Goal: Transaction & Acquisition: Purchase product/service

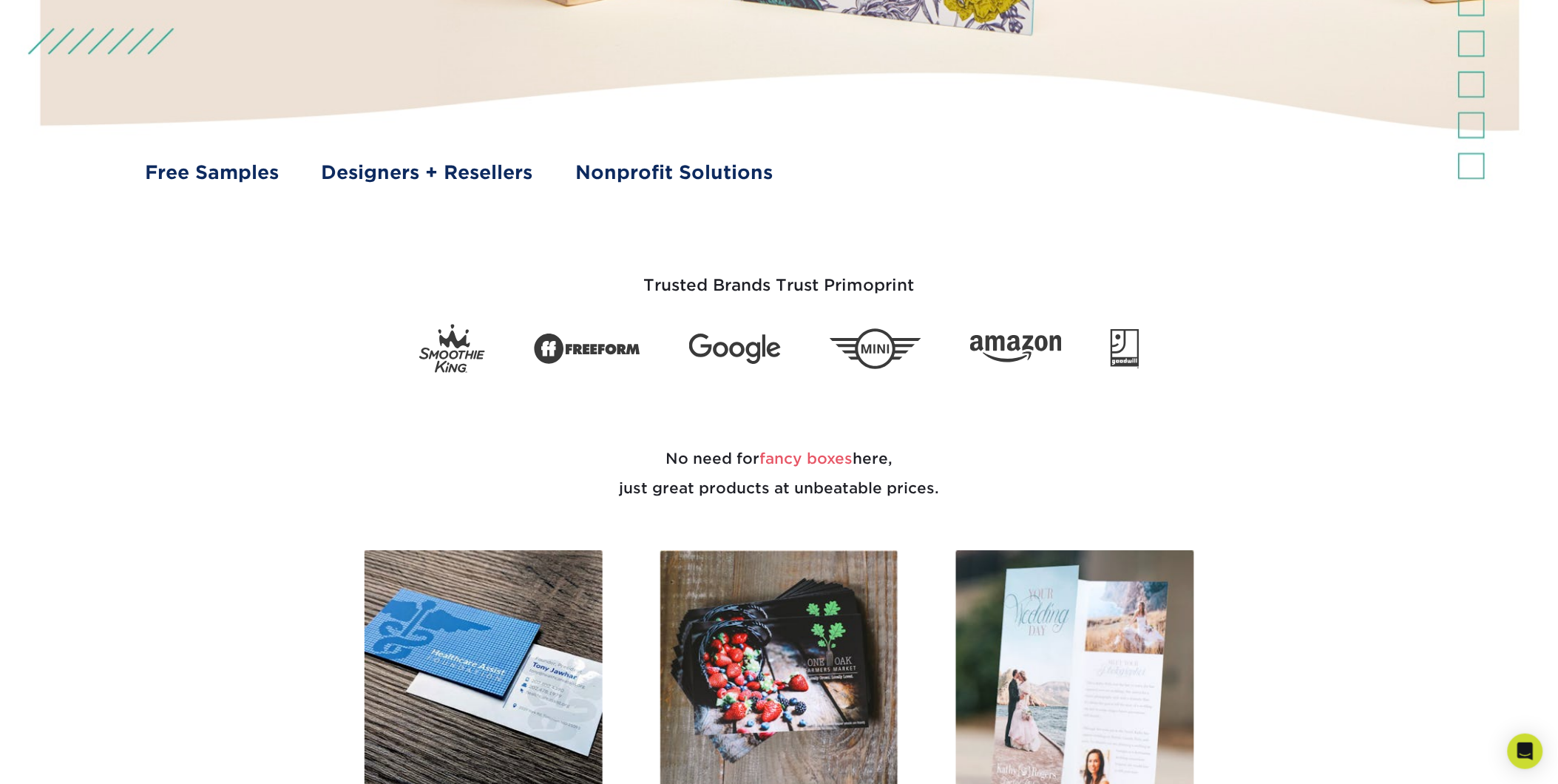
scroll to position [656, 0]
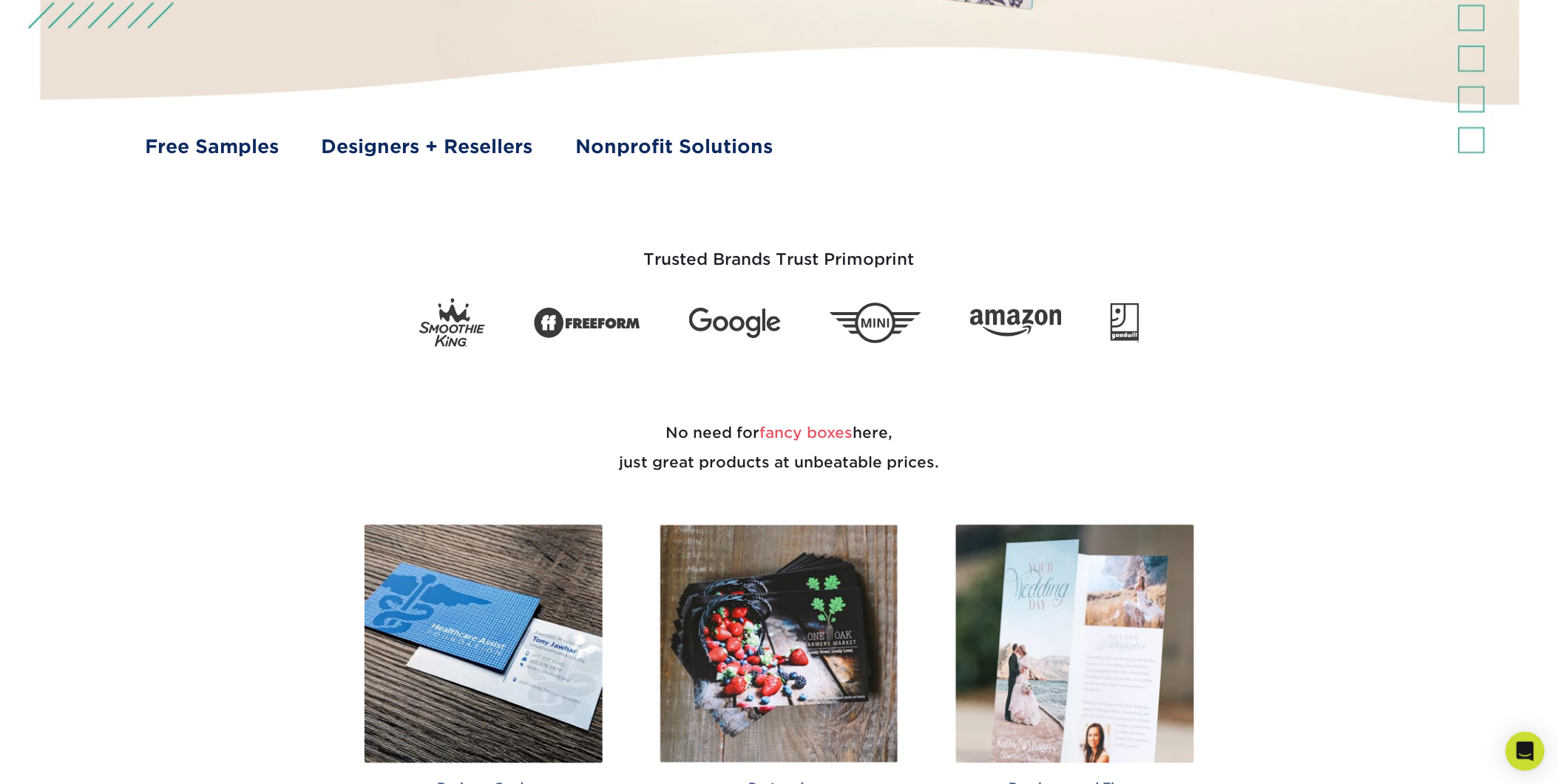
click at [1517, 748] on icon "Open Intercom Messenger" at bounding box center [1525, 750] width 19 height 19
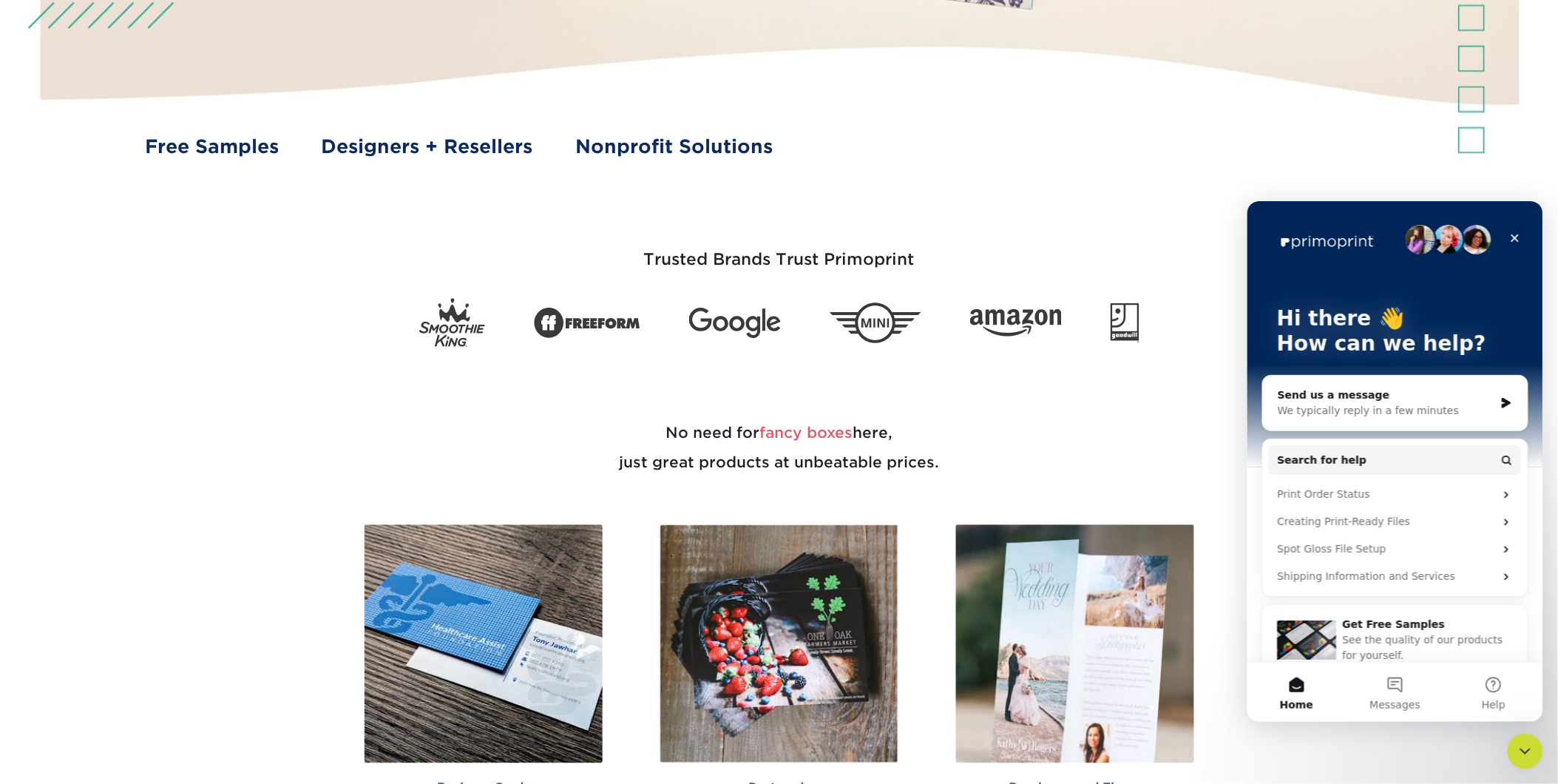
scroll to position [0, 0]
click at [1322, 402] on div "We typically reply in a few minutes" at bounding box center [1385, 410] width 216 height 16
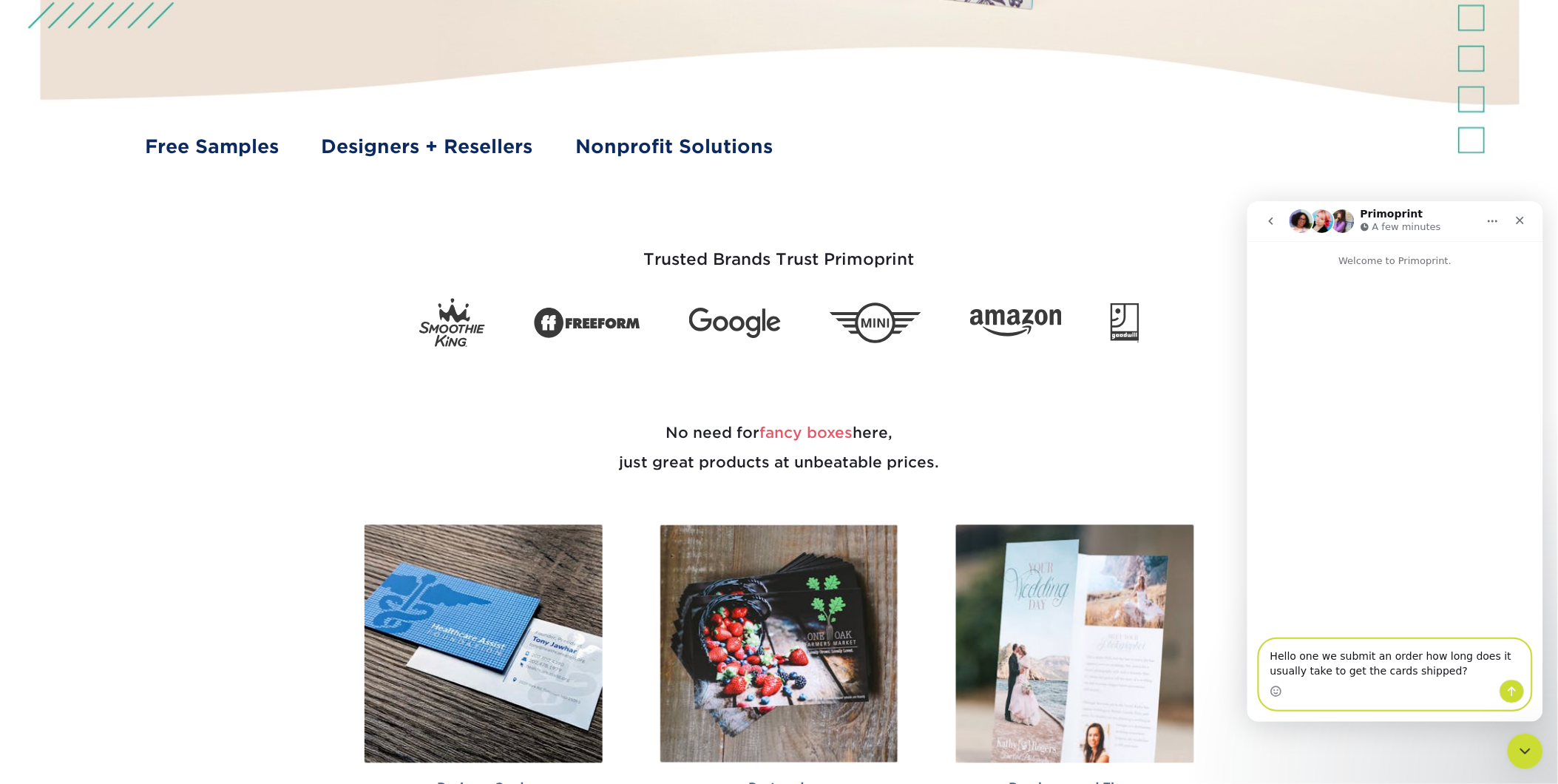
type textarea "Hello one we submit an order how long does it usually take to get the cards shi…"
click at [1512, 689] on icon "Send a message…" at bounding box center [1512, 690] width 12 height 12
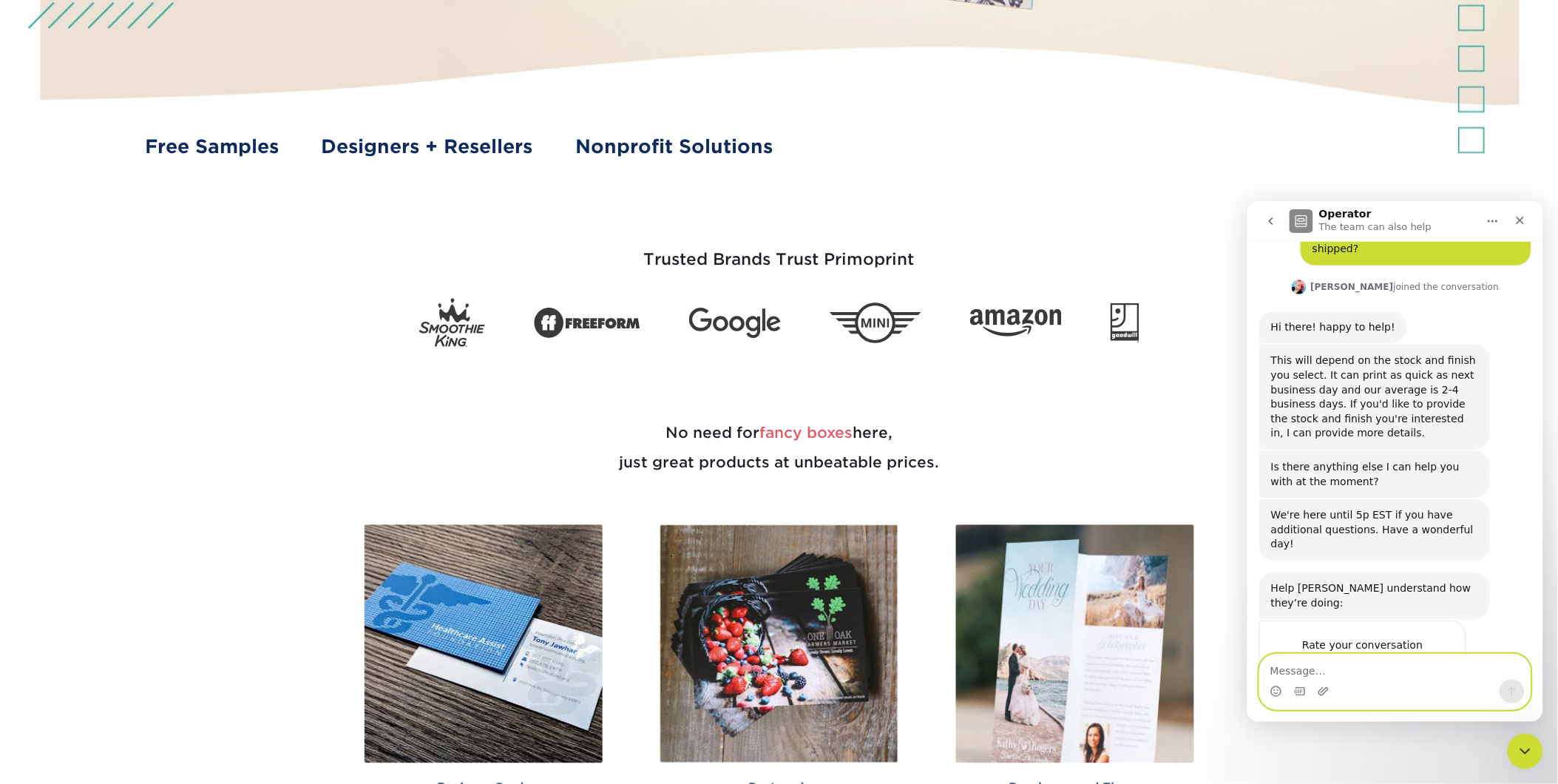
scroll to position [107, 0]
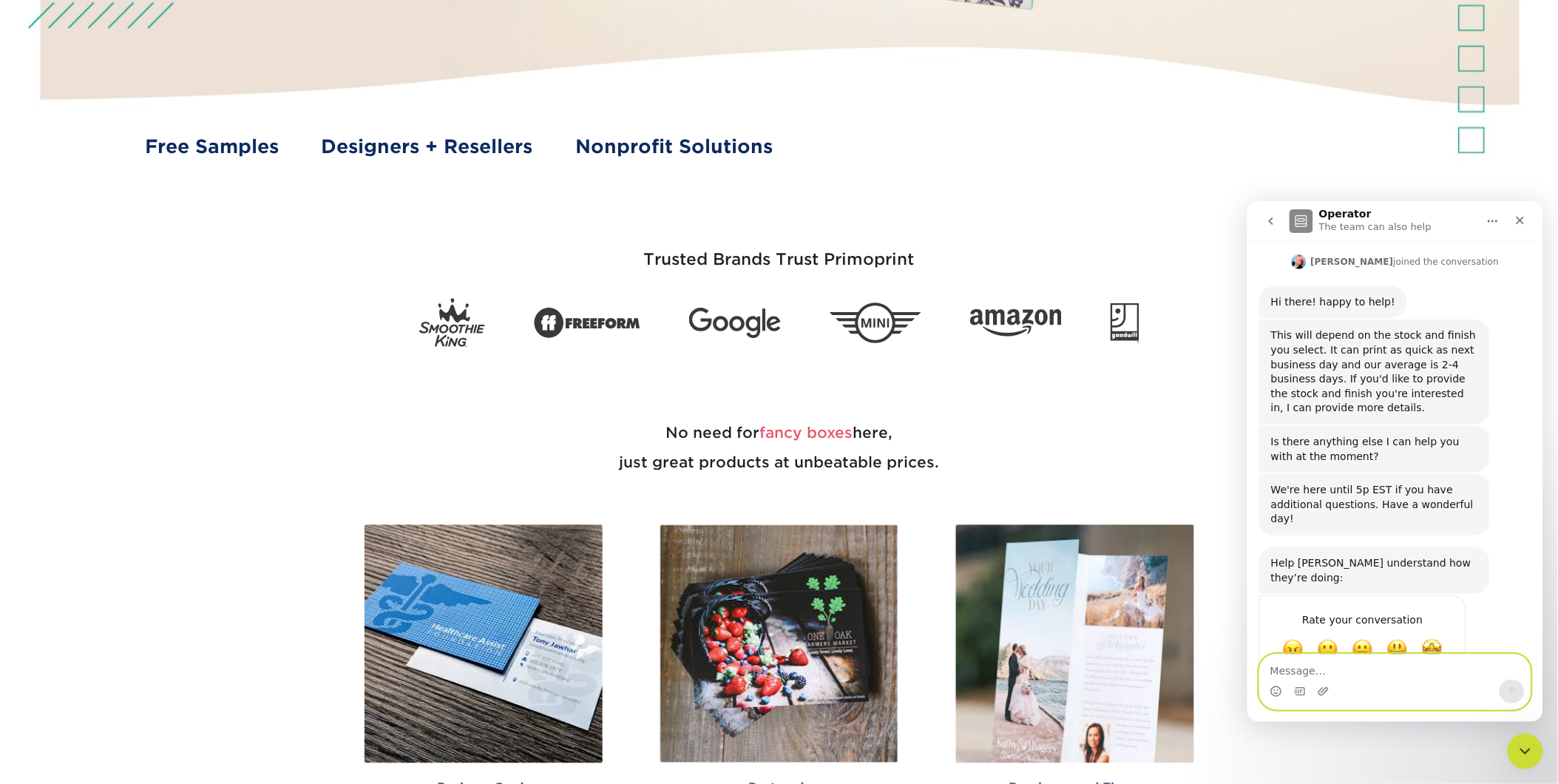
drag, startPoint x: 1309, startPoint y: 671, endPoint x: 1311, endPoint y: 662, distance: 9.2
click at [1310, 668] on textarea "Message…" at bounding box center [1394, 666] width 271 height 26
type textarea "Thanks"
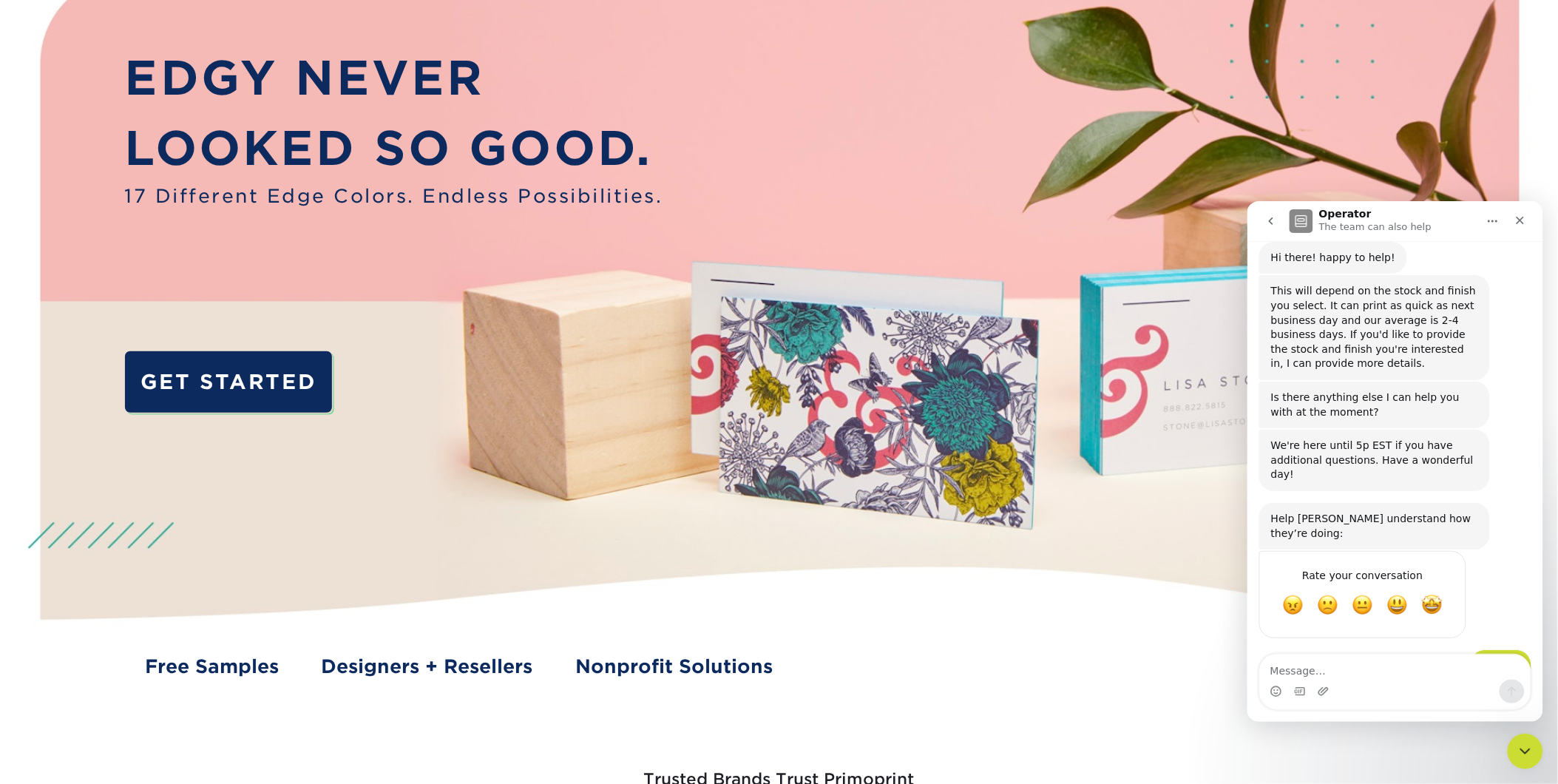
scroll to position [0, 0]
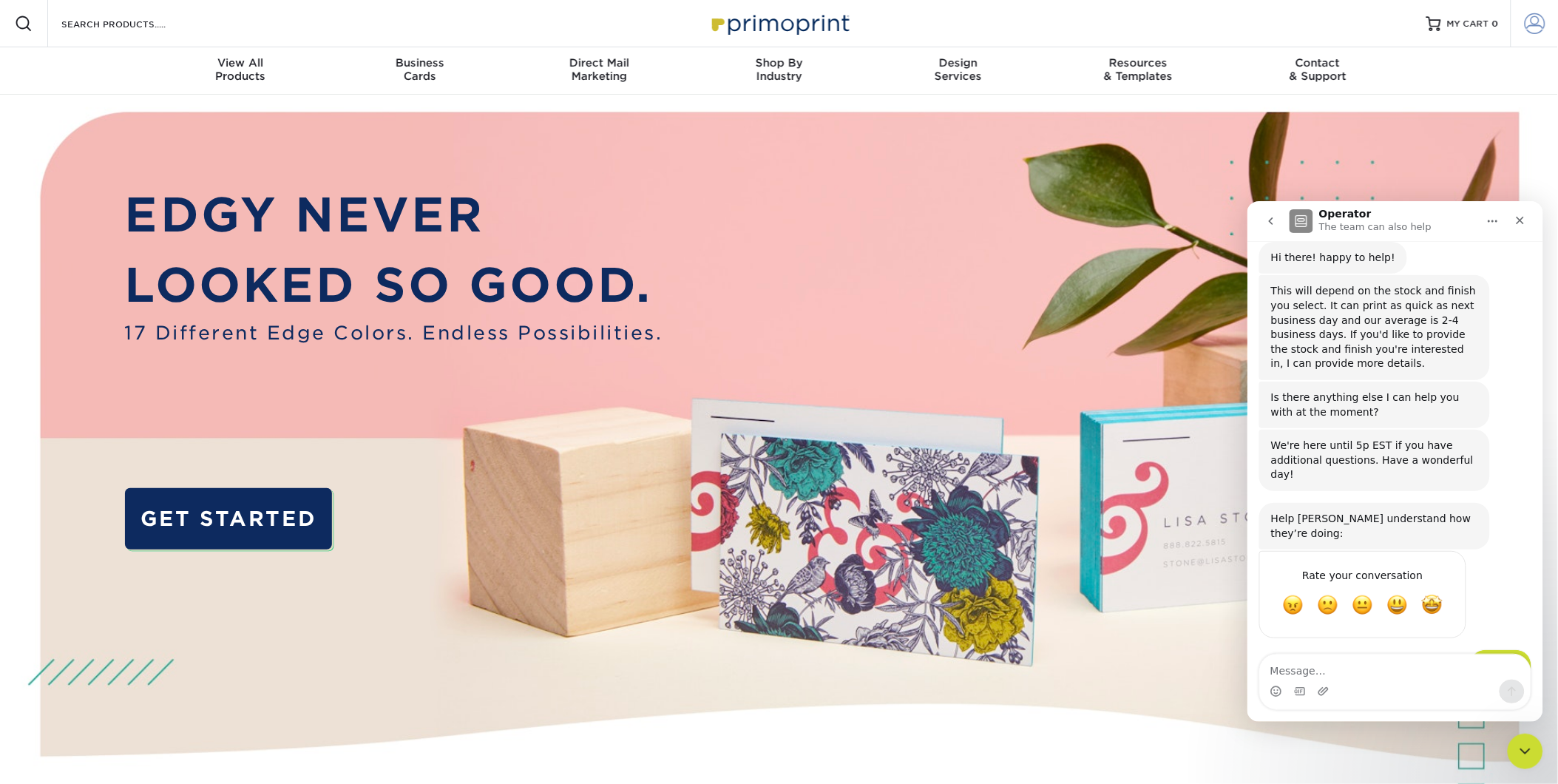
click at [1529, 25] on span at bounding box center [1535, 23] width 21 height 21
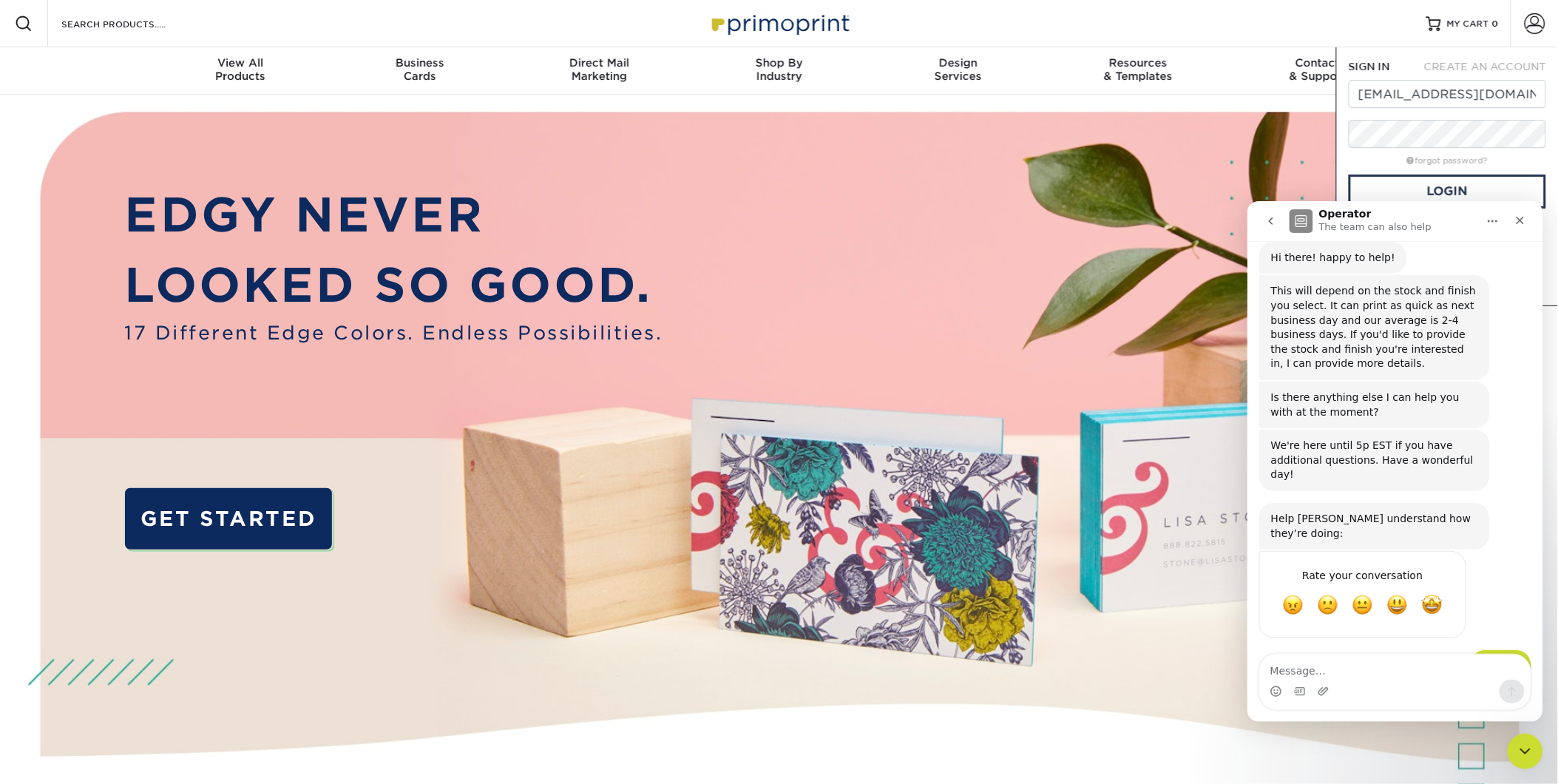
click at [1043, 244] on img at bounding box center [779, 480] width 1543 height 771
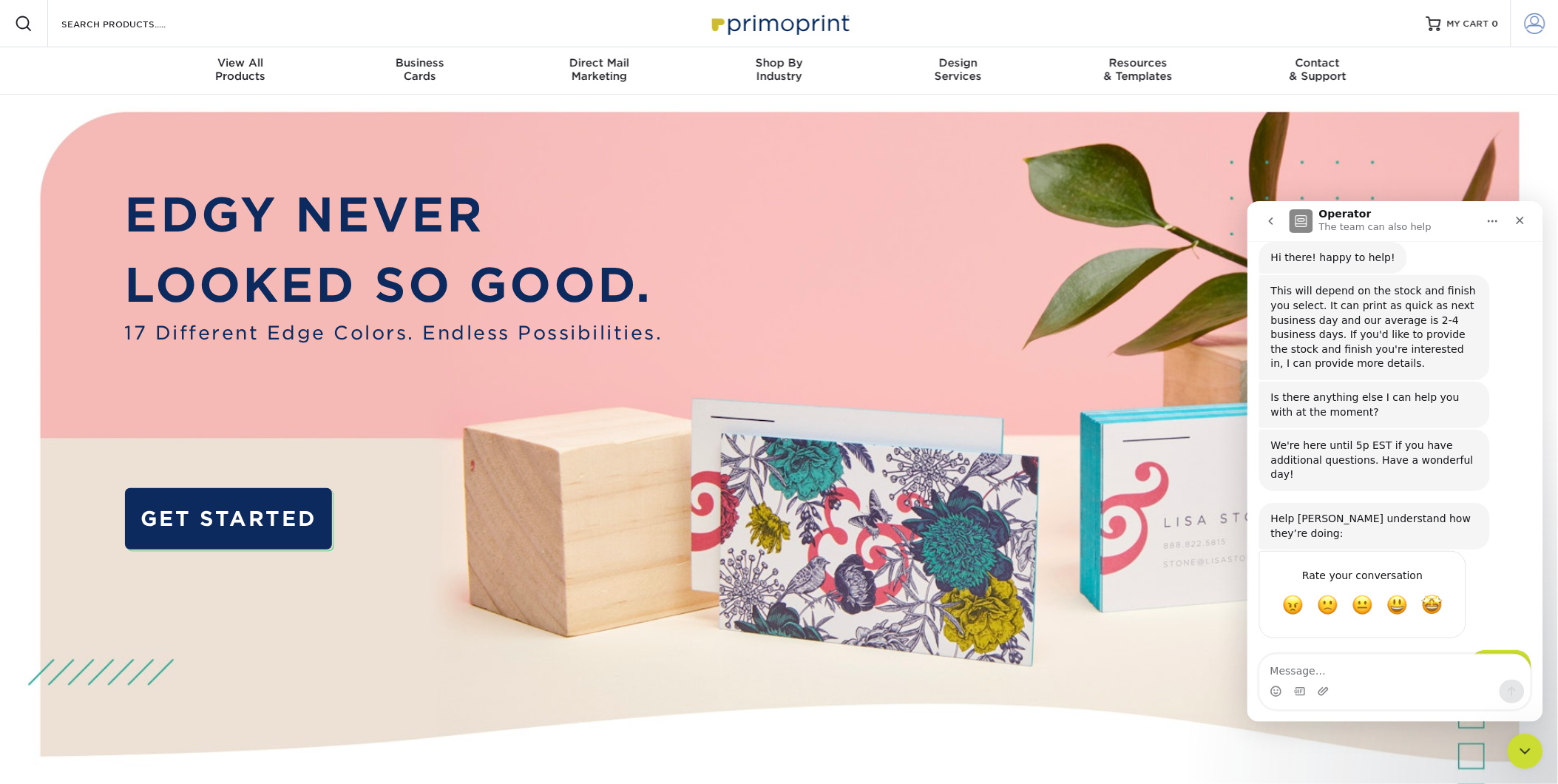
click at [1529, 25] on span at bounding box center [1535, 23] width 21 height 21
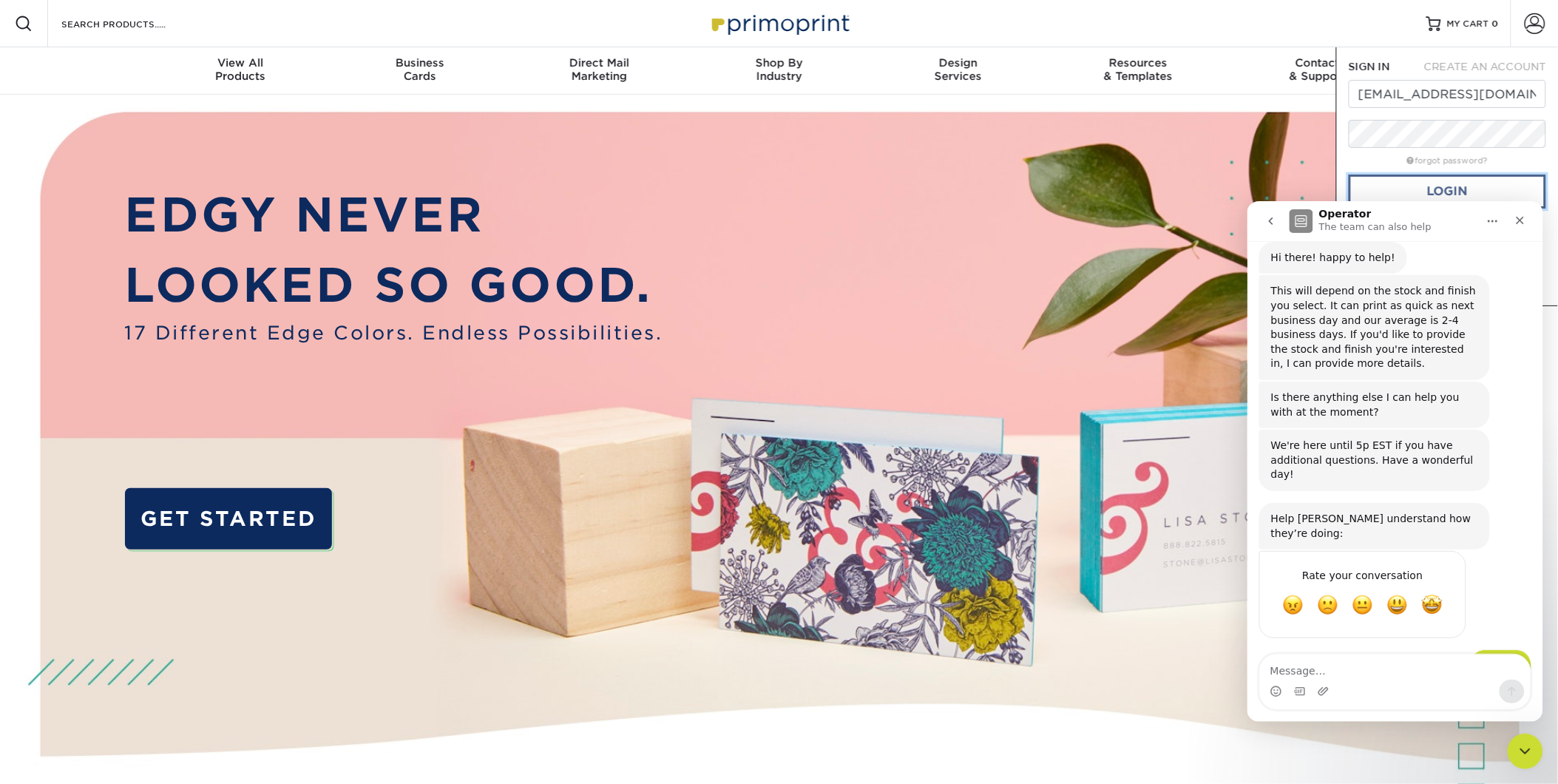
click at [1468, 193] on link "Login" at bounding box center [1448, 191] width 198 height 34
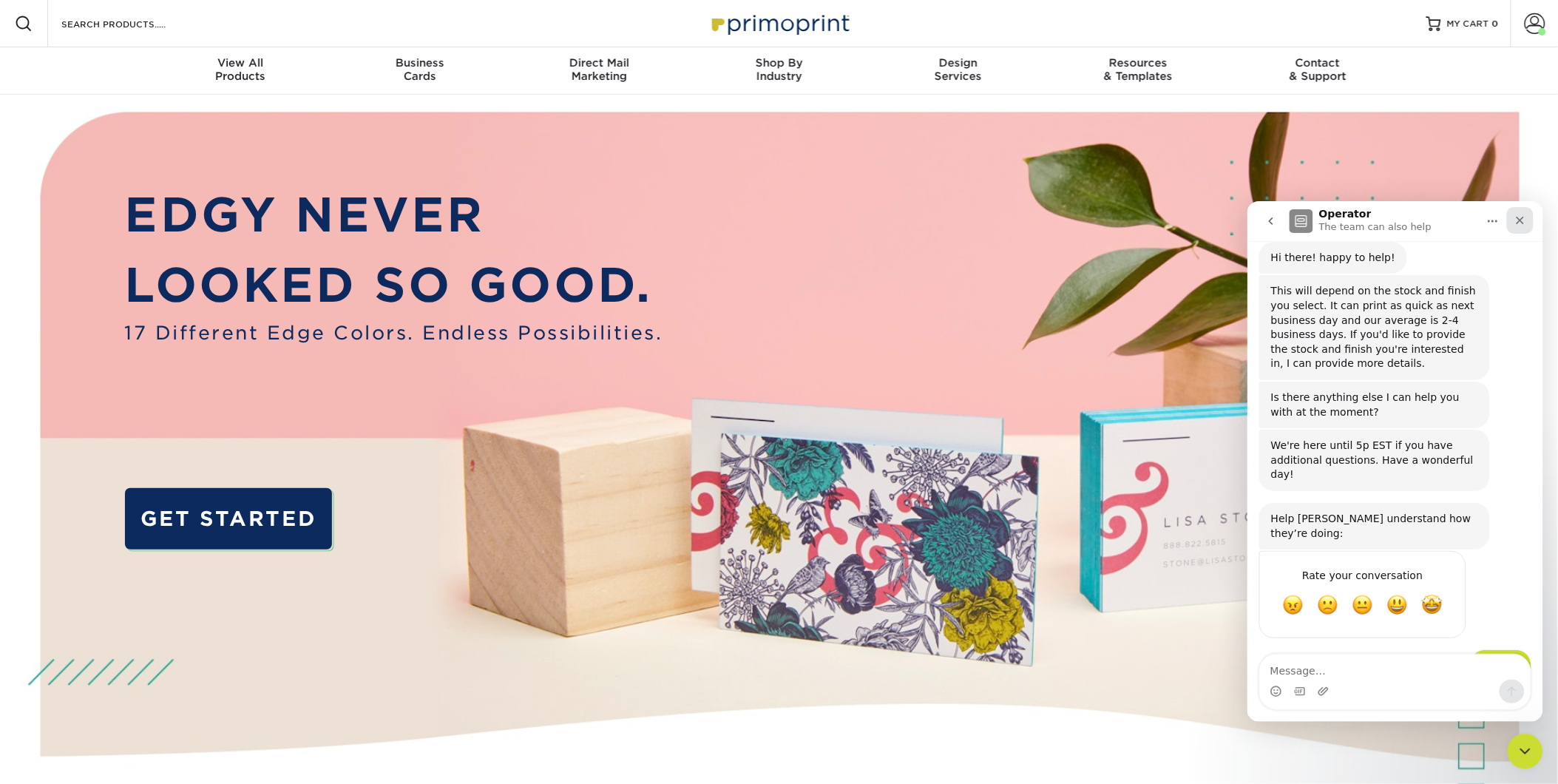
click at [1521, 224] on icon "Close" at bounding box center [1520, 220] width 12 height 12
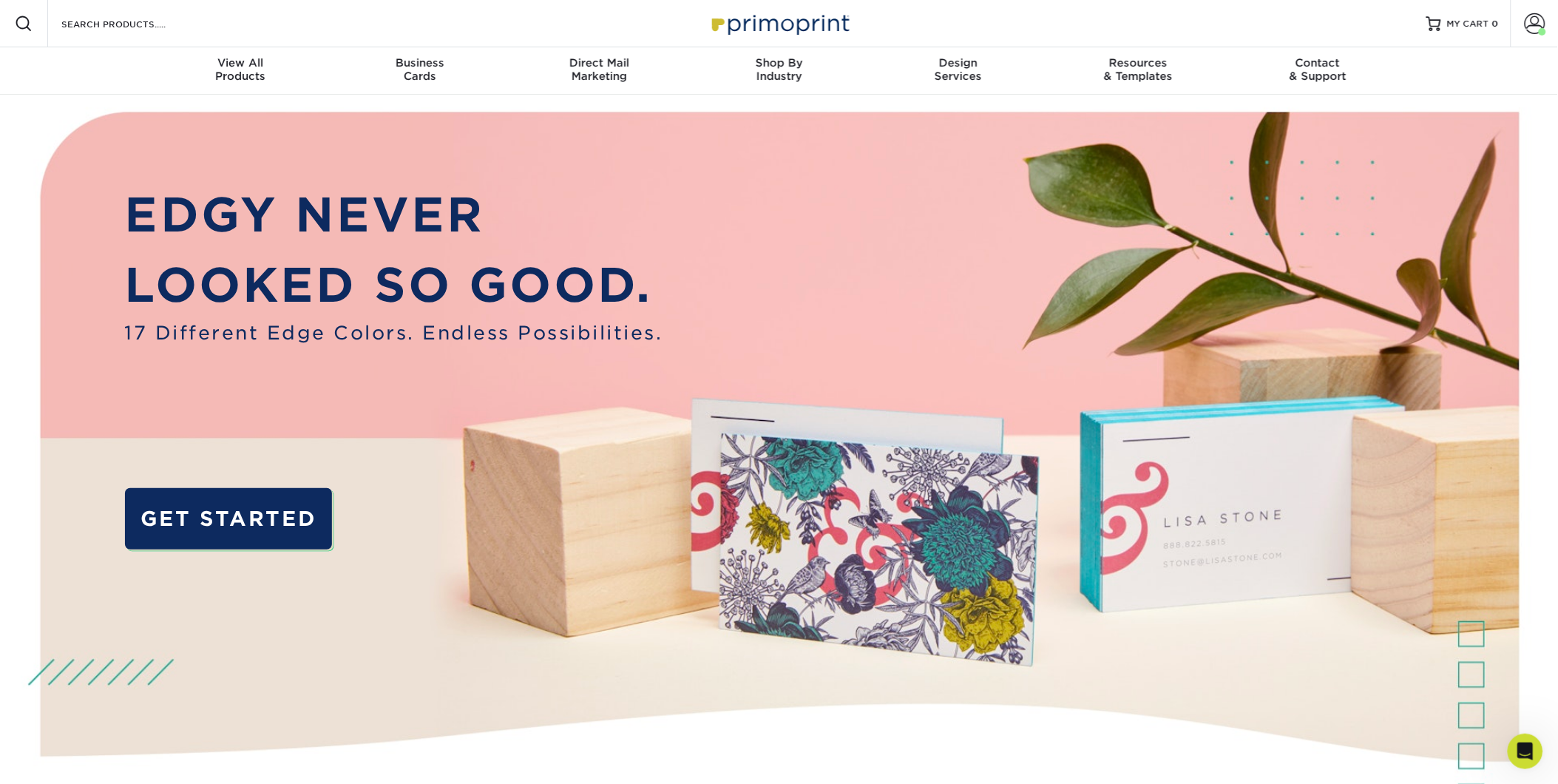
scroll to position [151, 0]
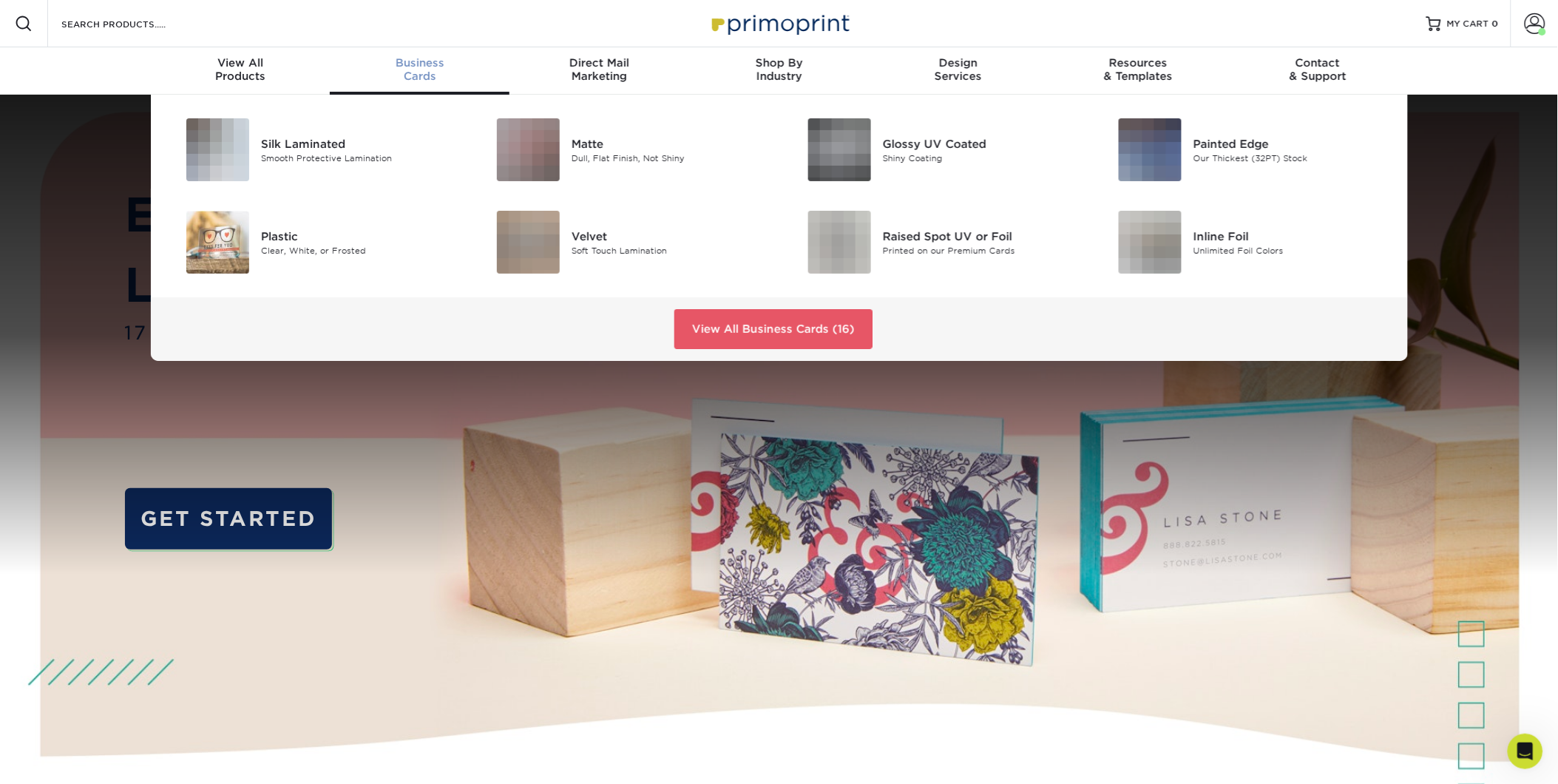
click at [439, 70] on div "Business Cards" at bounding box center [420, 69] width 179 height 26
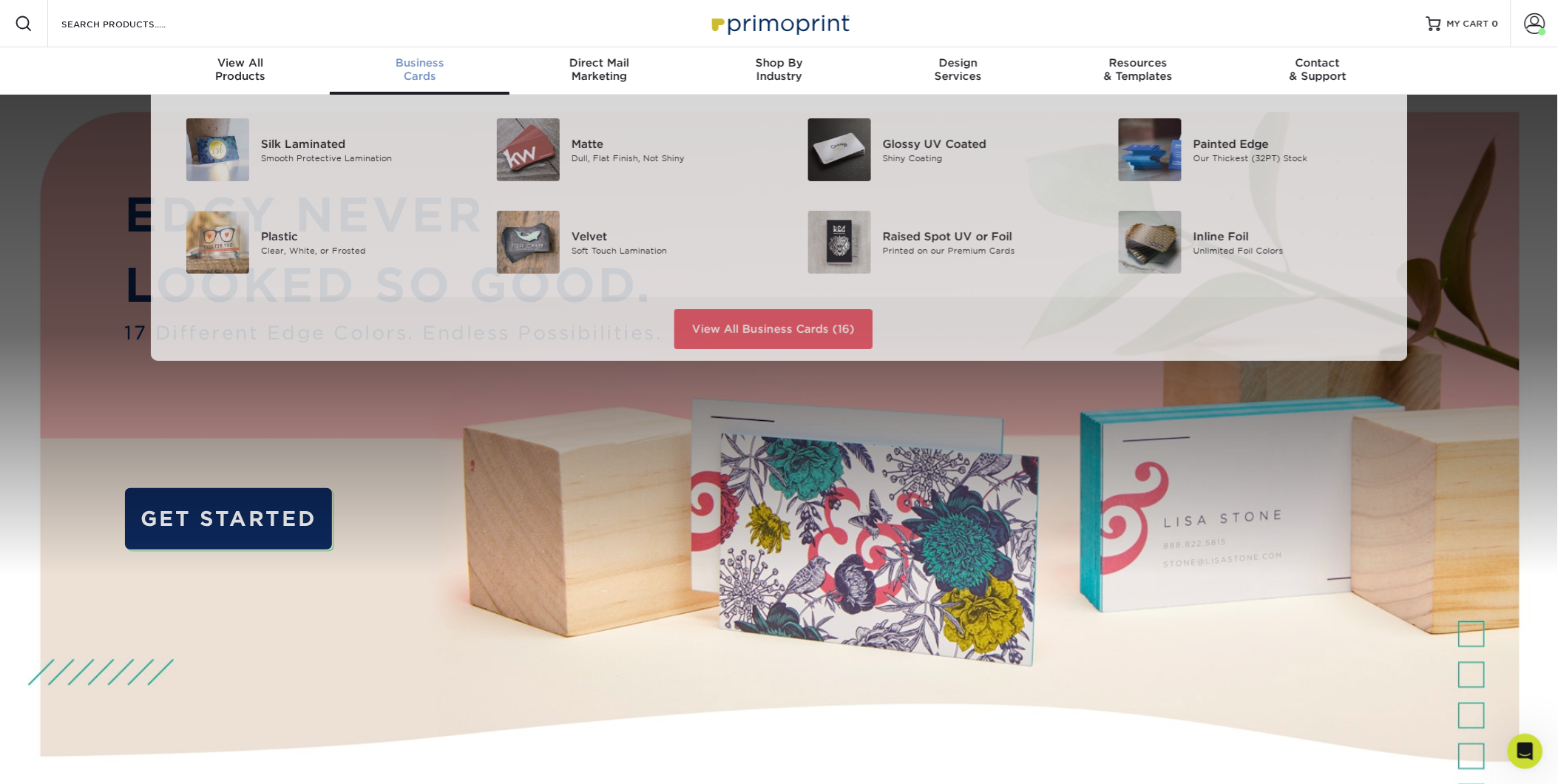
click at [430, 72] on div "Business Cards" at bounding box center [420, 69] width 179 height 26
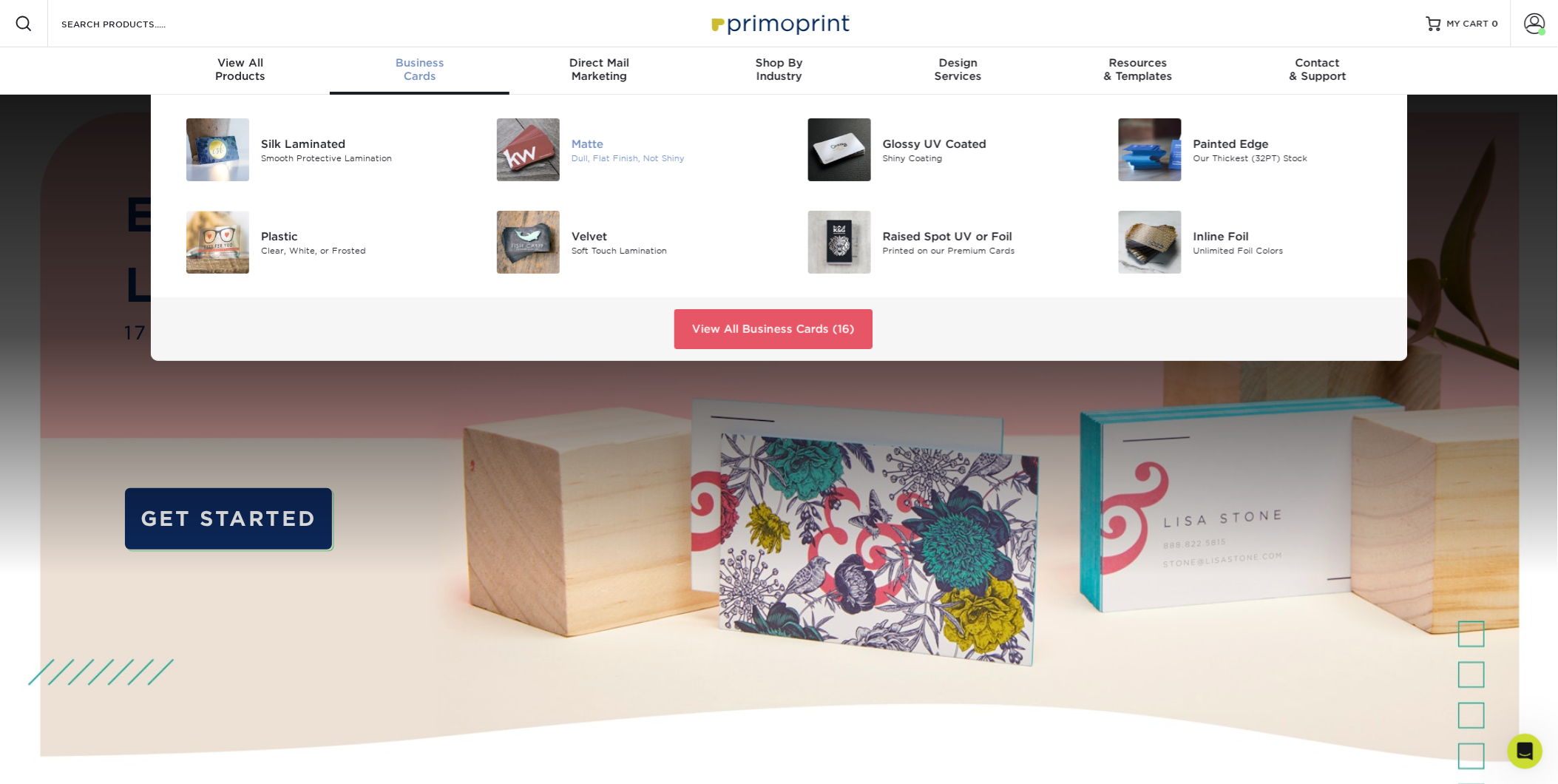
click at [528, 143] on img at bounding box center [528, 150] width 63 height 63
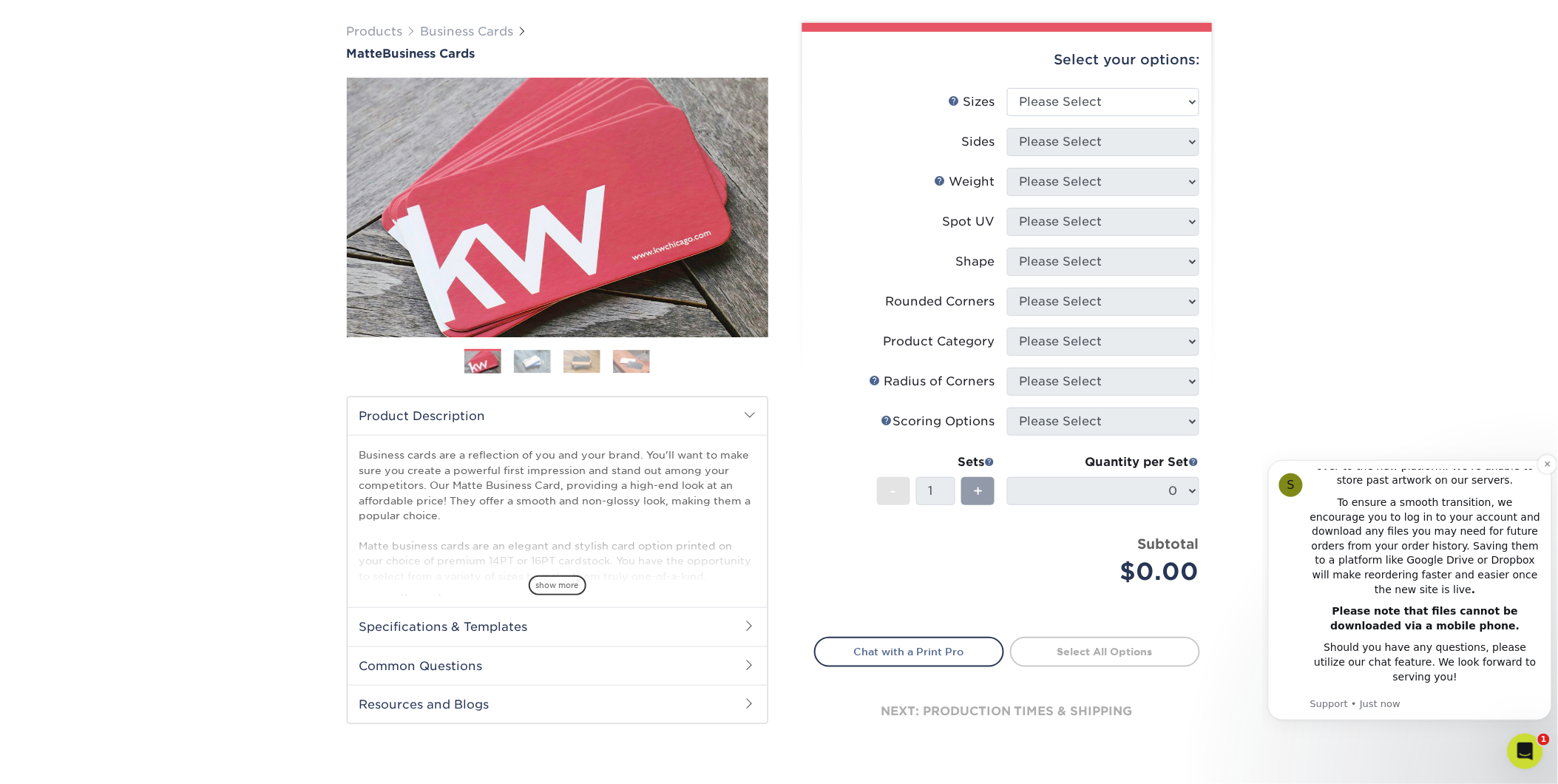
scroll to position [82, 0]
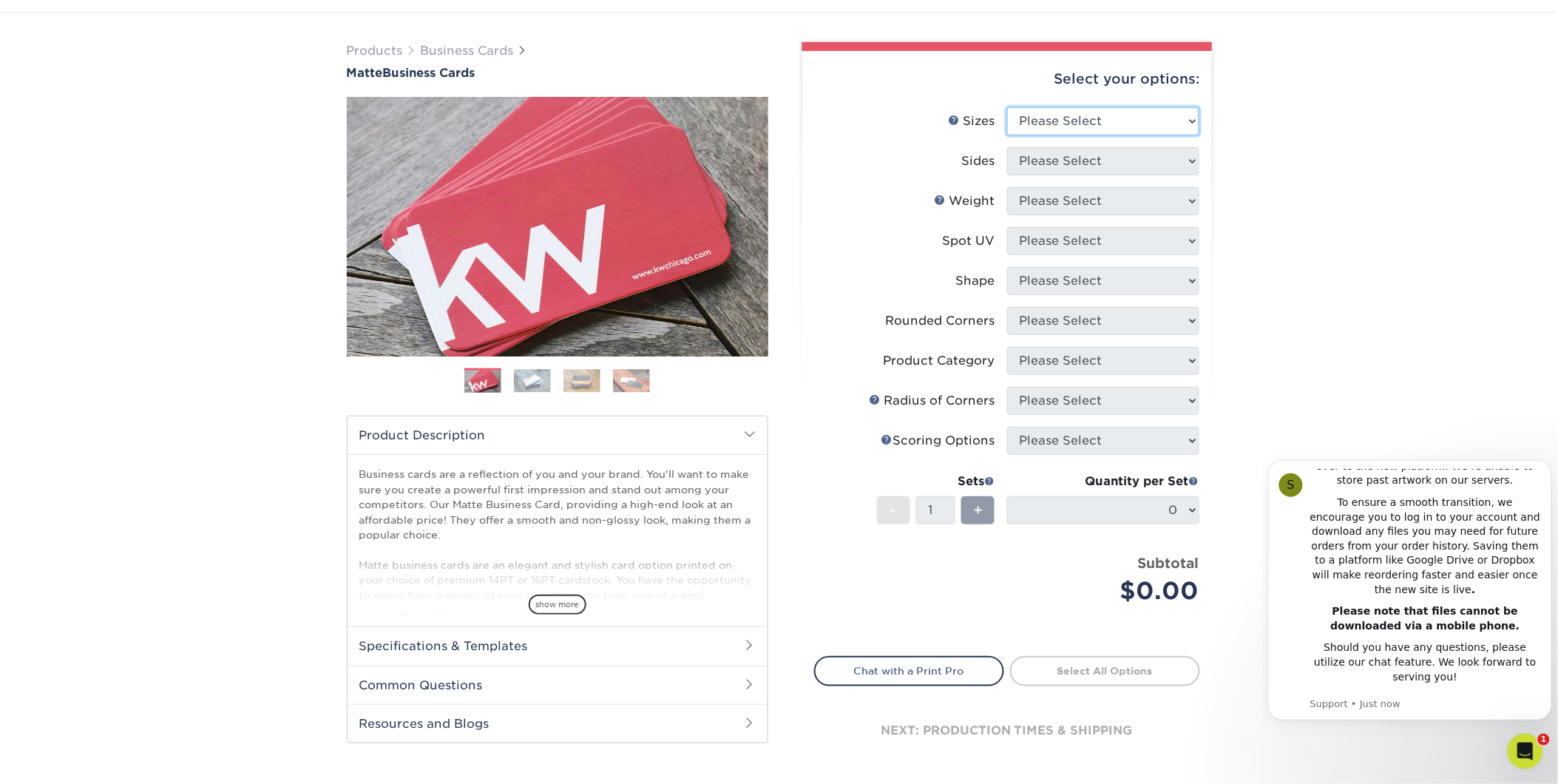
click at [1125, 119] on select "Please Select 1.5" x 3.5" - Mini 1.75" x 3.5" - Mini 2" x 2" - Square 2" x 3" -…" at bounding box center [1104, 121] width 193 height 28
select select "2.00x3.50"
click at [1007, 107] on select "Please Select 1.5" x 3.5" - Mini 1.75" x 3.5" - Mini 2" x 2" - Square 2" x 3" -…" at bounding box center [1104, 121] width 193 height 28
click at [1091, 151] on select "Please Select Print Both Sides Print Front Only" at bounding box center [1104, 161] width 193 height 28
select select "13abbda7-1d64-4f25-8bb2-c179b224825d"
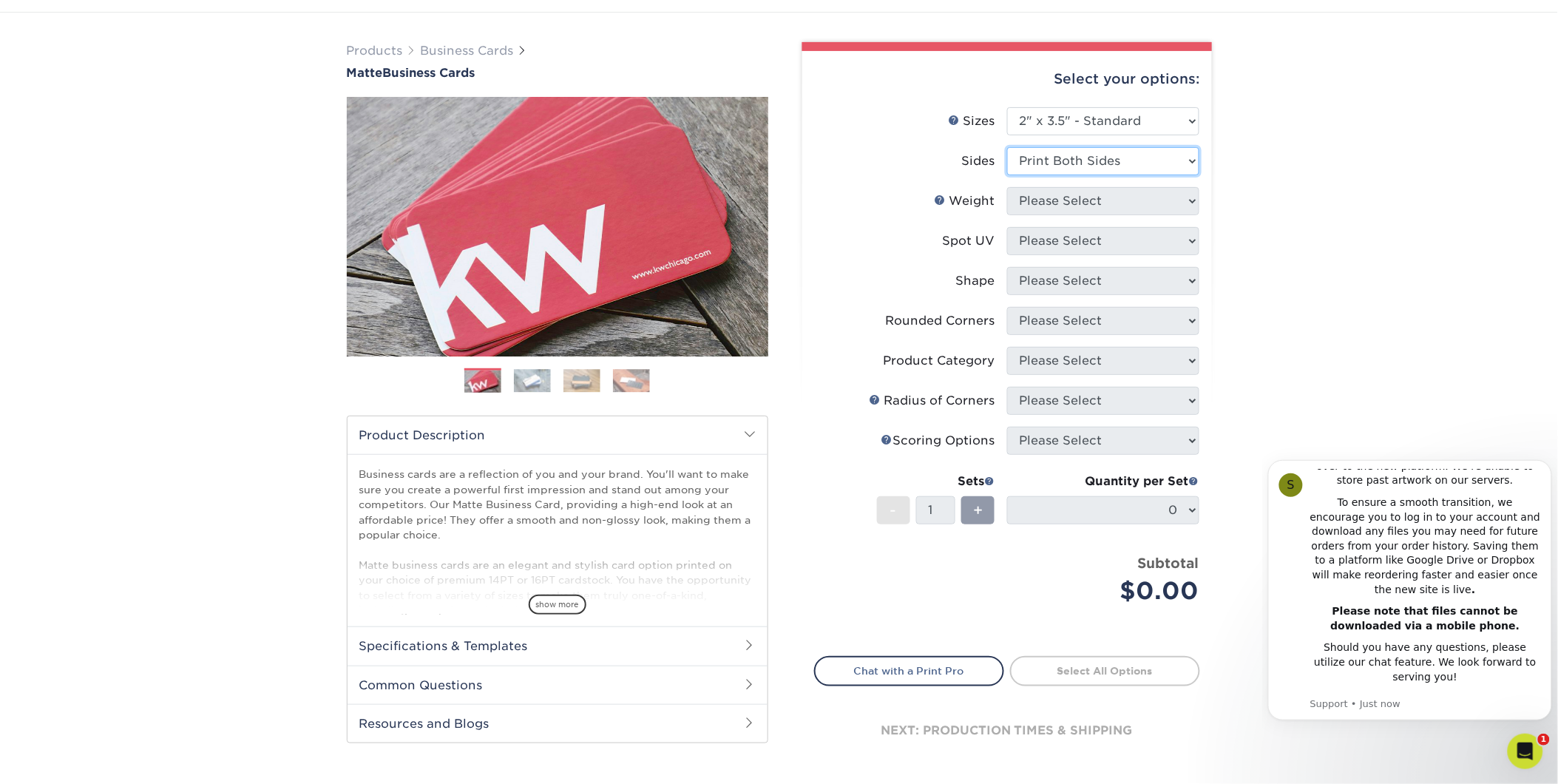
click at [1007, 147] on select "Please Select Print Both Sides Print Front Only" at bounding box center [1104, 161] width 193 height 28
click at [1100, 202] on select "Please Select 16PT 14PT" at bounding box center [1104, 201] width 193 height 28
select select "16PT"
click at [1007, 187] on select "Please Select 16PT 14PT" at bounding box center [1104, 201] width 193 height 28
click at [1087, 242] on select "Please Select No Spot UV Front and Back (Both Sides) Front Only Back Only" at bounding box center [1104, 241] width 193 height 28
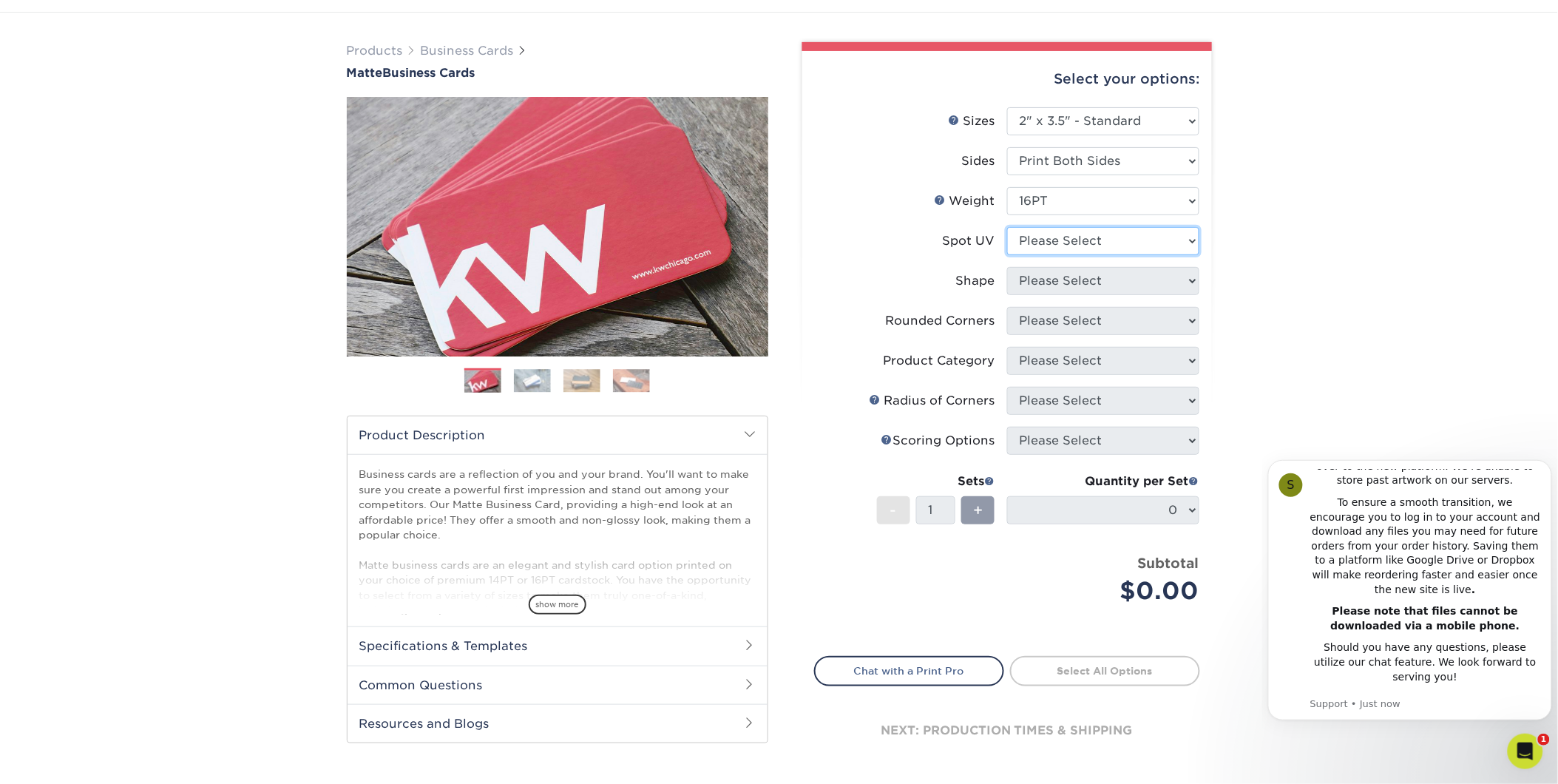
select select "0"
click at [1007, 227] on select "Please Select No Spot UV Front and Back (Both Sides) Front Only Back Only" at bounding box center [1104, 241] width 193 height 28
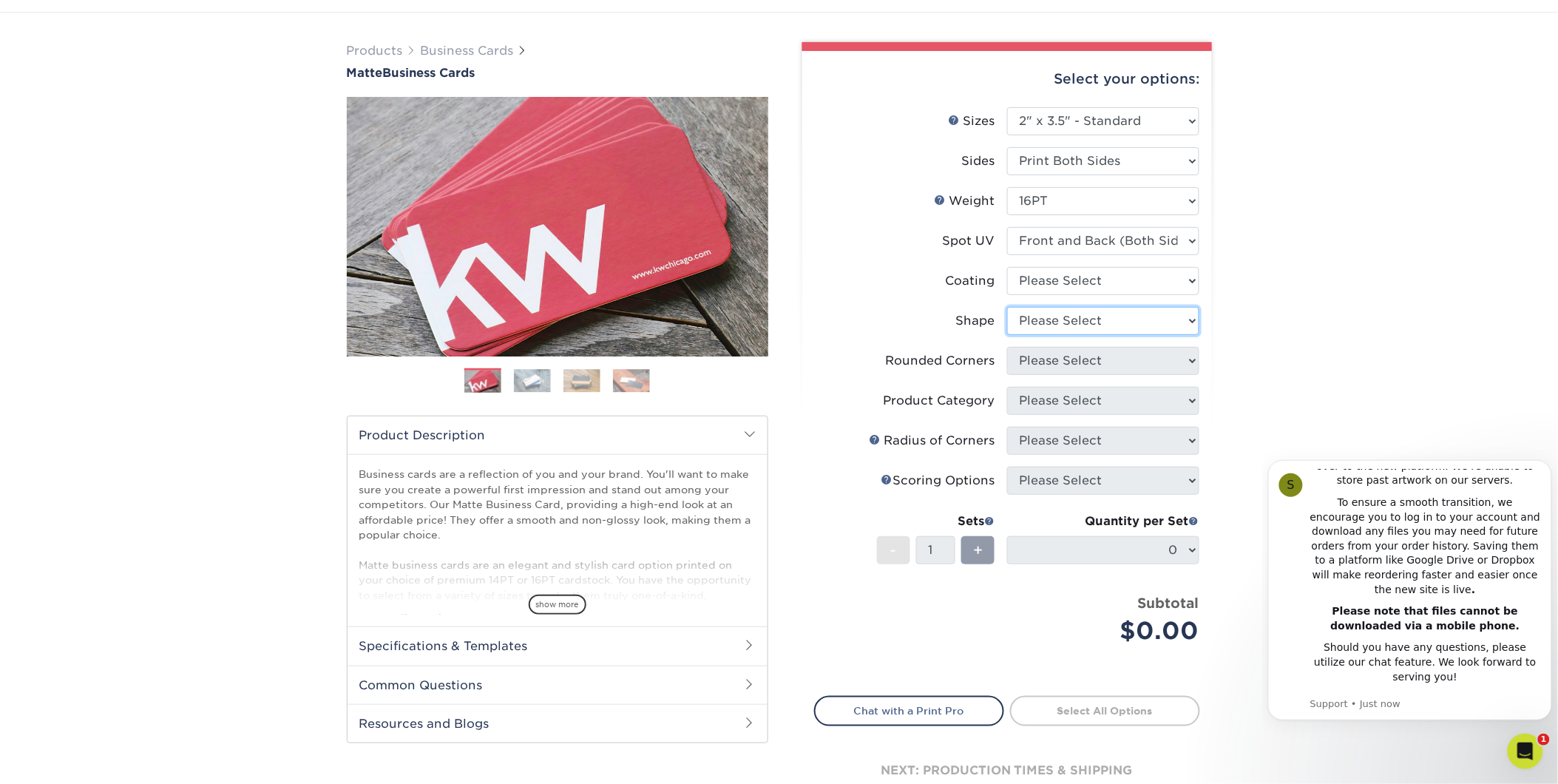
click at [1069, 320] on select "Please Select Standard" at bounding box center [1104, 321] width 193 height 28
select select "standard"
click at [1007, 307] on select "Please Select Standard" at bounding box center [1104, 321] width 193 height 28
click at [1082, 360] on select "Please Select Yes - Round 2 Corners Yes - Round 4 Corners No" at bounding box center [1104, 360] width 193 height 28
click at [1007, 346] on select "Please Select Yes - Round 2 Corners Yes - Round 4 Corners No" at bounding box center [1104, 360] width 193 height 28
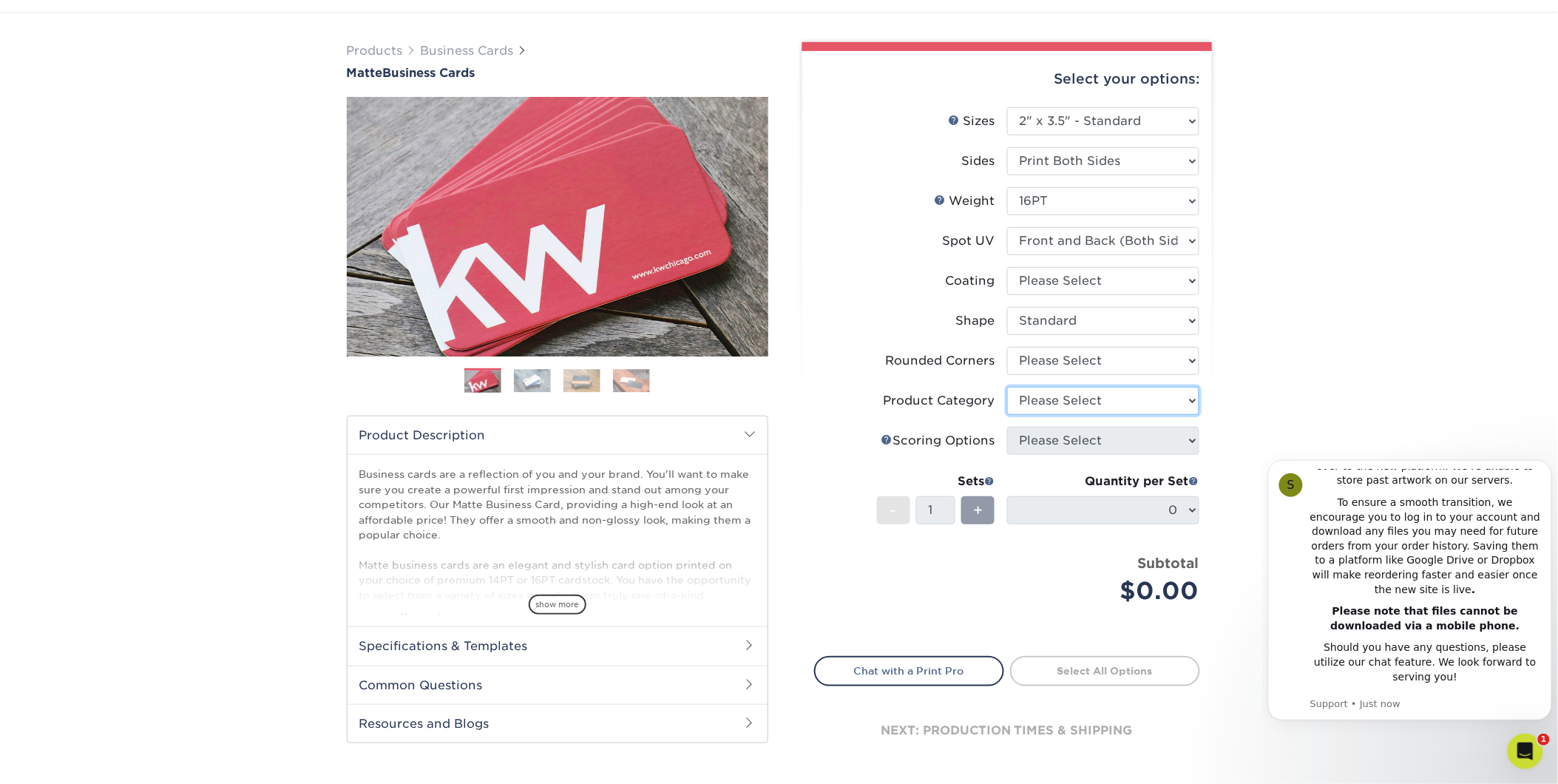
click at [1082, 397] on select "Please Select" at bounding box center [1104, 401] width 193 height 28
click at [1080, 401] on select "Please Select" at bounding box center [1104, 401] width 193 height 28
click at [1179, 396] on select "Please Select" at bounding box center [1104, 401] width 193 height 28
click at [1198, 394] on select "Please Select" at bounding box center [1104, 401] width 193 height 28
click at [1192, 395] on select "Please Select" at bounding box center [1104, 401] width 193 height 28
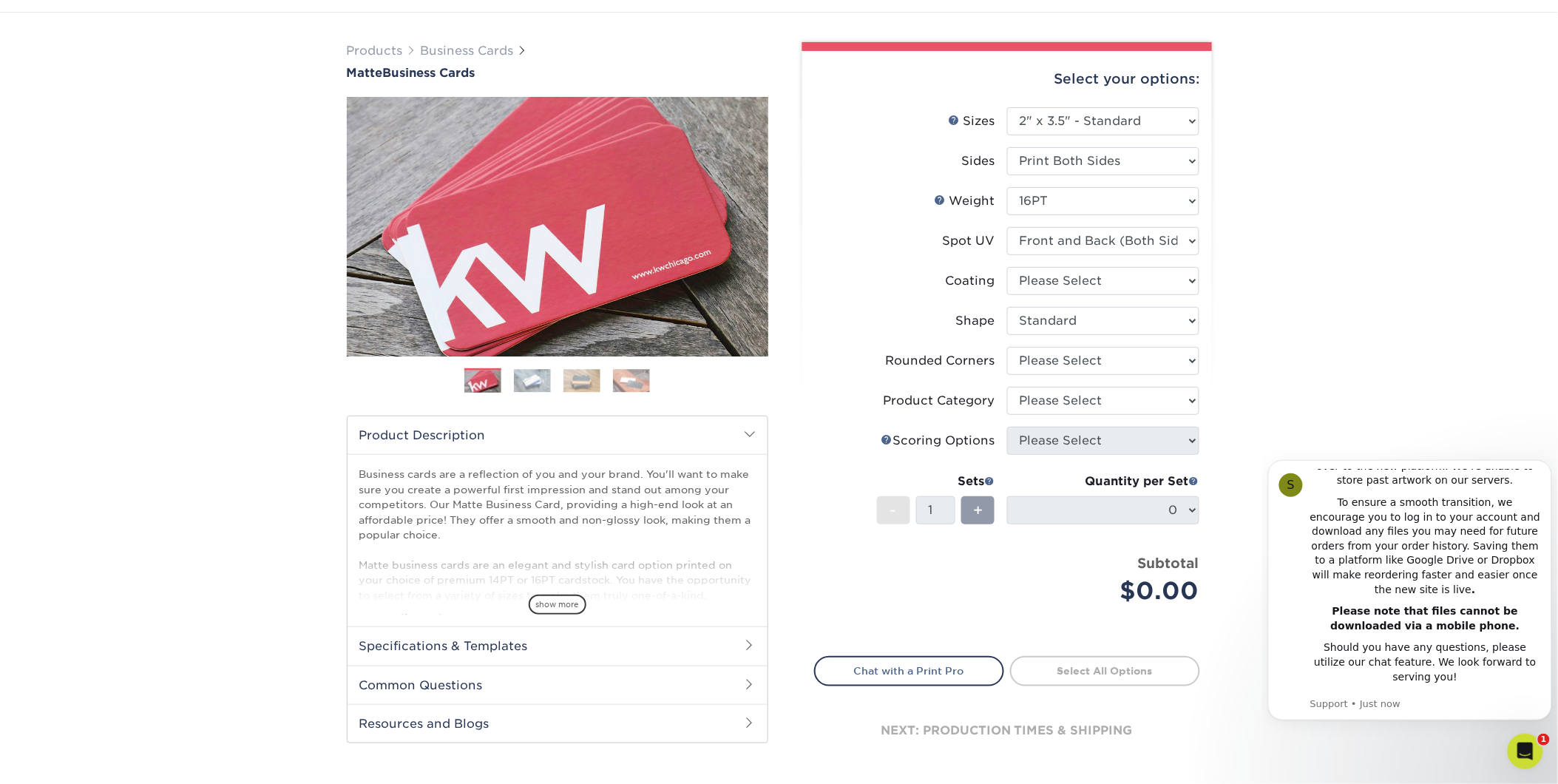
click at [1244, 387] on div "Products Business Cards Matte Business Cards Previous Next 100 $ 9" at bounding box center [779, 420] width 1558 height 815
click at [1525, 744] on icon "Open Intercom Messenger" at bounding box center [1523, 749] width 25 height 25
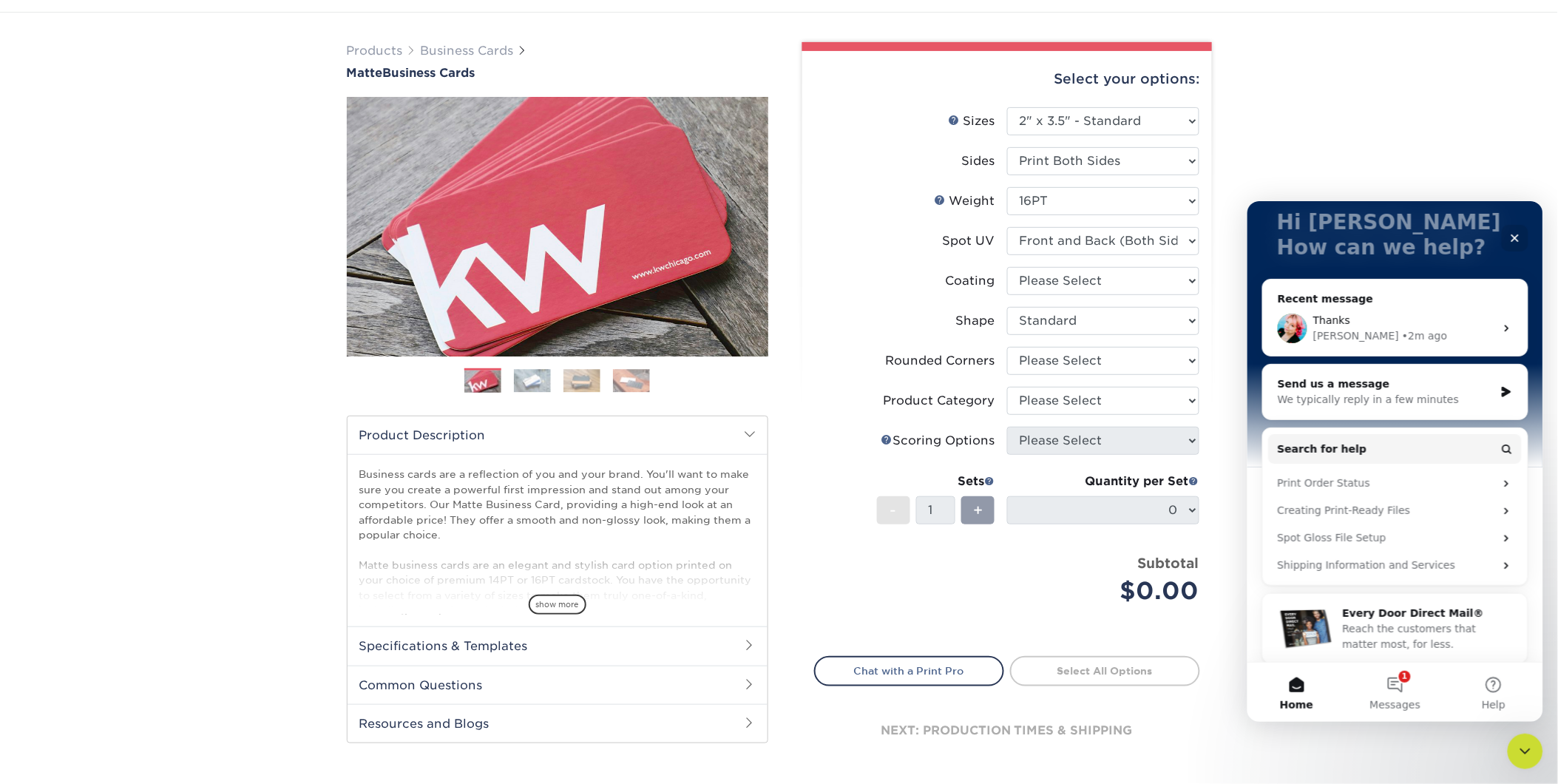
scroll to position [105, 0]
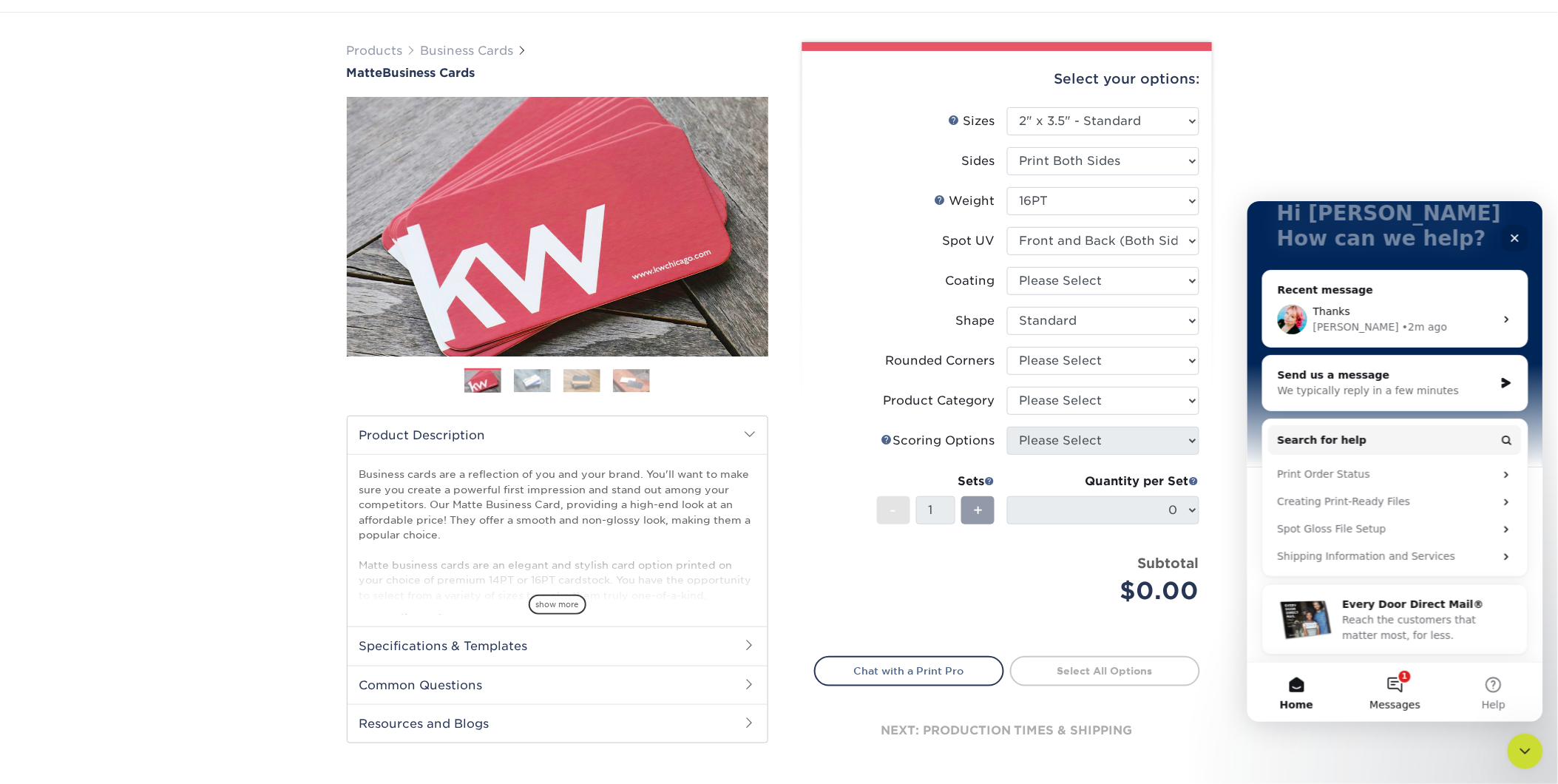
click at [1400, 686] on button "1 Messages" at bounding box center [1395, 691] width 99 height 59
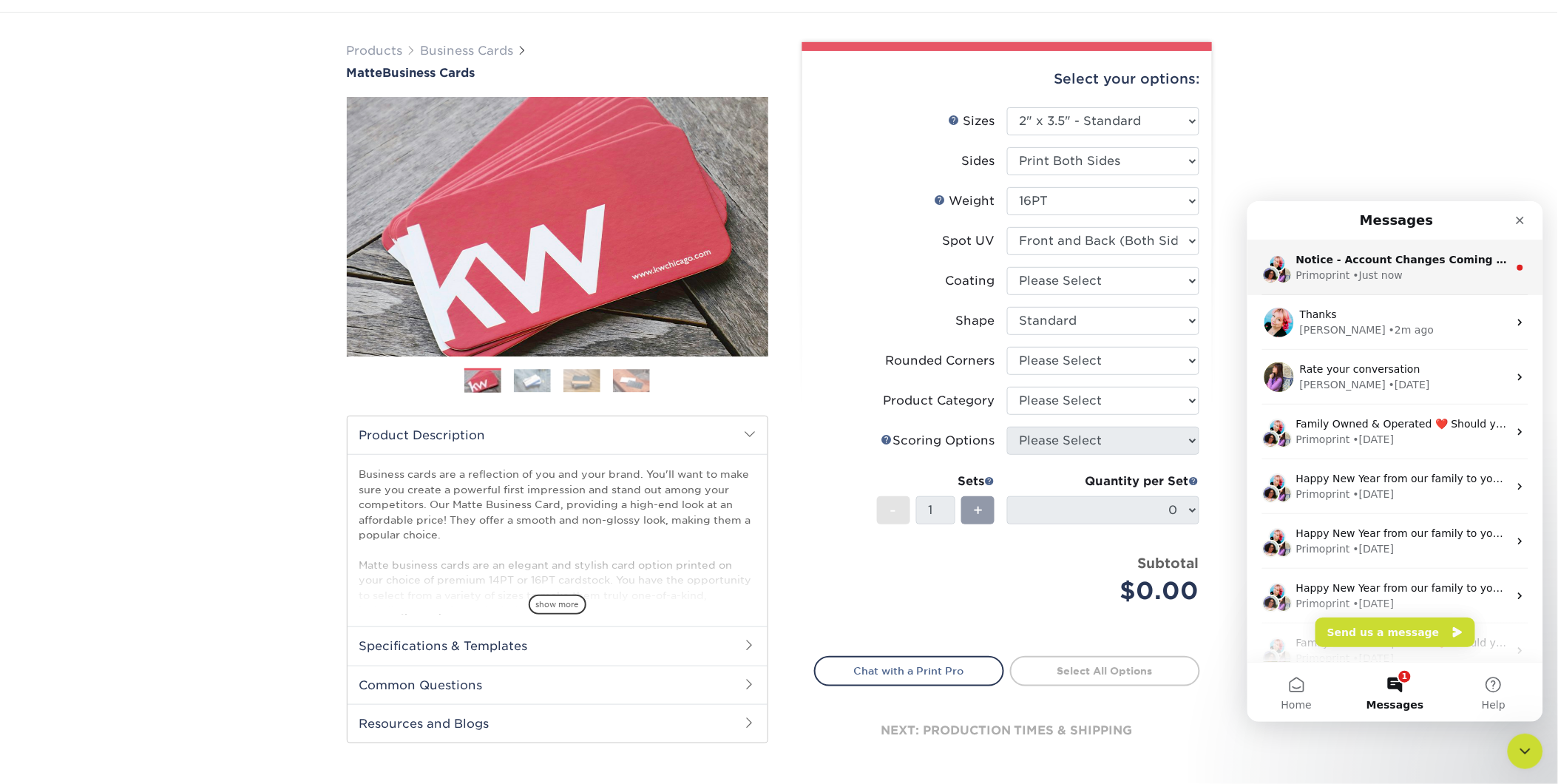
click at [1412, 272] on div "Primoprint • Just now" at bounding box center [1402, 274] width 212 height 16
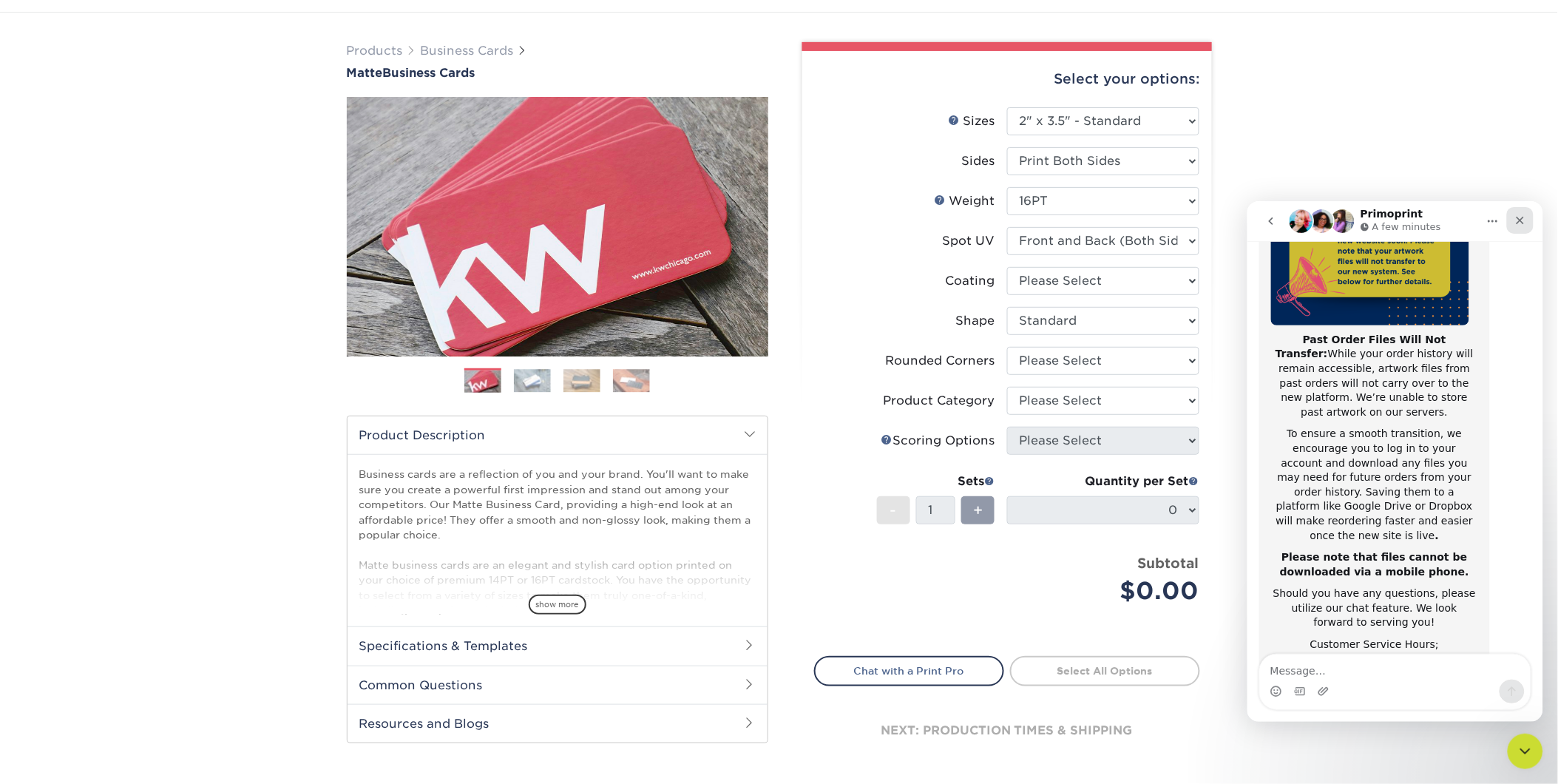
scroll to position [234, 0]
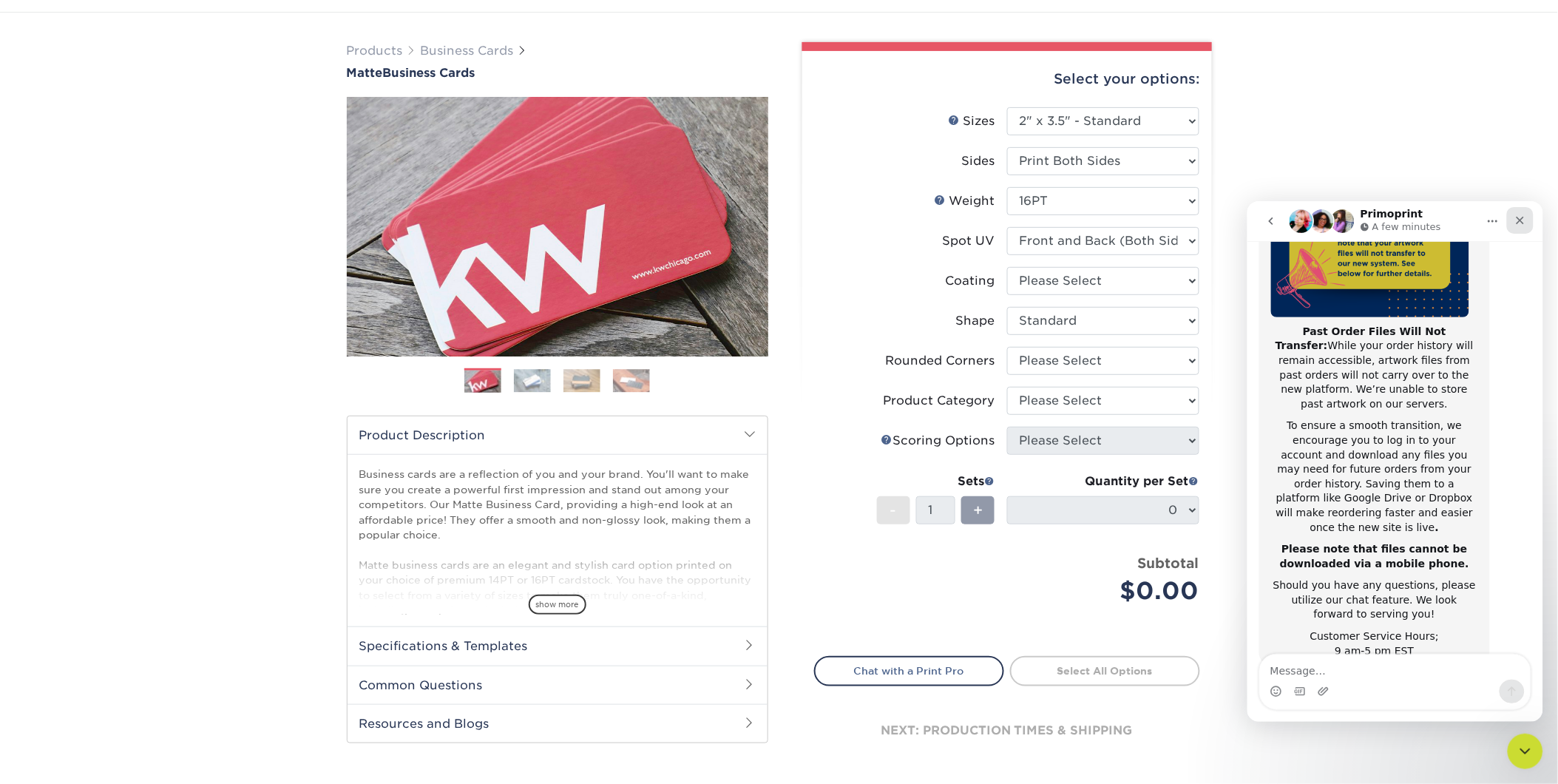
click at [1514, 222] on icon "Close" at bounding box center [1520, 220] width 12 height 12
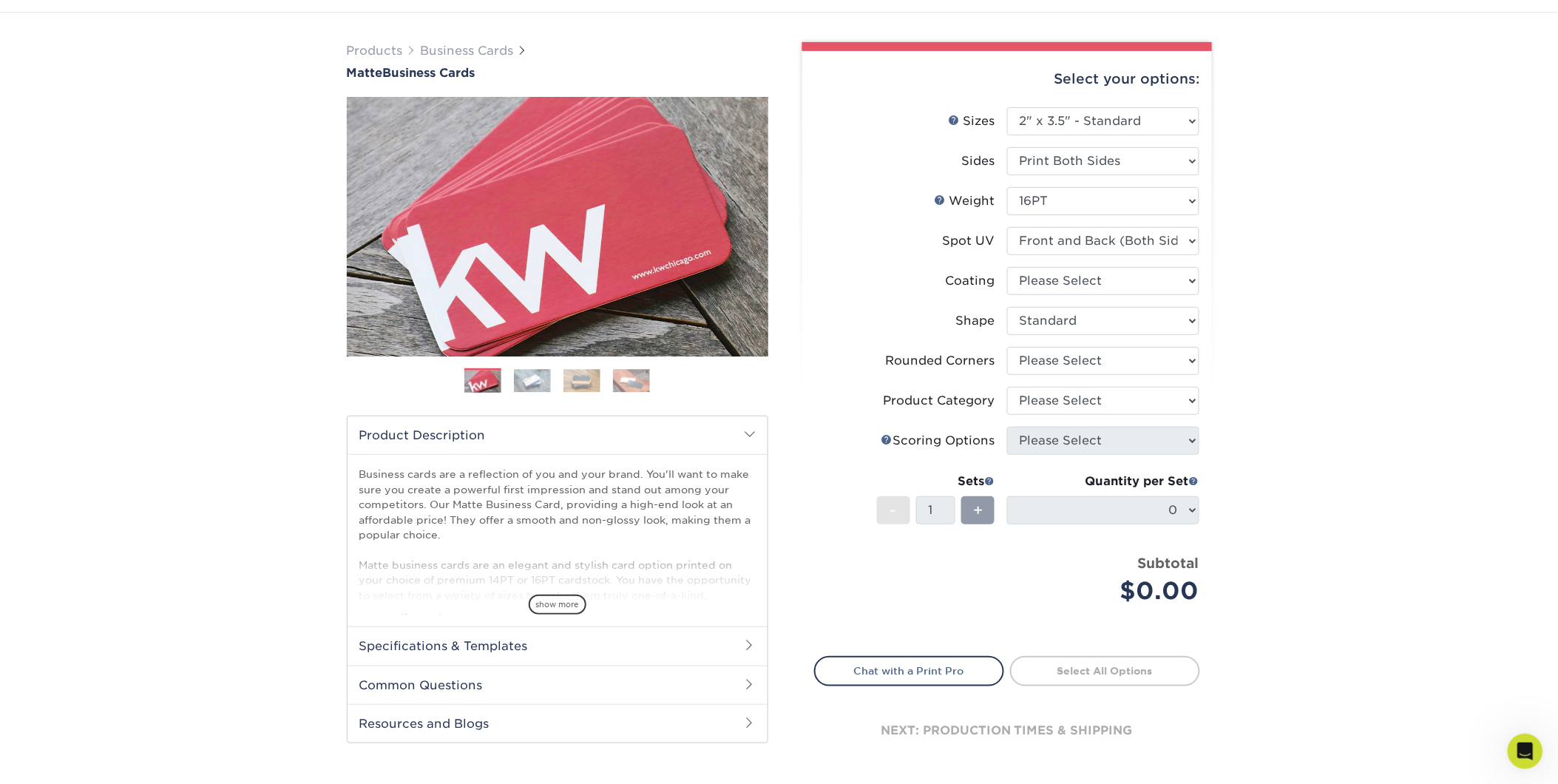
scroll to position [234, 0]
click at [1099, 356] on select "Please Select Yes - Round 2 Corners Yes - Round 4 Corners No" at bounding box center [1104, 360] width 193 height 28
click at [1007, 346] on select "Please Select Yes - Round 2 Corners Yes - Round 4 Corners No" at bounding box center [1104, 360] width 193 height 28
select select "-1"
click at [1080, 404] on select "Please Select" at bounding box center [1104, 401] width 193 height 28
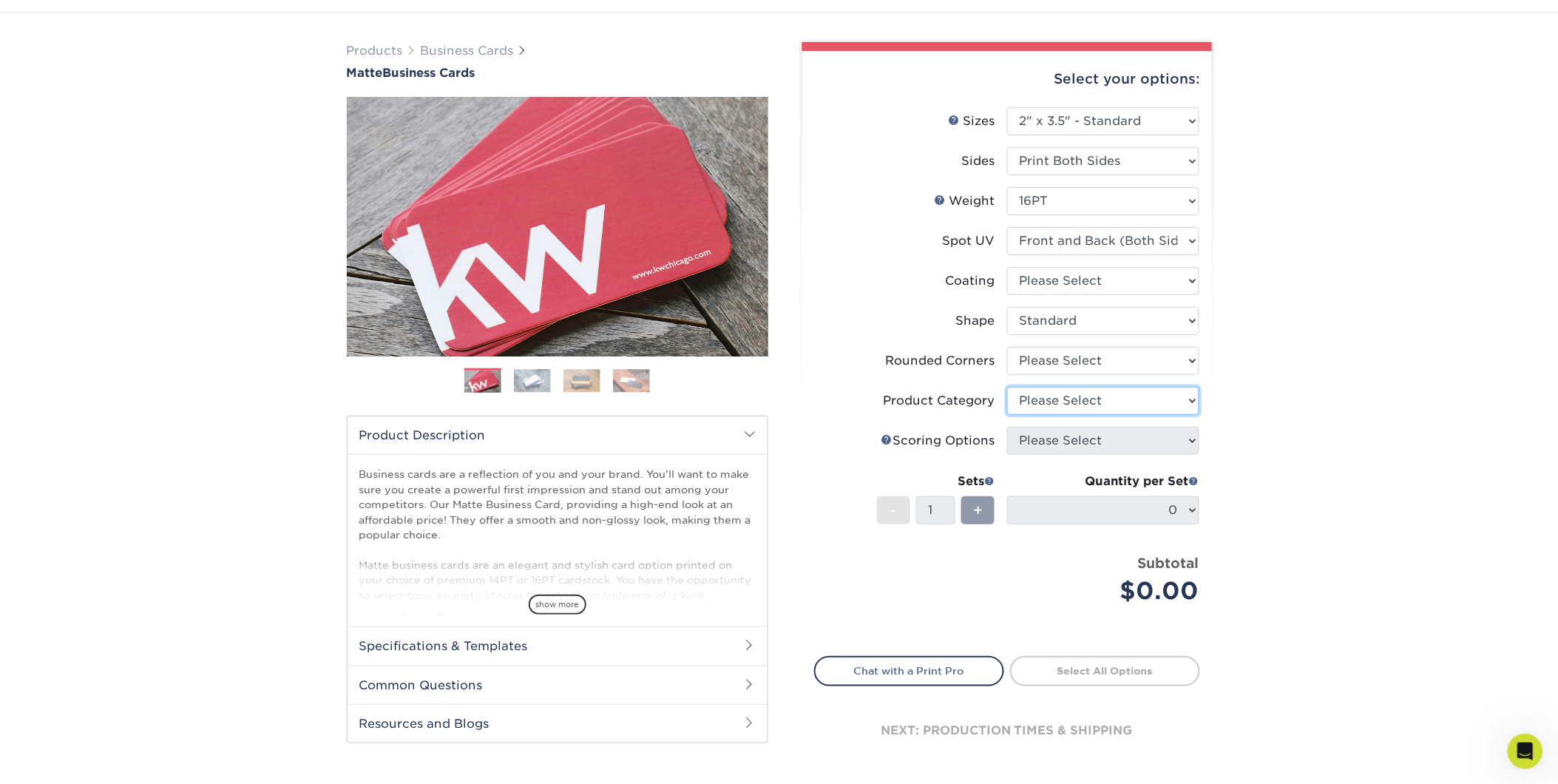
click at [1091, 397] on select "Please Select" at bounding box center [1104, 401] width 193 height 28
click at [1309, 456] on div "Products Business Cards Matte Business Cards Previous Next 100 $ 9" at bounding box center [779, 420] width 1558 height 815
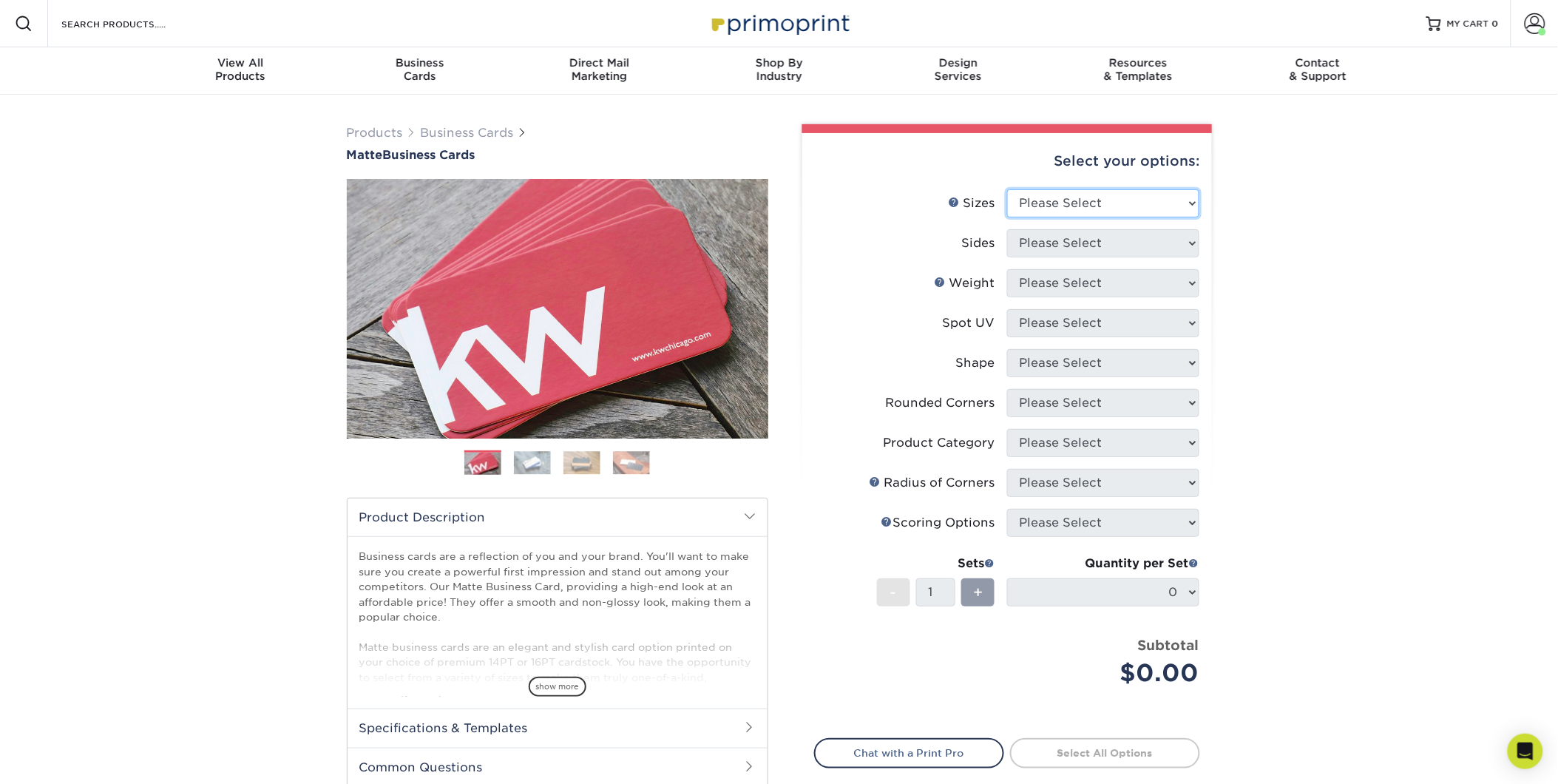
click at [1104, 193] on select "Please Select 1.5" x 3.5" - Mini 1.75" x 3.5" - Mini 2" x 2" - Square 2" x 3" -…" at bounding box center [1104, 203] width 193 height 28
select select "2.00x3.50"
click at [1007, 189] on select "Please Select 1.5" x 3.5" - Mini 1.75" x 3.5" - Mini 2" x 2" - Square 2" x 3" -…" at bounding box center [1104, 203] width 193 height 28
click at [1092, 240] on select "Please Select Print Both Sides Print Front Only" at bounding box center [1104, 244] width 193 height 28
select select "13abbda7-1d64-4f25-8bb2-c179b224825d"
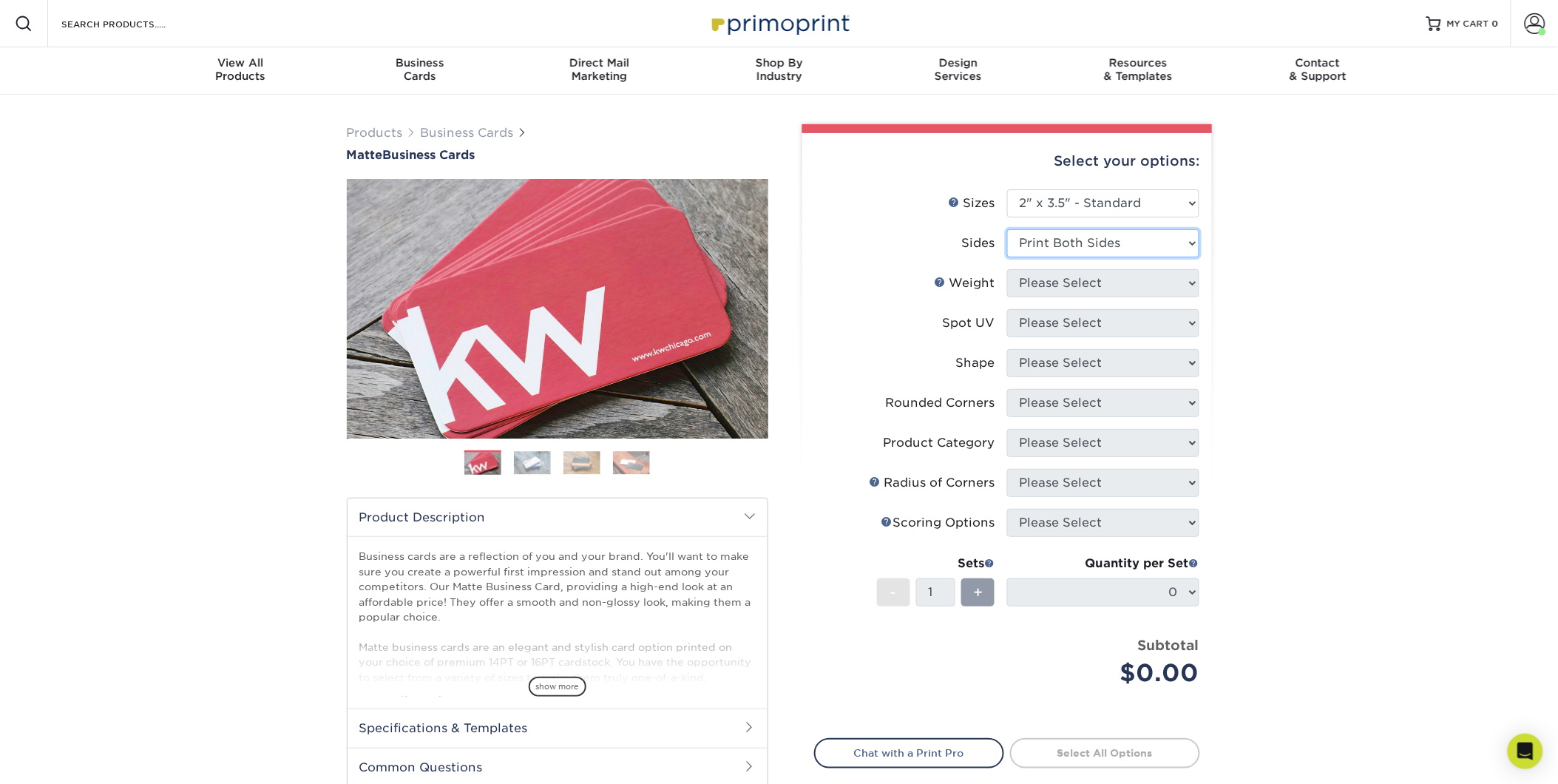
click at [1007, 230] on select "Please Select Print Both Sides Print Front Only" at bounding box center [1104, 244] width 193 height 28
click at [1091, 281] on select "Please Select 16PT 14PT" at bounding box center [1104, 283] width 193 height 28
select select "16PT"
click at [1007, 269] on select "Please Select 16PT 14PT" at bounding box center [1104, 283] width 193 height 28
click at [1099, 321] on select "Please Select No Spot UV Front and Back (Both Sides) Front Only Back Only" at bounding box center [1104, 323] width 193 height 28
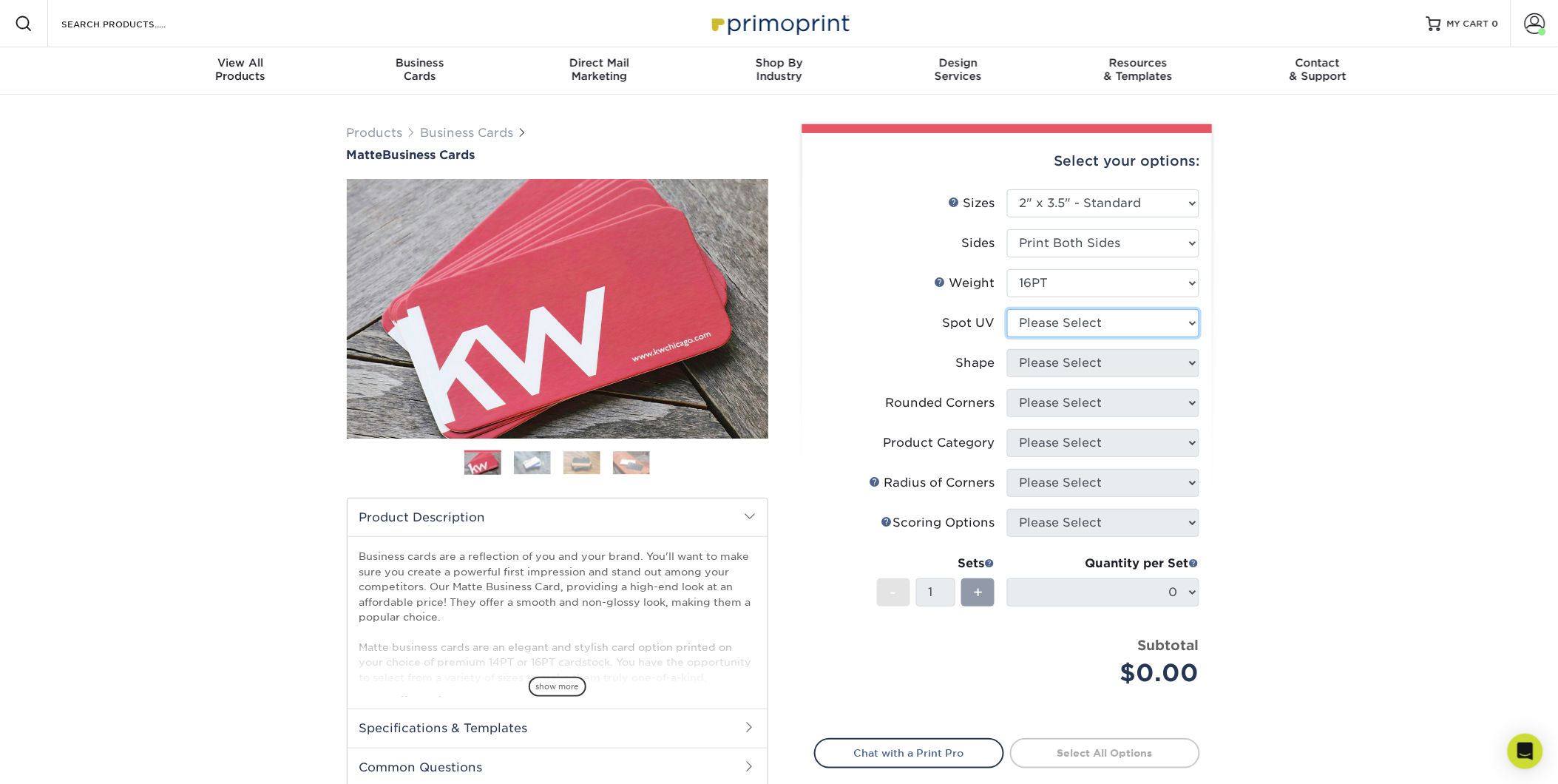
select select "0"
click at [1007, 309] on select "Please Select No Spot UV Front and Back (Both Sides) Front Only Back Only" at bounding box center [1104, 323] width 193 height 28
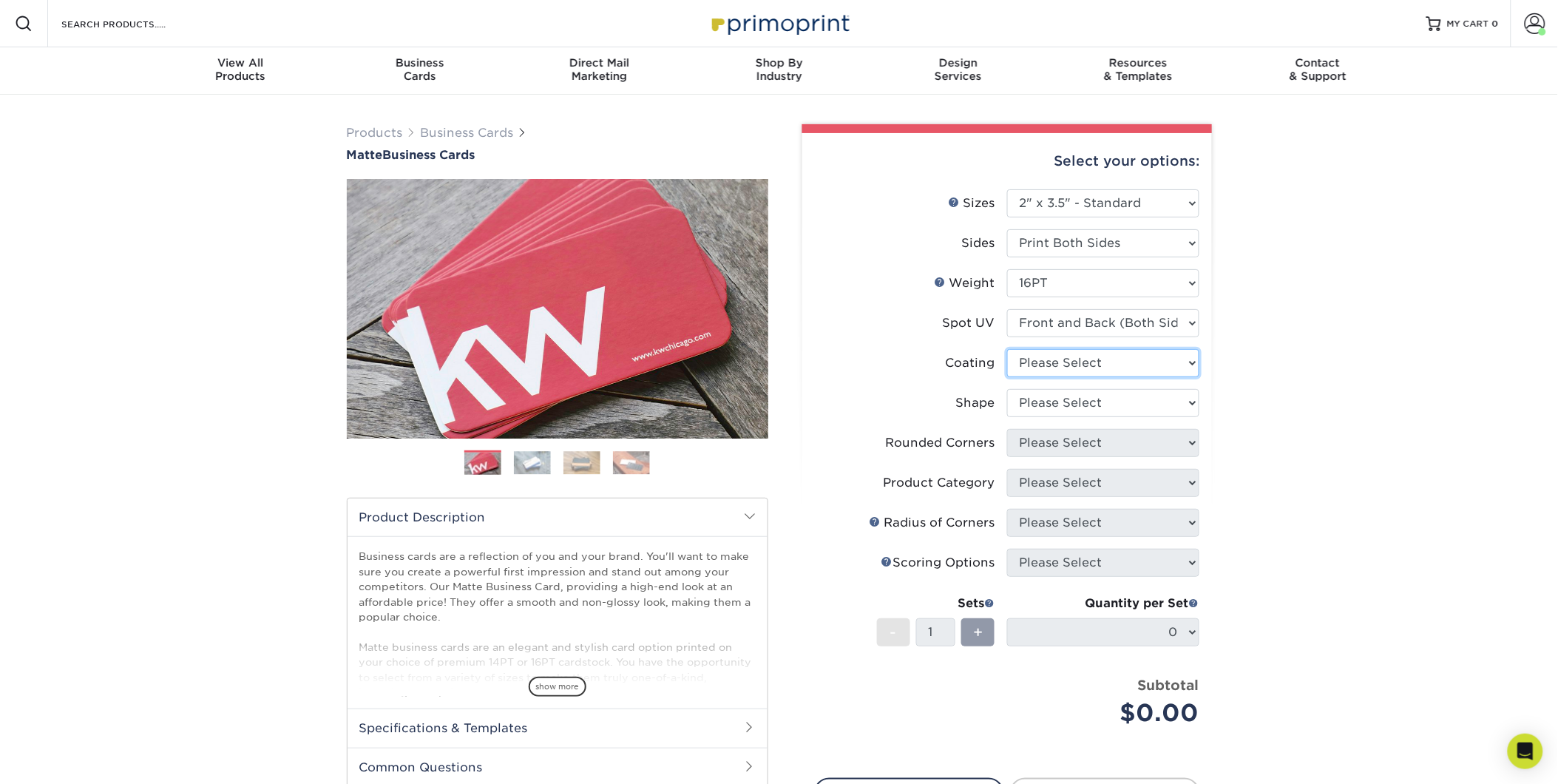
click at [1095, 364] on select at bounding box center [1104, 363] width 193 height 28
select select "121bb7b5-3b4d-429f-bd8d-bbf80e953313"
click at [1007, 349] on select at bounding box center [1104, 363] width 193 height 28
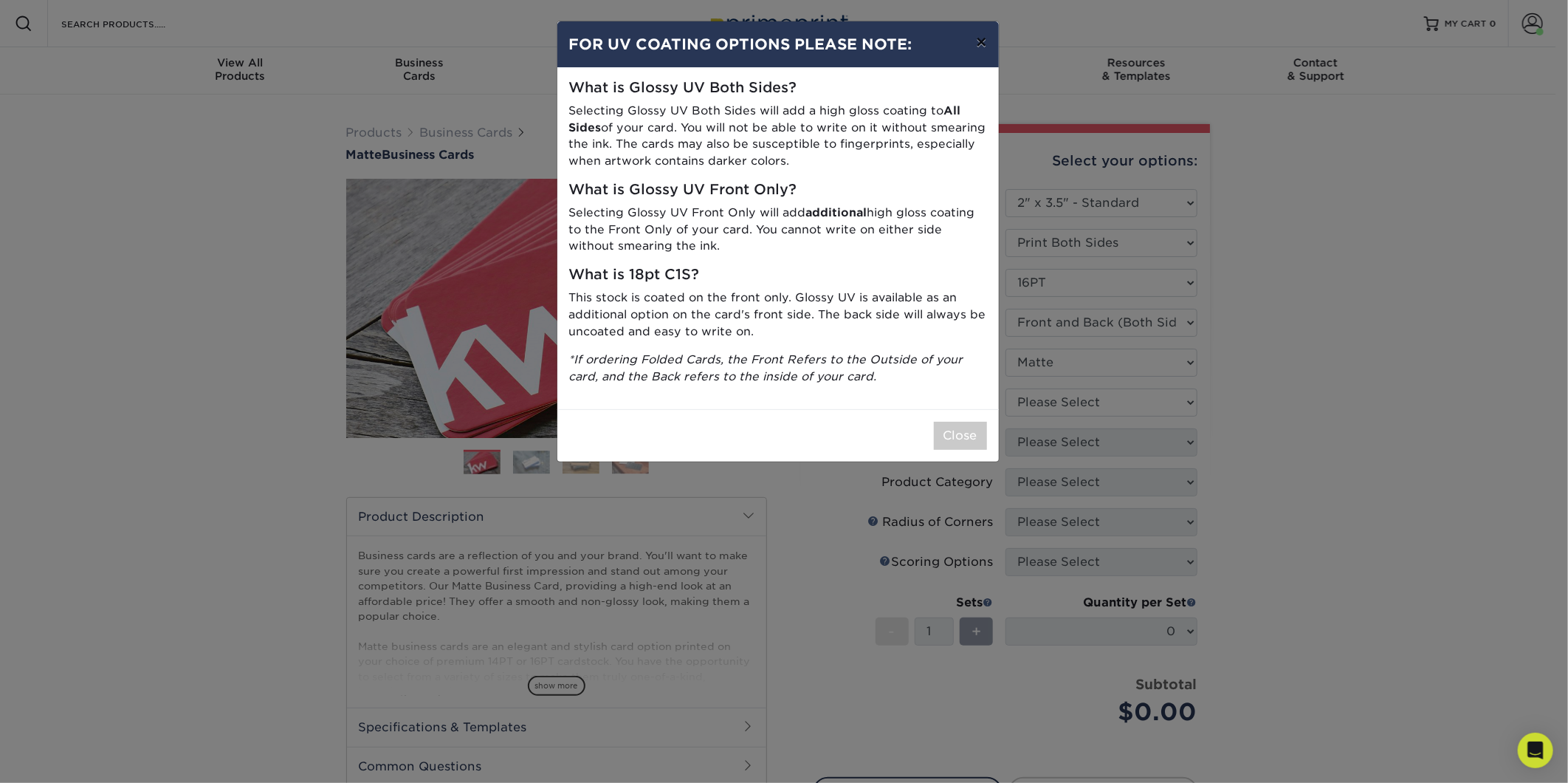
click at [986, 53] on button "×" at bounding box center [981, 42] width 34 height 41
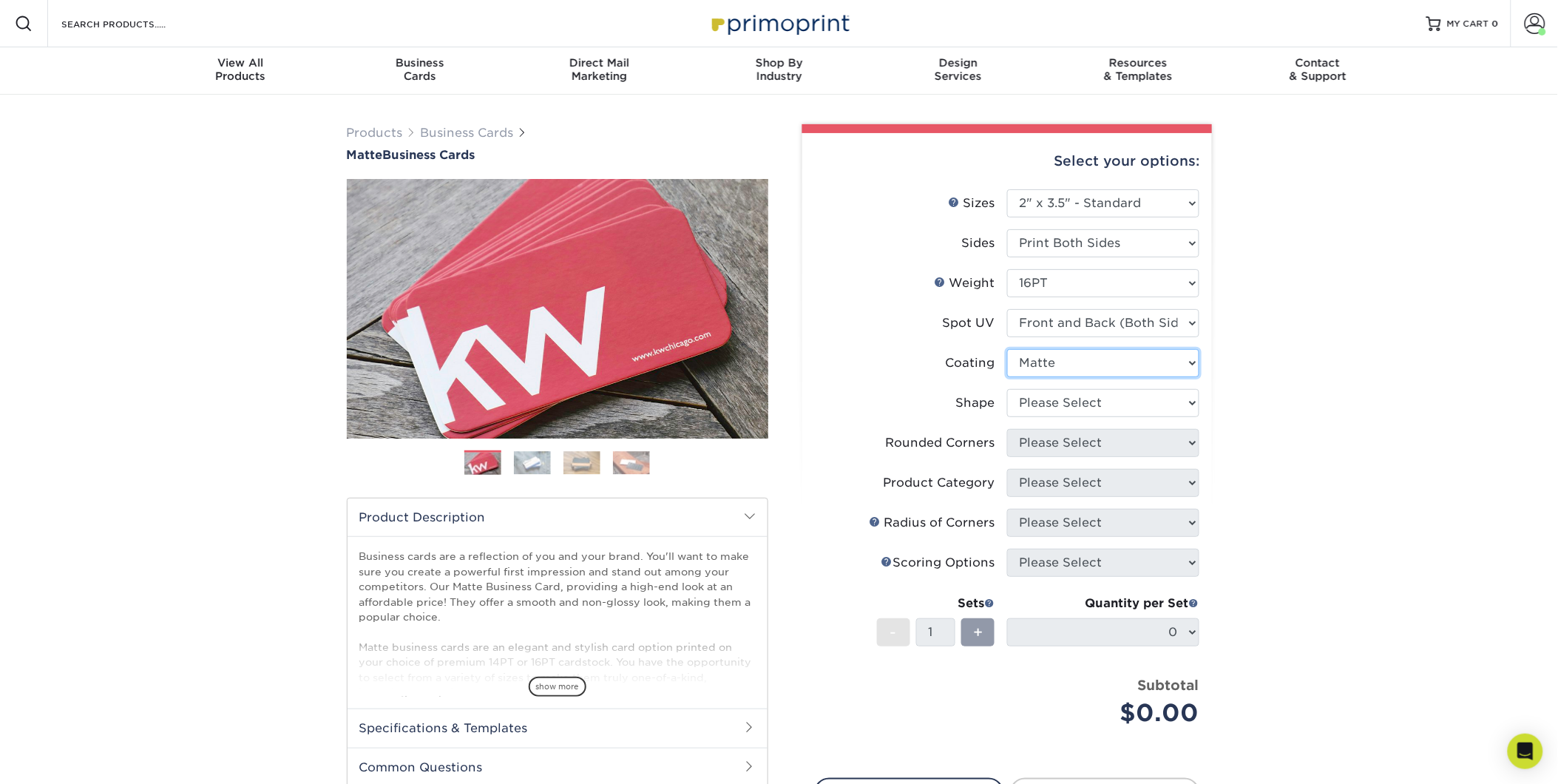
click at [1157, 368] on select at bounding box center [1104, 363] width 193 height 28
drag, startPoint x: 1320, startPoint y: 349, endPoint x: 1298, endPoint y: 345, distance: 22.4
click at [1320, 349] on div "Products Business Cards Matte Business Cards Previous Next 100 $ 9" at bounding box center [779, 522] width 1558 height 856
click at [411, 69] on div "Business Cards" at bounding box center [420, 69] width 179 height 26
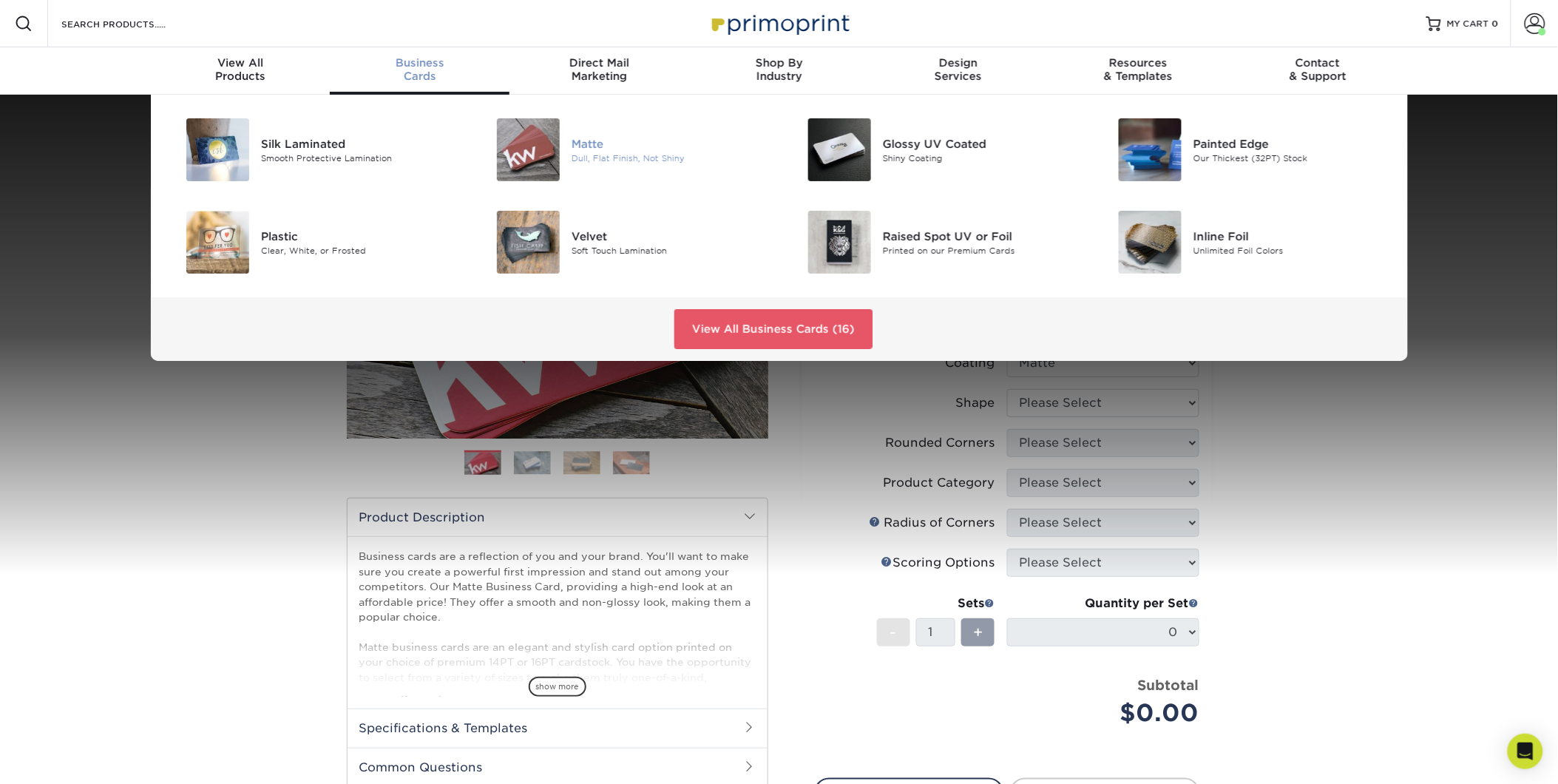
click at [533, 143] on img at bounding box center [528, 150] width 63 height 63
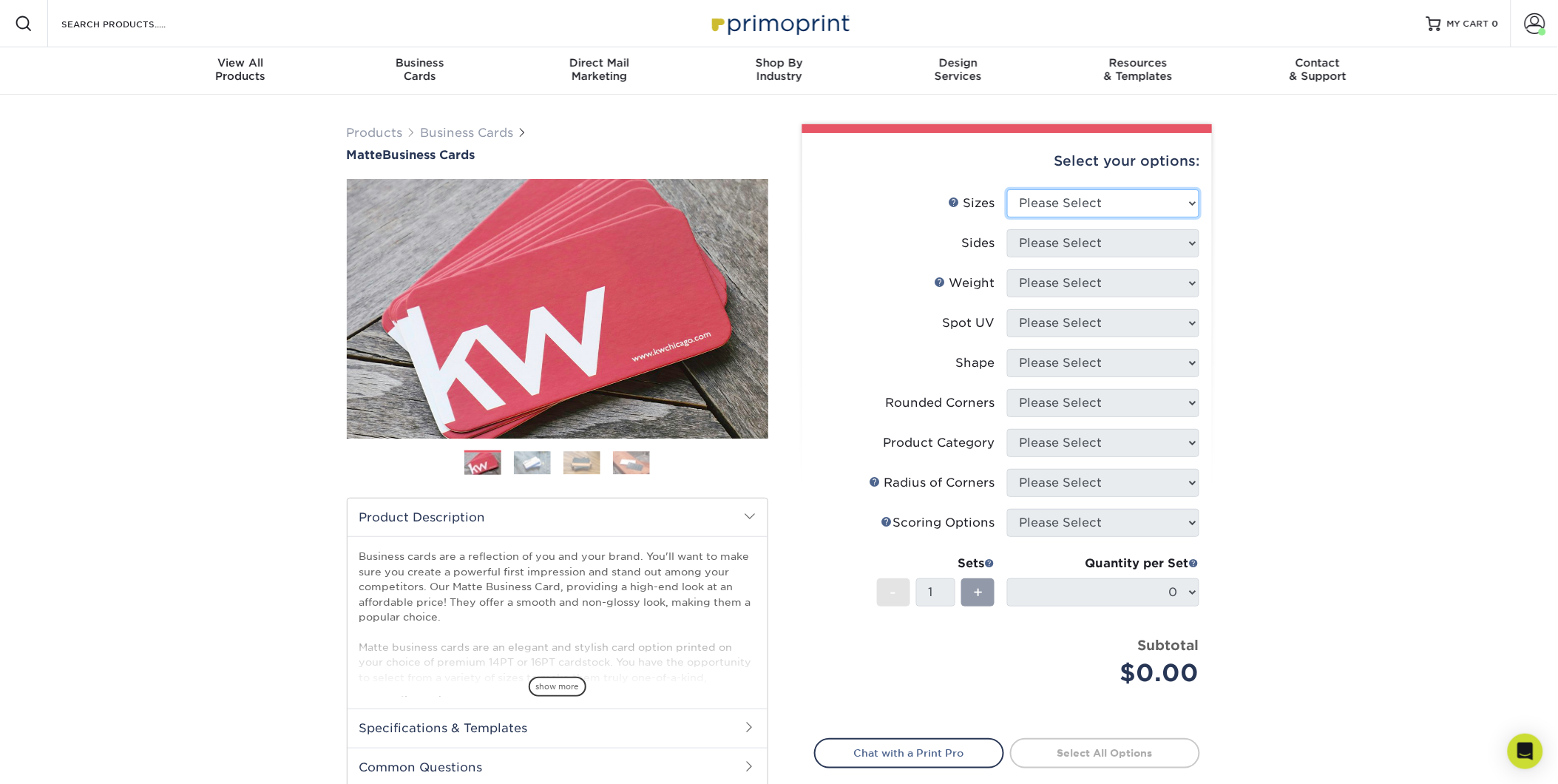
click at [1125, 205] on select "Please Select 1.5" x 3.5" - Mini 1.75" x 3.5" - Mini 2" x 2" - Square 2" x 3" -…" at bounding box center [1104, 203] width 193 height 28
select select "2.00x3.50"
click at [1007, 189] on select "Please Select 1.5" x 3.5" - Mini 1.75" x 3.5" - Mini 2" x 2" - Square 2" x 3" -…" at bounding box center [1104, 203] width 193 height 28
click at [1078, 237] on select "Please Select Print Both Sides Print Front Only" at bounding box center [1104, 244] width 193 height 28
select select "13abbda7-1d64-4f25-8bb2-c179b224825d"
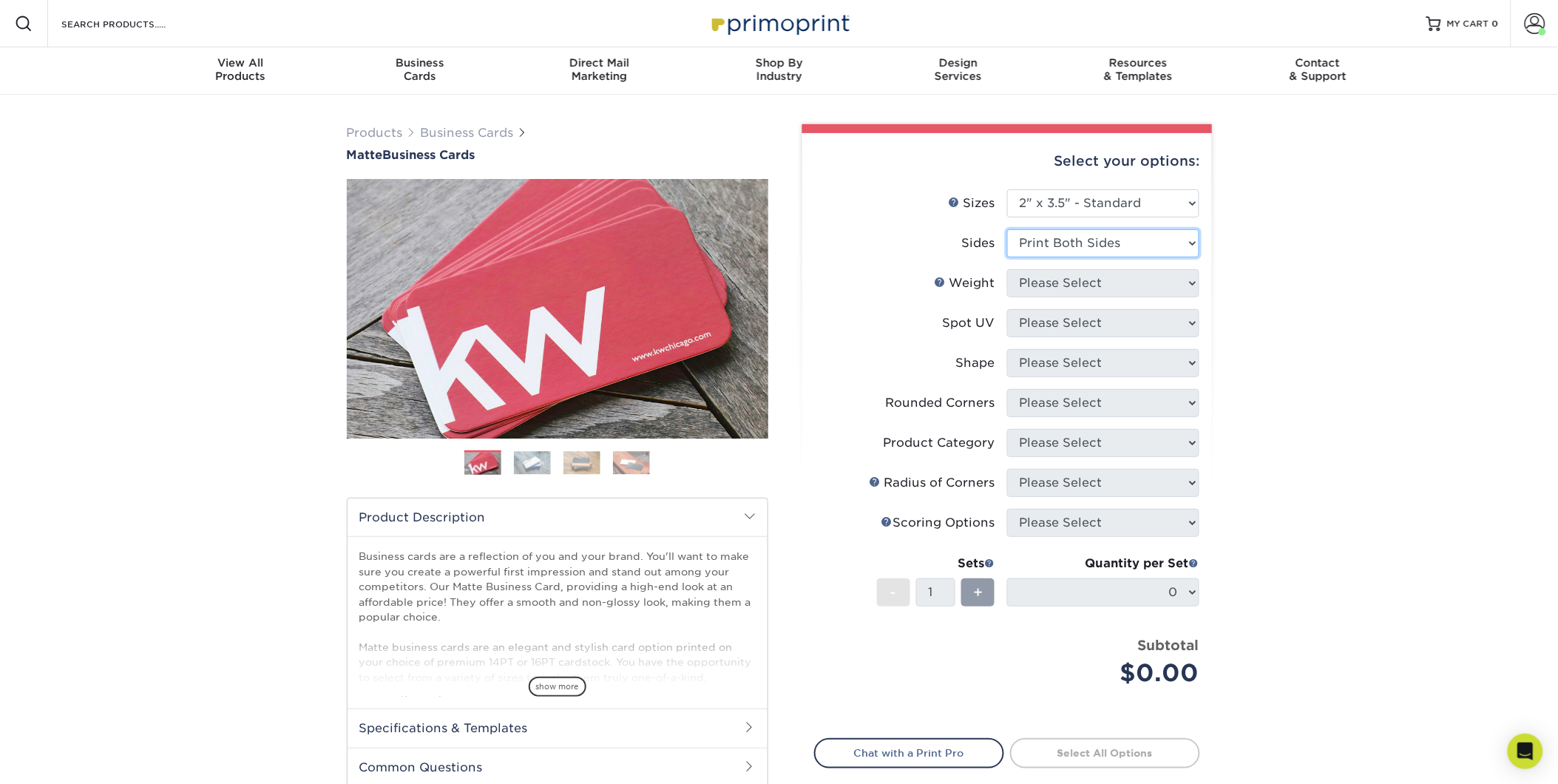
click at [1007, 230] on select "Please Select Print Both Sides Print Front Only" at bounding box center [1104, 244] width 193 height 28
click at [1103, 286] on select "Please Select 16PT 14PT" at bounding box center [1104, 283] width 193 height 28
select select "16PT"
click at [1007, 269] on select "Please Select 16PT 14PT" at bounding box center [1104, 283] width 193 height 28
click at [1110, 327] on select "Please Select No Spot UV Front and Back (Both Sides) Front Only Back Only" at bounding box center [1104, 323] width 193 height 28
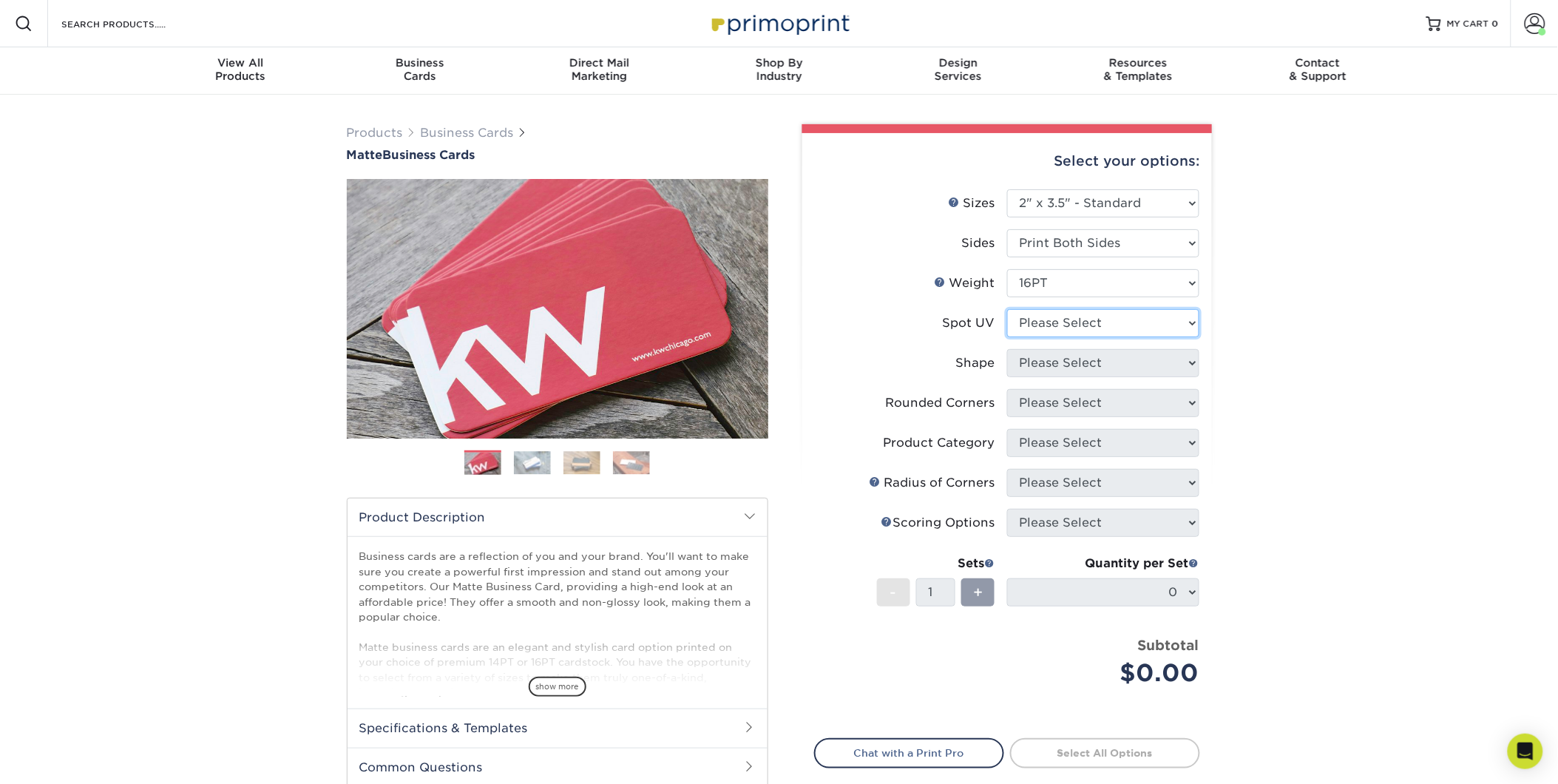
select select "0"
click at [1007, 309] on select "Please Select No Spot UV Front and Back (Both Sides) Front Only Back Only" at bounding box center [1104, 323] width 193 height 28
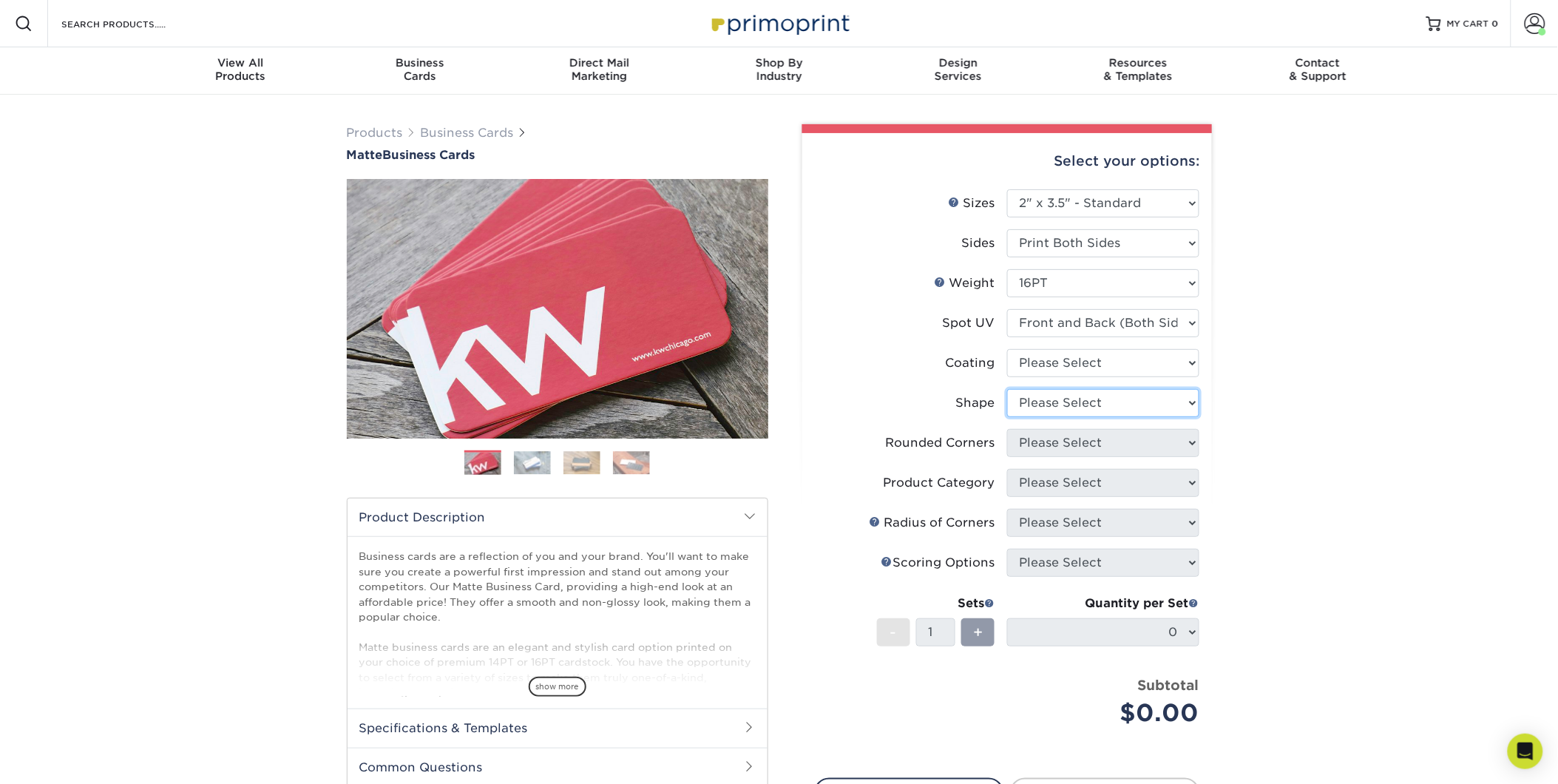
click at [1103, 404] on select "Please Select Standard" at bounding box center [1104, 403] width 193 height 28
select select "standard"
click at [1007, 389] on select "Please Select Standard" at bounding box center [1104, 403] width 193 height 28
click at [1102, 446] on select "Please Select Yes - Round 2 Corners Yes - Round 4 Corners No" at bounding box center [1104, 443] width 193 height 28
click at [1007, 429] on select "Please Select Yes - Round 2 Corners Yes - Round 4 Corners No" at bounding box center [1104, 443] width 193 height 28
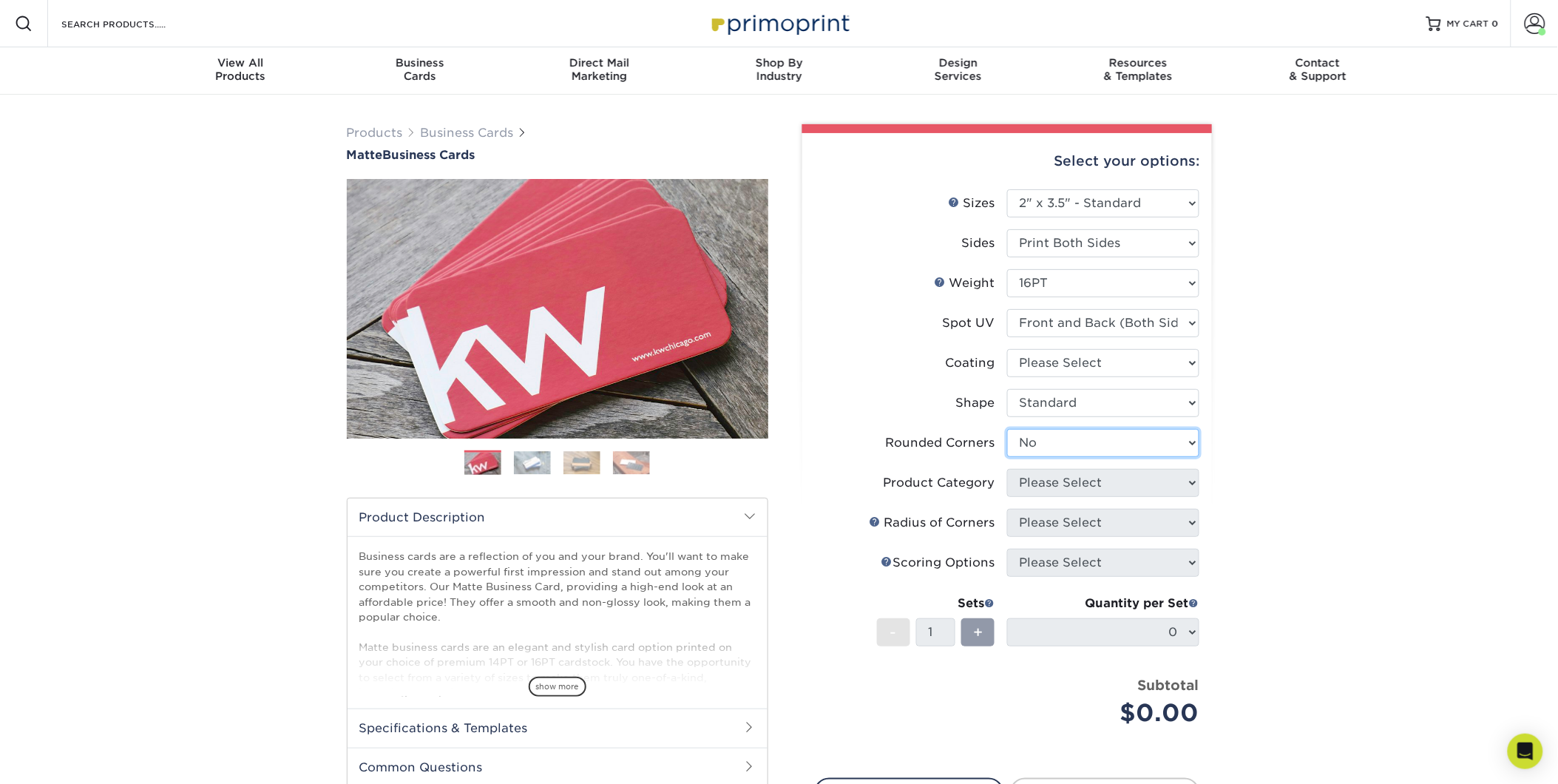
select select "-1"
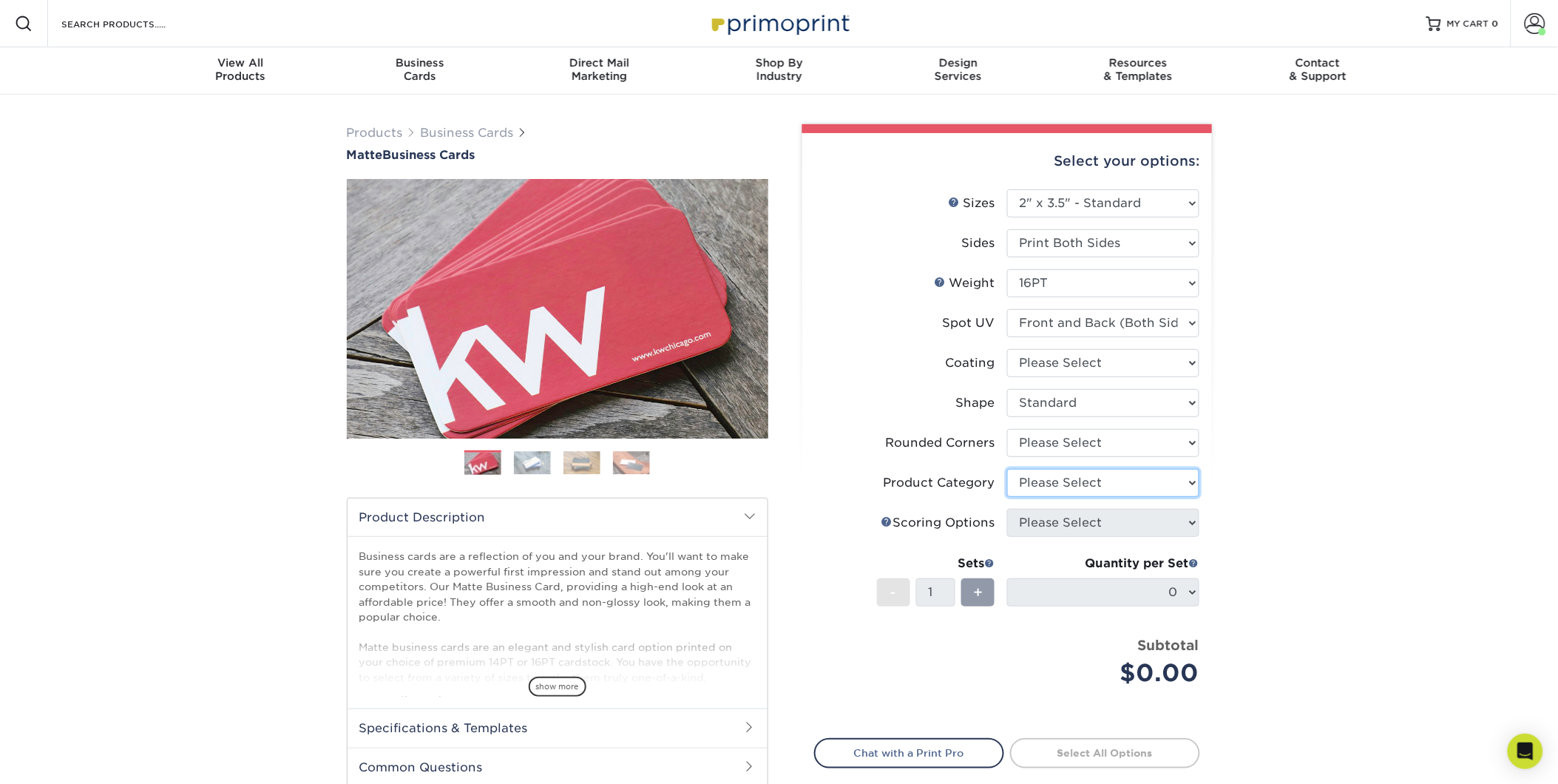
click at [1077, 479] on select "Please Select" at bounding box center [1104, 483] width 193 height 28
click at [1095, 368] on select at bounding box center [1104, 363] width 193 height 28
select select "121bb7b5-3b4d-429f-bd8d-bbf80e953313"
click at [1007, 349] on select at bounding box center [1104, 363] width 193 height 28
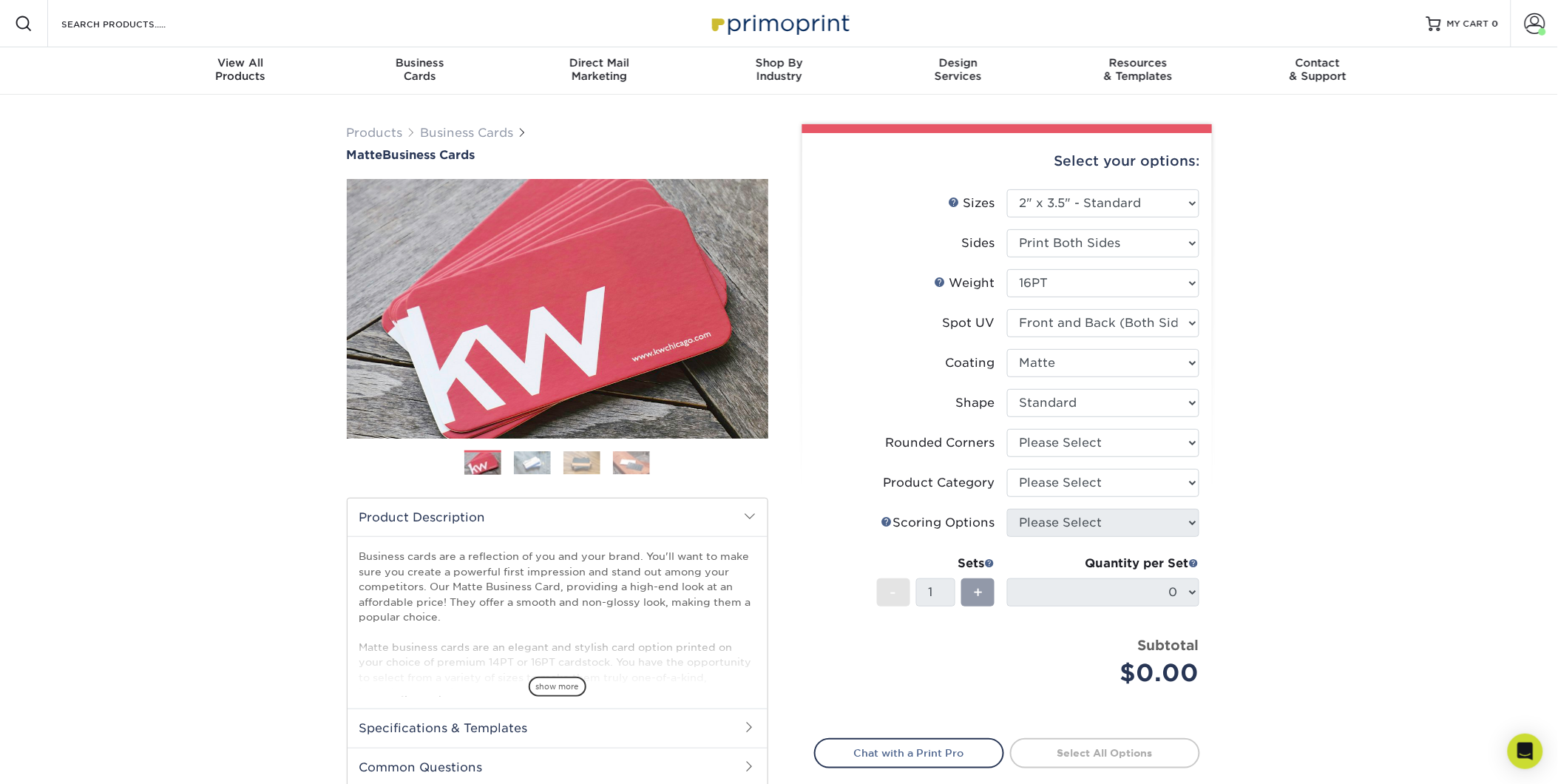
select select "-1"
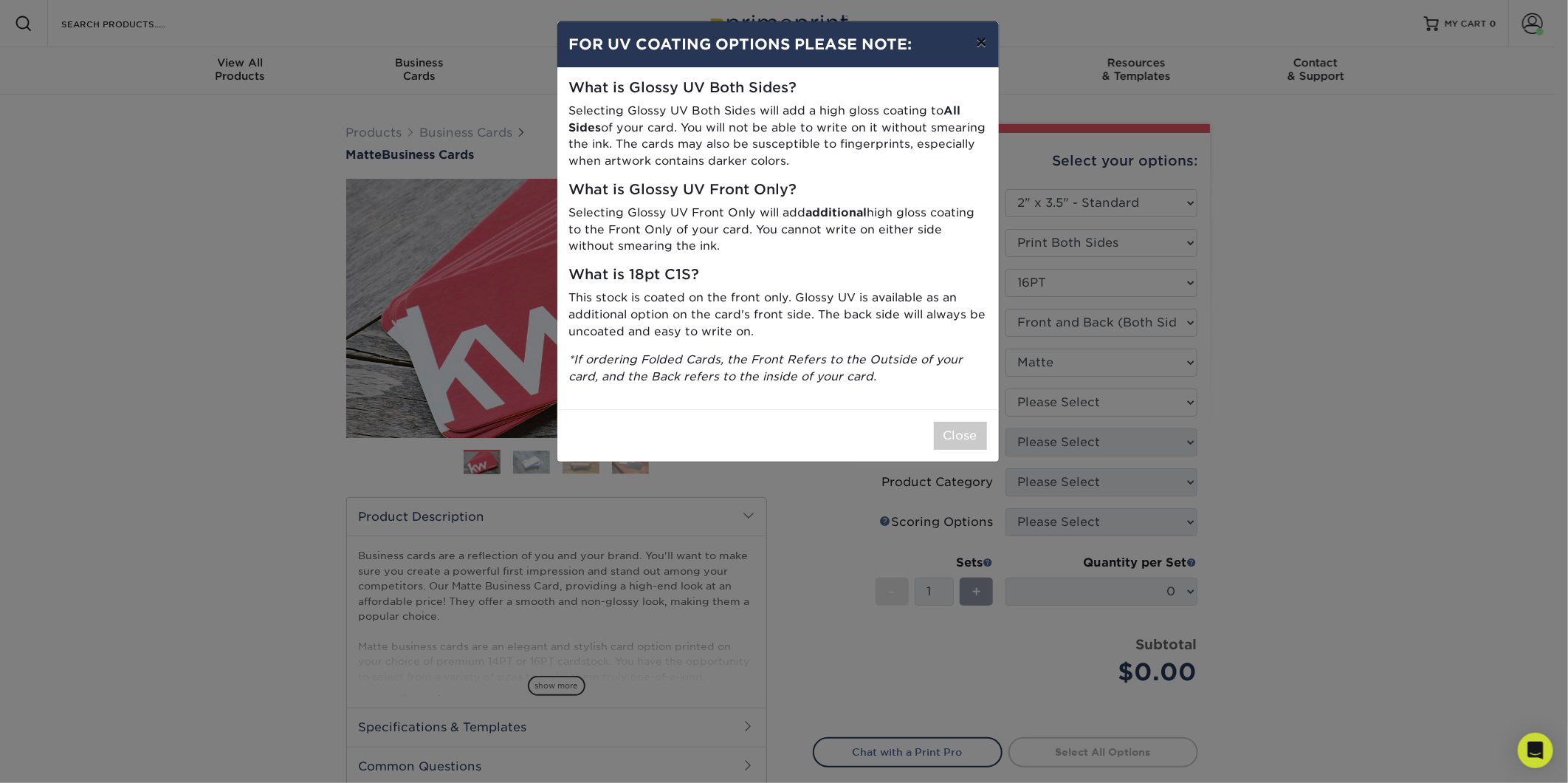
click at [978, 39] on button "×" at bounding box center [981, 42] width 34 height 41
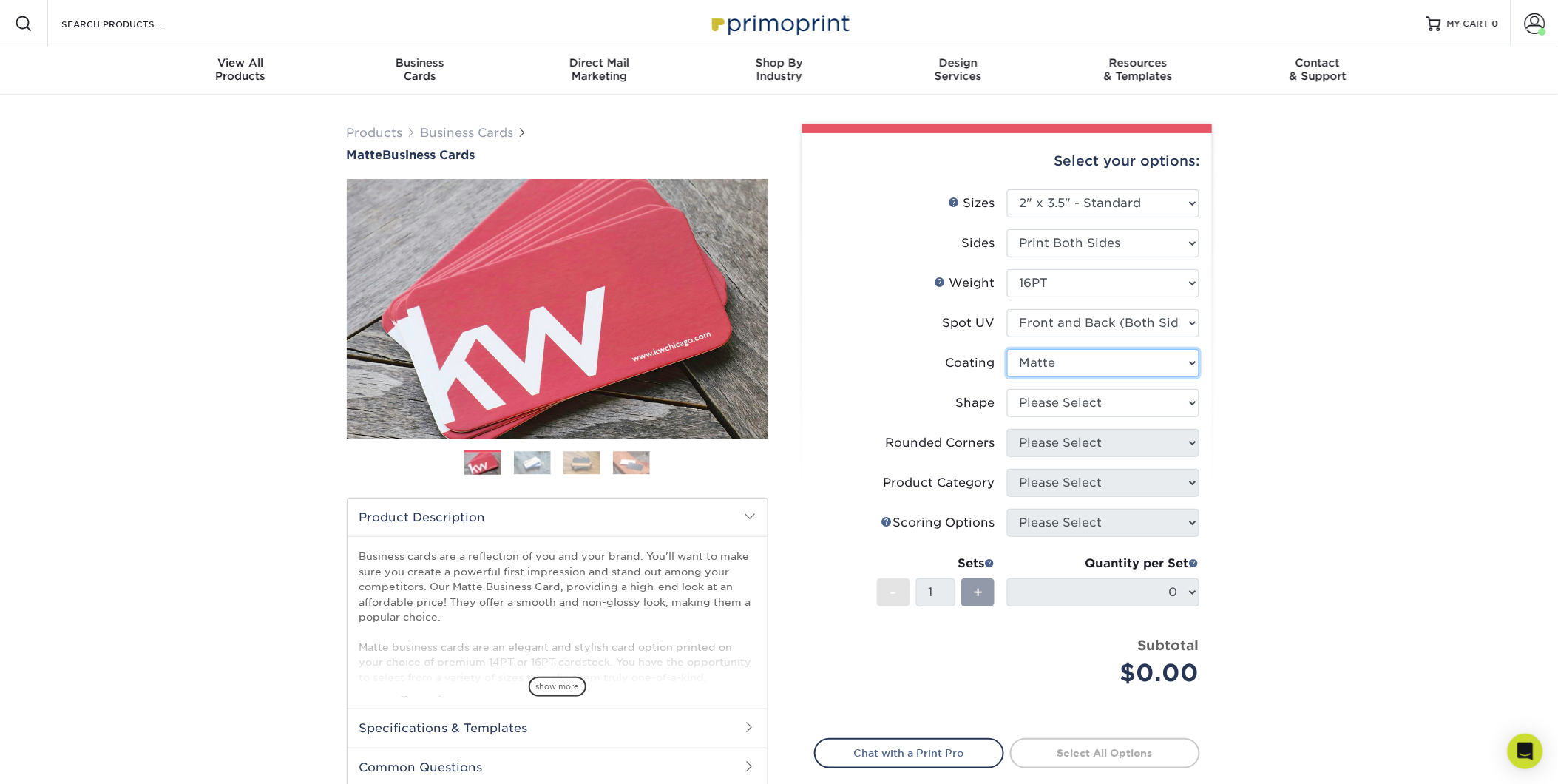
click at [1188, 363] on select at bounding box center [1104, 363] width 193 height 28
select select "-1"
click at [1007, 349] on select at bounding box center [1104, 363] width 193 height 28
click at [1527, 744] on icon "Open Intercom Messenger" at bounding box center [1525, 750] width 17 height 19
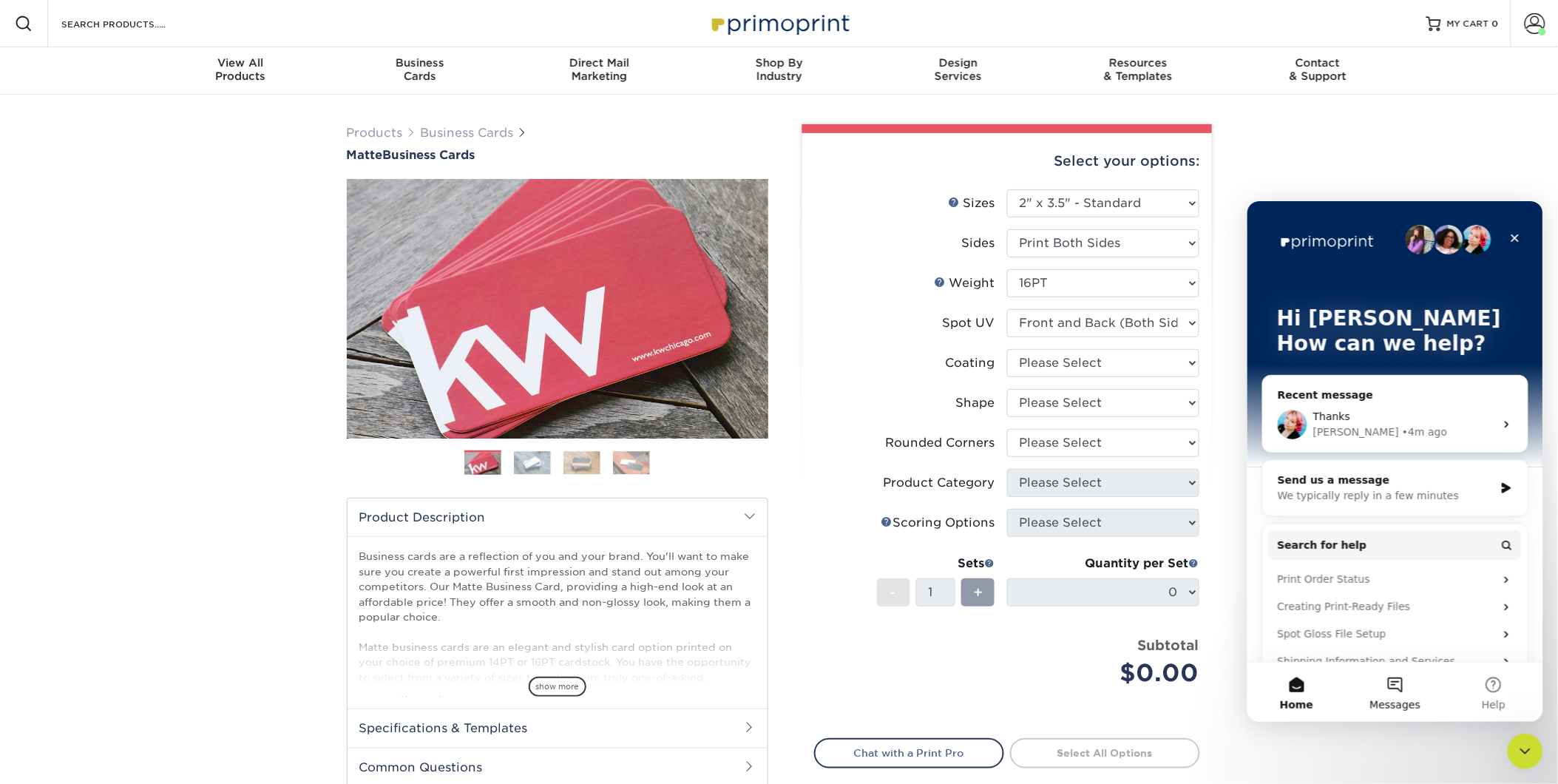
click at [1393, 673] on button "Messages" at bounding box center [1395, 691] width 99 height 59
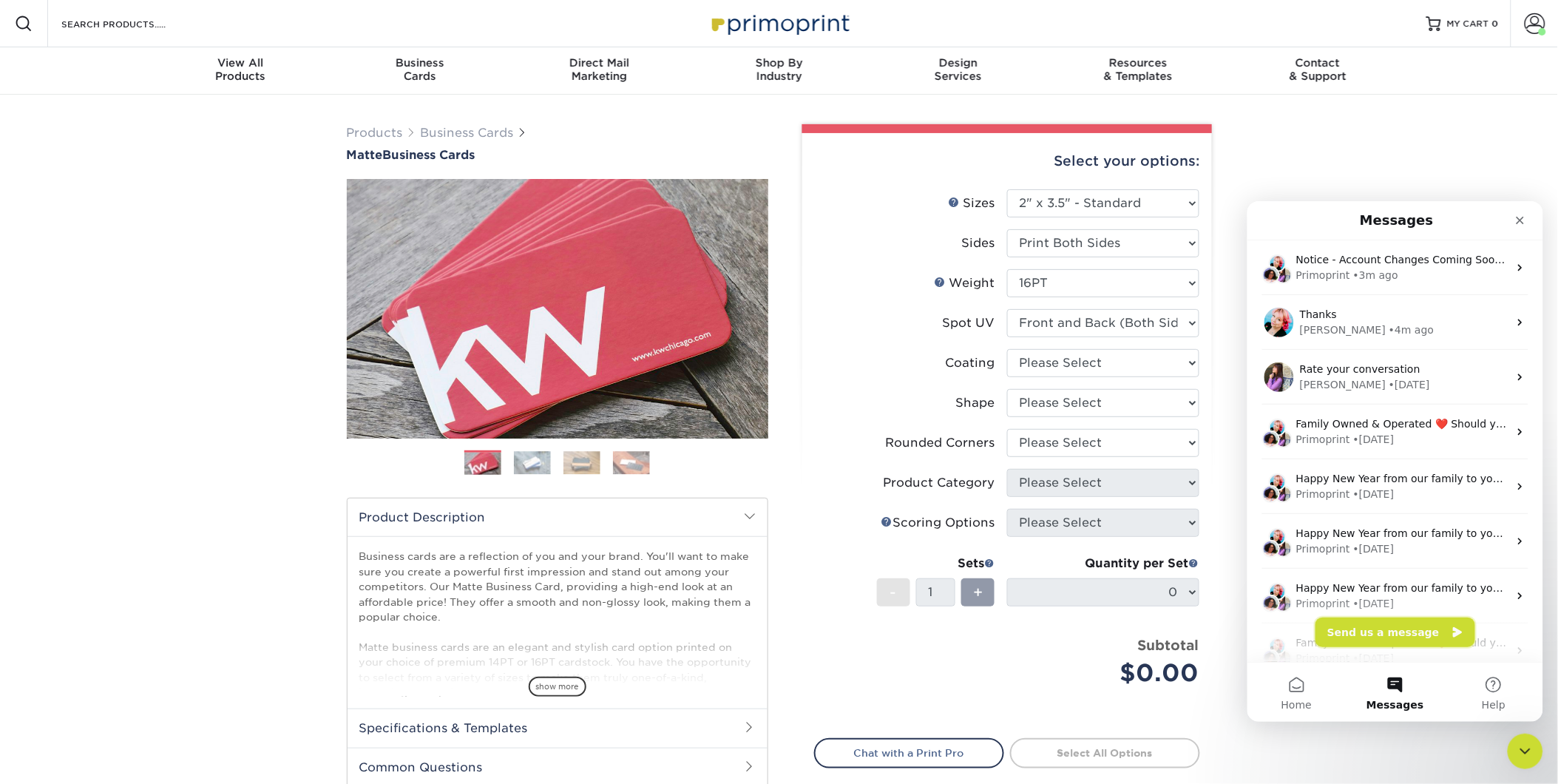
click at [1385, 632] on button "Send us a message" at bounding box center [1395, 631] width 160 height 30
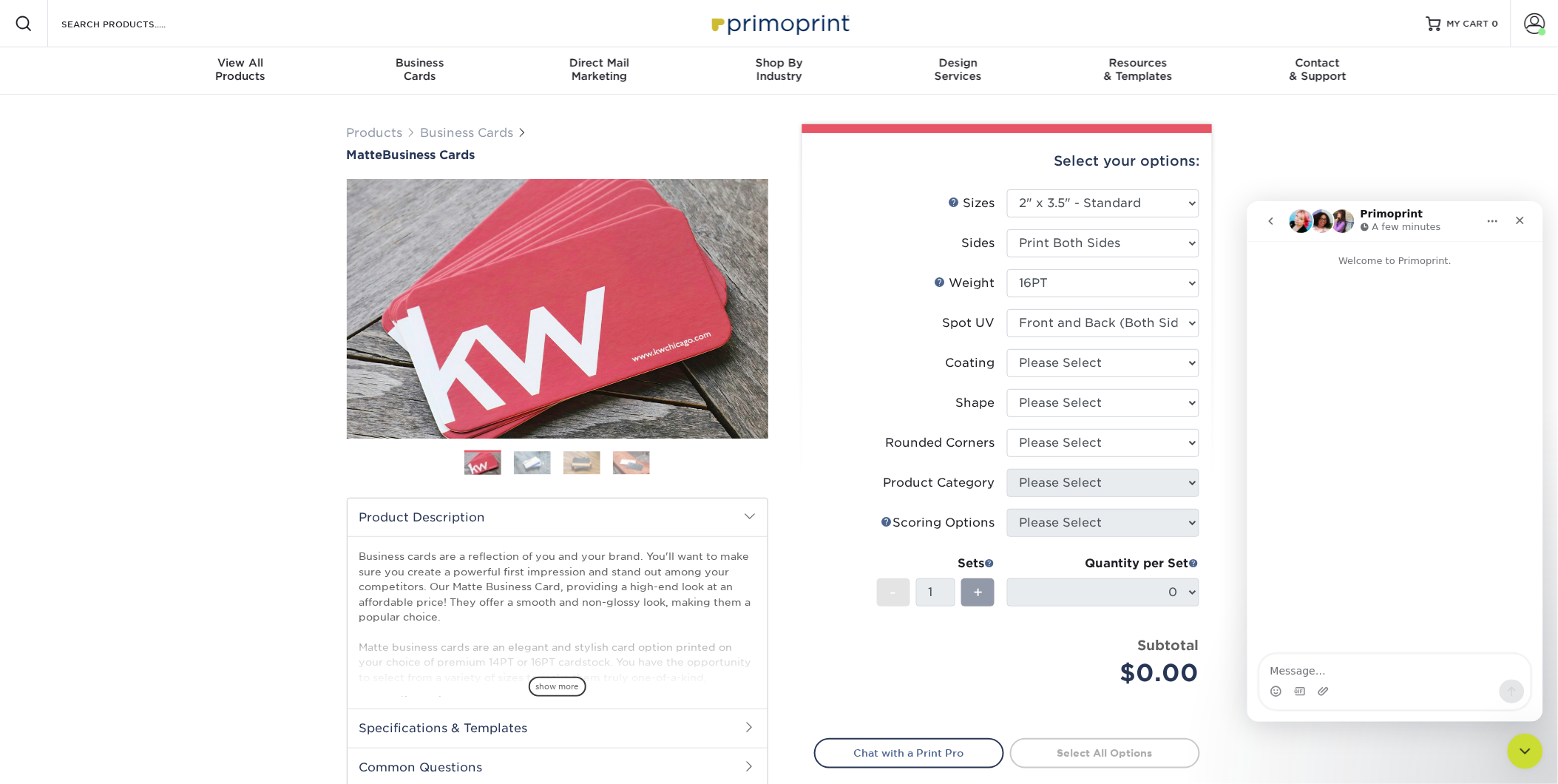
click at [1383, 683] on div "Intercom messenger" at bounding box center [1394, 690] width 271 height 24
click at [1295, 673] on textarea "Message…" at bounding box center [1394, 666] width 271 height 26
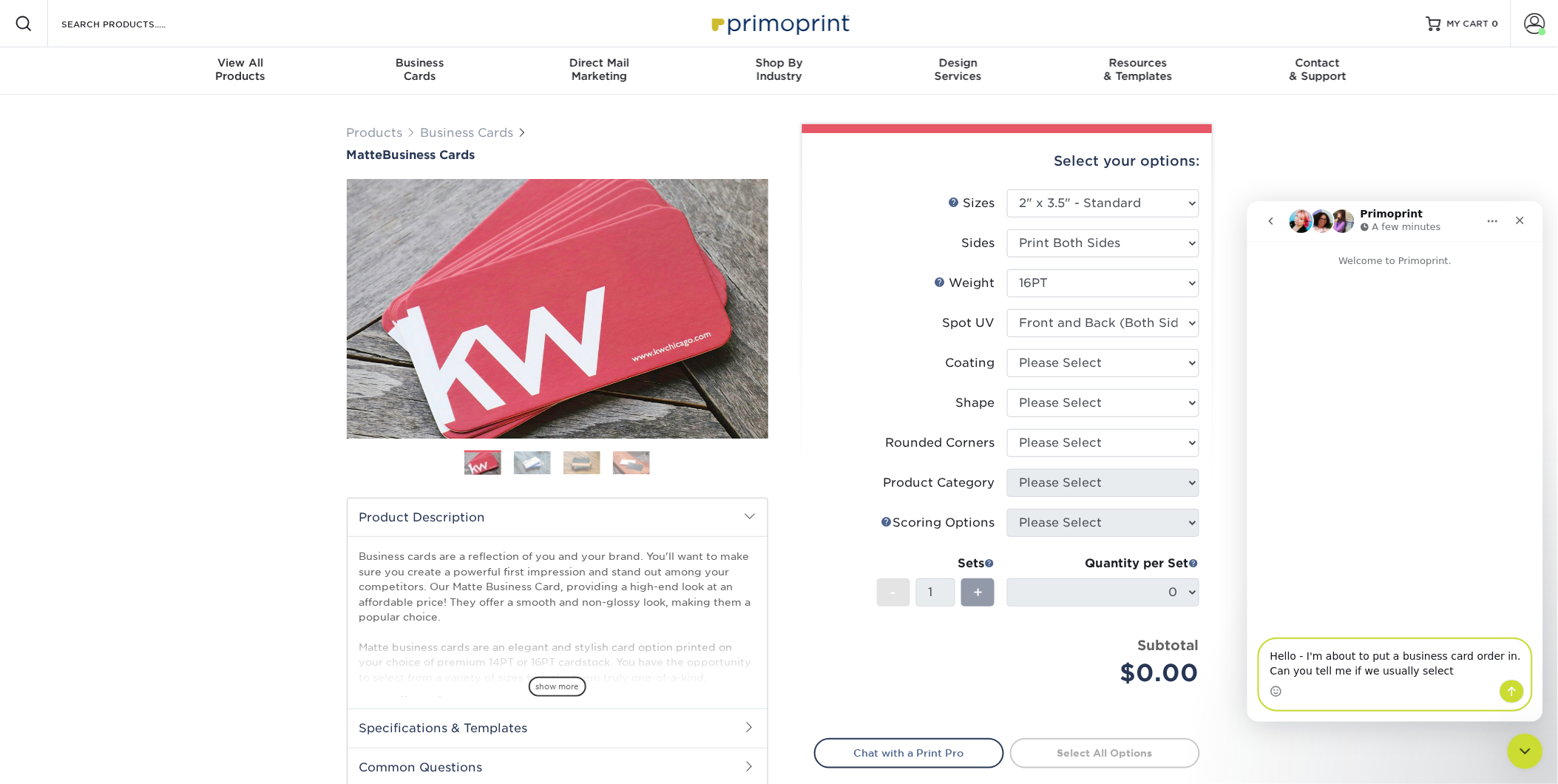
type textarea "Hello - I'm about to put a business card order in. Can you tell me if we usuall…"
click at [1140, 352] on select at bounding box center [1104, 363] width 193 height 28
select select "121bb7b5-3b4d-429f-bd8d-bbf80e953313"
click at [1007, 349] on select at bounding box center [1104, 363] width 193 height 28
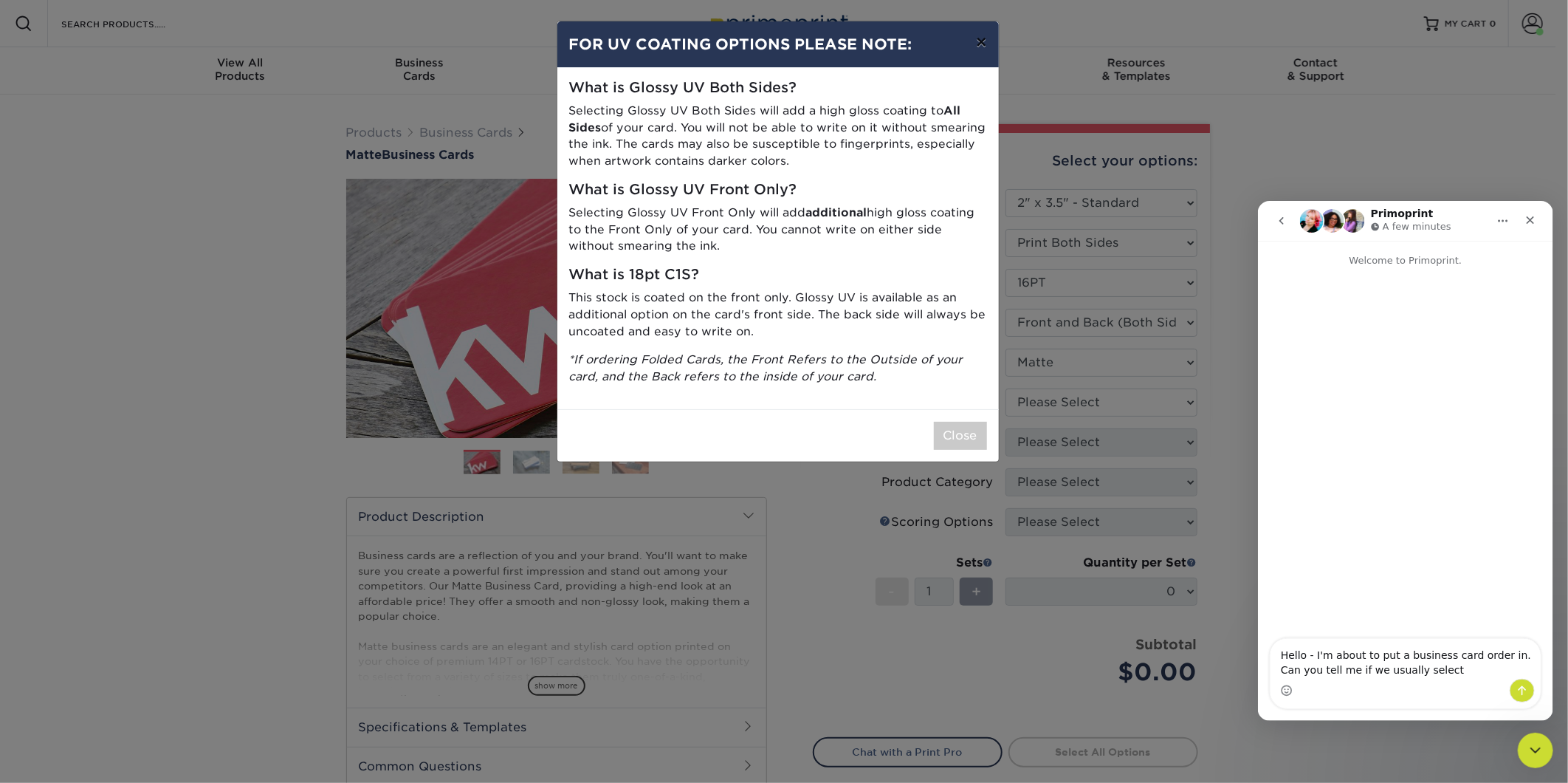
click at [976, 44] on button "×" at bounding box center [981, 42] width 34 height 41
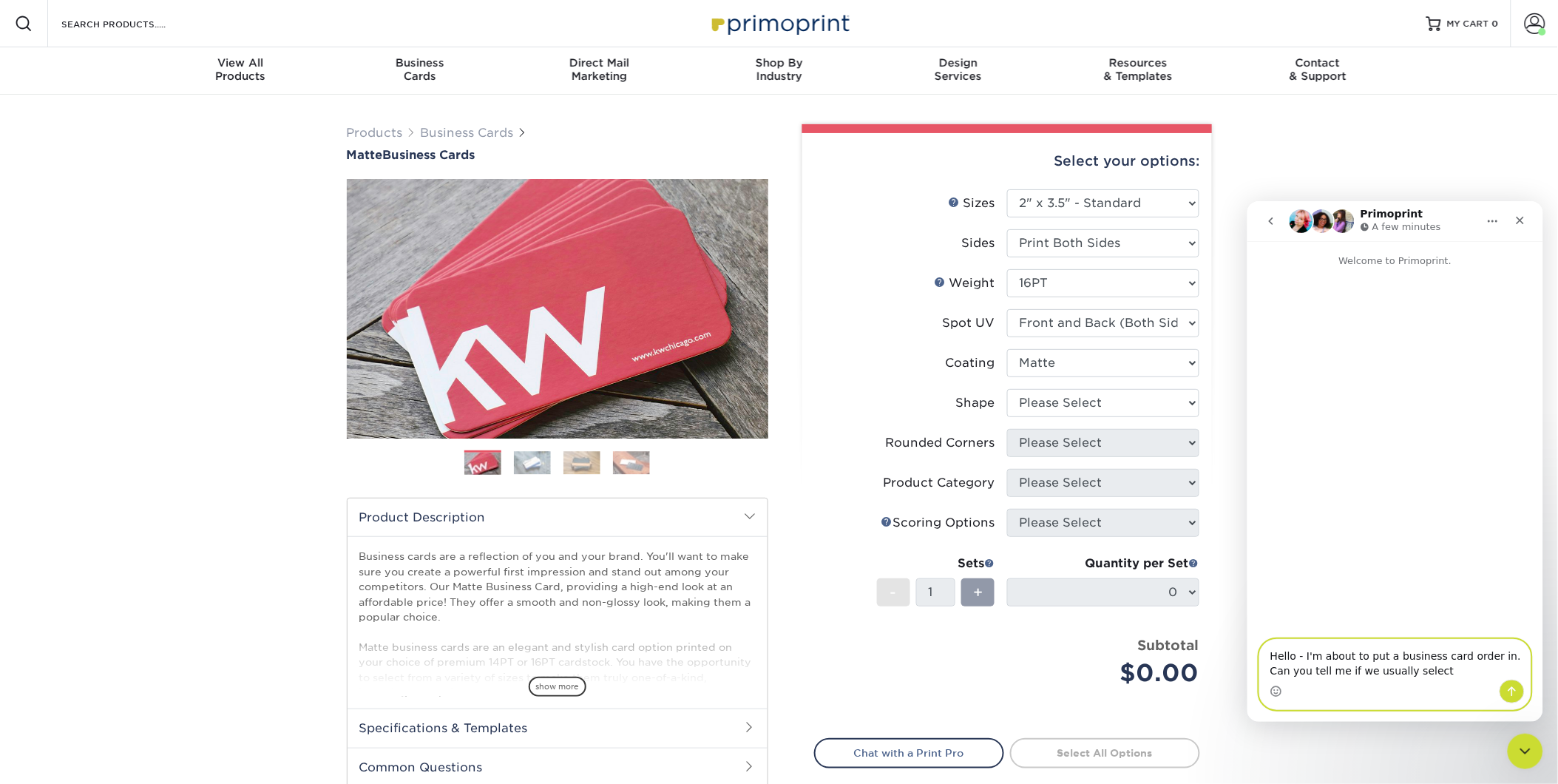
click at [1413, 675] on textarea "Hello - I'm about to put a business card order in. Can you tell me if we usuall…" at bounding box center [1394, 658] width 271 height 40
click at [1414, 675] on textarea "Hello - I'm about to put a business card order in. Can you tell me if we usuall…" at bounding box center [1394, 658] width 271 height 40
type textarea "H"
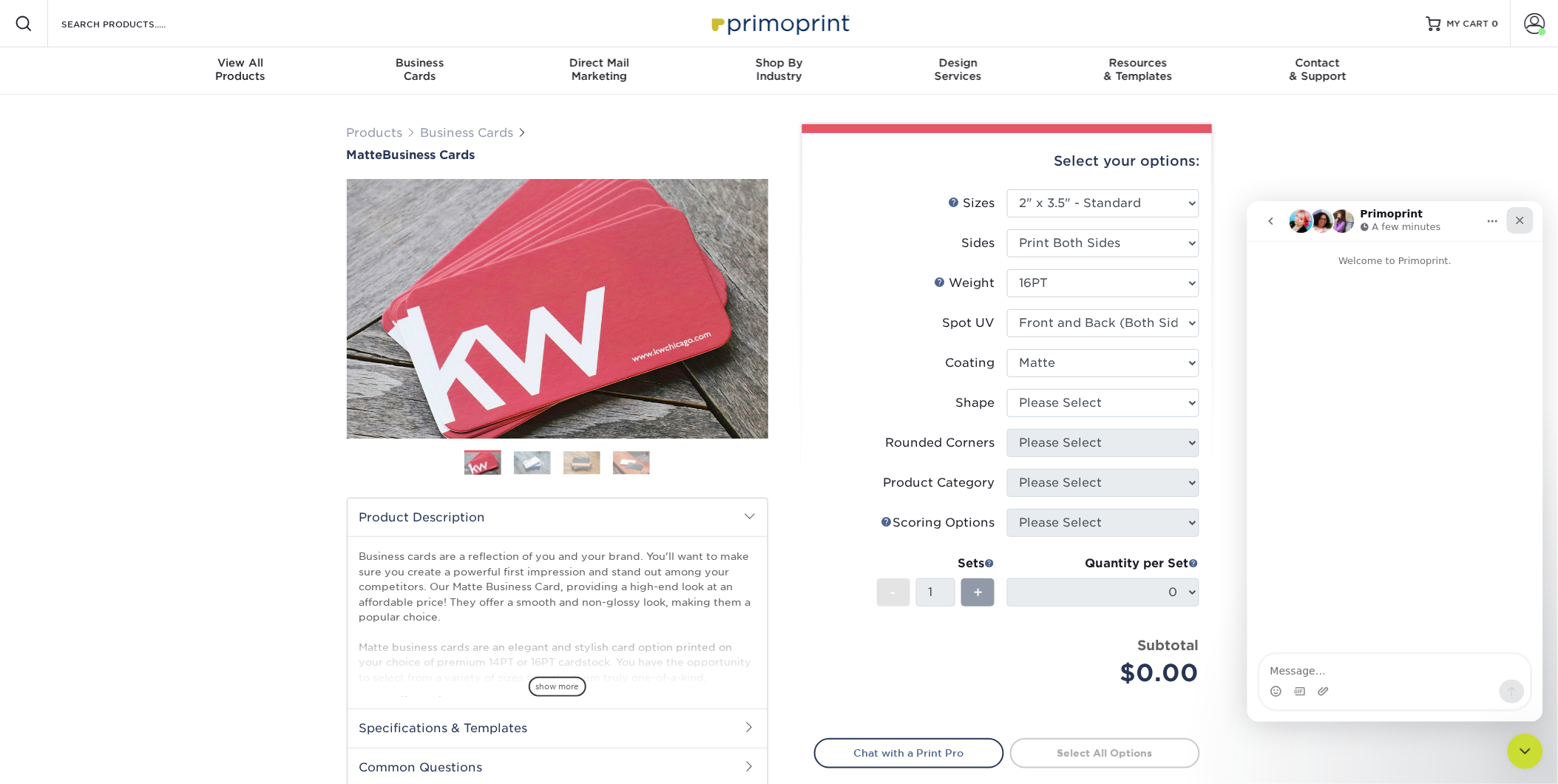
click at [1522, 224] on icon "Close" at bounding box center [1520, 220] width 12 height 12
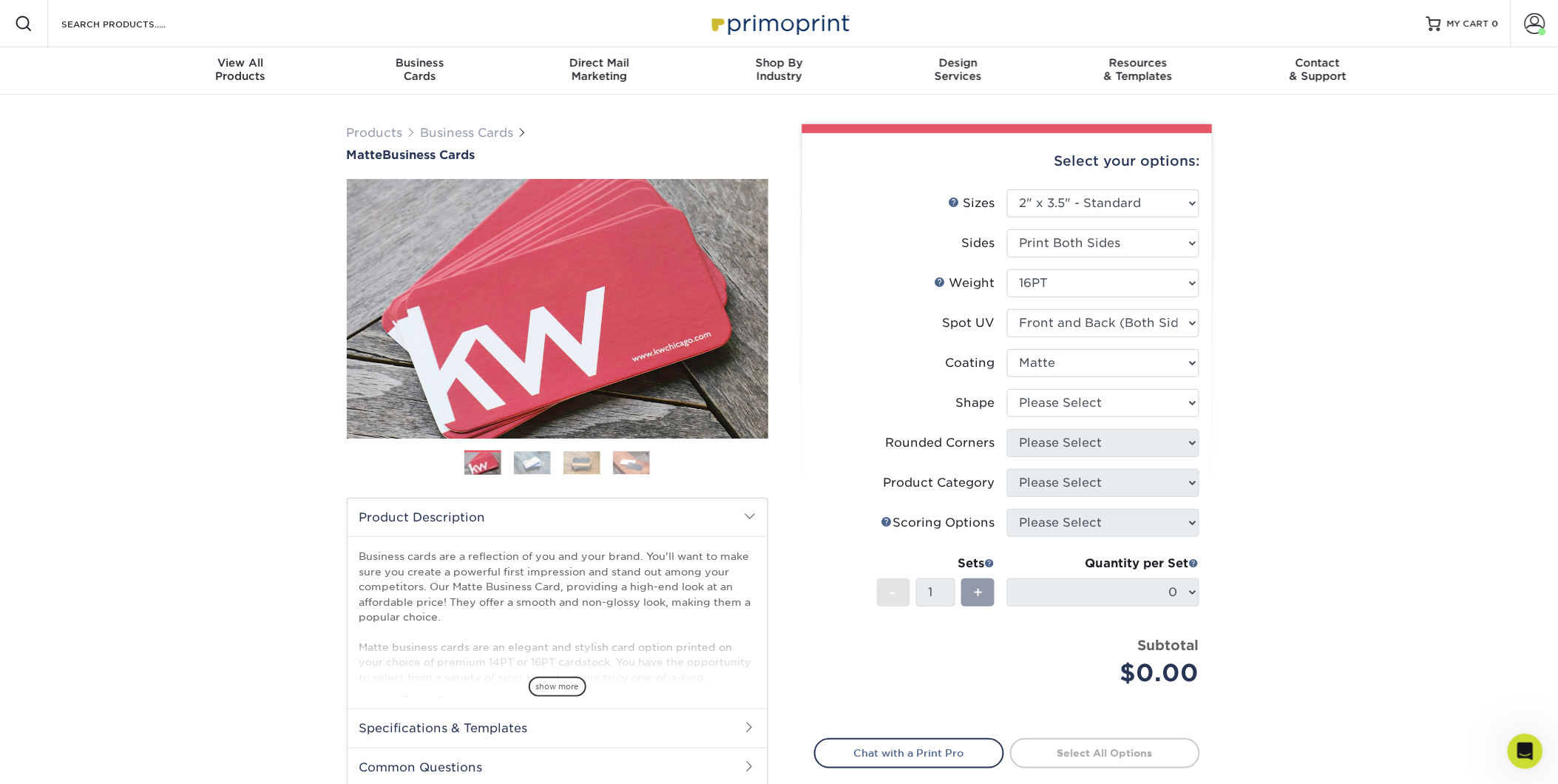
scroll to position [82, 0]
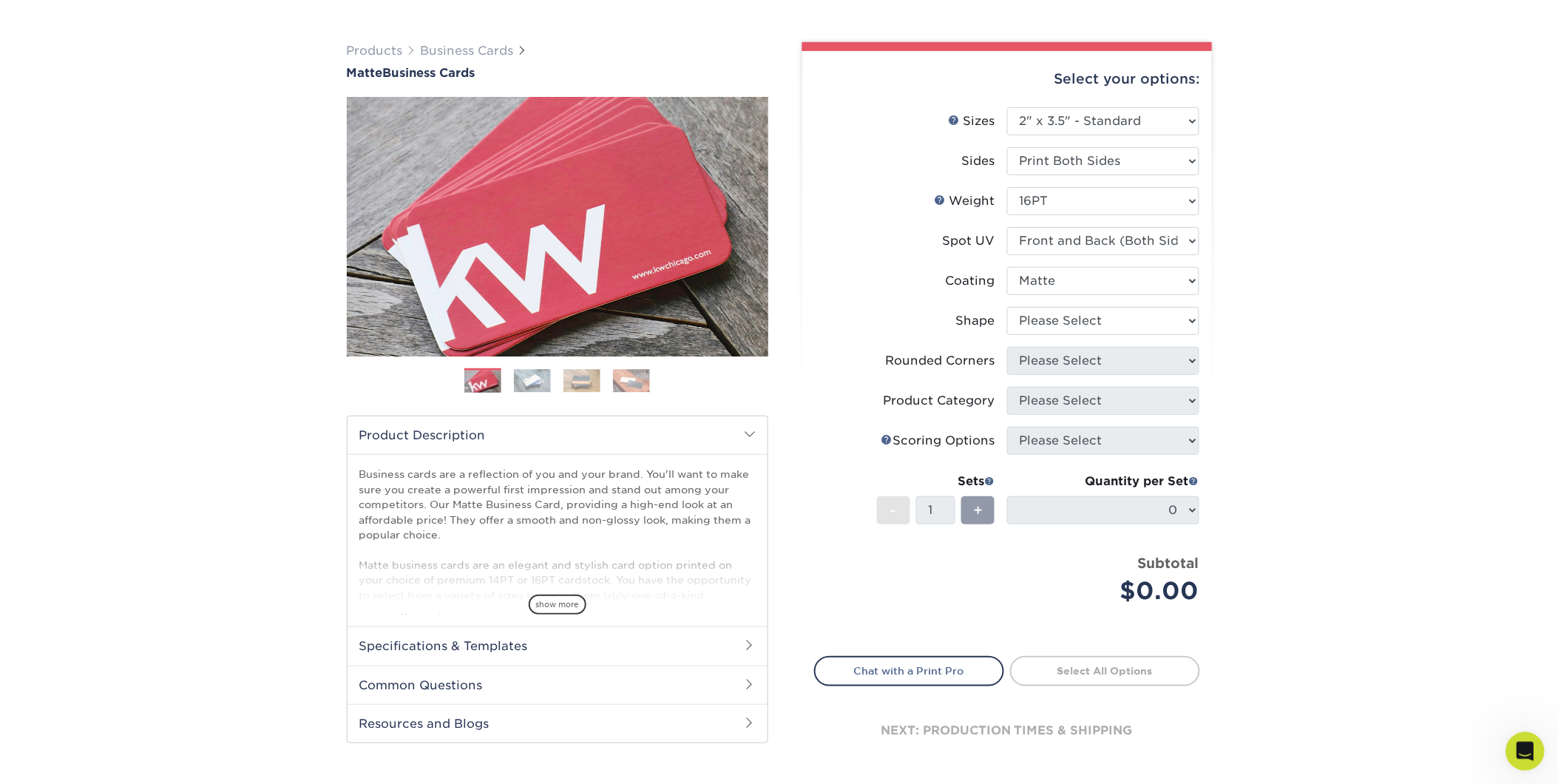
click at [1515, 745] on icon "Open Intercom Messenger" at bounding box center [1523, 749] width 25 height 25
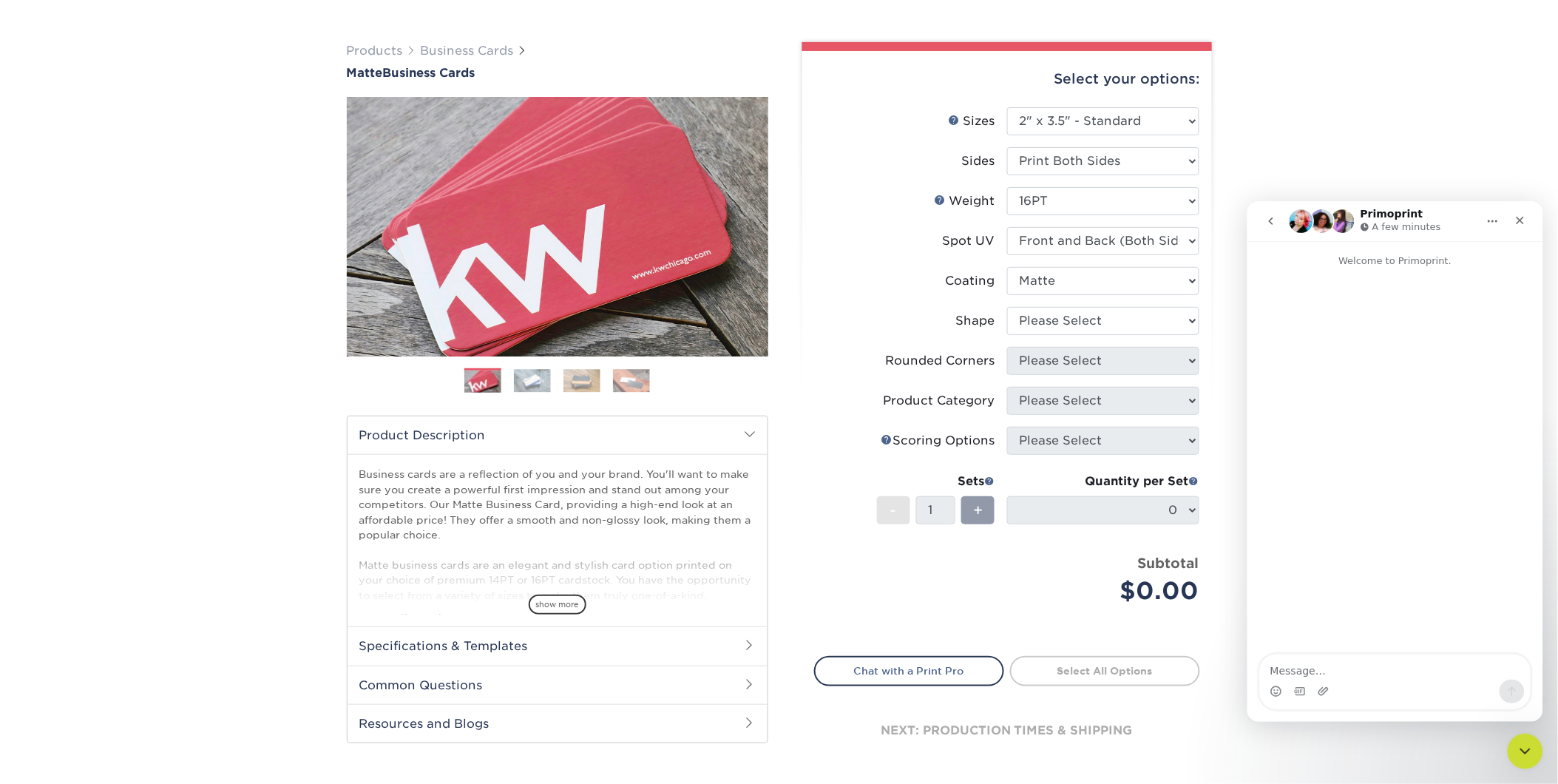
click at [1408, 676] on textarea "Message…" at bounding box center [1394, 666] width 271 height 26
type textarea "Hello am attempting"
click at [1088, 278] on select at bounding box center [1104, 281] width 193 height 28
select select "-1"
click at [1007, 267] on select at bounding box center [1104, 281] width 193 height 28
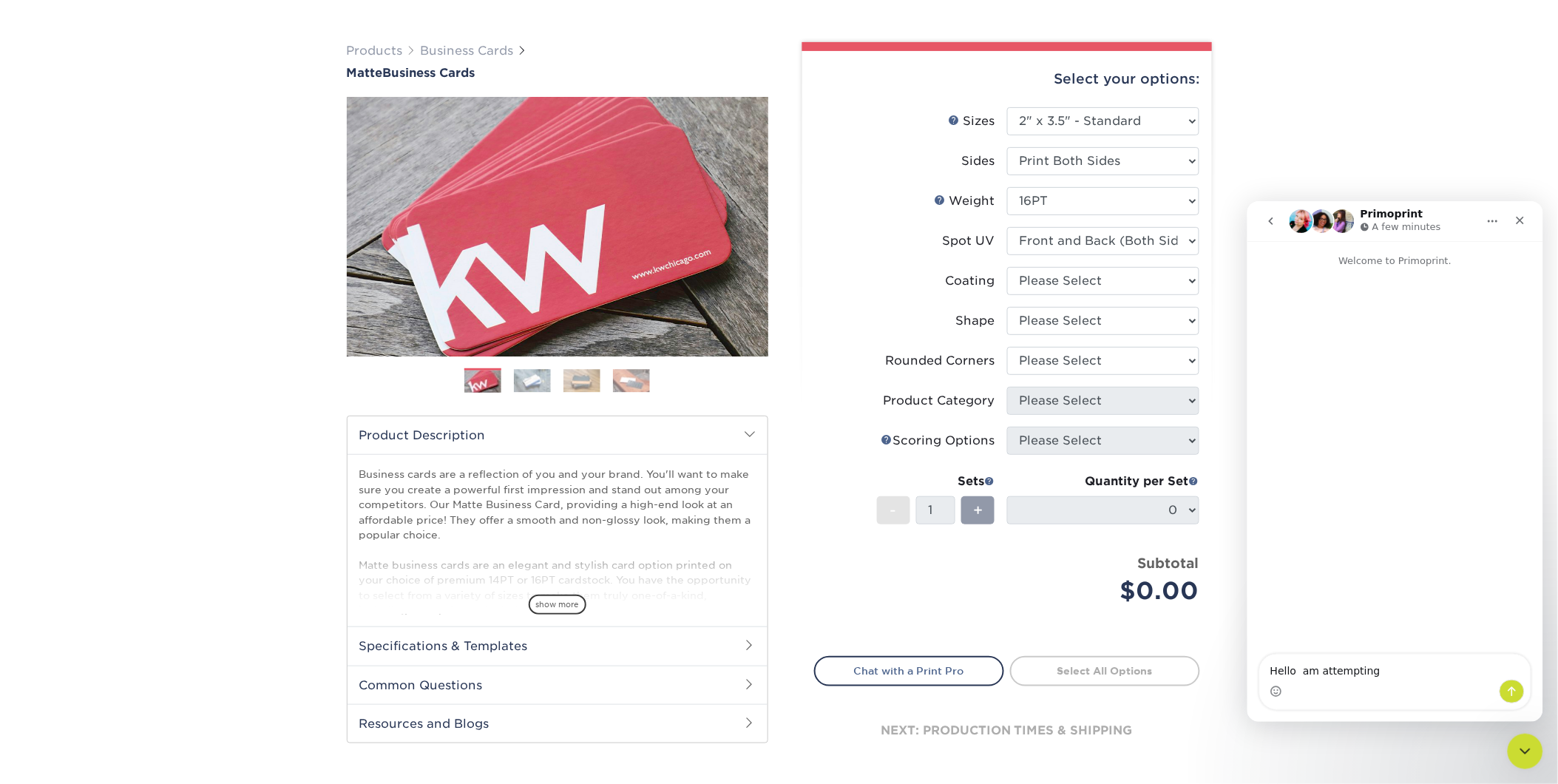
click at [1224, 405] on div "Products Business Cards Matte Business Cards Previous Next 100 $ 9" at bounding box center [779, 420] width 1558 height 815
click at [1531, 222] on div "Close" at bounding box center [1520, 220] width 26 height 26
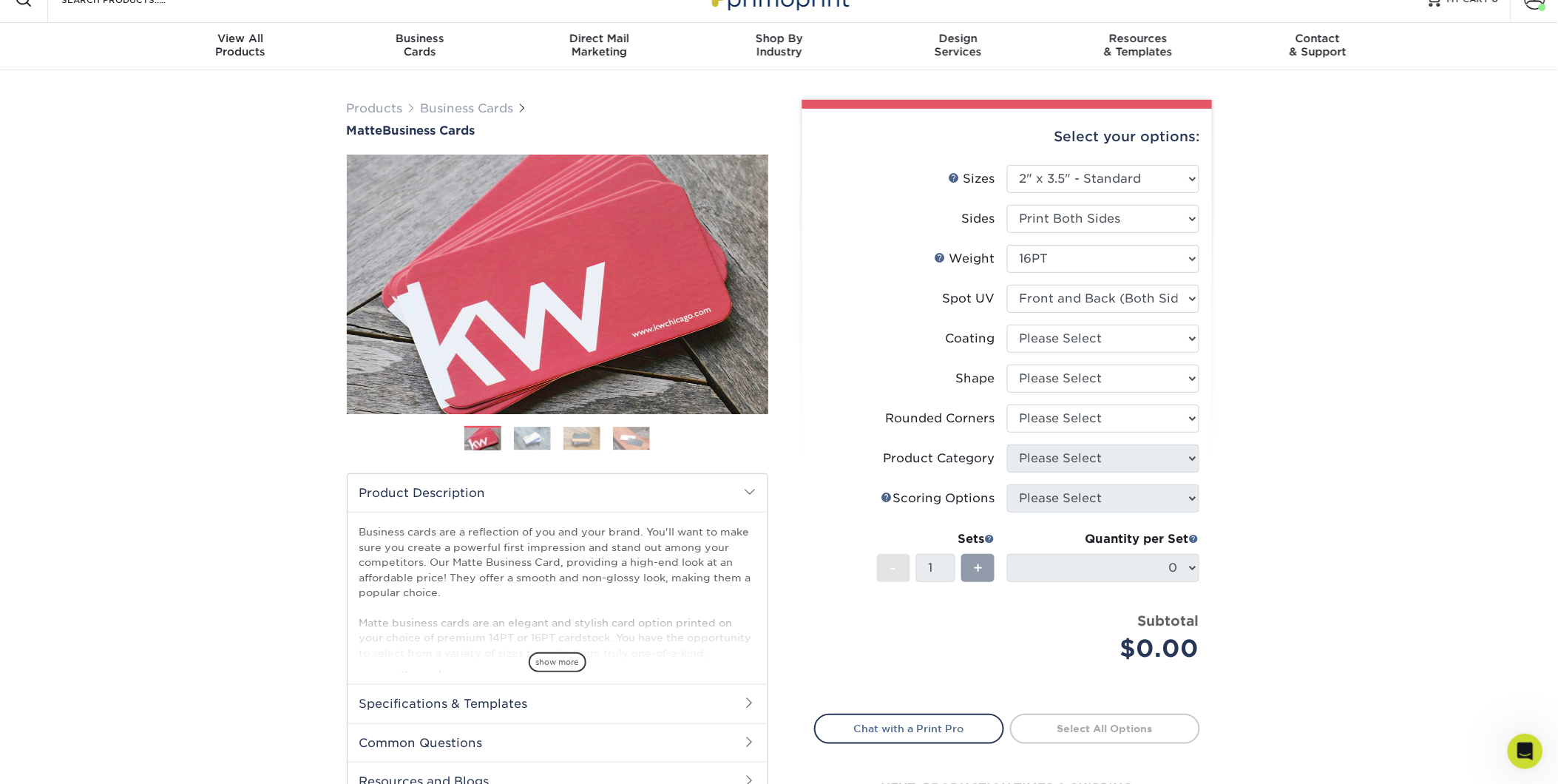
scroll to position [0, 0]
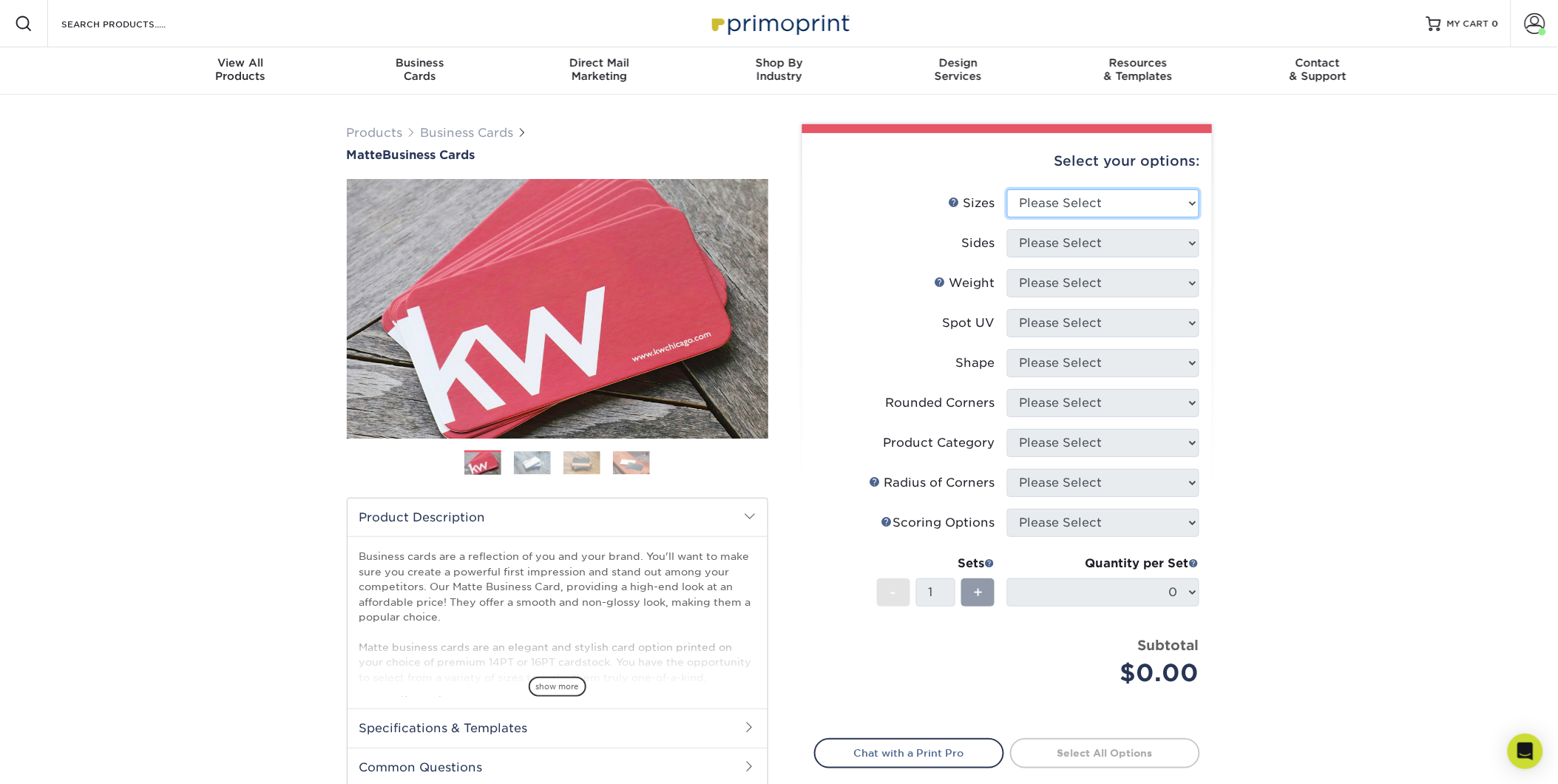
click at [1103, 201] on select "Please Select 1.5" x 3.5" - Mini 1.75" x 3.5" - Mini 2" x 2" - Square 2" x 3" -…" at bounding box center [1104, 203] width 193 height 28
select select "2.00x3.50"
click at [1007, 189] on select "Please Select 1.5" x 3.5" - Mini 1.75" x 3.5" - Mini 2" x 2" - Square 2" x 3" -…" at bounding box center [1104, 203] width 193 height 28
click at [1085, 244] on select "Please Select Print Both Sides Print Front Only" at bounding box center [1104, 244] width 193 height 28
select select "13abbda7-1d64-4f25-8bb2-c179b224825d"
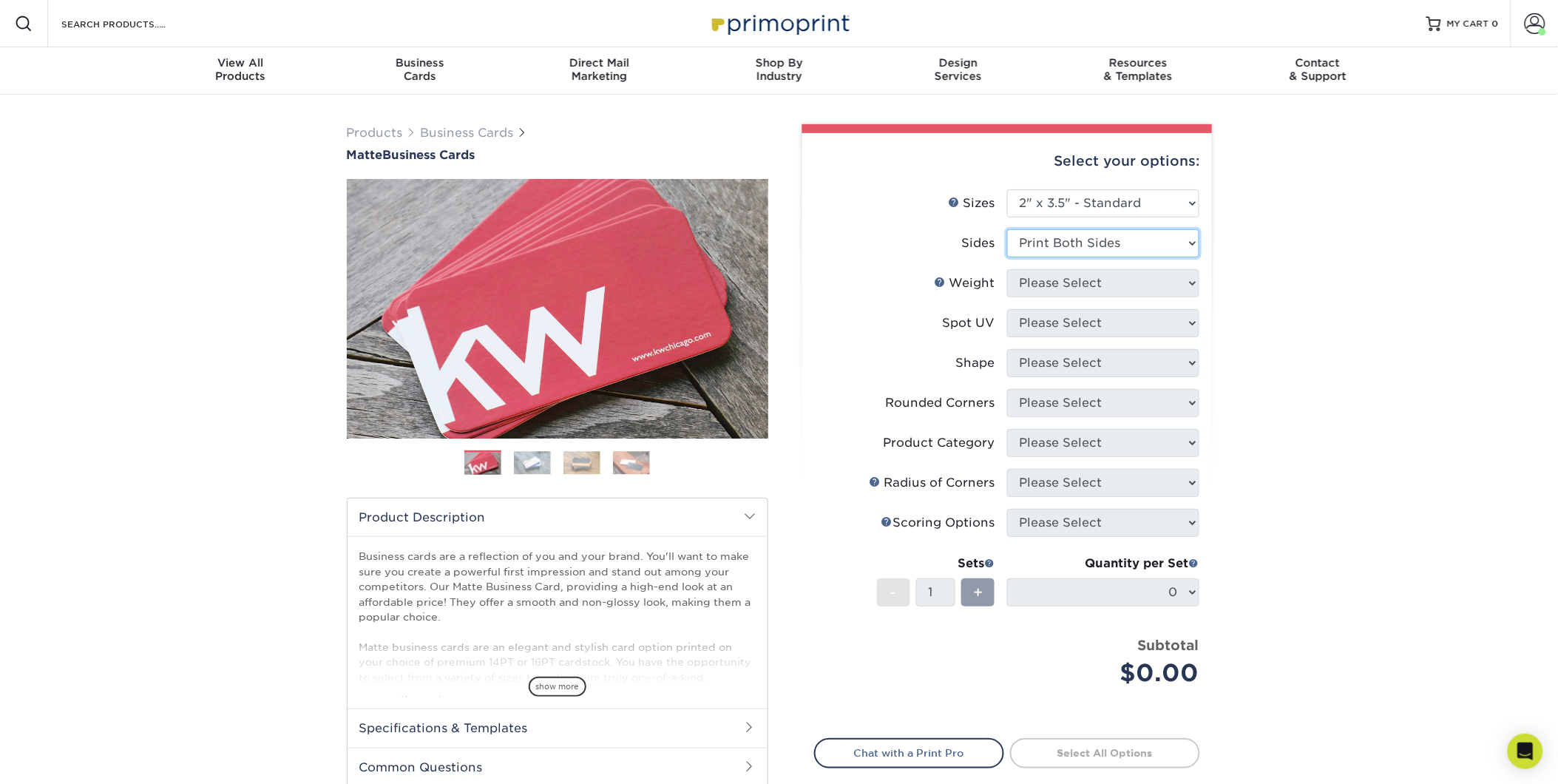
click at [1007, 230] on select "Please Select Print Both Sides Print Front Only" at bounding box center [1104, 244] width 193 height 28
click at [1106, 288] on select "Please Select 16PT 14PT" at bounding box center [1104, 283] width 193 height 28
select select "16PT"
click at [1007, 269] on select "Please Select 16PT 14PT" at bounding box center [1104, 283] width 193 height 28
click at [1106, 330] on select "Please Select No Spot UV Front and Back (Both Sides) Front Only Back Only" at bounding box center [1104, 323] width 193 height 28
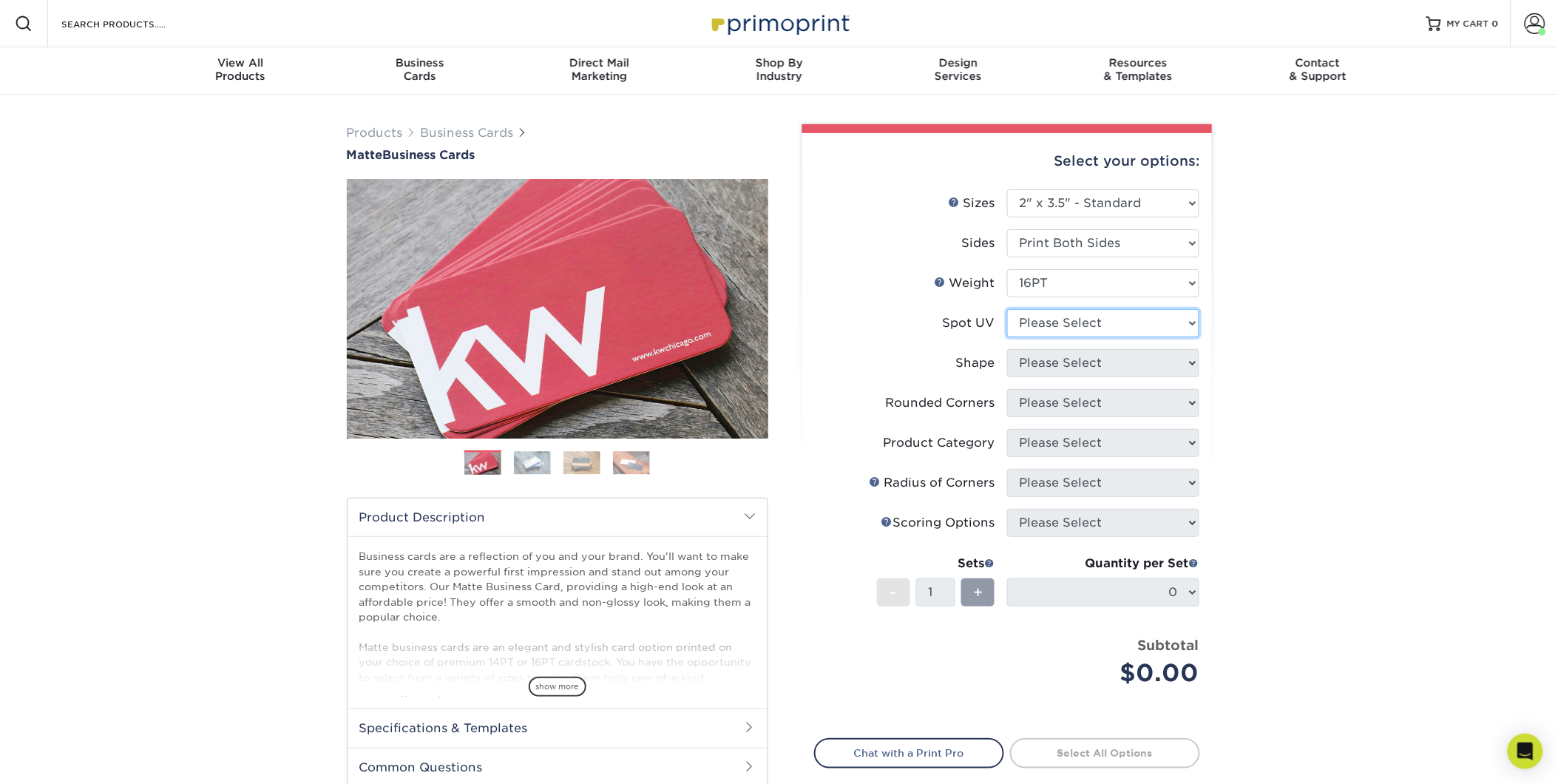
select select "0"
click at [1007, 309] on select "Please Select No Spot UV Front and Back (Both Sides) Front Only Back Only" at bounding box center [1104, 323] width 193 height 28
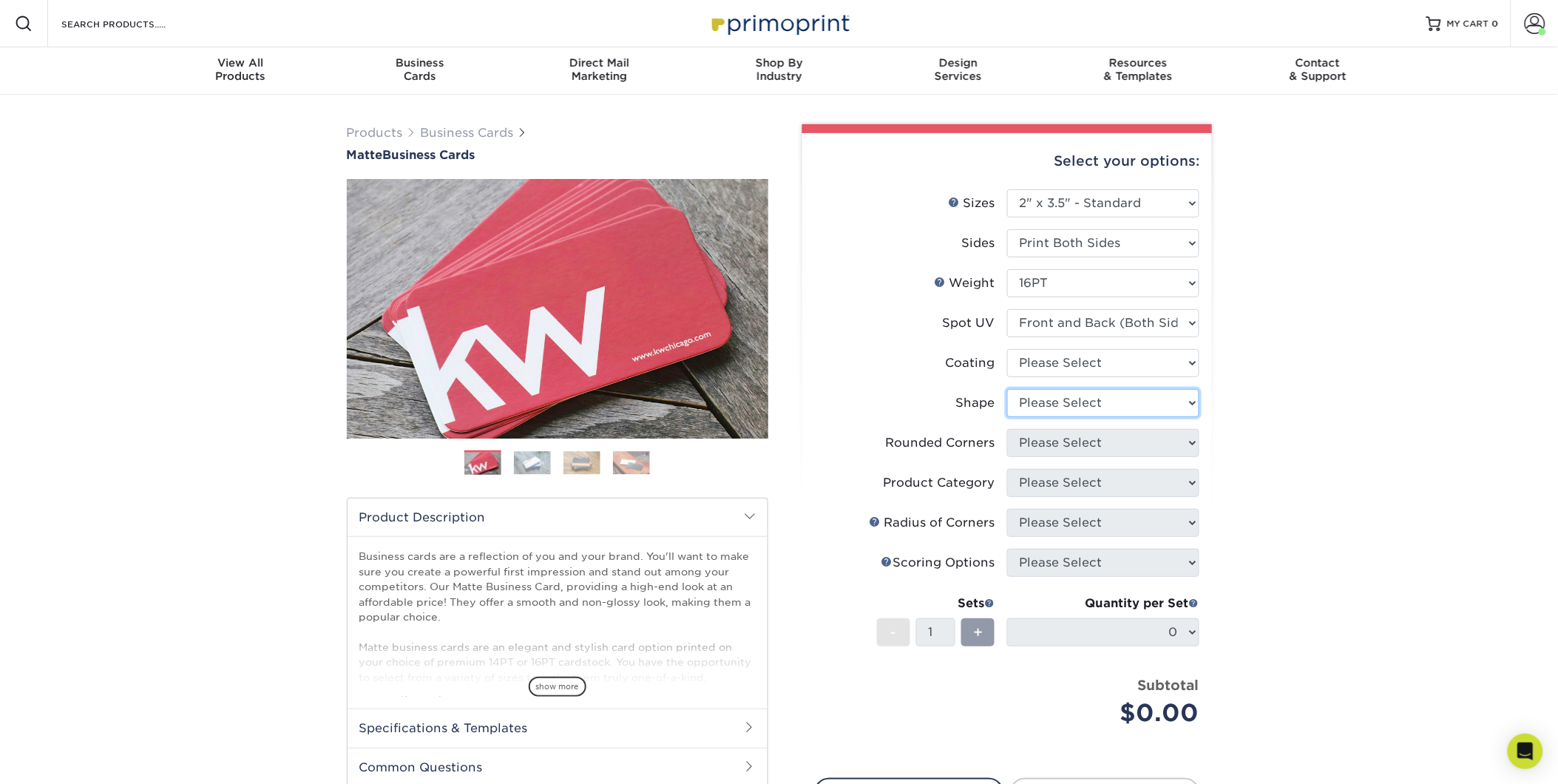
click at [1120, 397] on select "Please Select Standard" at bounding box center [1104, 403] width 193 height 28
select select "standard"
click at [1007, 389] on select "Please Select Standard" at bounding box center [1104, 403] width 193 height 28
click at [1105, 442] on select "Please Select Yes - Round 2 Corners Yes - Round 4 Corners No" at bounding box center [1104, 443] width 193 height 28
click at [1007, 429] on select "Please Select Yes - Round 2 Corners Yes - Round 4 Corners No" at bounding box center [1104, 443] width 193 height 28
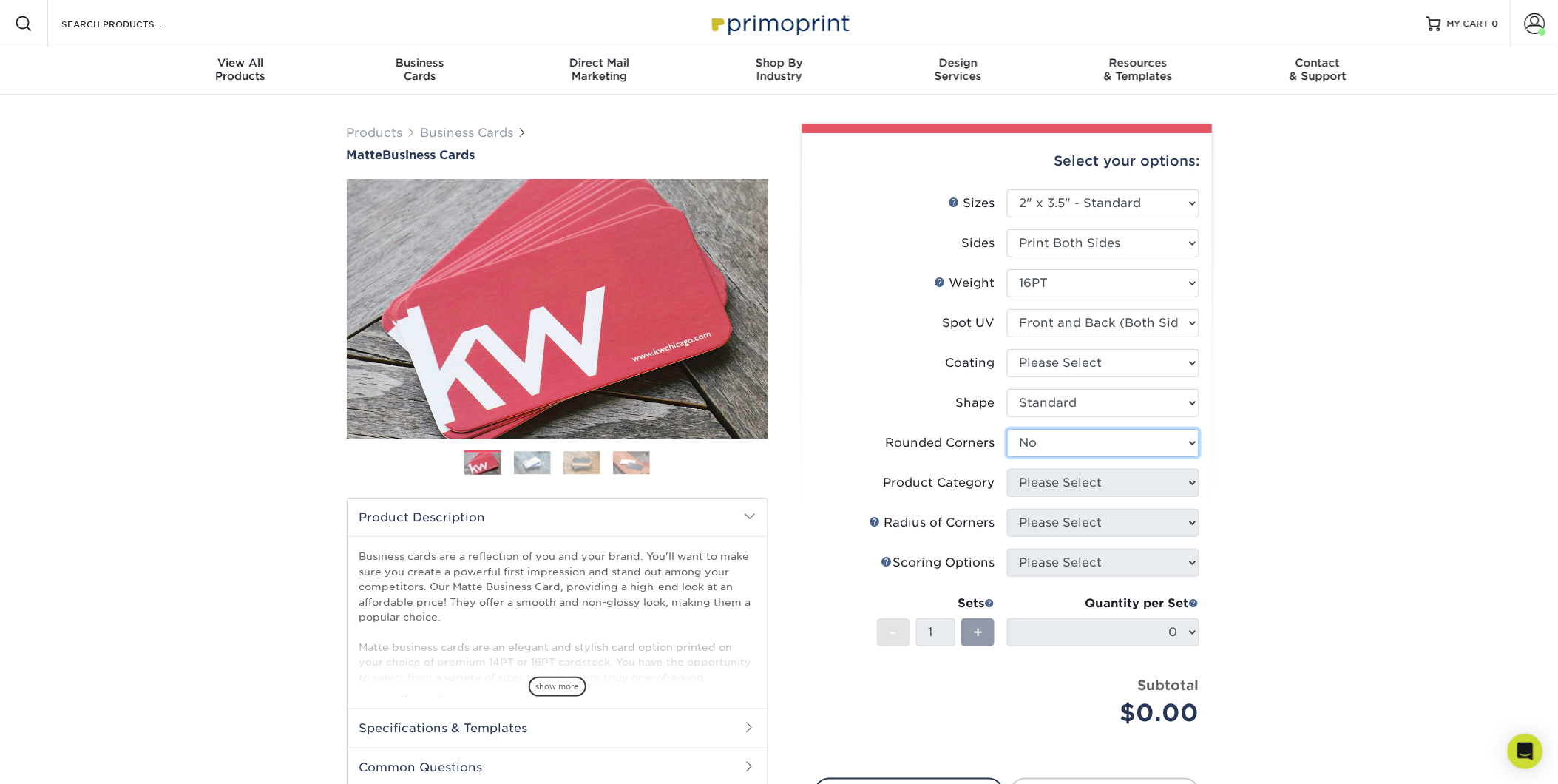
select select "-1"
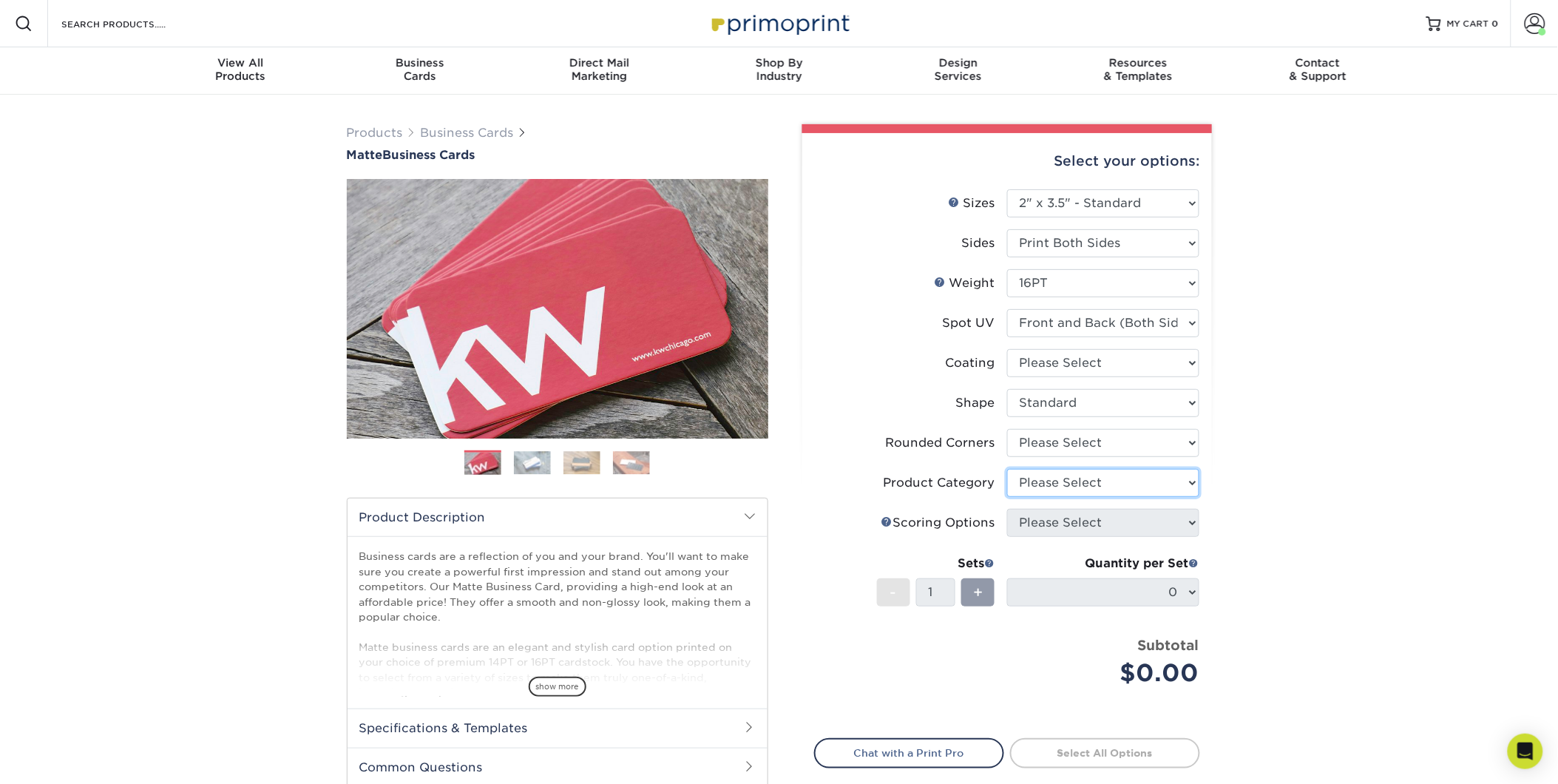
click at [1085, 486] on select "Please Select" at bounding box center [1104, 483] width 193 height 28
click at [1007, 469] on select "Please Select" at bounding box center [1104, 483] width 193 height 28
click at [1134, 367] on select at bounding box center [1104, 363] width 193 height 28
select select "121bb7b5-3b4d-429f-bd8d-bbf80e953313"
click at [1007, 349] on select at bounding box center [1104, 363] width 193 height 28
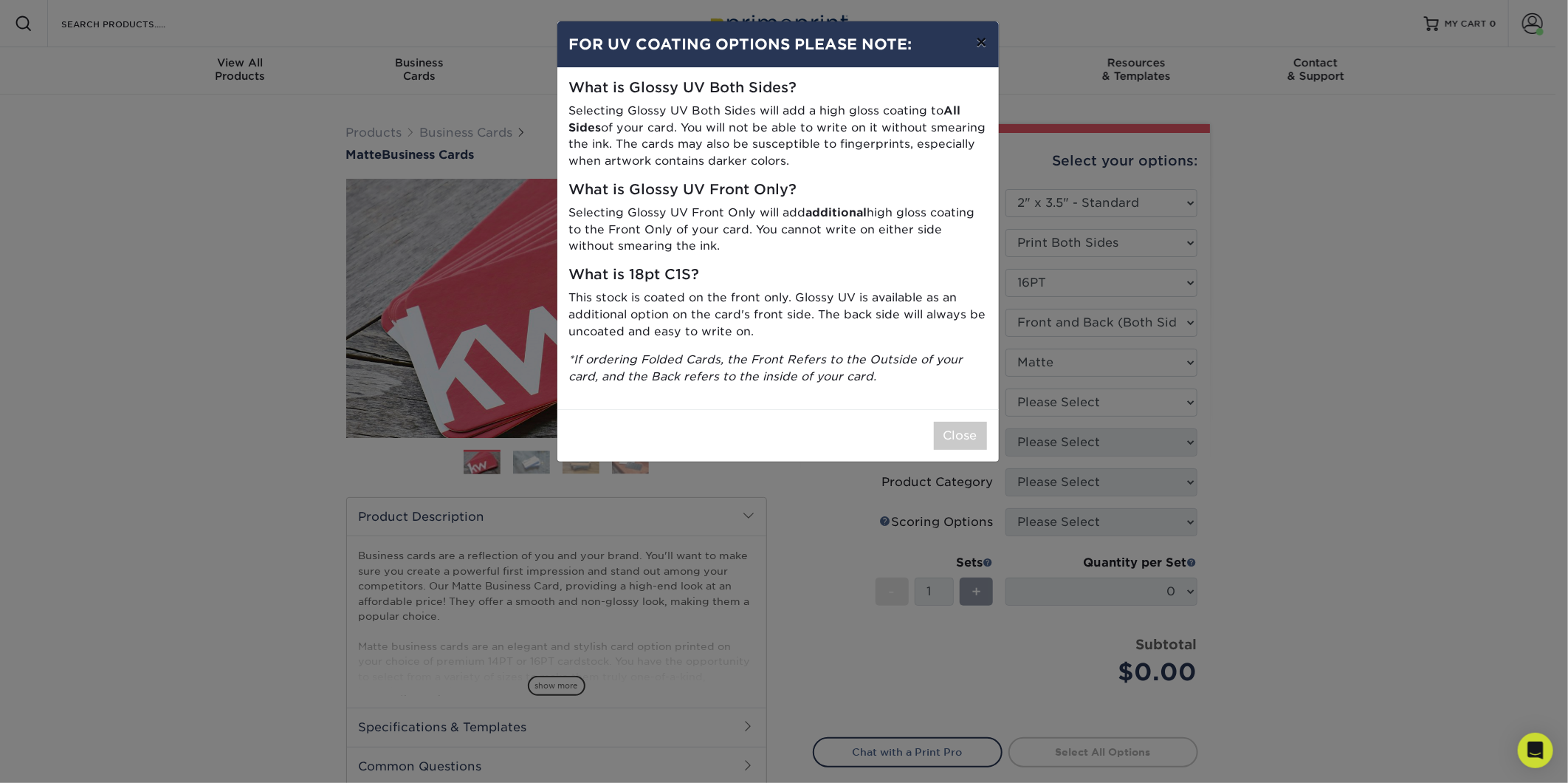
click at [983, 41] on button "×" at bounding box center [981, 42] width 34 height 41
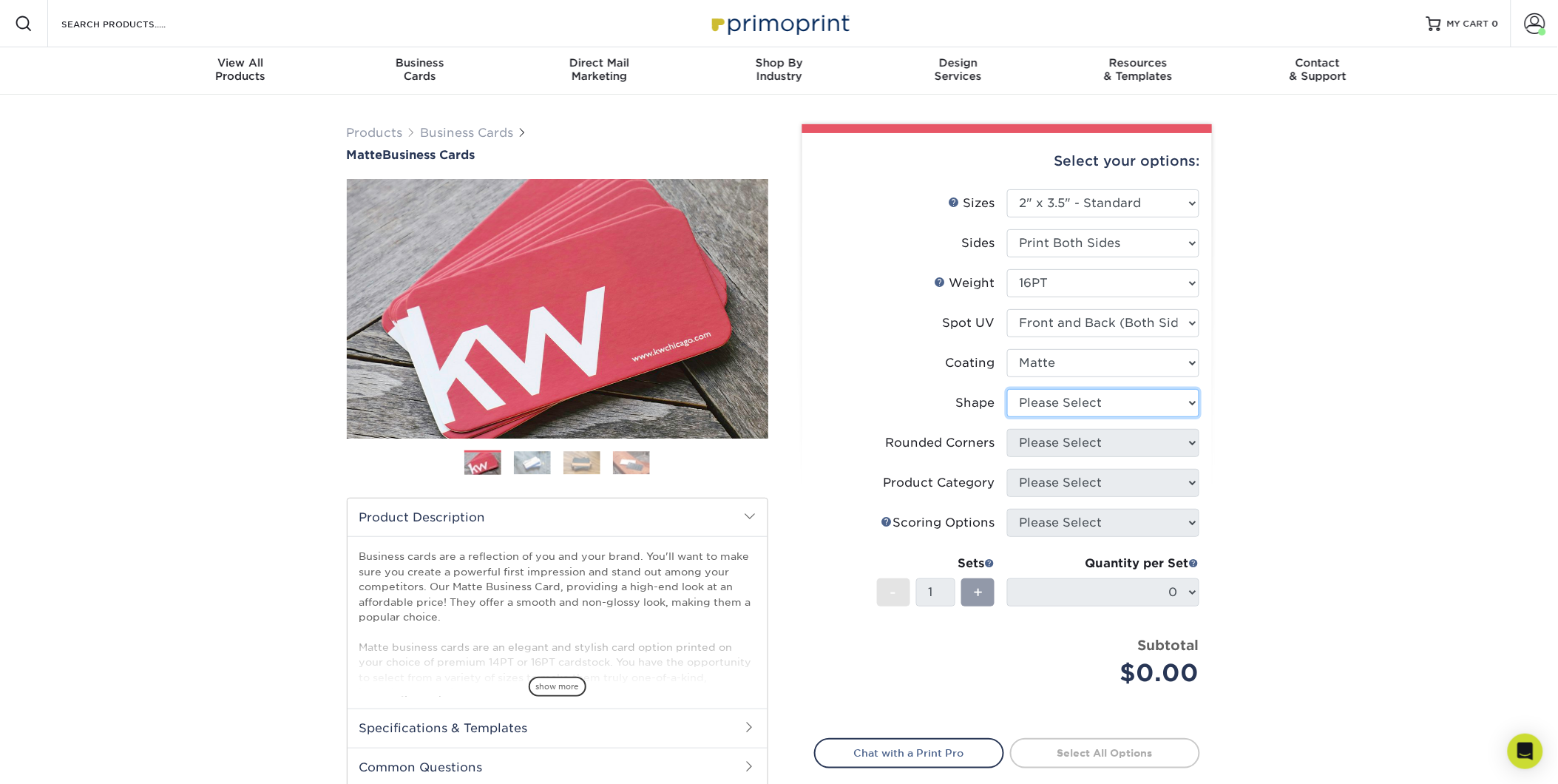
click at [1098, 397] on select "Please Select Standard" at bounding box center [1104, 403] width 193 height 28
select select "standard"
click at [1007, 389] on select "Please Select Standard" at bounding box center [1104, 403] width 193 height 28
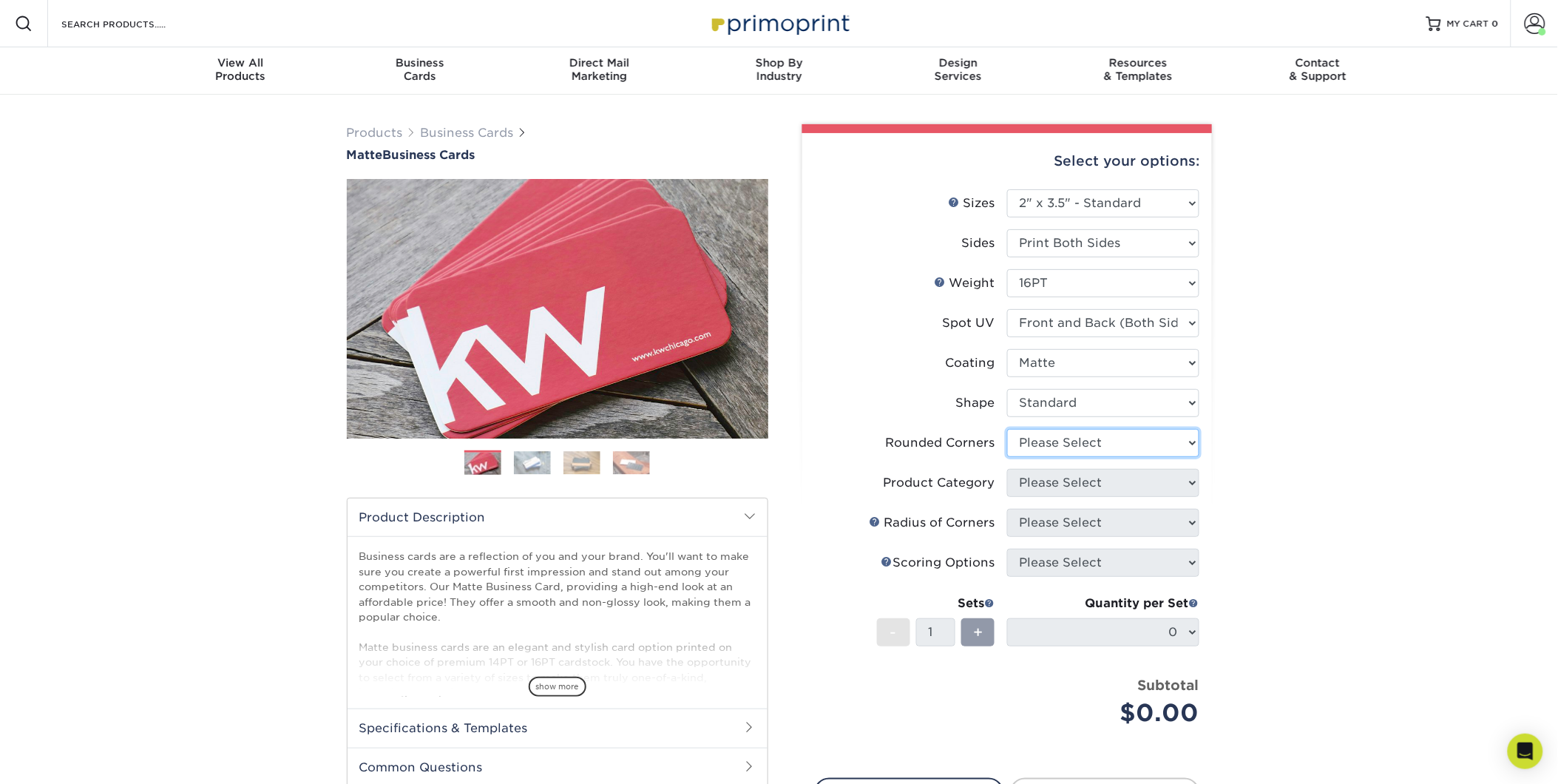
click at [1071, 444] on select "Please Select Yes - Round 2 Corners Yes - Round 4 Corners No" at bounding box center [1104, 443] width 193 height 28
select select "0"
click at [1007, 429] on select "Please Select Yes - Round 2 Corners Yes - Round 4 Corners No" at bounding box center [1104, 443] width 193 height 28
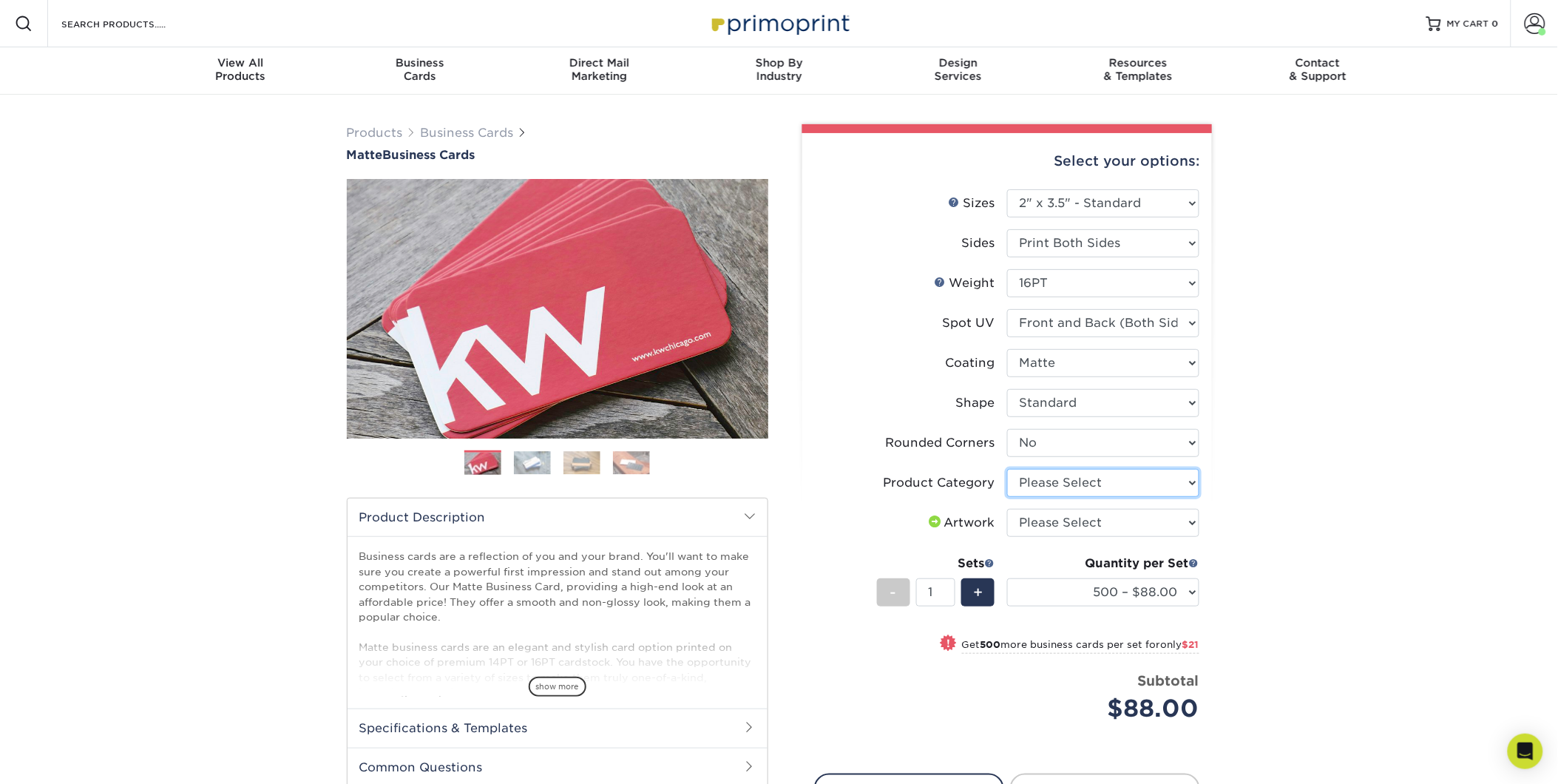
click at [1077, 482] on select "Please Select Business Cards" at bounding box center [1104, 483] width 193 height 28
select select "3b5148f1-0588-4f88-a218-97bcfdce65c1"
click at [1007, 469] on select "Please Select Business Cards" at bounding box center [1104, 483] width 193 height 28
click at [1081, 527] on select "Please Select I will upload files I need a design - $100" at bounding box center [1104, 522] width 193 height 28
select select "upload"
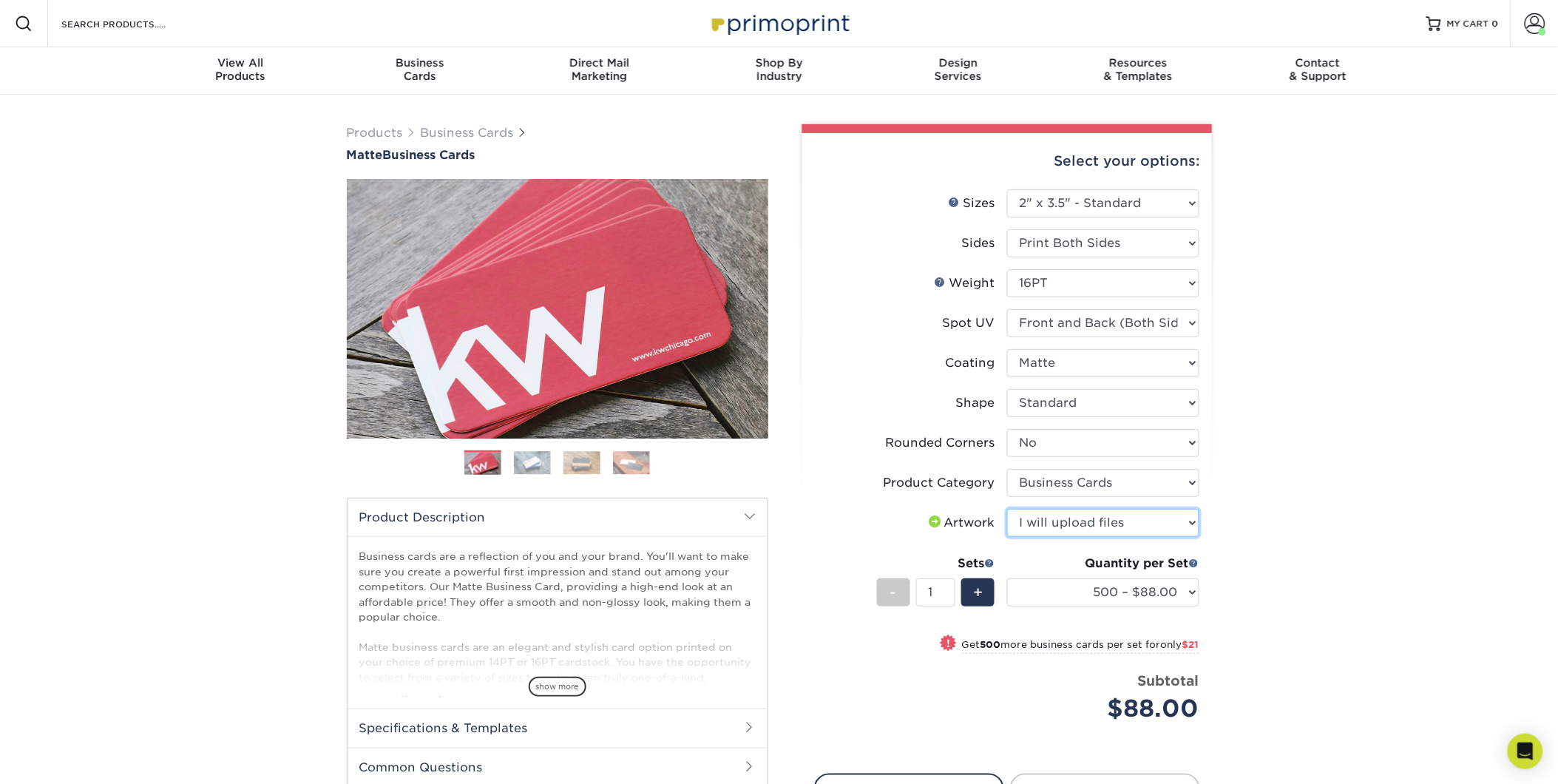
click at [1007, 508] on select "Please Select I will upload files I need a design - $100" at bounding box center [1104, 522] width 193 height 28
click at [1186, 590] on select "500 – $88.00 1000 – $109.00 2500 – $205.00 5000 – $279.00 10000 – $612.00 15000…" at bounding box center [1104, 592] width 193 height 28
click at [1007, 578] on select "500 – $88.00 1000 – $109.00 2500 – $205.00 5000 – $279.00 10000 – $612.00 15000…" at bounding box center [1104, 592] width 193 height 28
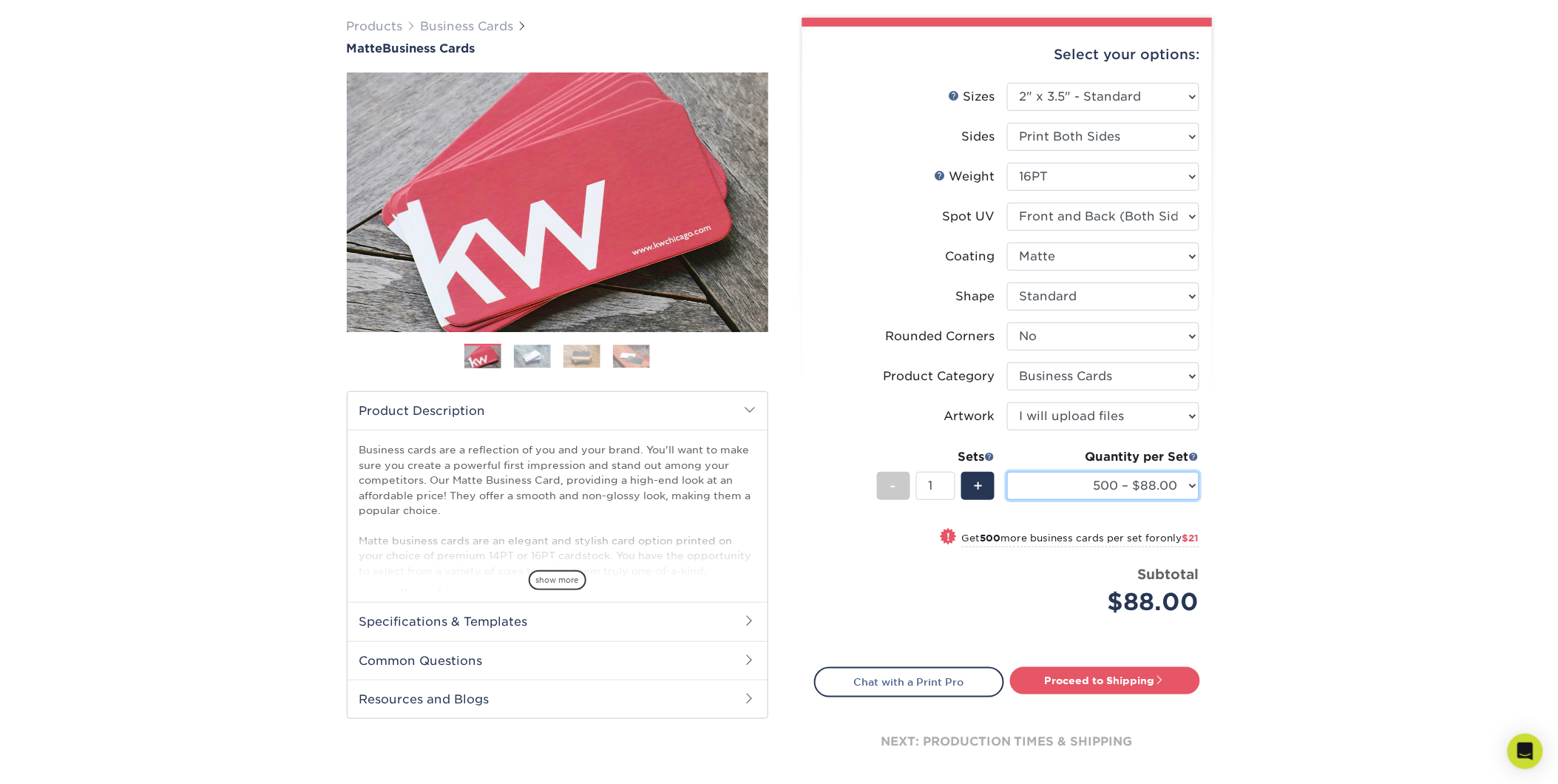
scroll to position [82, 0]
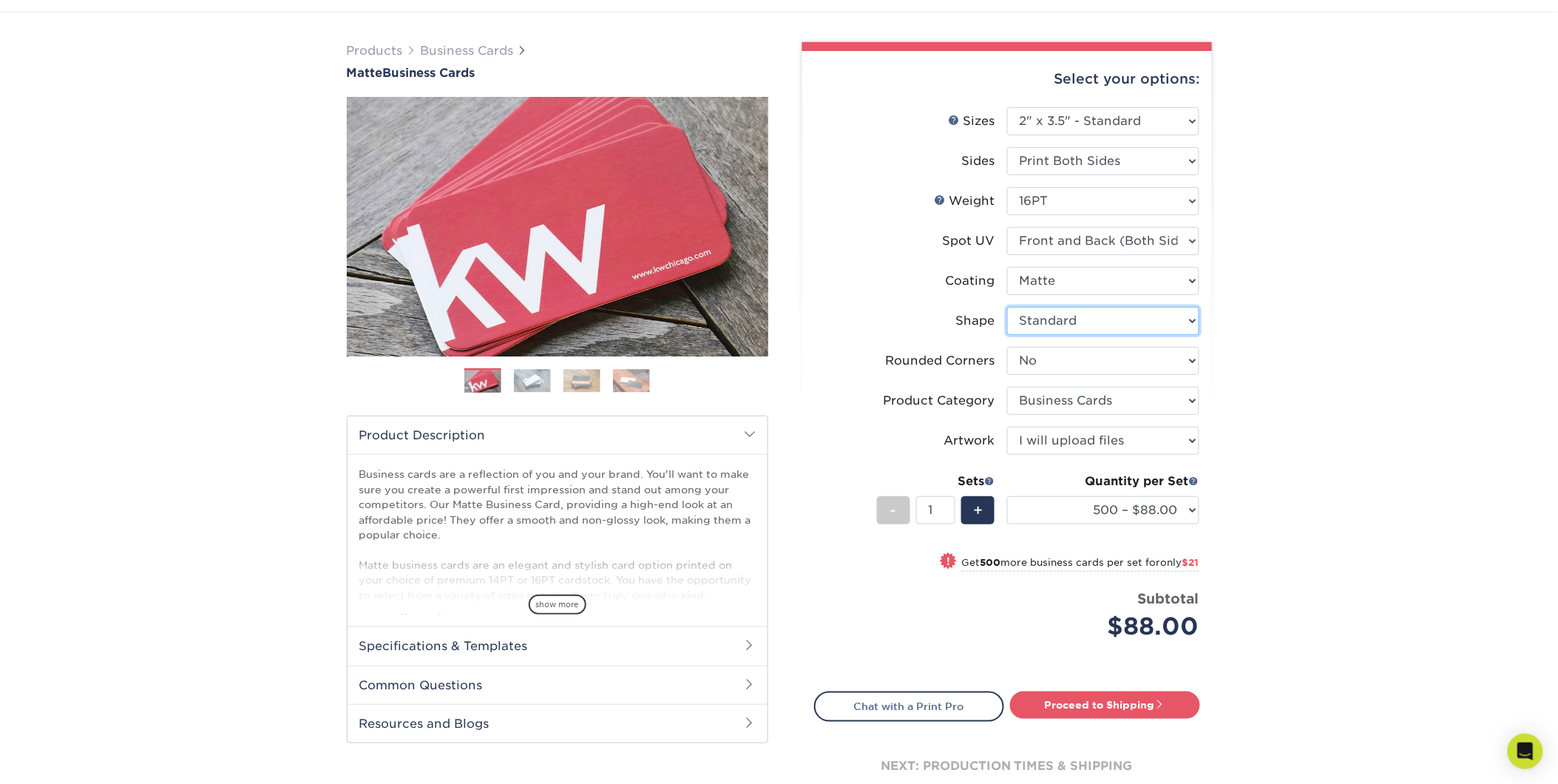
click at [1048, 315] on select "Please Select Standard" at bounding box center [1104, 321] width 193 height 28
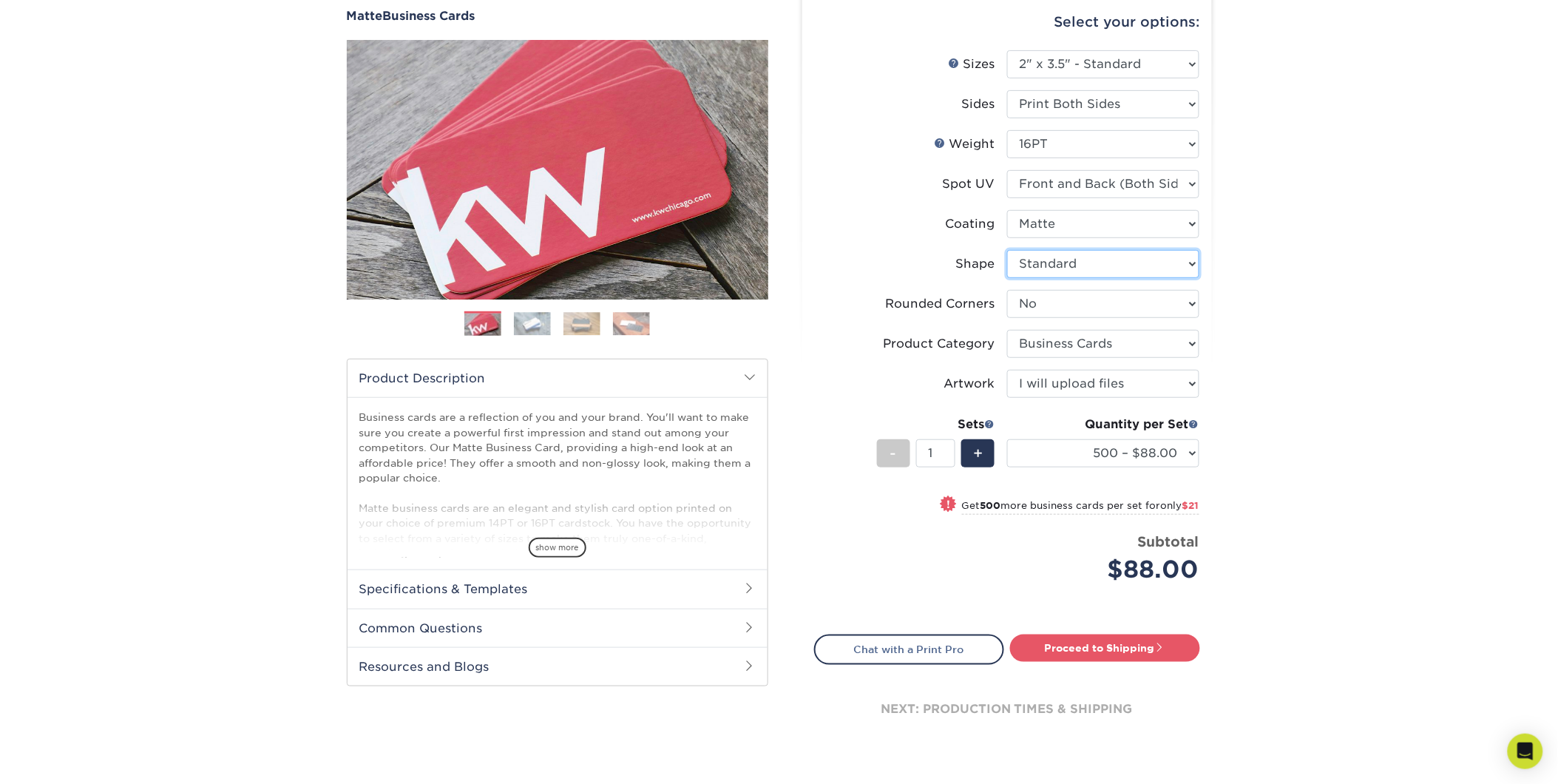
scroll to position [165, 0]
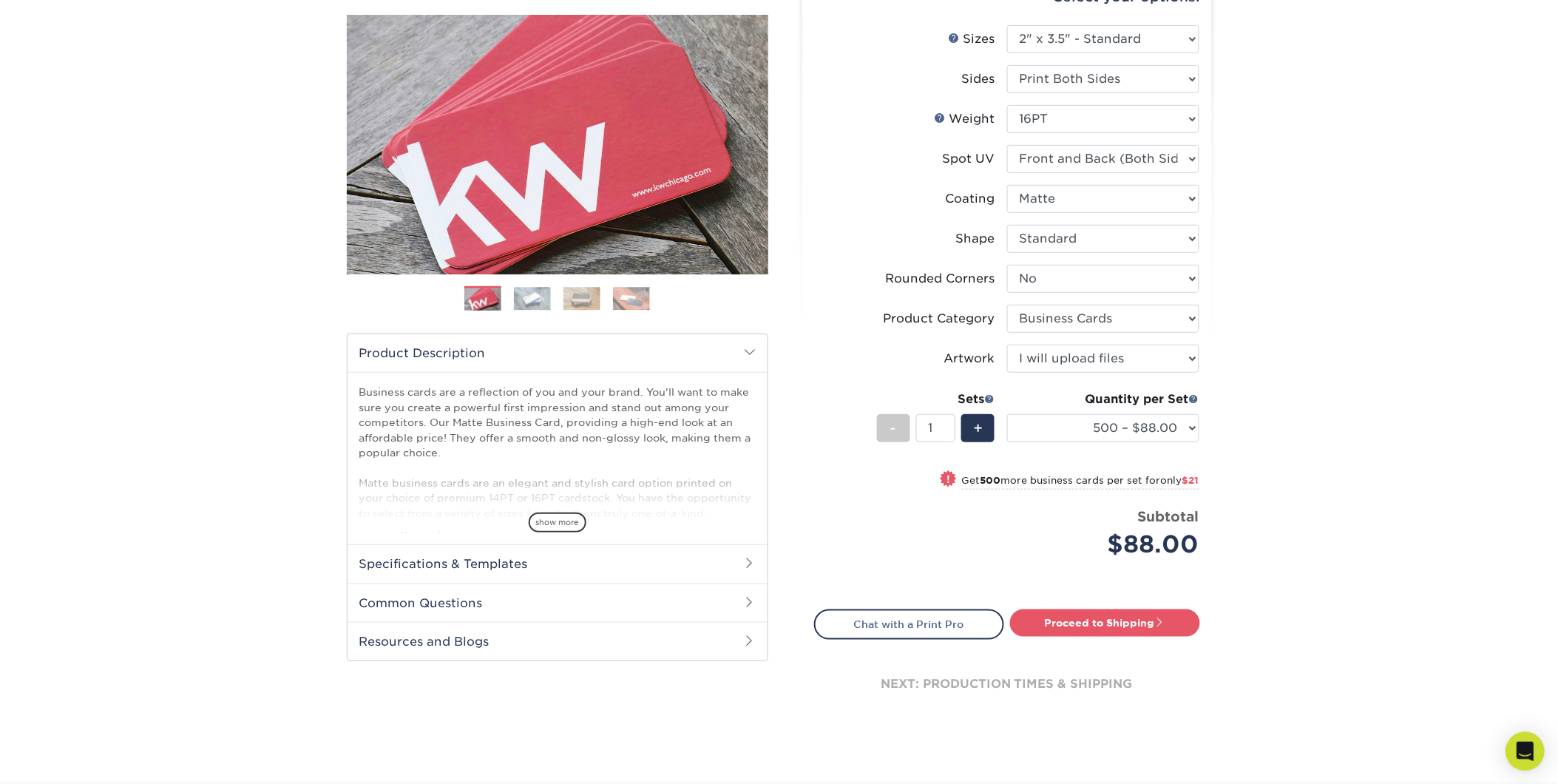
click at [1528, 754] on icon "Open Intercom Messenger" at bounding box center [1525, 750] width 17 height 19
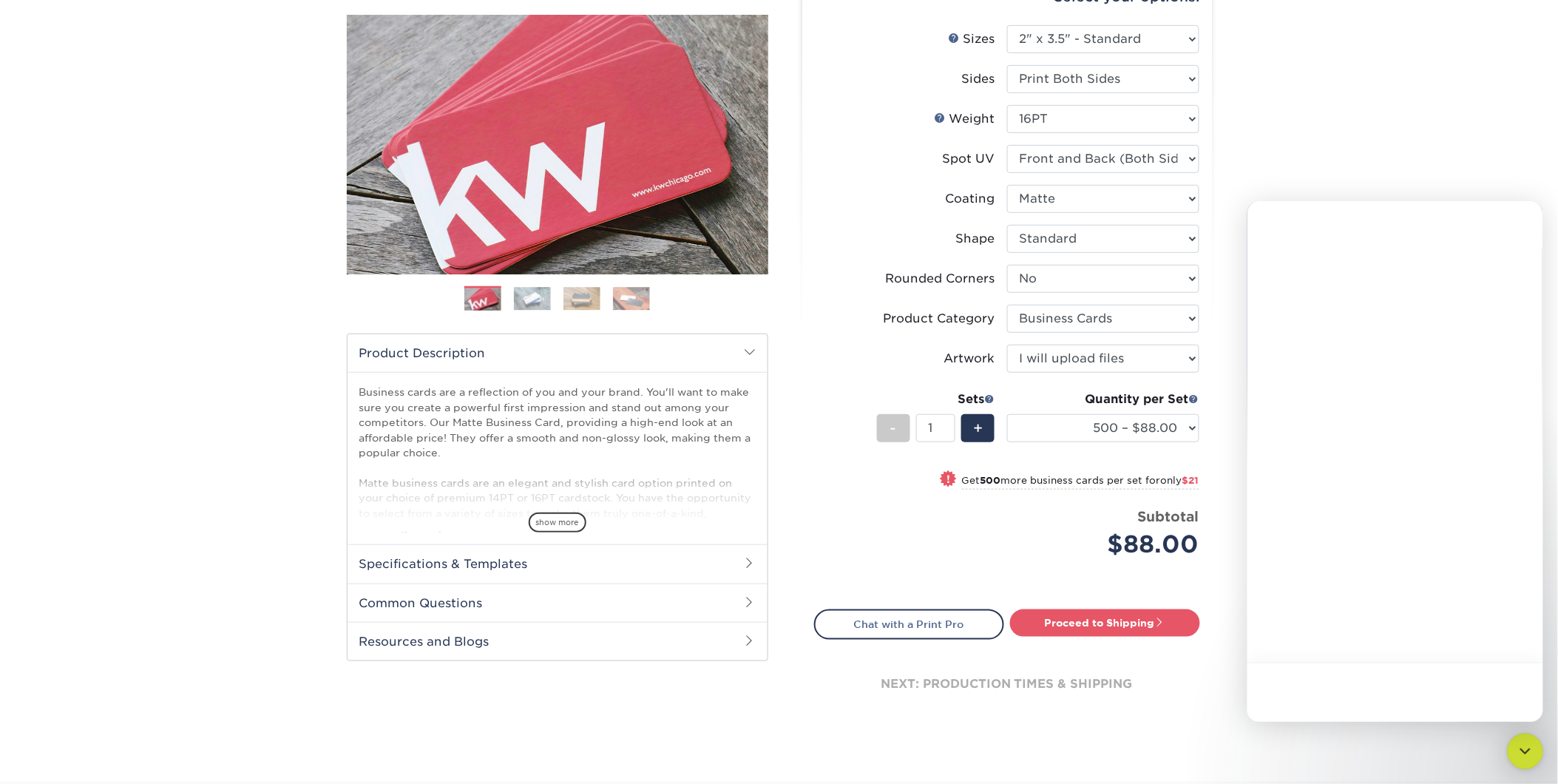
scroll to position [0, 0]
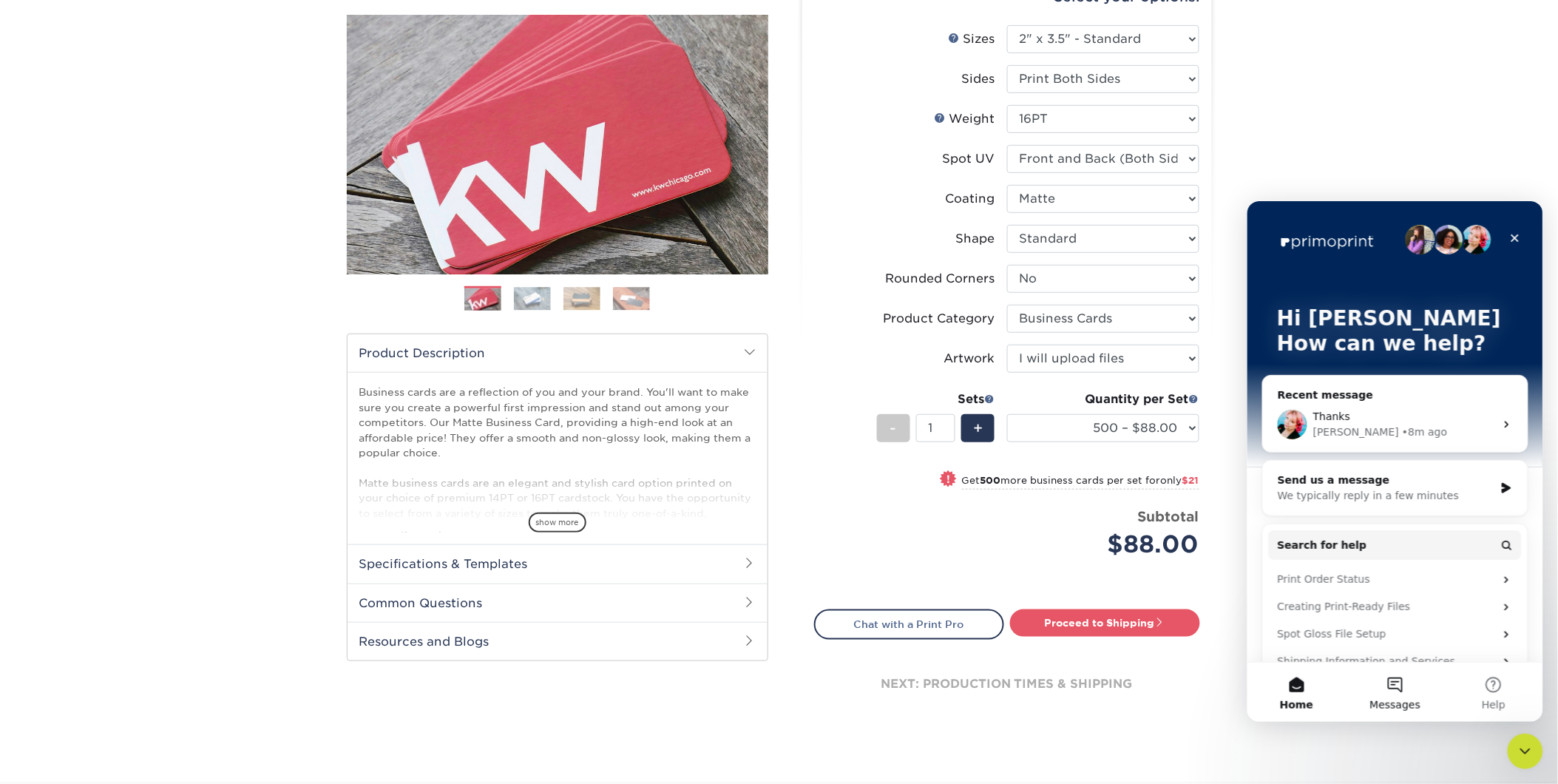
click at [1390, 683] on button "Messages" at bounding box center [1395, 691] width 99 height 59
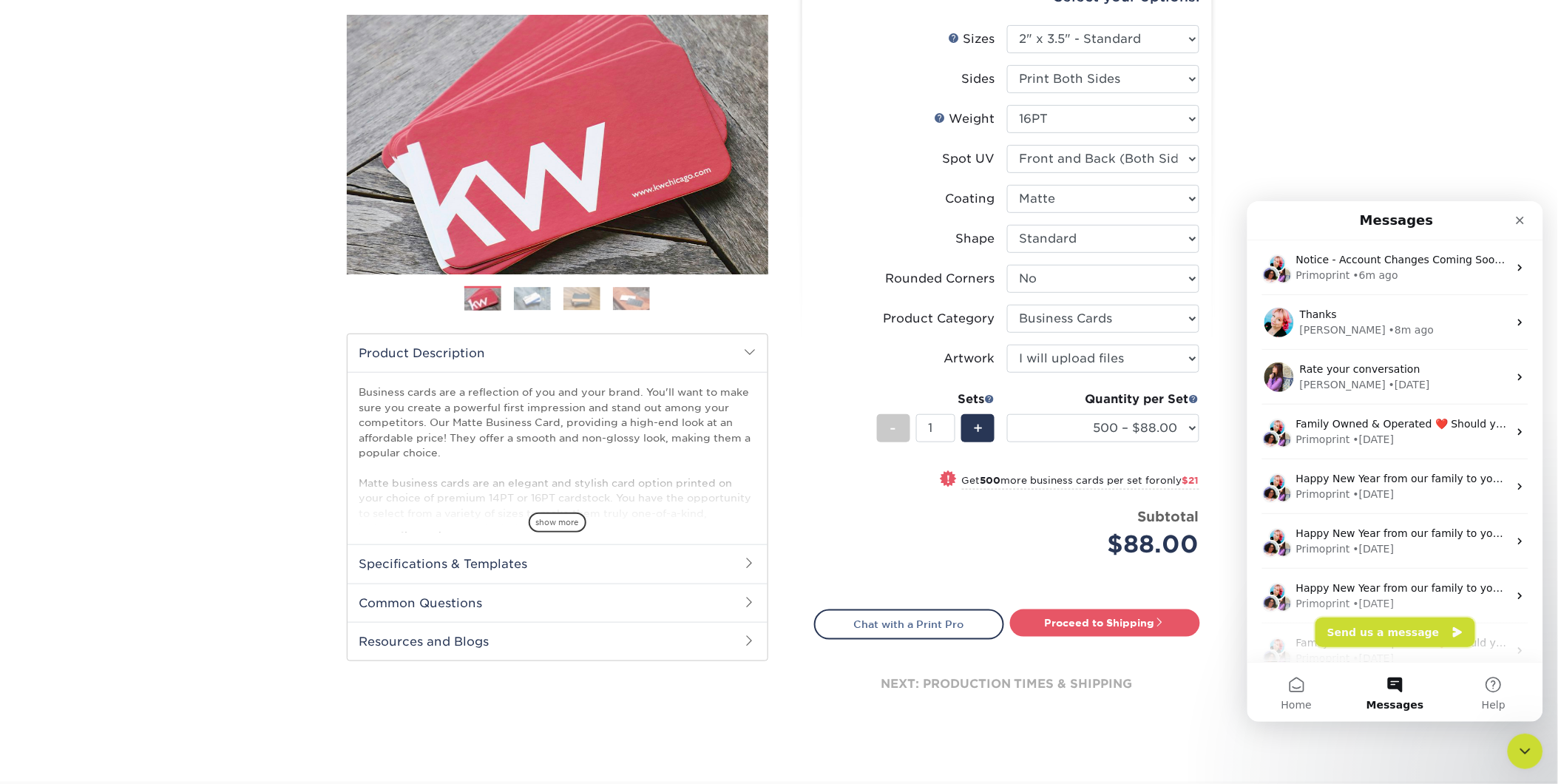
click at [1367, 632] on button "Send us a message" at bounding box center [1395, 631] width 160 height 30
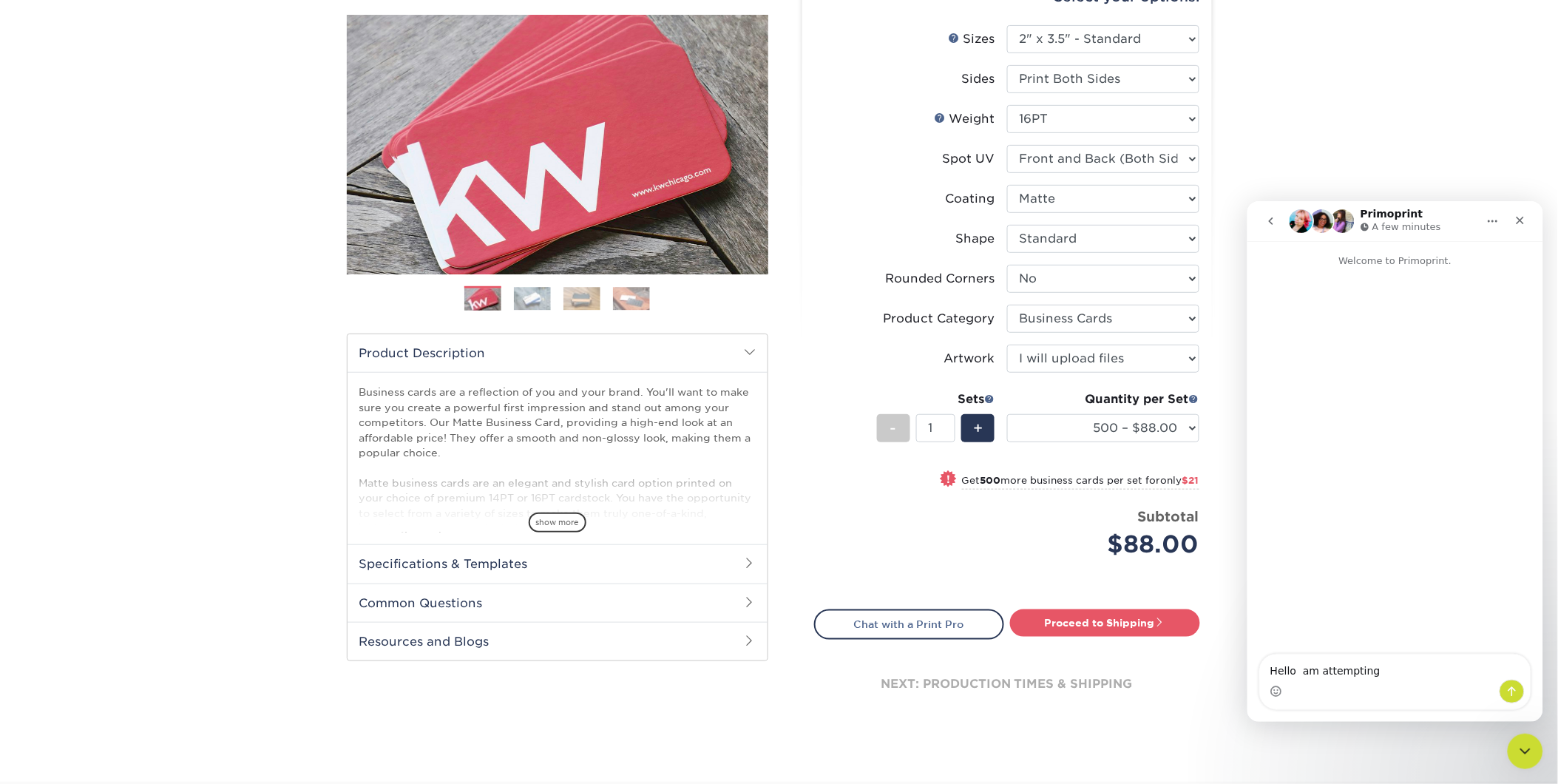
click at [1374, 667] on textarea "Hello am attempting" at bounding box center [1394, 666] width 271 height 26
drag, startPoint x: 1374, startPoint y: 667, endPoint x: 1250, endPoint y: 667, distance: 124.0
click at [1250, 667] on div "Hello am attempting Hello am attempting" at bounding box center [1394, 681] width 295 height 56
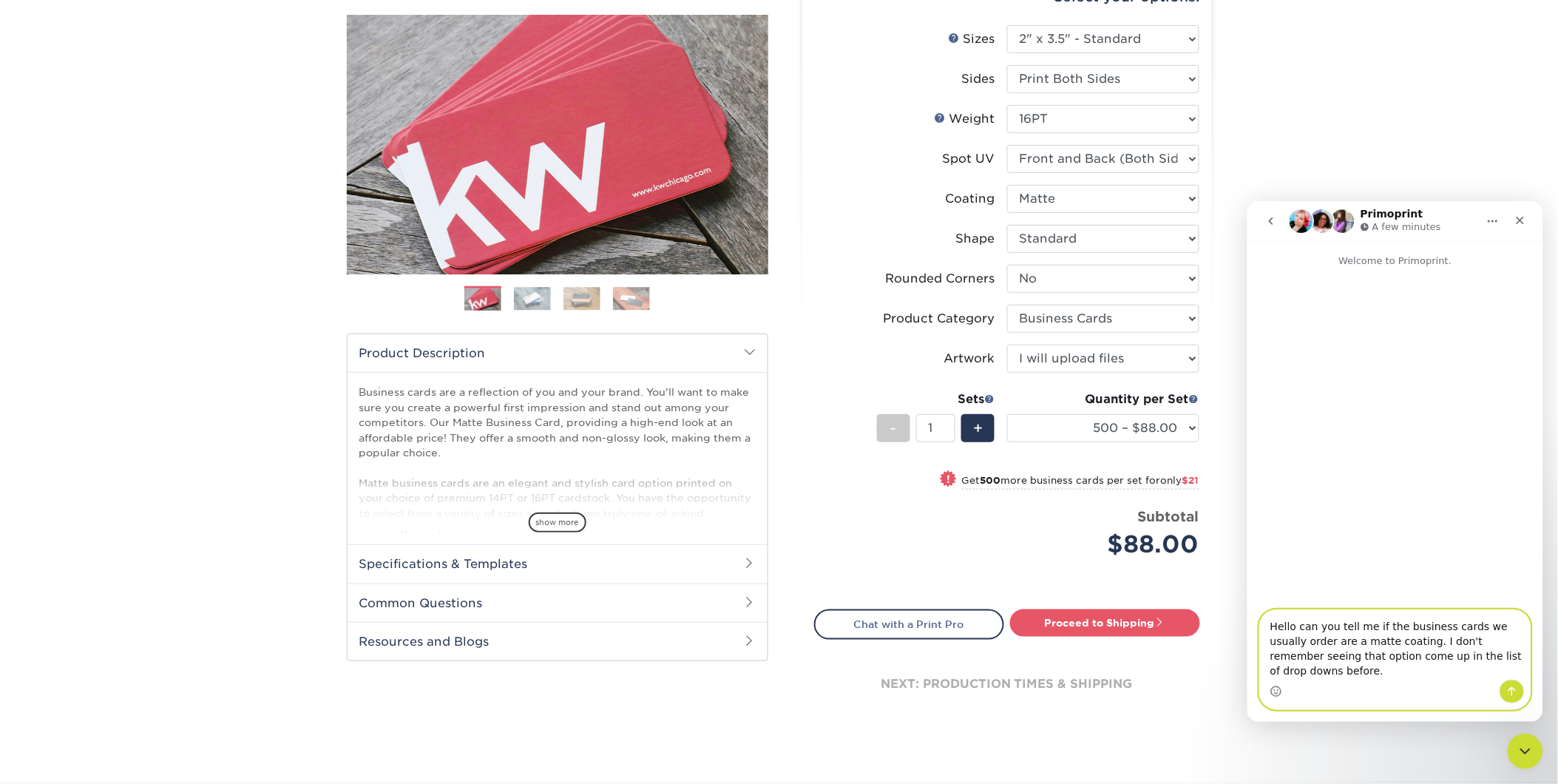
click at [1514, 667] on textarea "Hello can you tell me if the business cards we usually order are a matte coatin…" at bounding box center [1394, 644] width 271 height 69
type textarea "Hello can you tell me if the business cards we usually order are a matte coatin…"
click at [1507, 688] on icon "Send a message…" at bounding box center [1512, 690] width 12 height 12
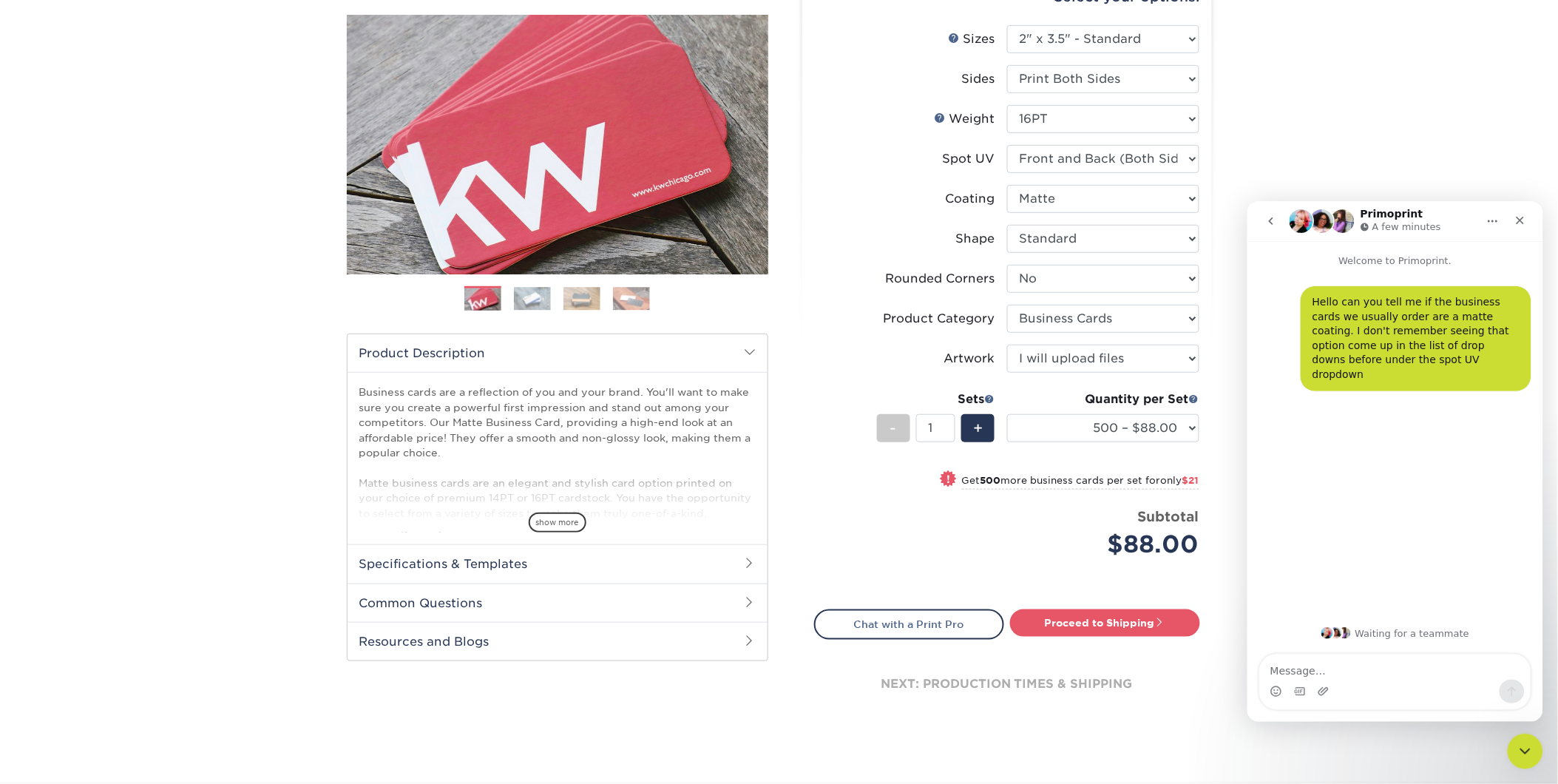
click at [946, 471] on span "!" at bounding box center [948, 479] width 3 height 16
select select "1000 – $109.00"
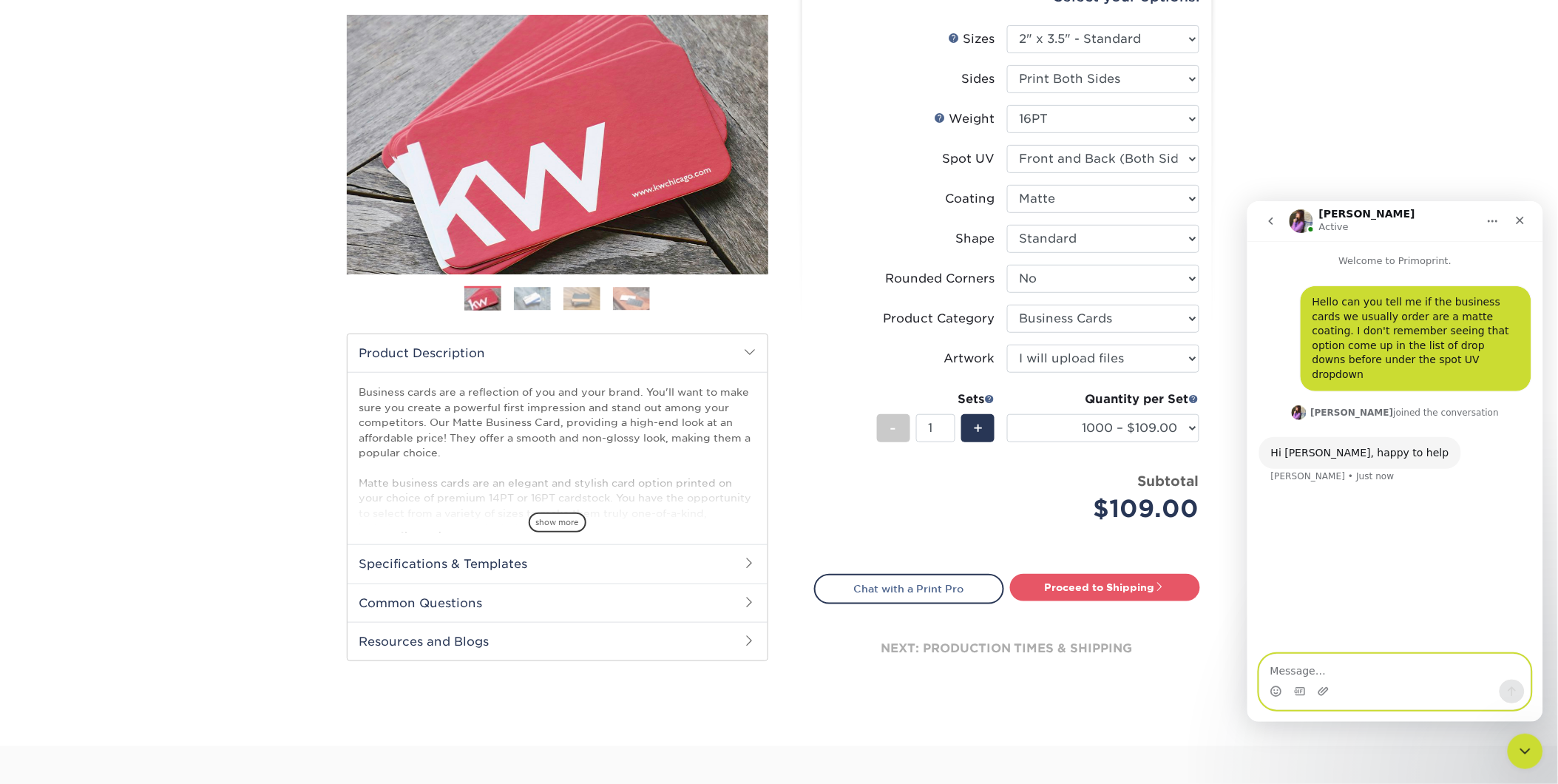
click at [1284, 667] on textarea "Message…" at bounding box center [1394, 666] width 271 height 26
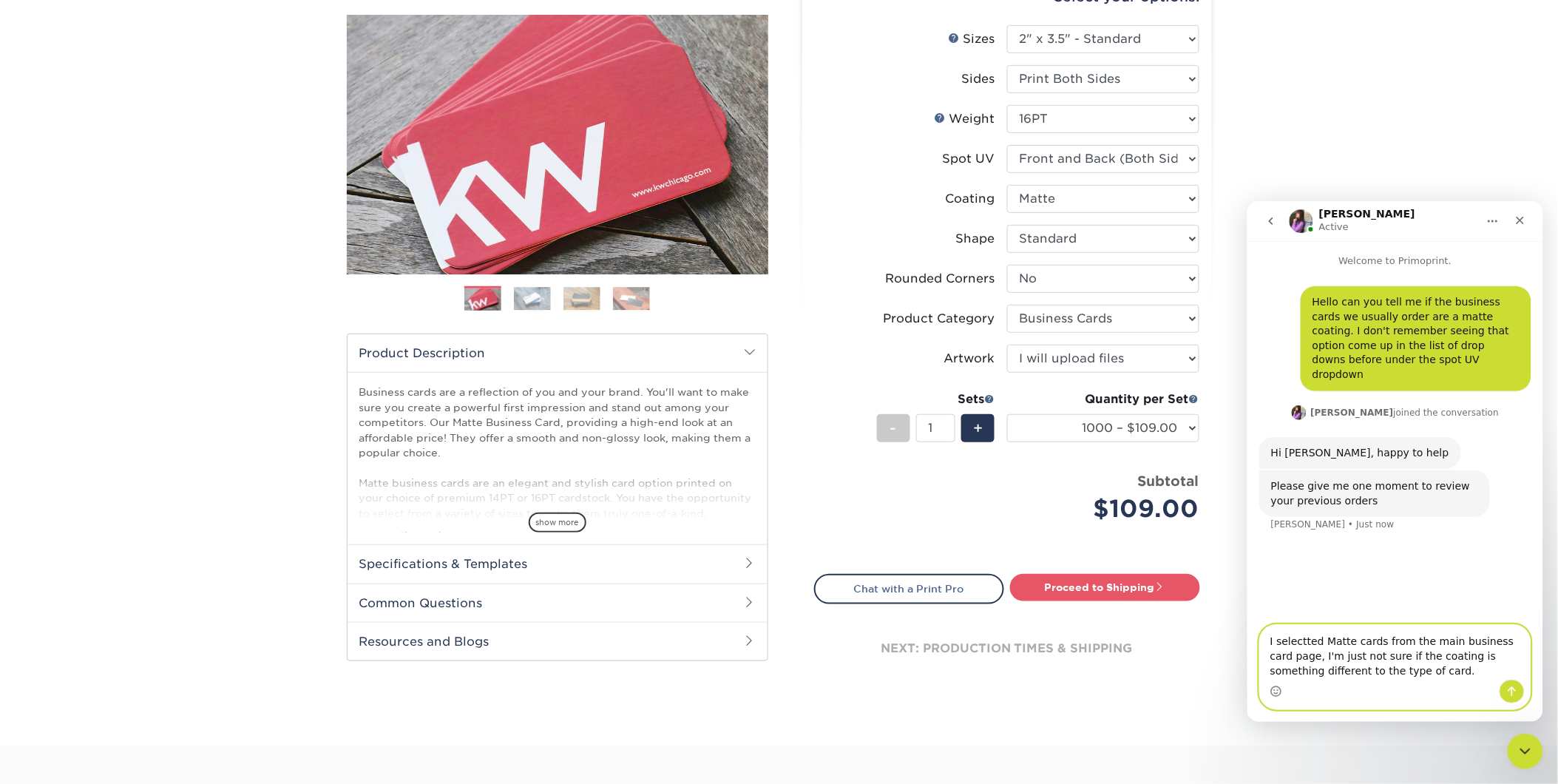
type textarea "I selectted Matte cards from the main business card page, I'm just not sure if …"
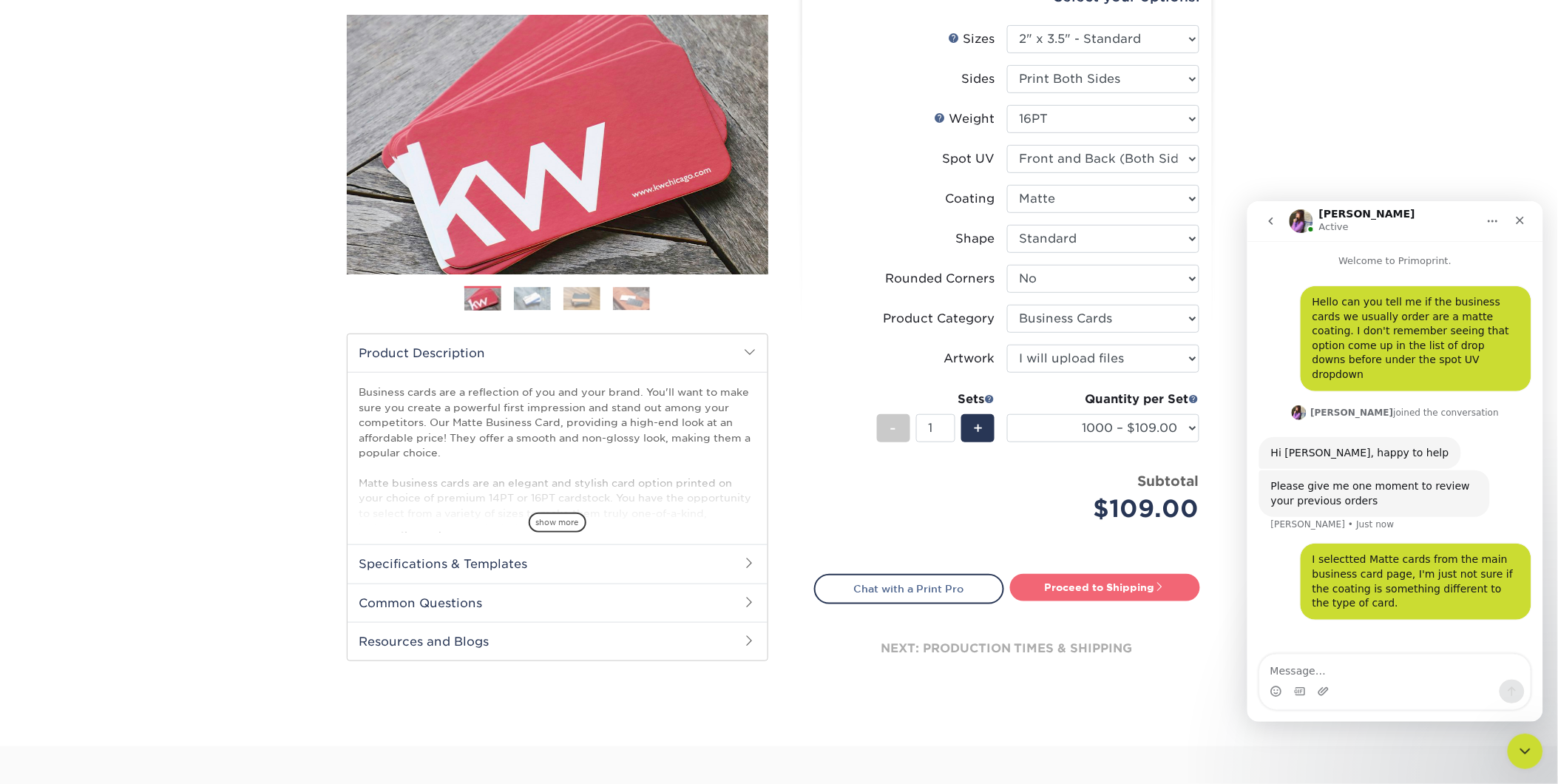
click at [1077, 596] on link "Proceed to Shipping" at bounding box center [1105, 587] width 190 height 26
type input "Set 1"
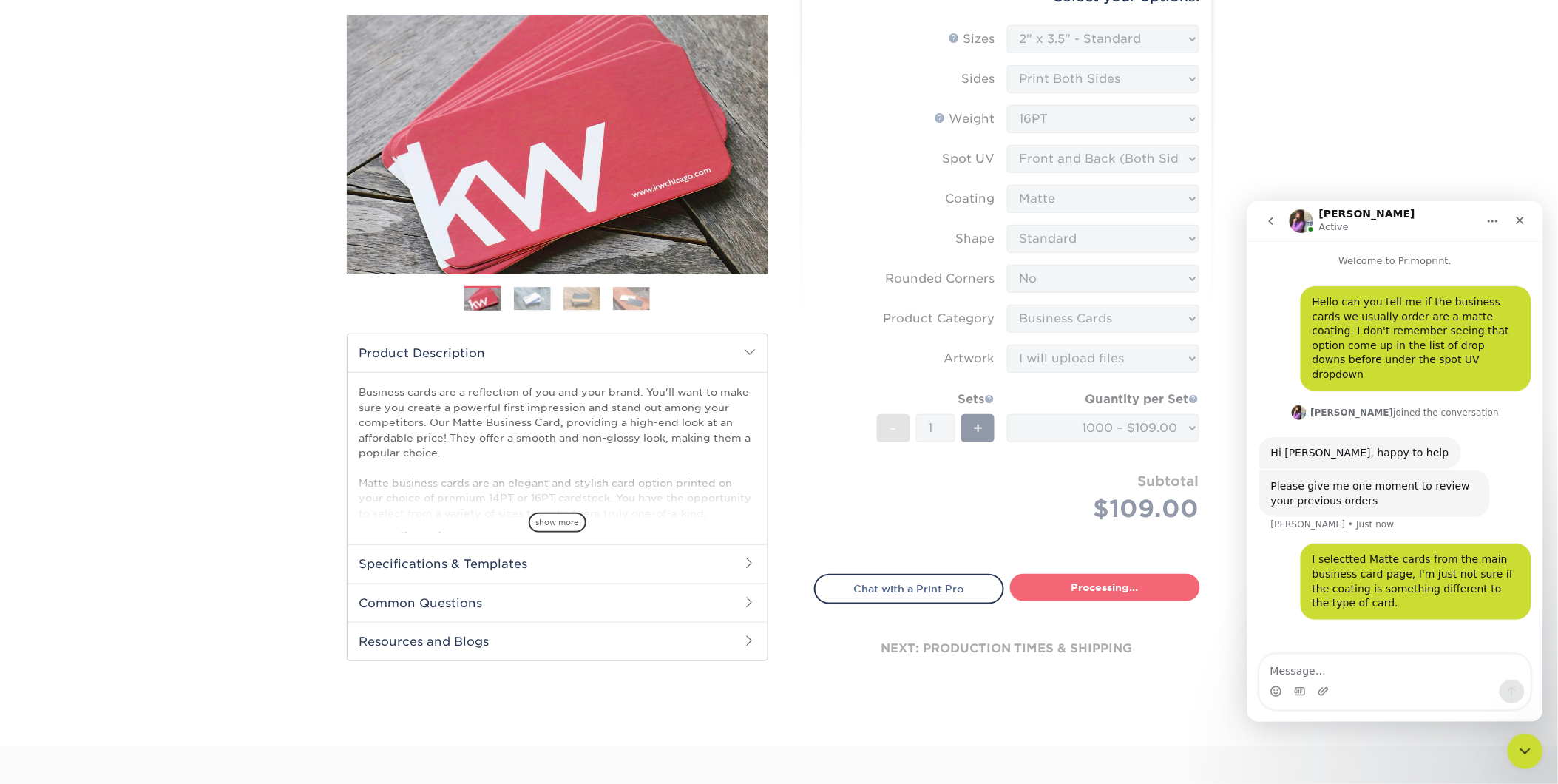
select select "3860e734-3bad-4a7a-915d-f3134a933cb6"
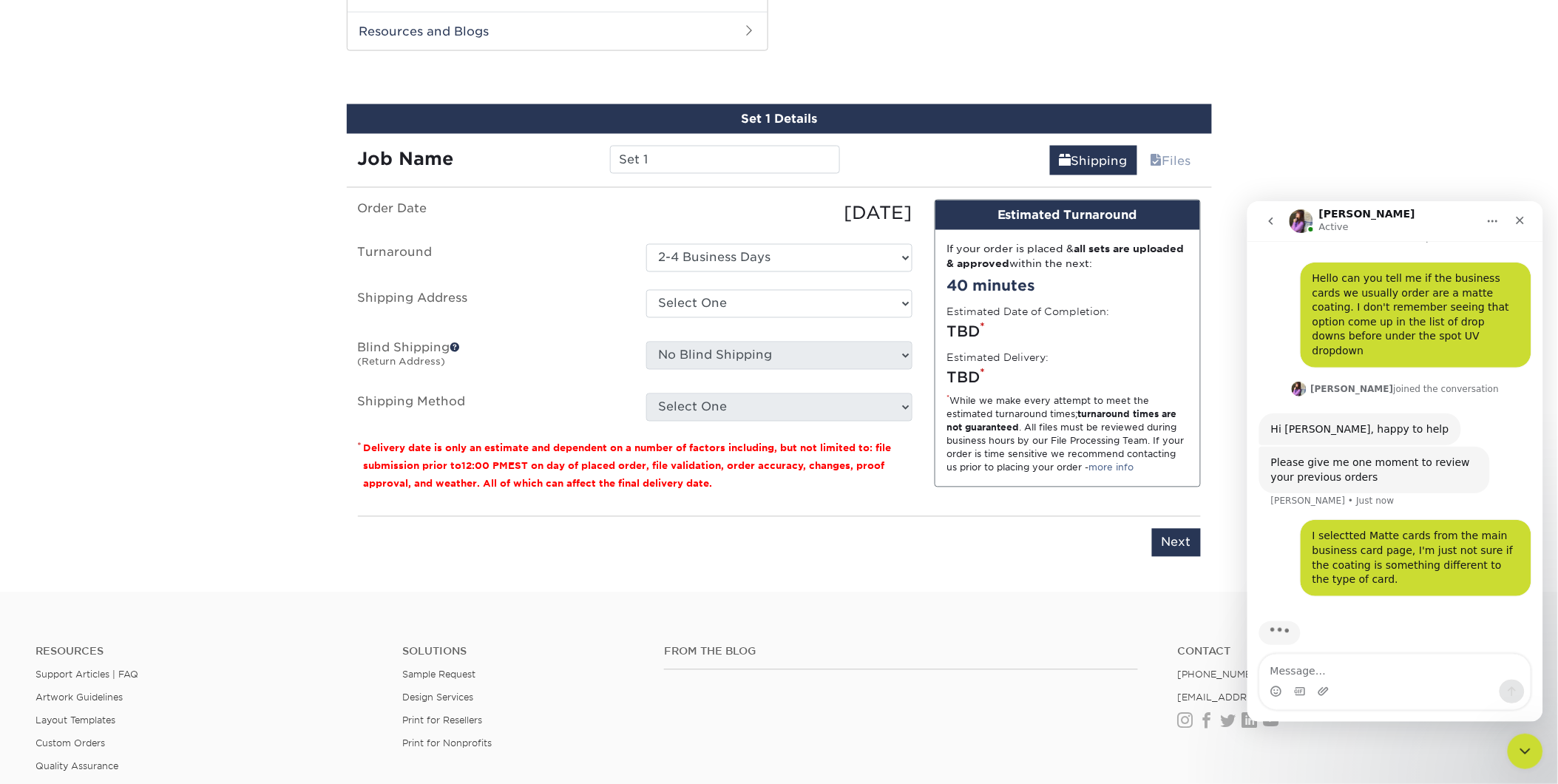
scroll to position [23, 0]
click at [785, 308] on select "Select One Envinity, Inc. + Add New Address" at bounding box center [779, 304] width 267 height 28
select select "272386"
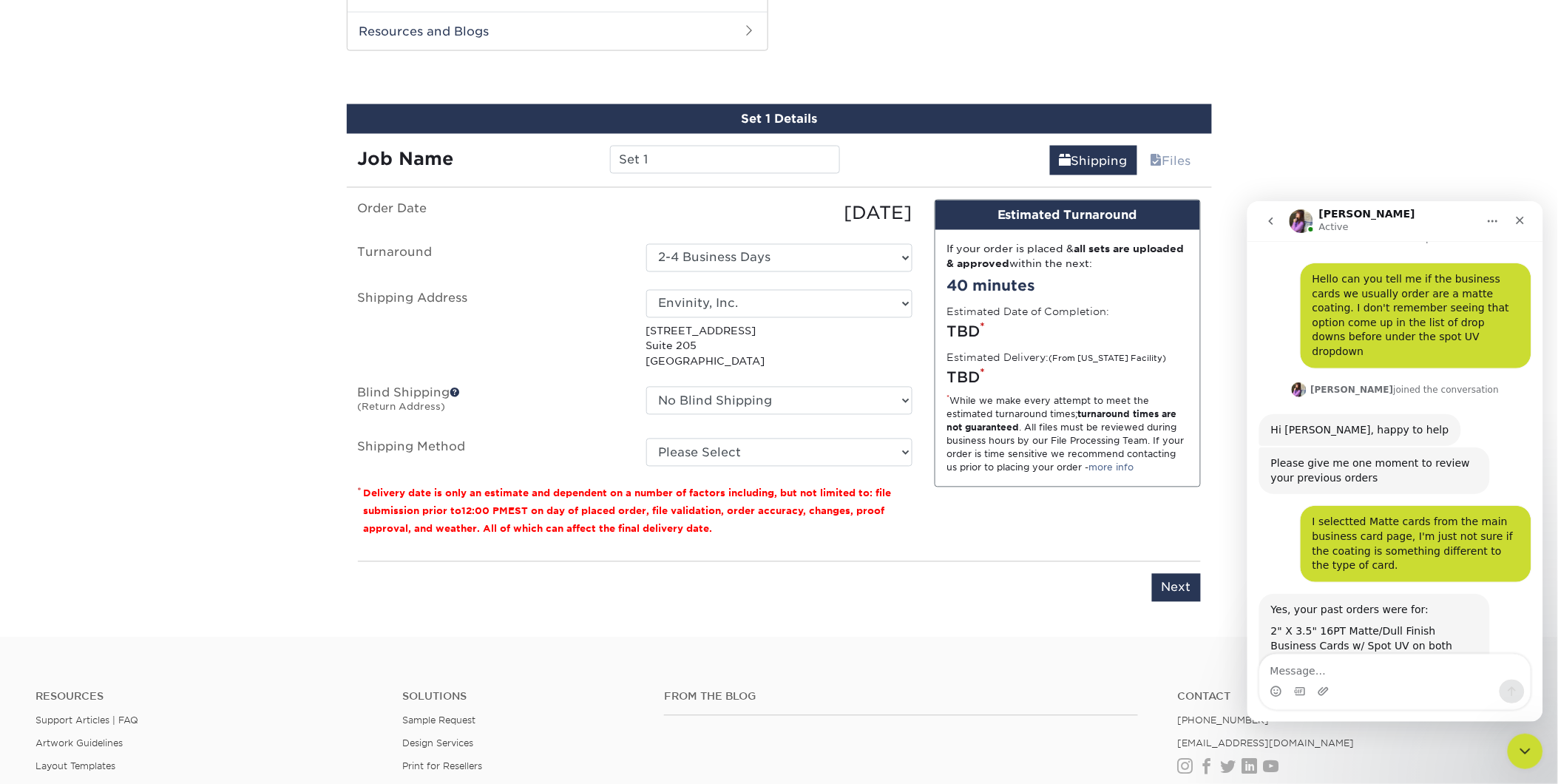
scroll to position [47, 0]
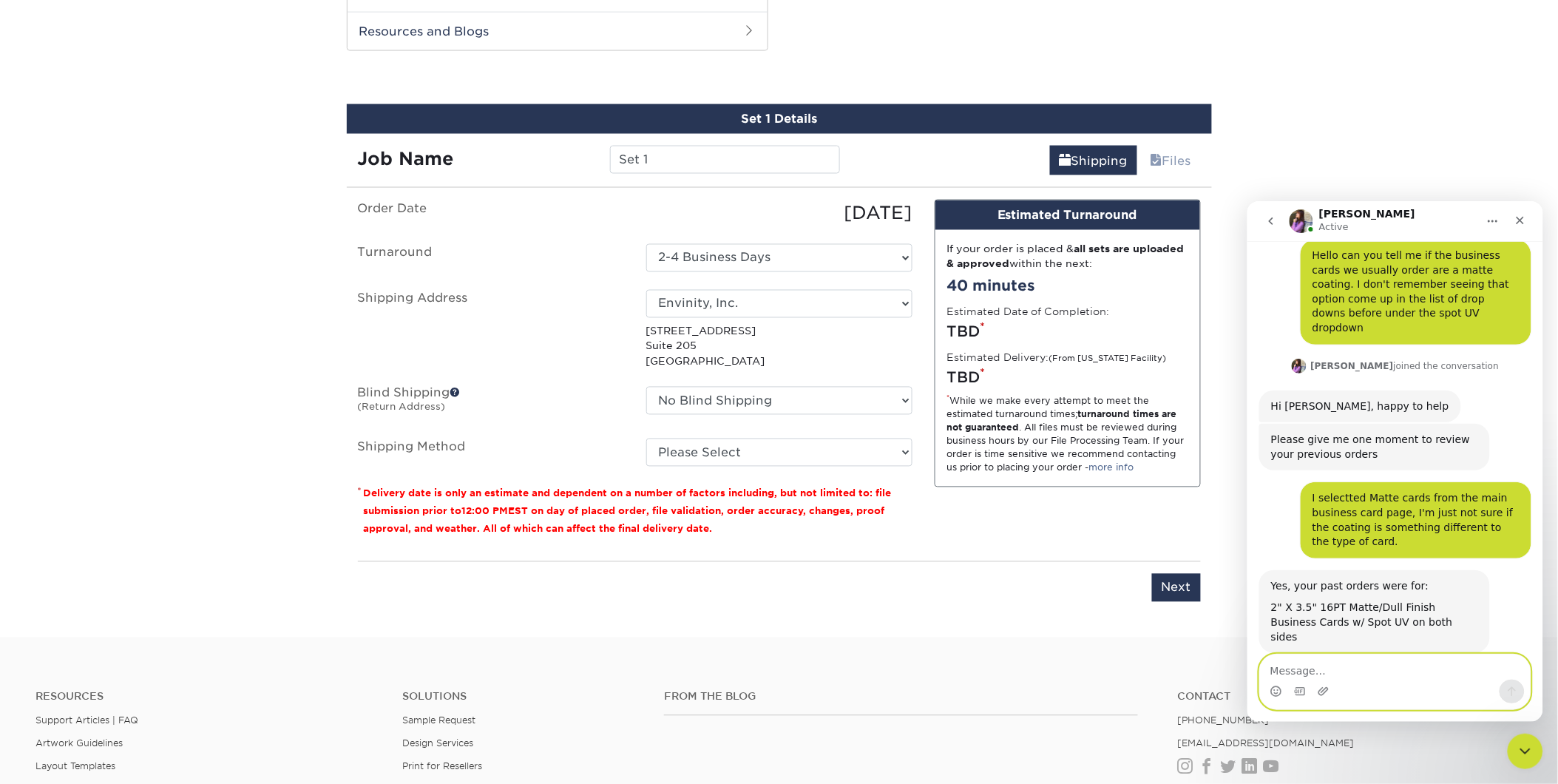
click at [1346, 667] on textarea "Message…" at bounding box center [1394, 666] width 271 height 26
type textarea "thank you."
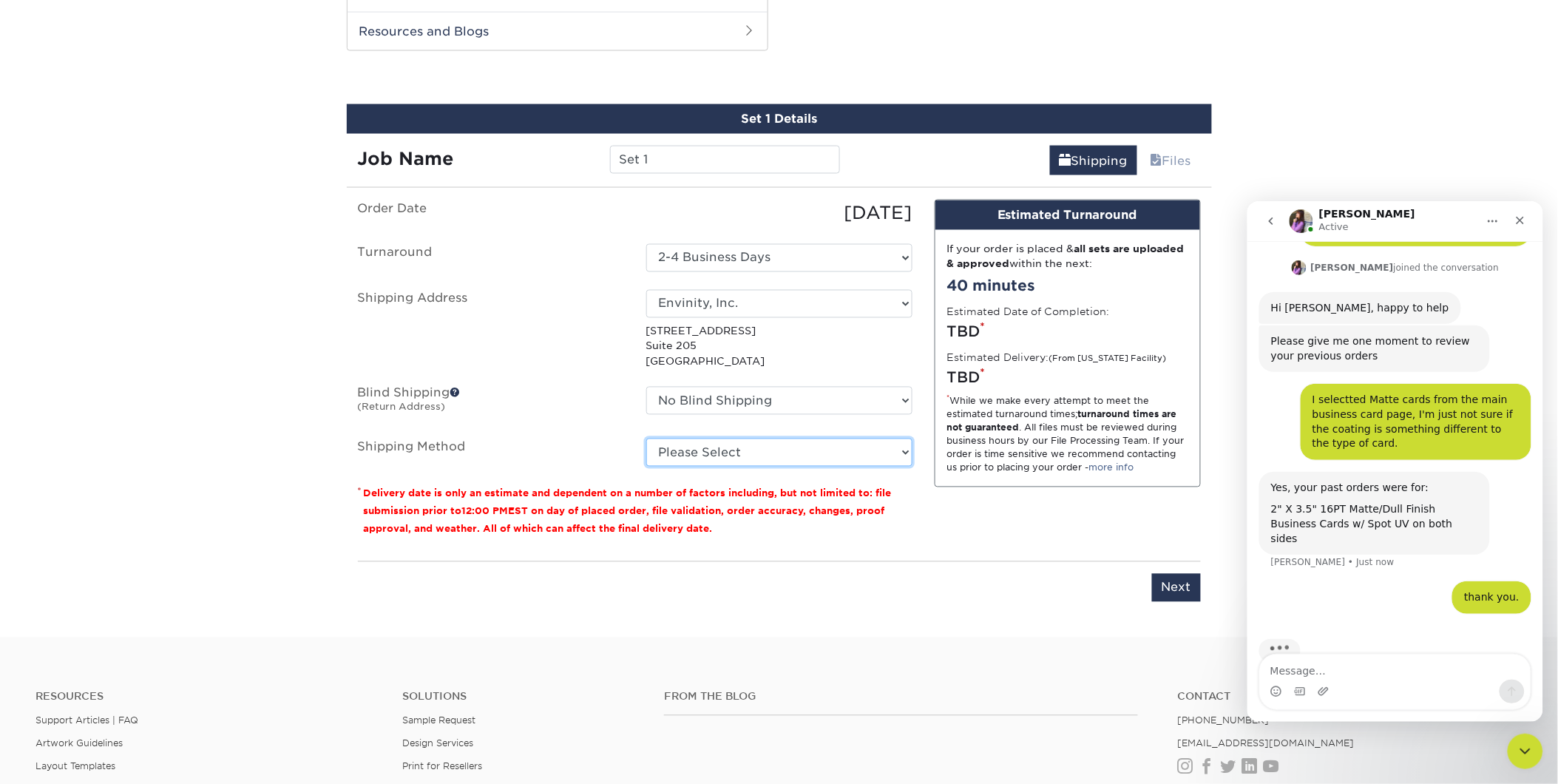
scroll to position [148, 0]
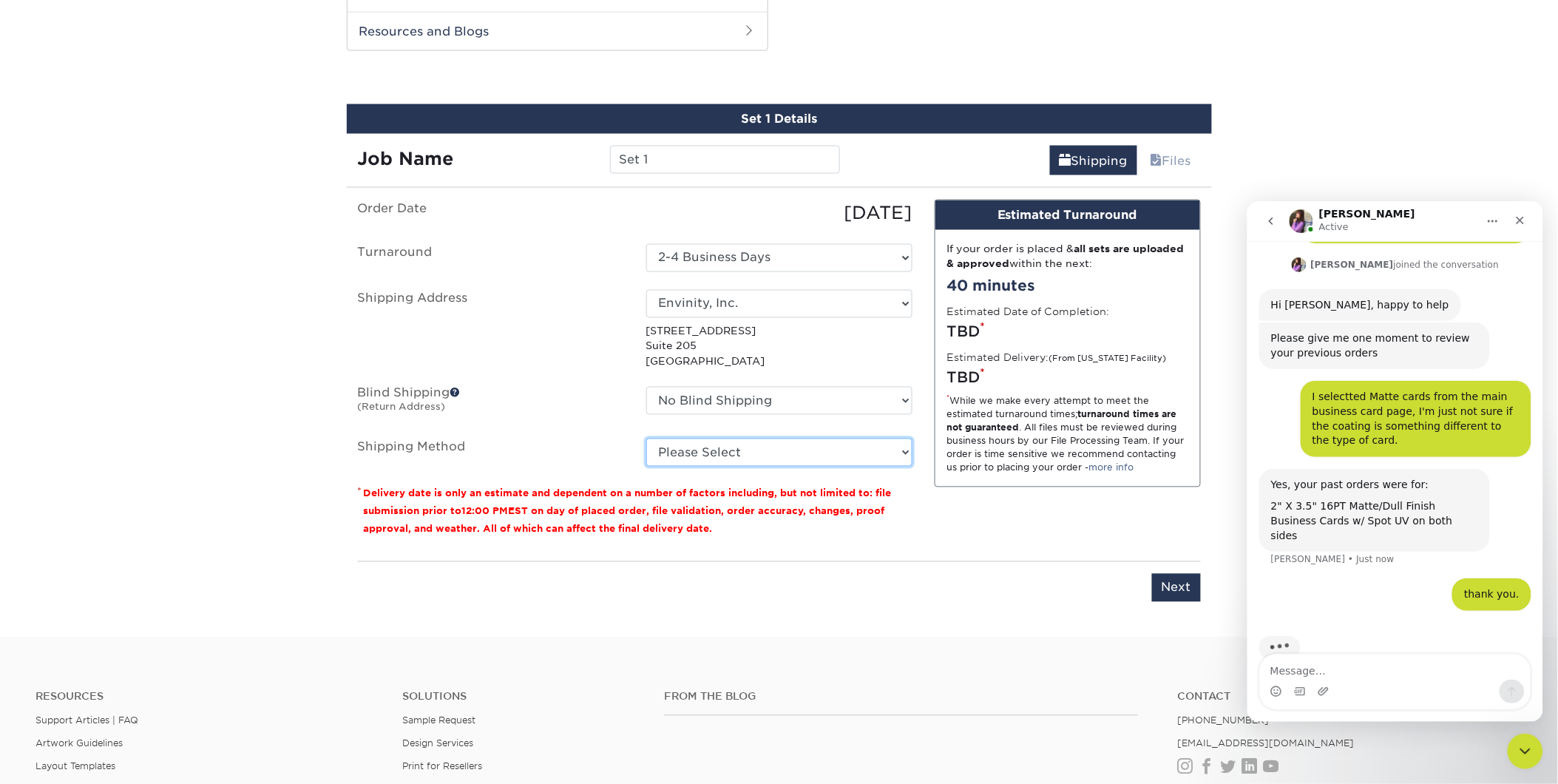
click at [824, 453] on select "Please Select Ground Shipping (+$8.96) 3 Day Shipping Service (+$21.27) 2 Day A…" at bounding box center [779, 452] width 267 height 28
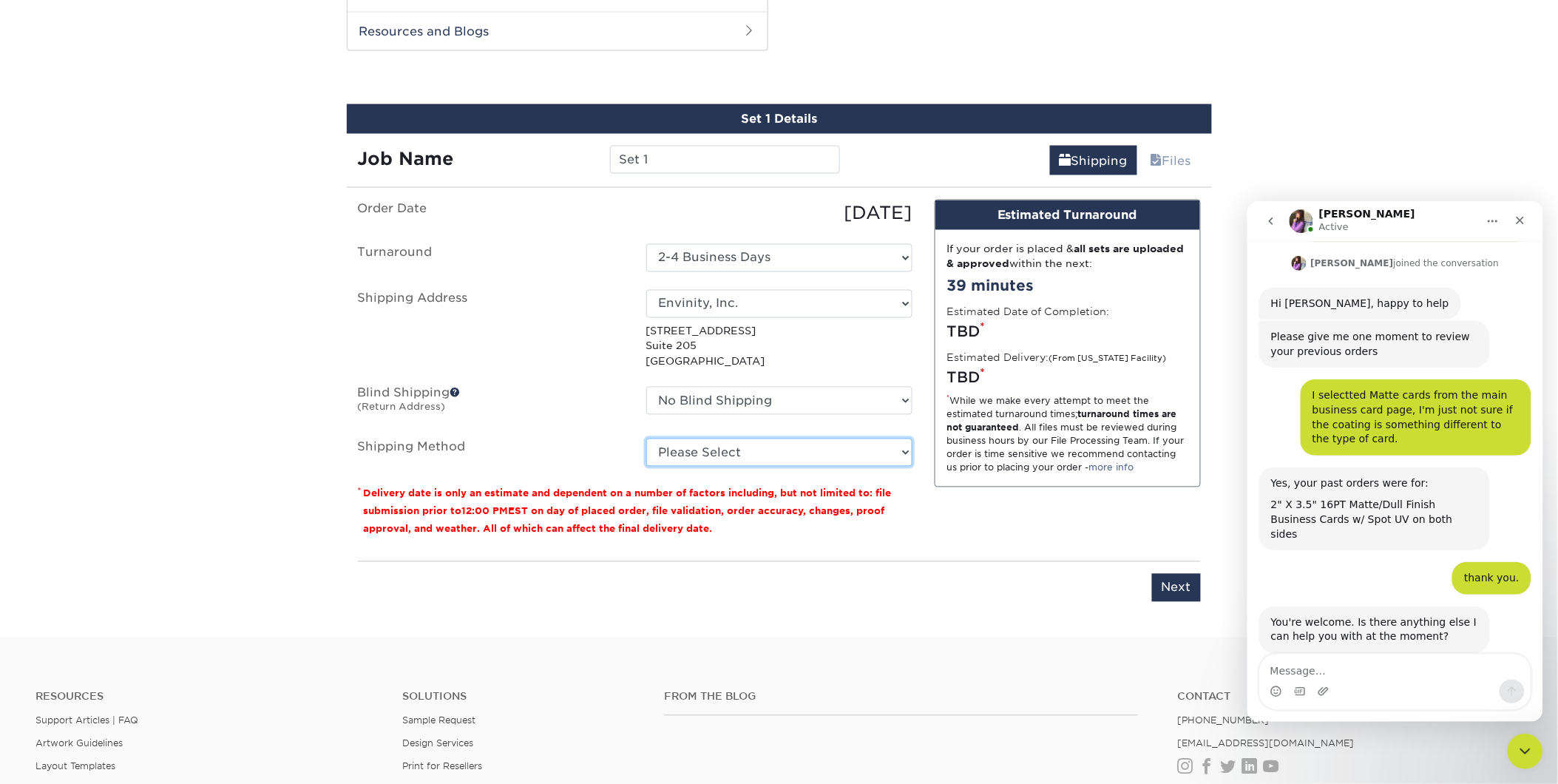
select select "03"
click at [646, 438] on select "Please Select Ground Shipping (+$8.96) 3 Day Shipping Service (+$21.27) 2 Day A…" at bounding box center [779, 452] width 267 height 28
click at [1187, 591] on input "Next" at bounding box center [1176, 587] width 49 height 28
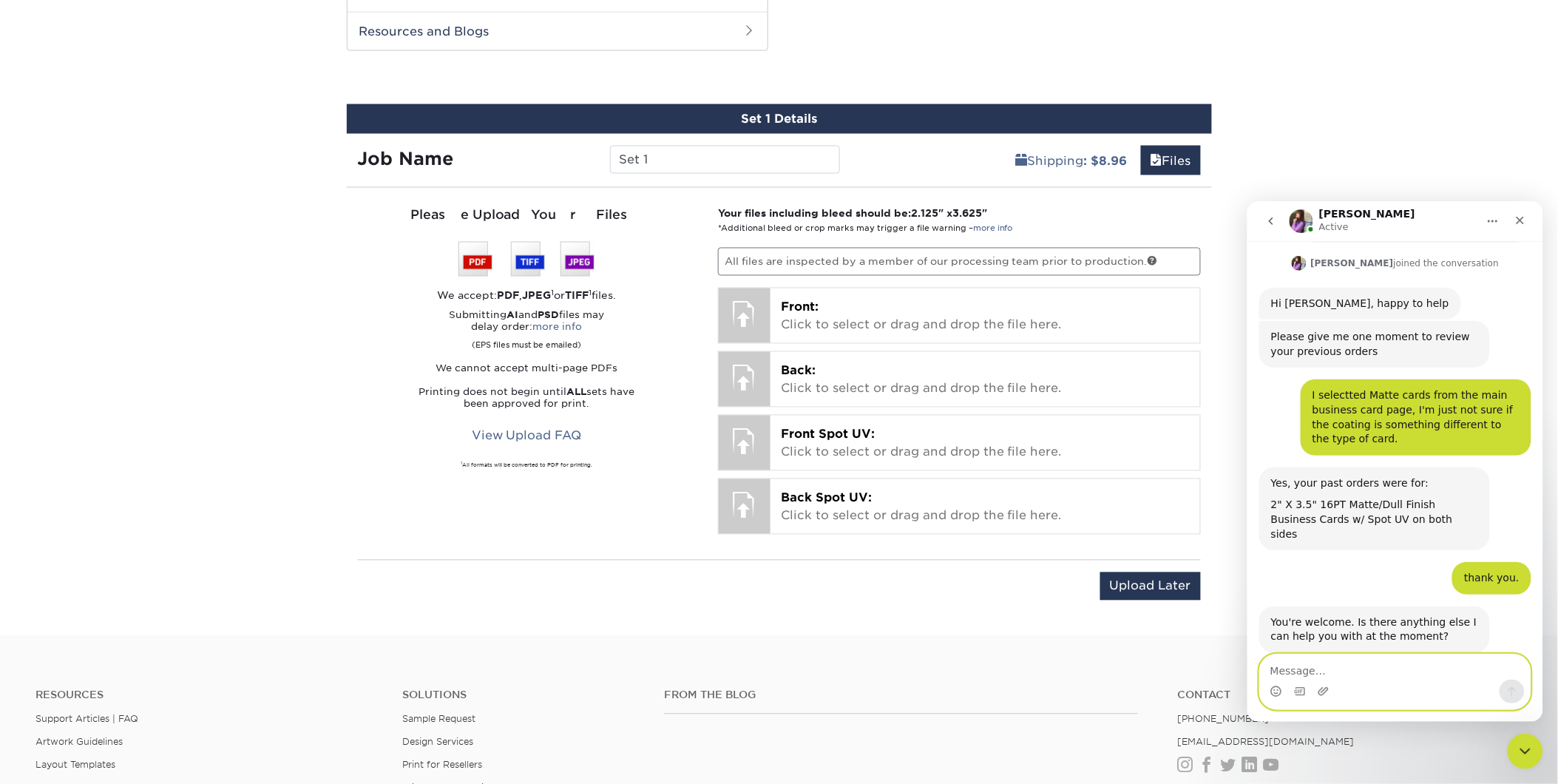
click at [1309, 663] on textarea "Message…" at bounding box center [1394, 666] width 271 height 26
type textarea "No, thank you. I"
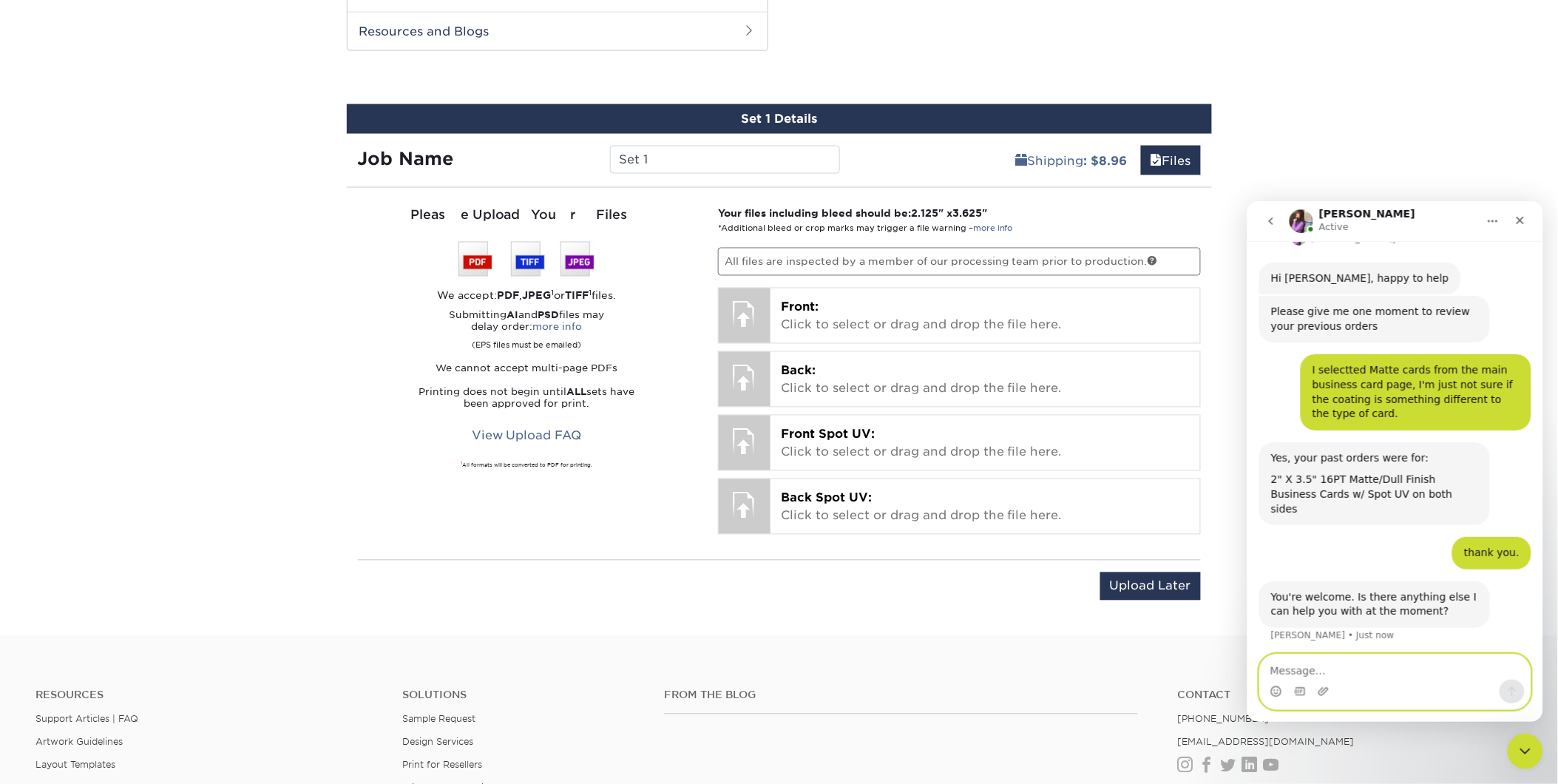
scroll to position [193, 0]
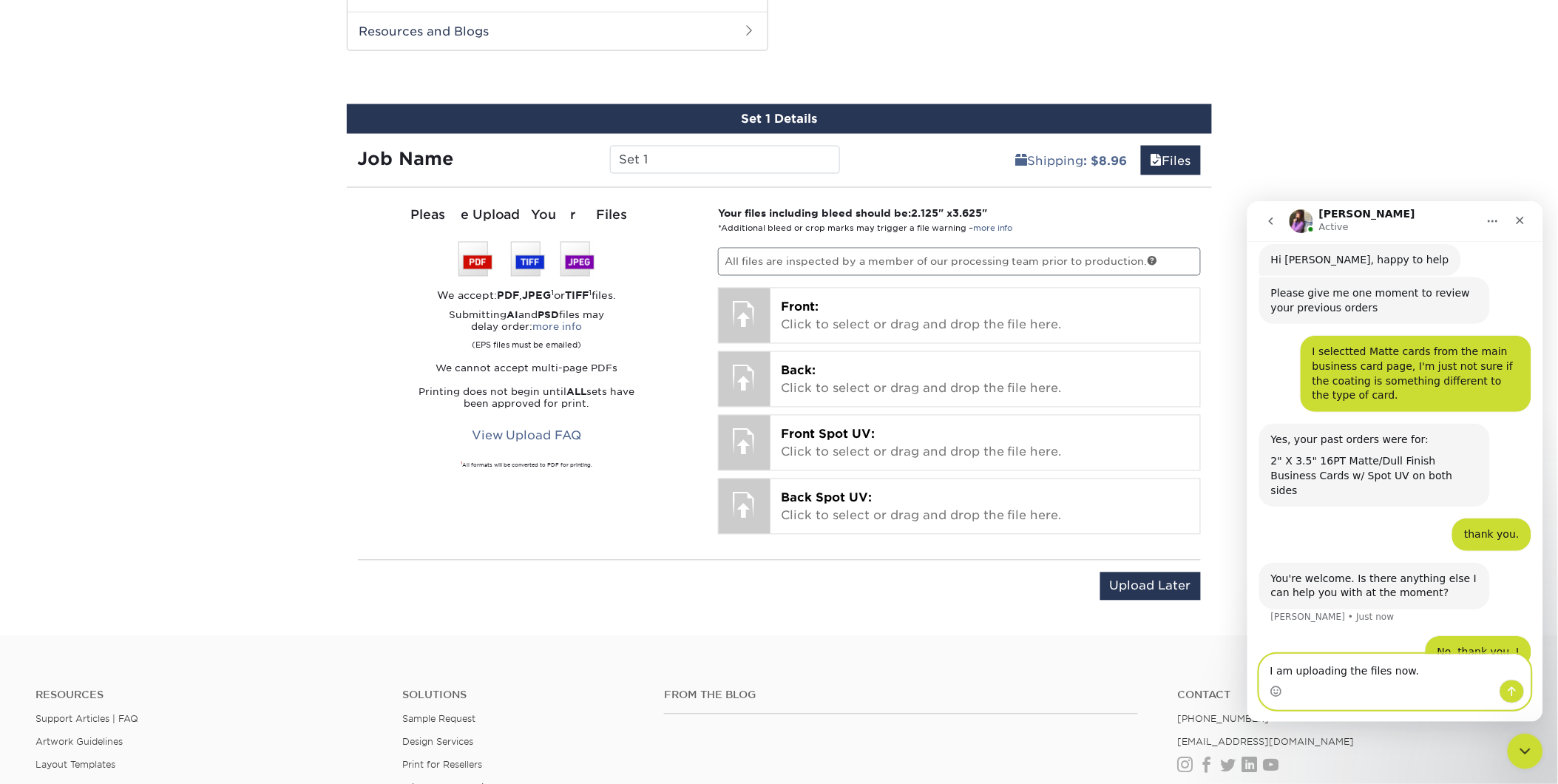
type textarea "I am uploading the files now."
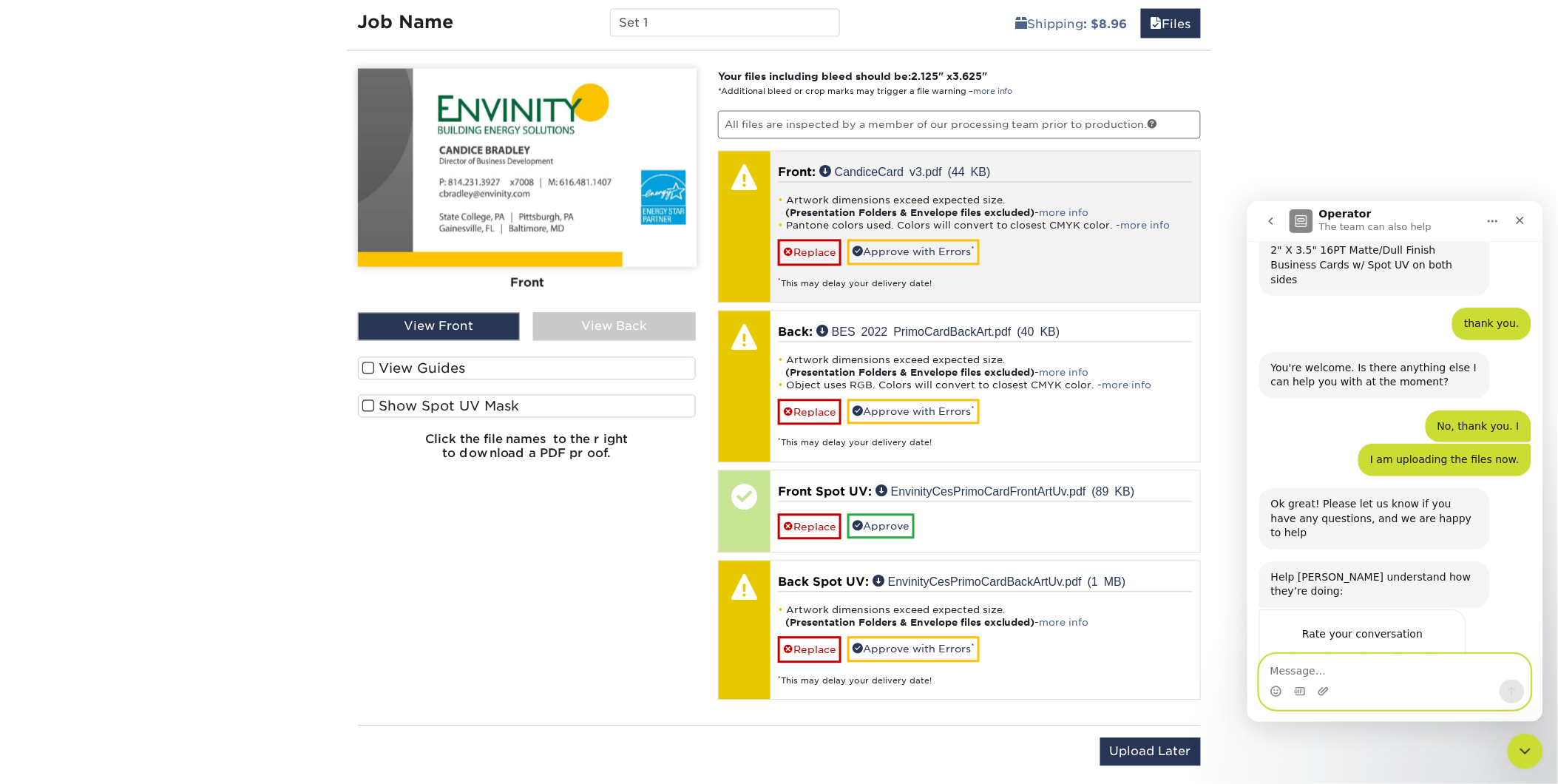
scroll to position [939, 0]
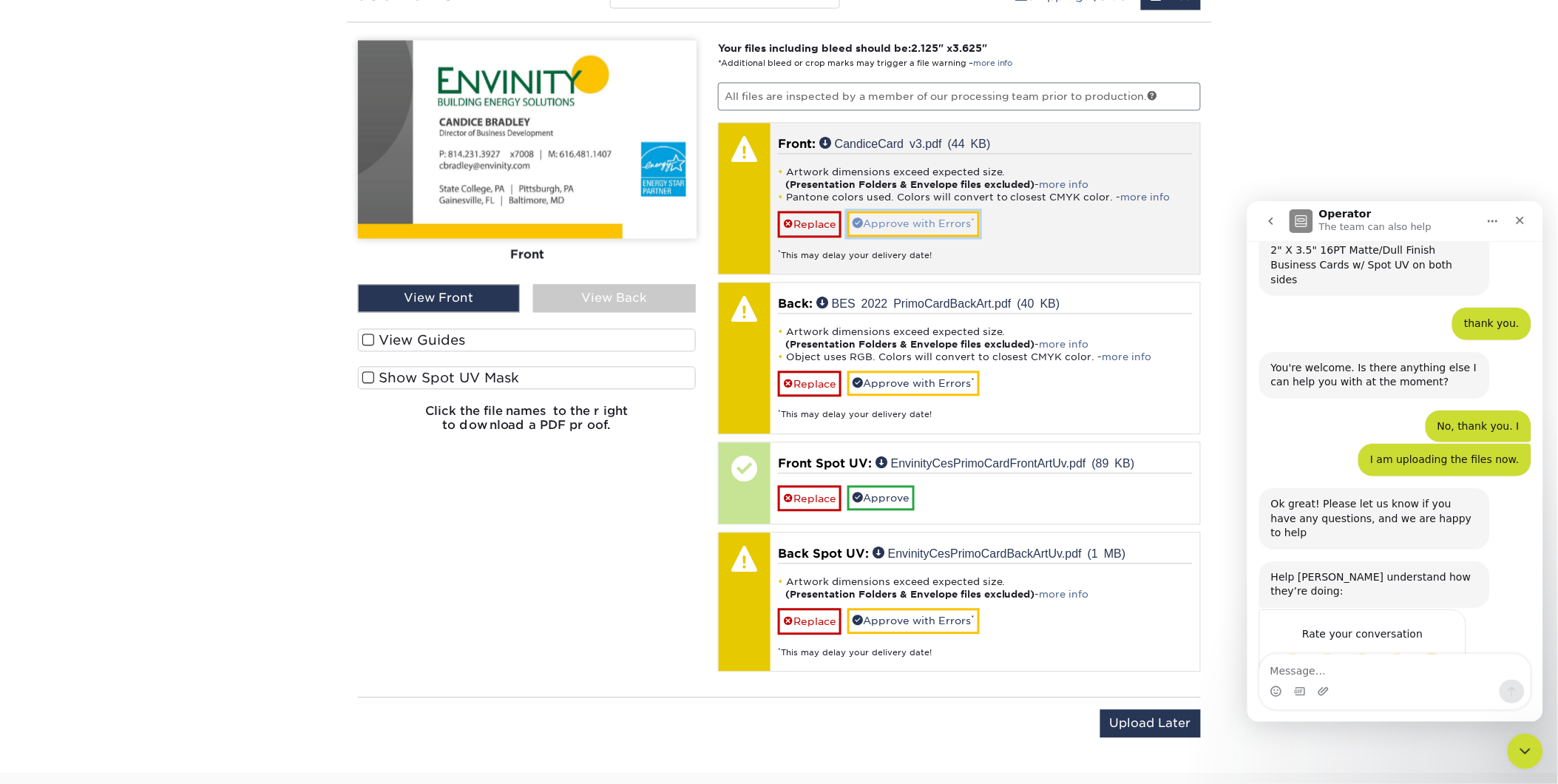
click at [950, 225] on link "Approve with Errors *" at bounding box center [914, 224] width 133 height 26
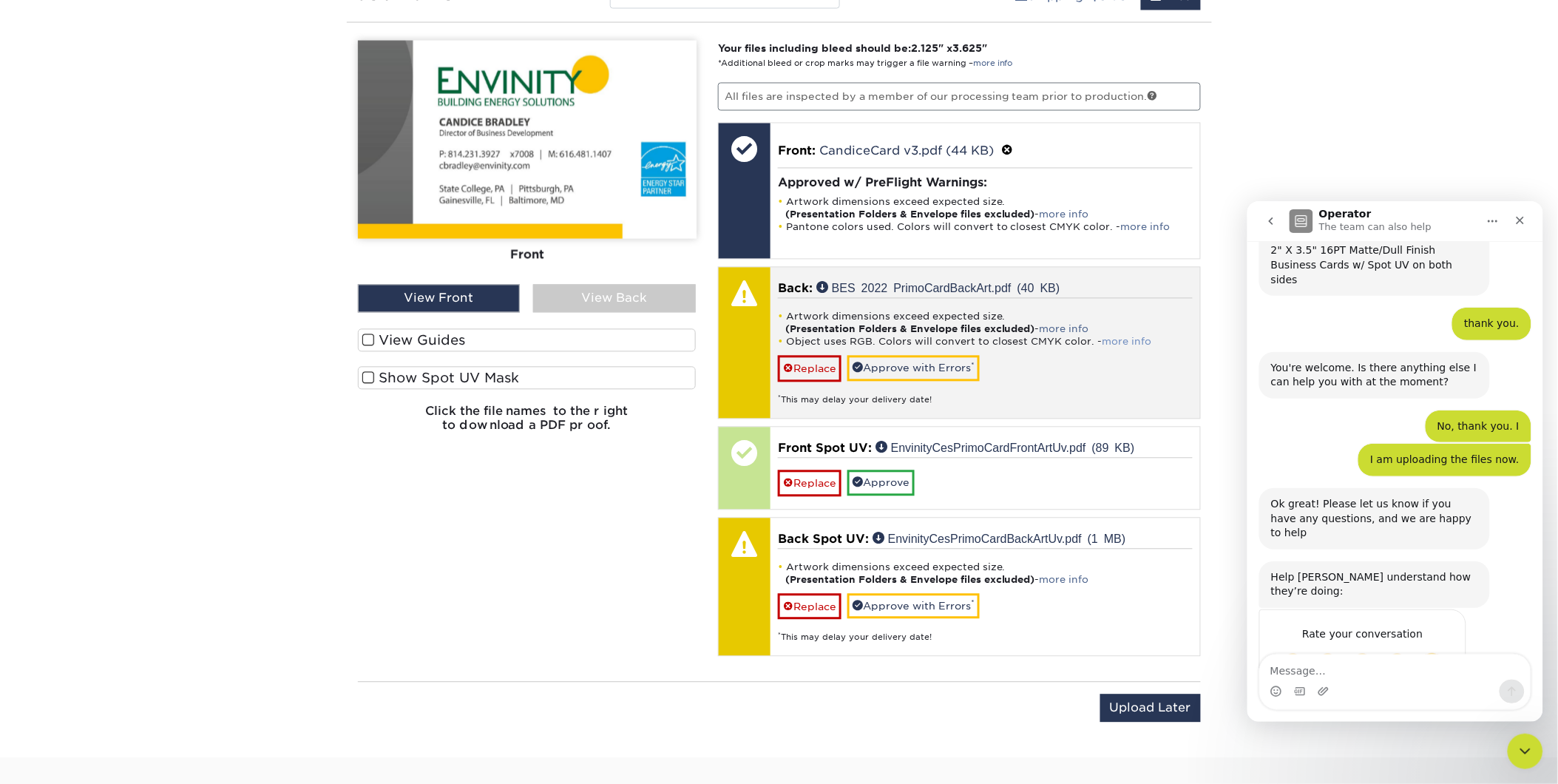
click at [1110, 341] on link "more info" at bounding box center [1128, 341] width 49 height 11
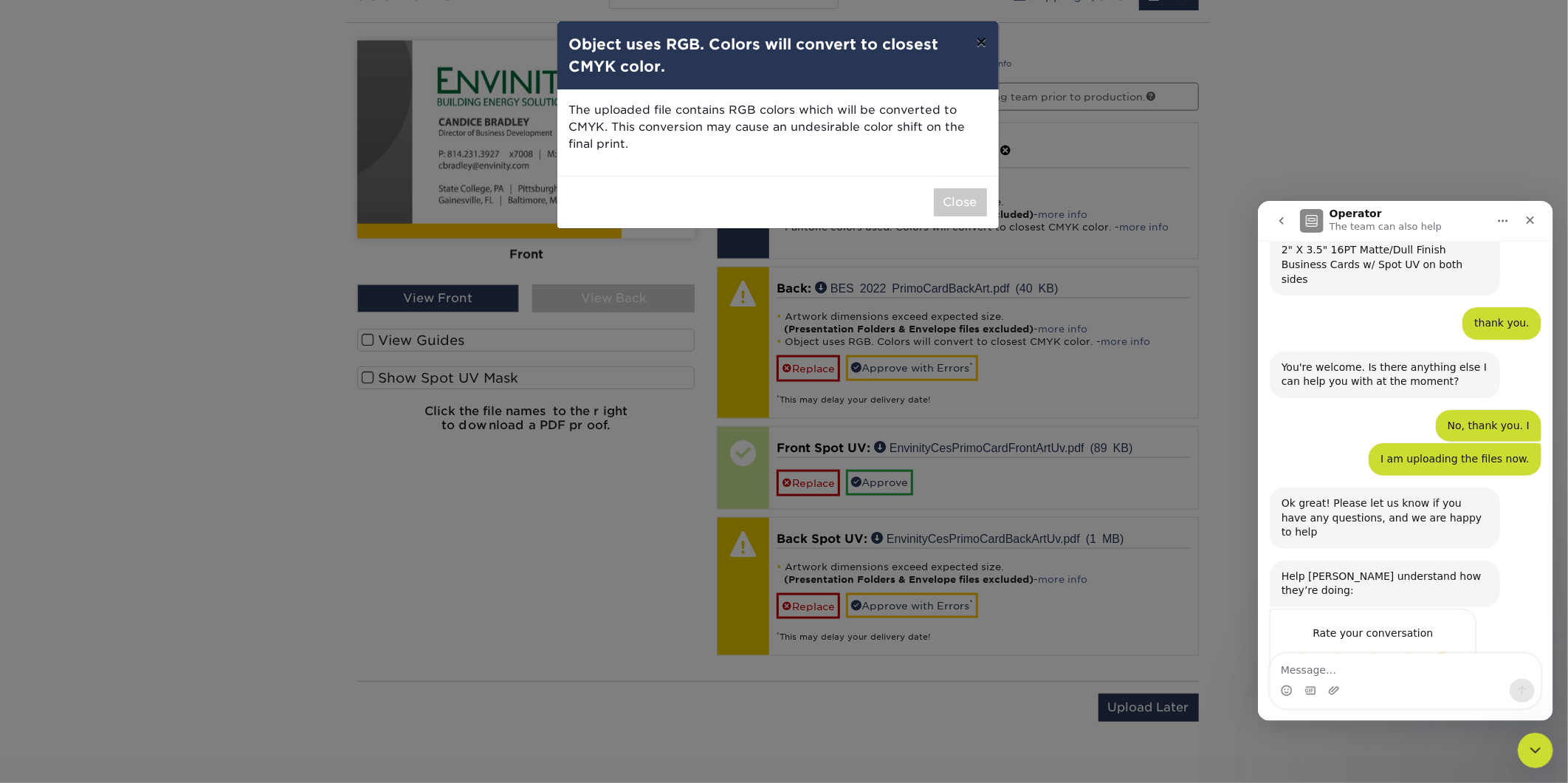
click at [980, 50] on button "×" at bounding box center [981, 42] width 34 height 41
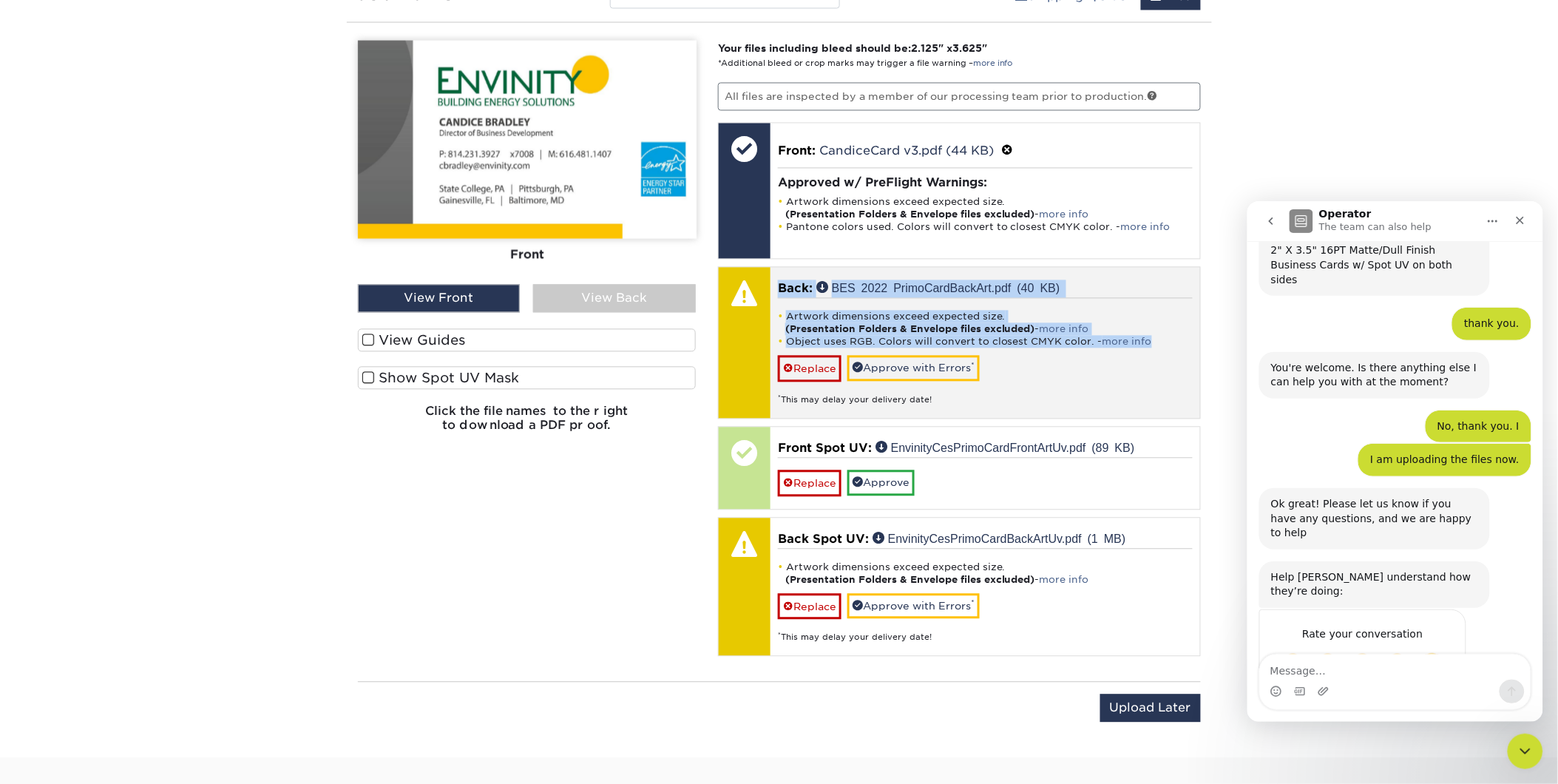
drag, startPoint x: 777, startPoint y: 295, endPoint x: 1157, endPoint y: 339, distance: 382.5
click at [1157, 339] on div "Back: Click to select or drag and drop the file here. Choose file BES 2022 Prim…" at bounding box center [960, 342] width 483 height 152
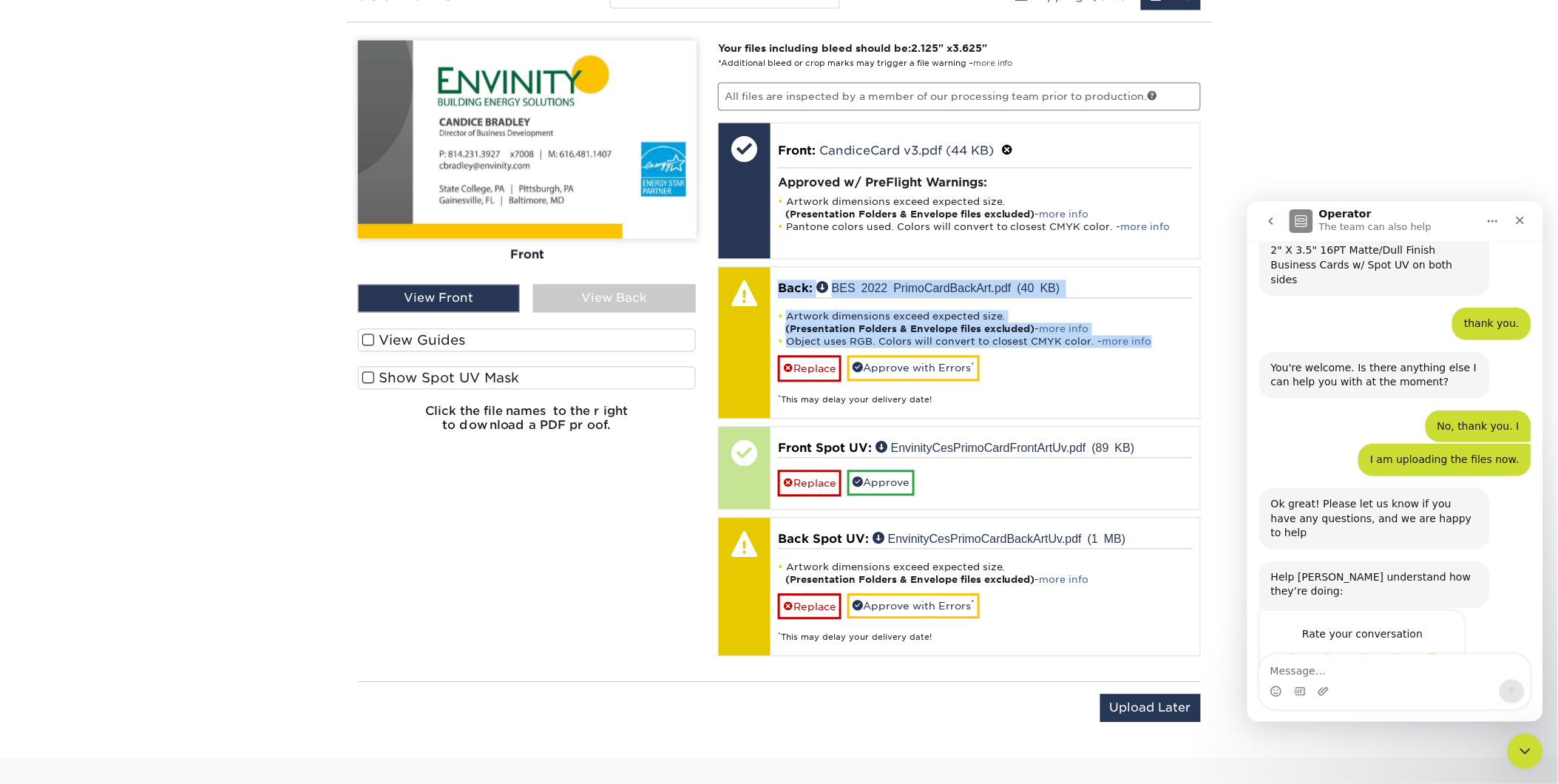
copy div "Back: Click to select or drag and drop the file here. BES 2022 PrimoCardBackArt…"
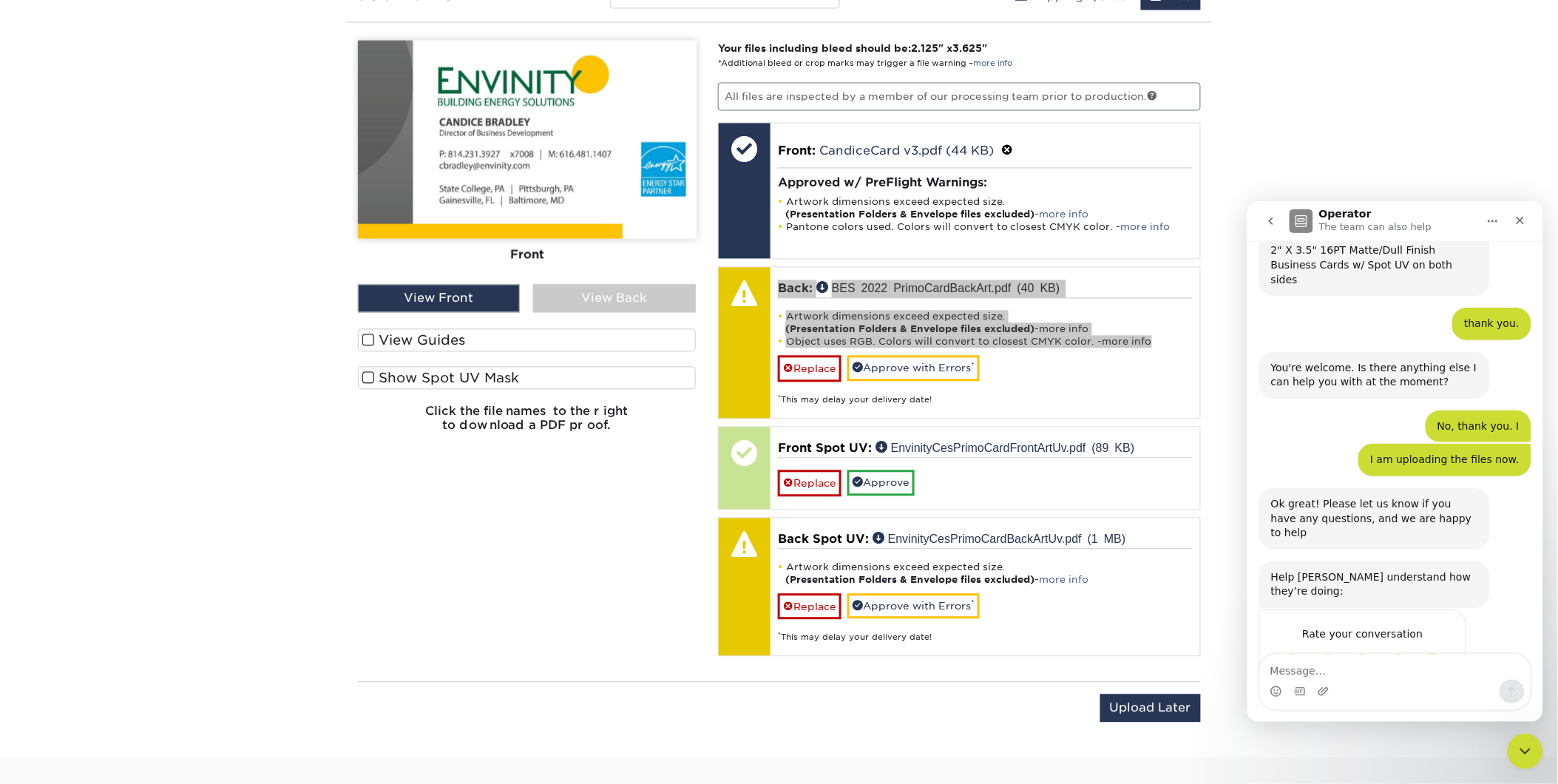
click at [1339, 677] on div "Intercom messenger" at bounding box center [1394, 680] width 271 height 55
click at [1407, 649] on span "Great" at bounding box center [1397, 662] width 26 height 26
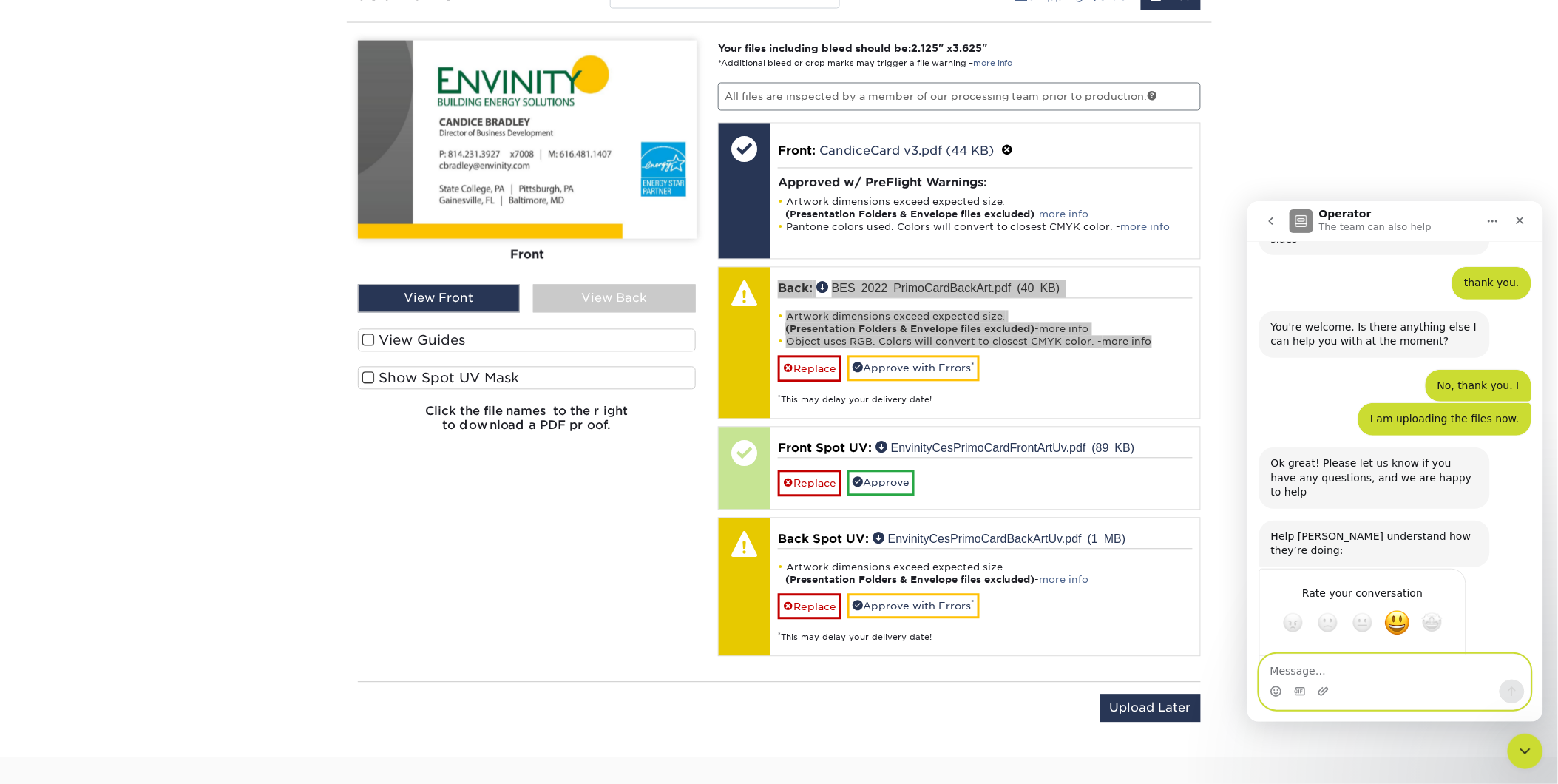
click at [1361, 666] on textarea "Message…" at bounding box center [1394, 666] width 271 height 26
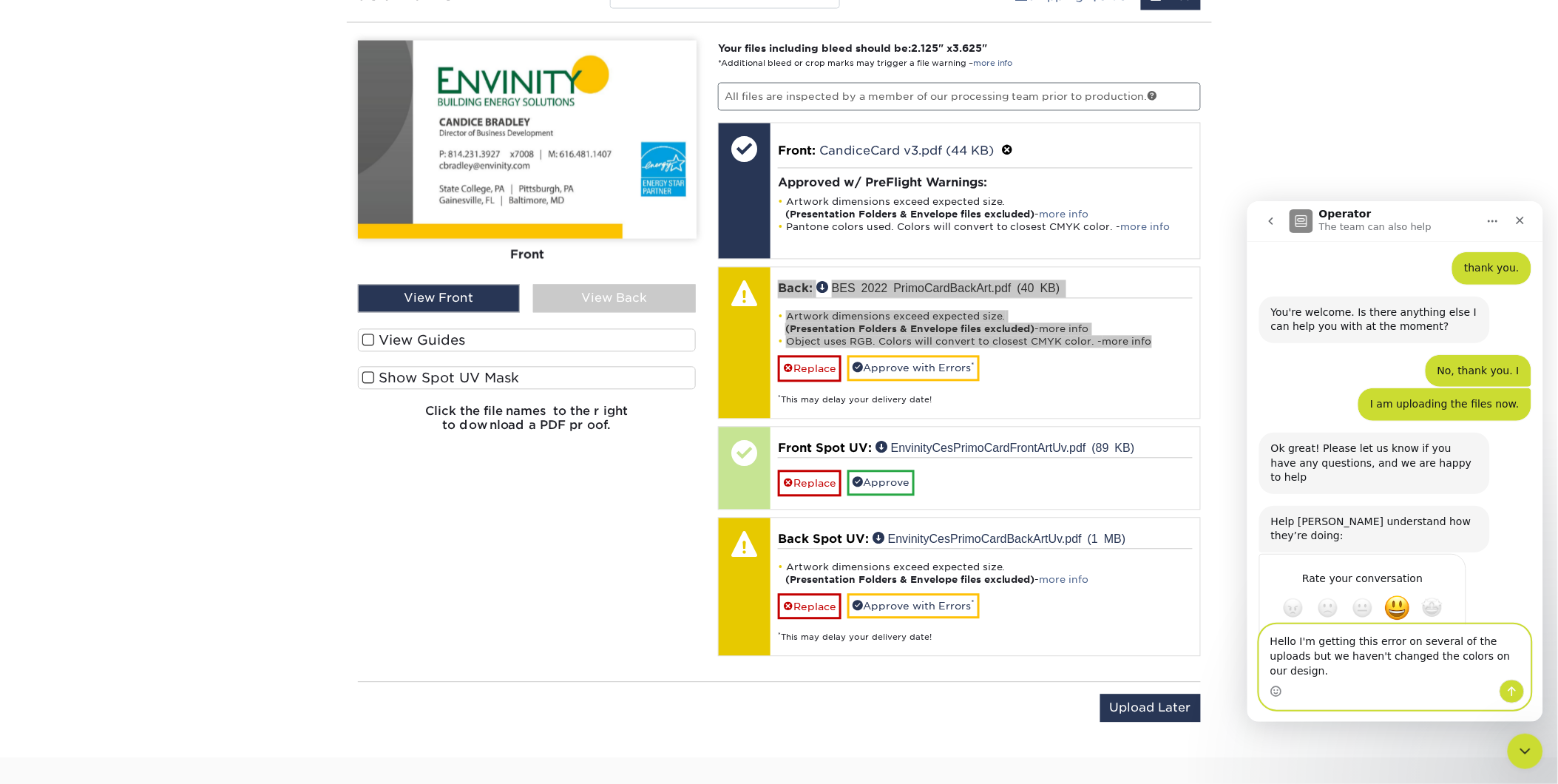
paste textarea "Back: BES 2022 PrimoCardBackArt.pdf (40 KB) Artwork dimensions exceed expected …"
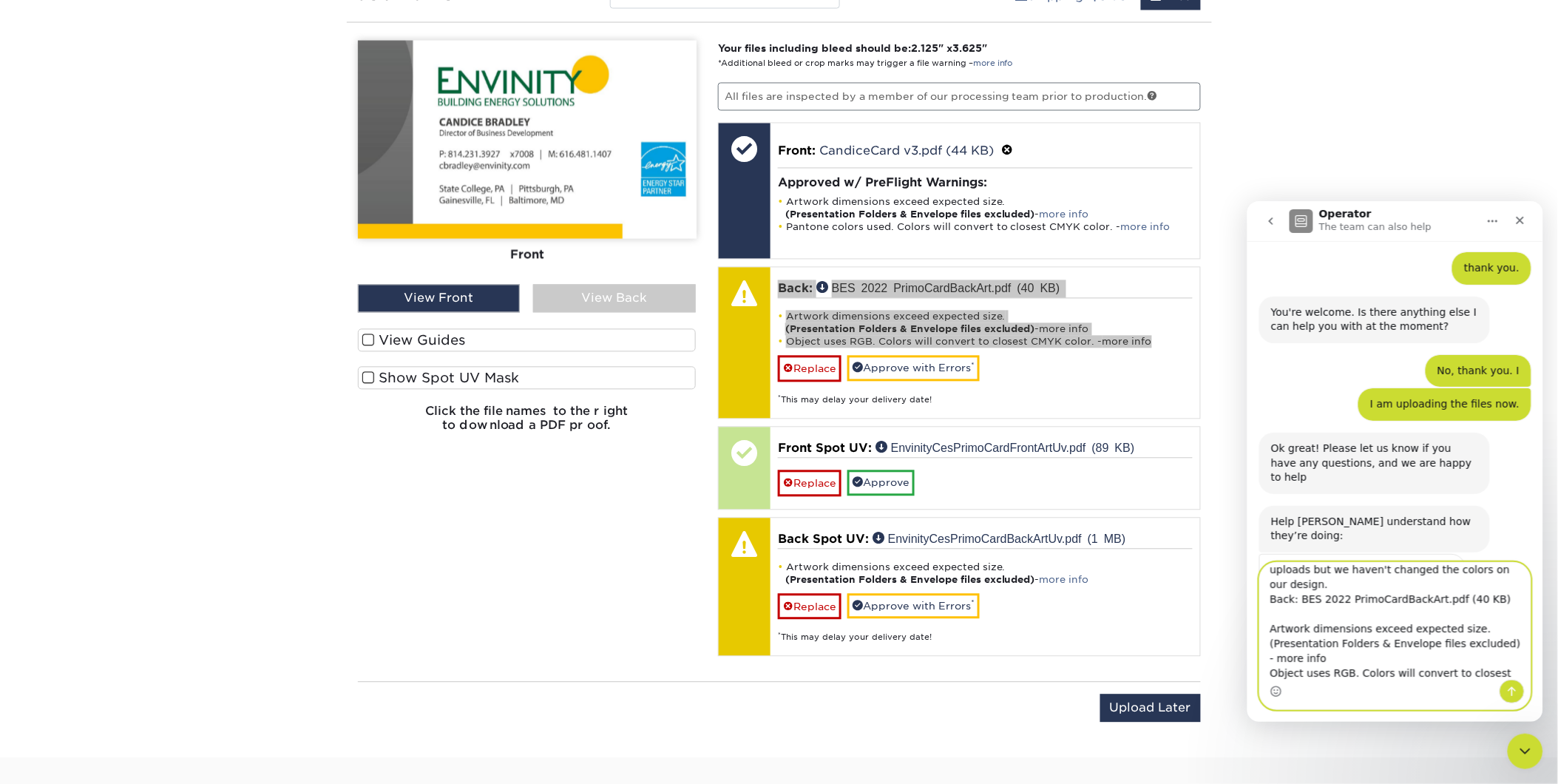
scroll to position [536, 0]
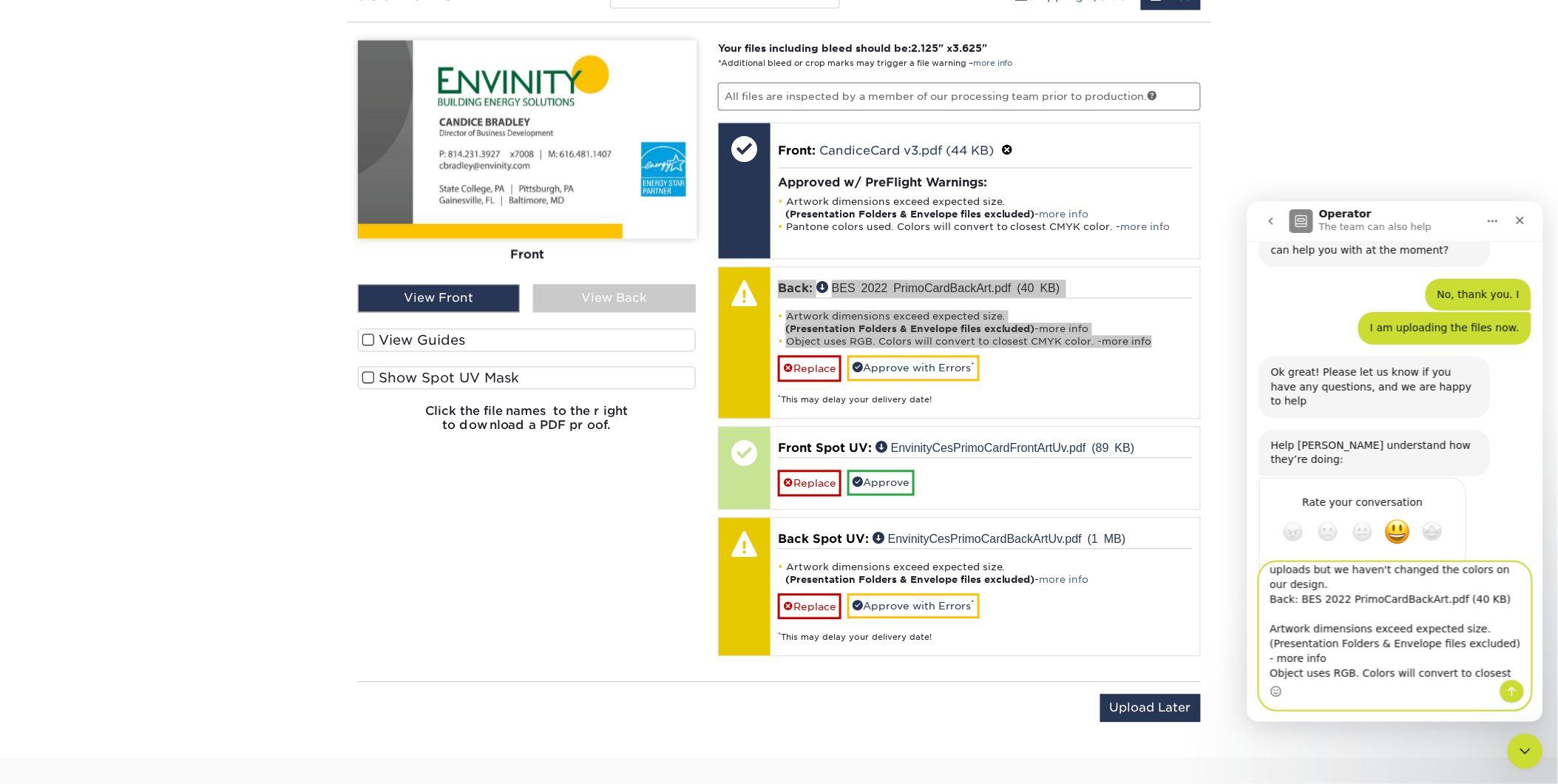
type textarea "Hello I'm getting this error on several of the uploads but we haven't changed t…"
click at [1508, 696] on icon "Send a message…" at bounding box center [1512, 690] width 12 height 12
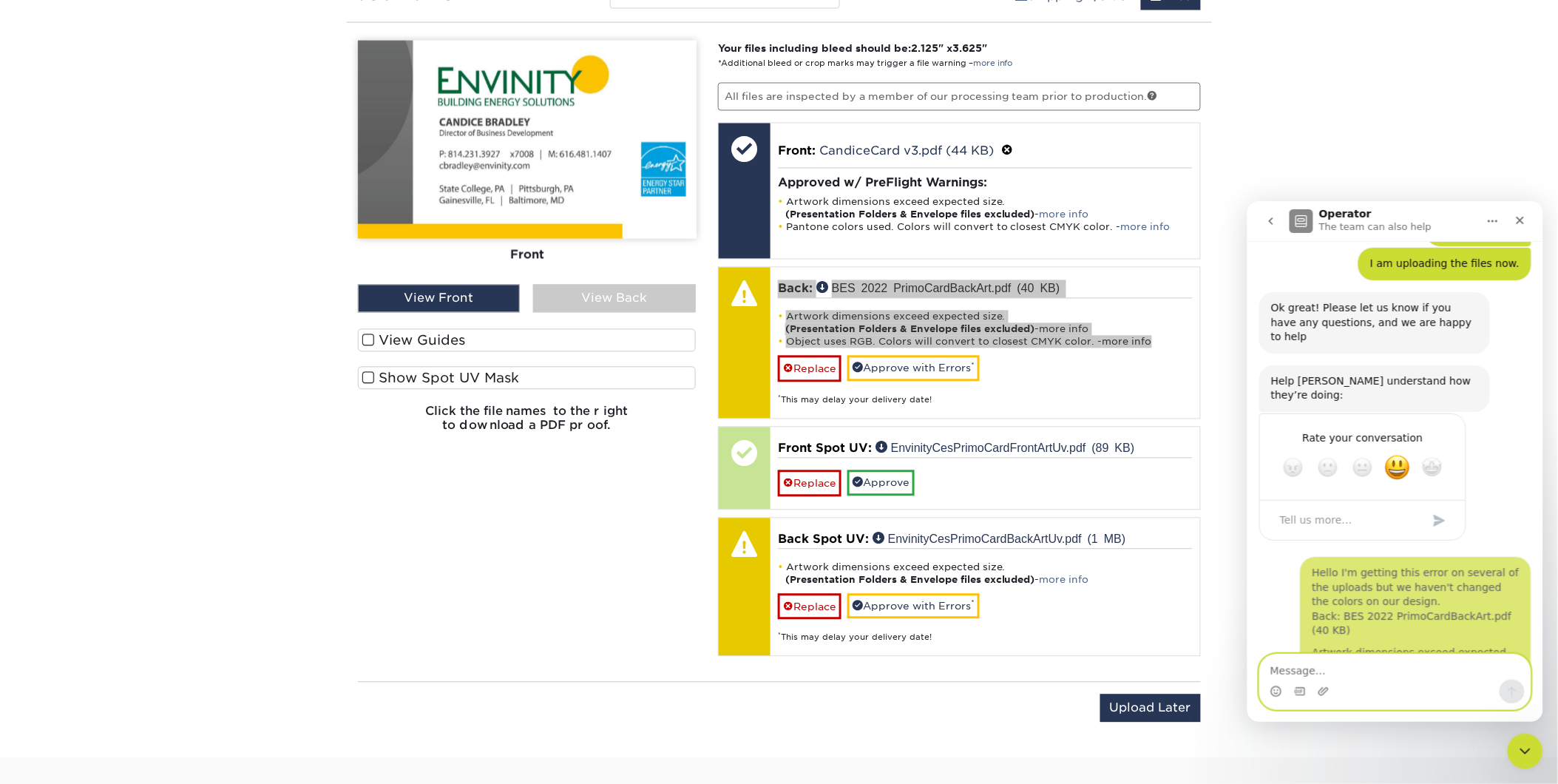
scroll to position [610, 0]
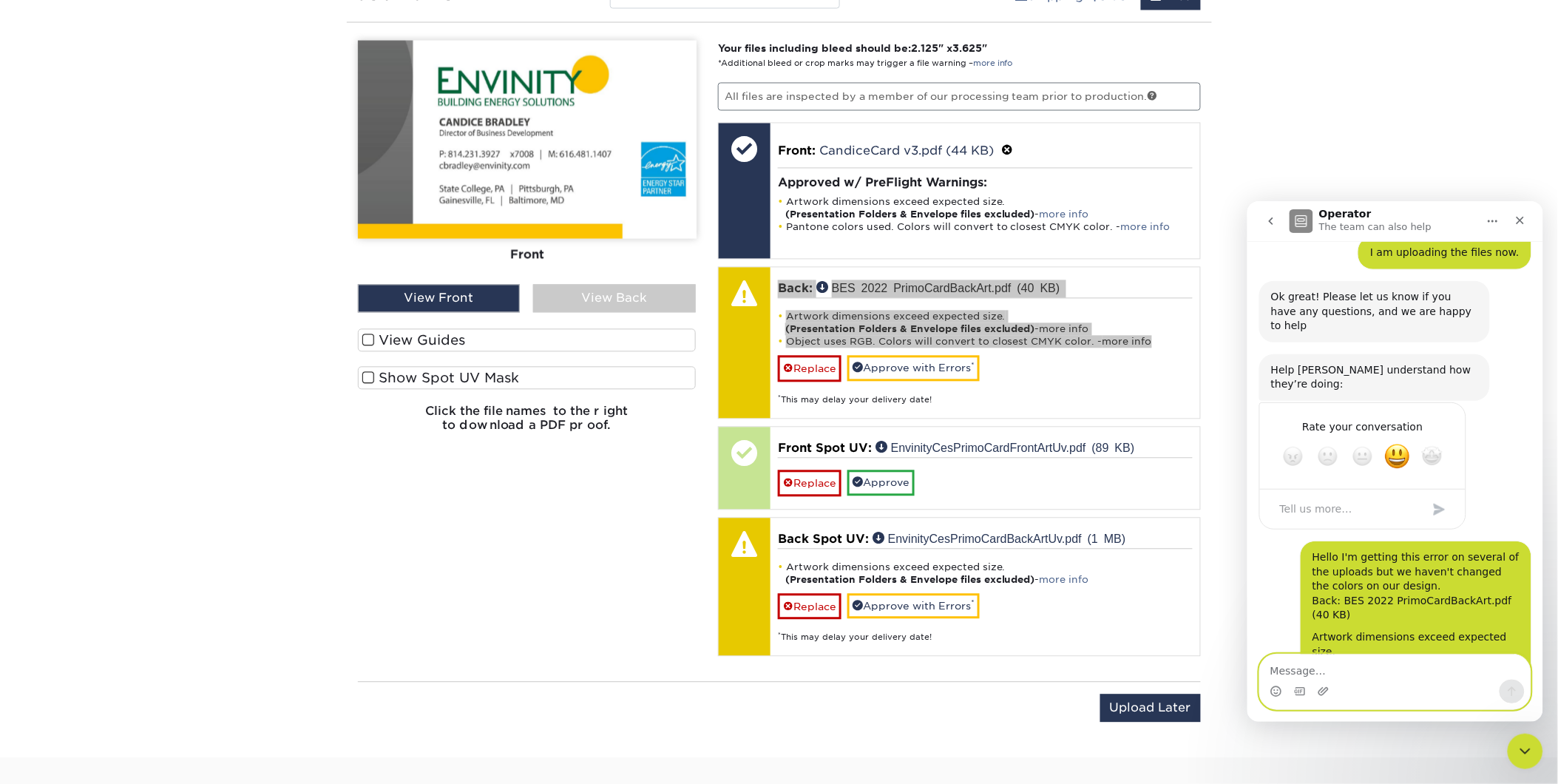
click at [1398, 675] on textarea "Message…" at bounding box center [1394, 666] width 271 height 26
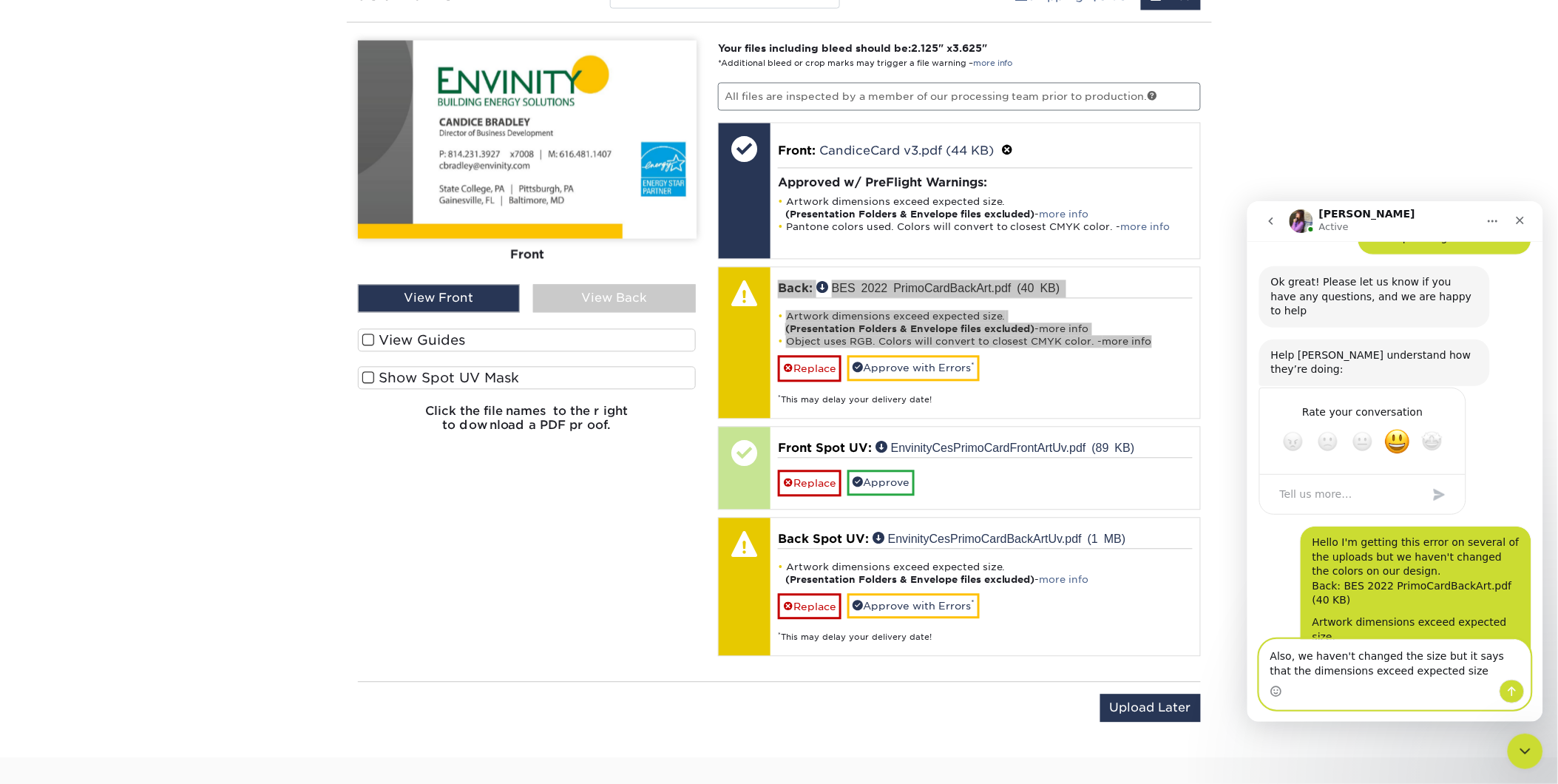
click at [1435, 668] on textarea "Also, we haven't changed the size but it says that the dimensions exceed expect…" at bounding box center [1394, 658] width 271 height 40
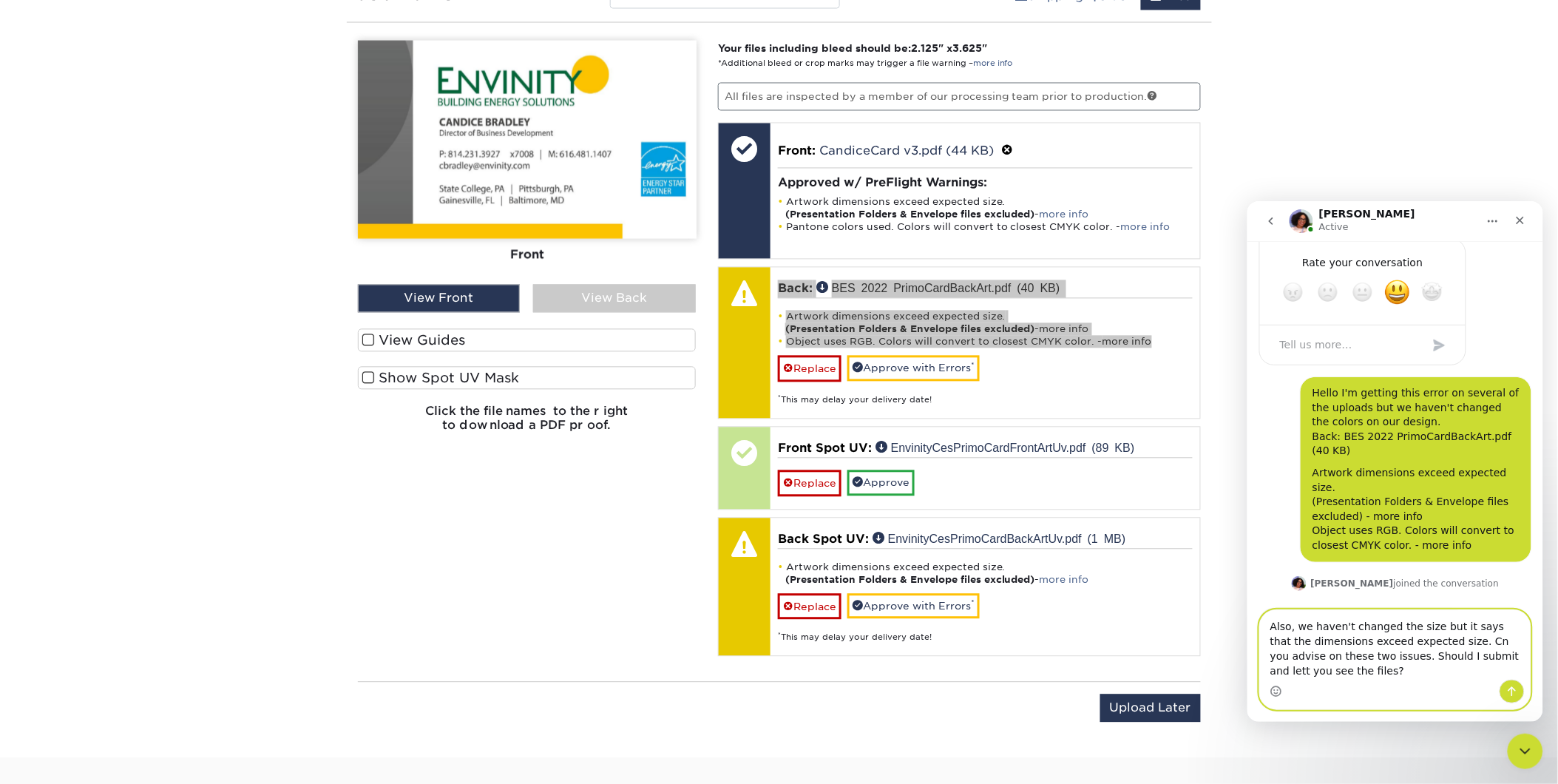
scroll to position [805, 0]
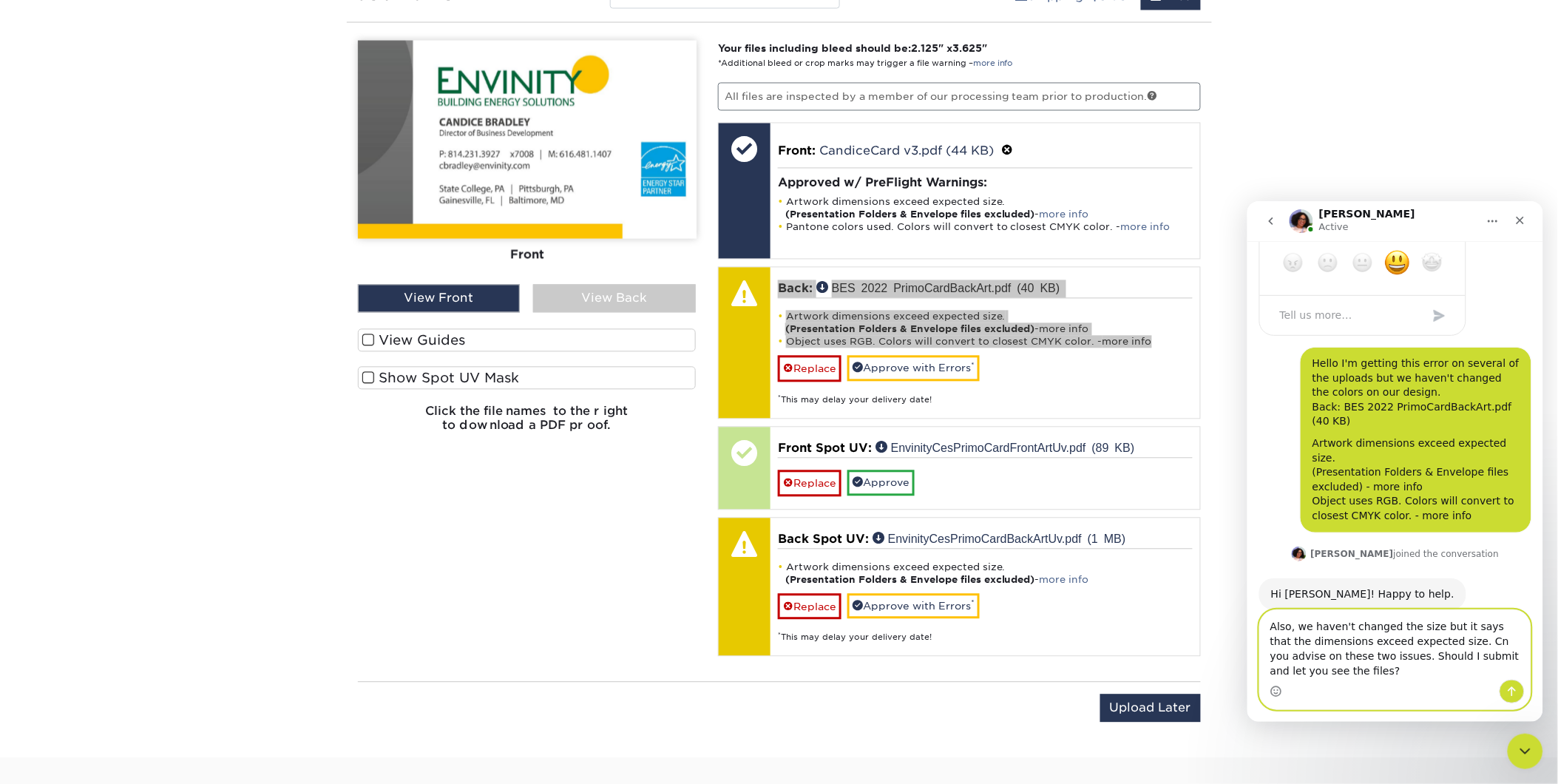
type textarea "Also, we haven't changed the size but it says that the dimensions exceed expect…"
click at [1507, 686] on icon "Send a message…" at bounding box center [1512, 690] width 12 height 12
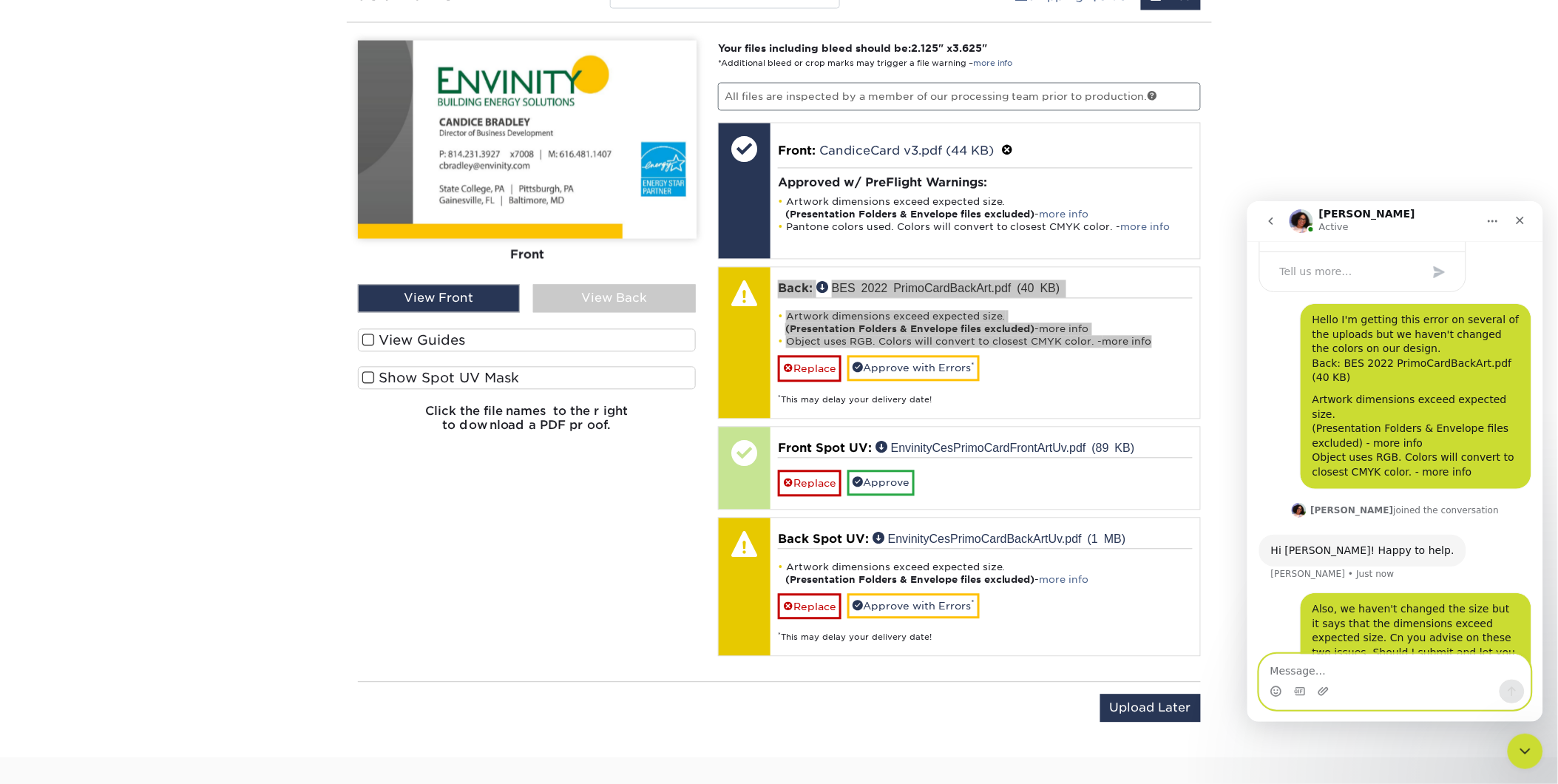
scroll to position [847, 0]
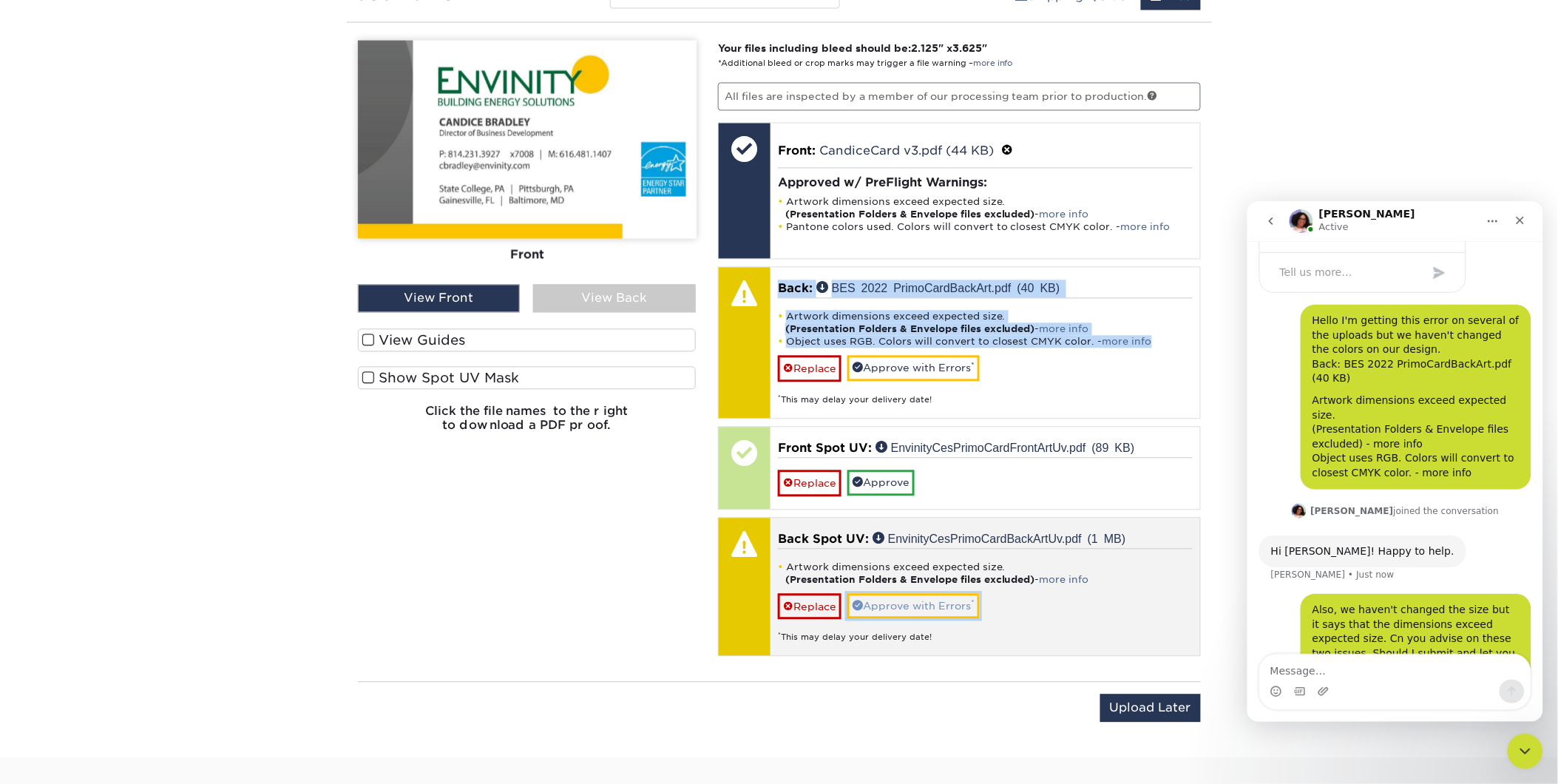
click at [900, 605] on link "Approve with Errors *" at bounding box center [914, 606] width 133 height 26
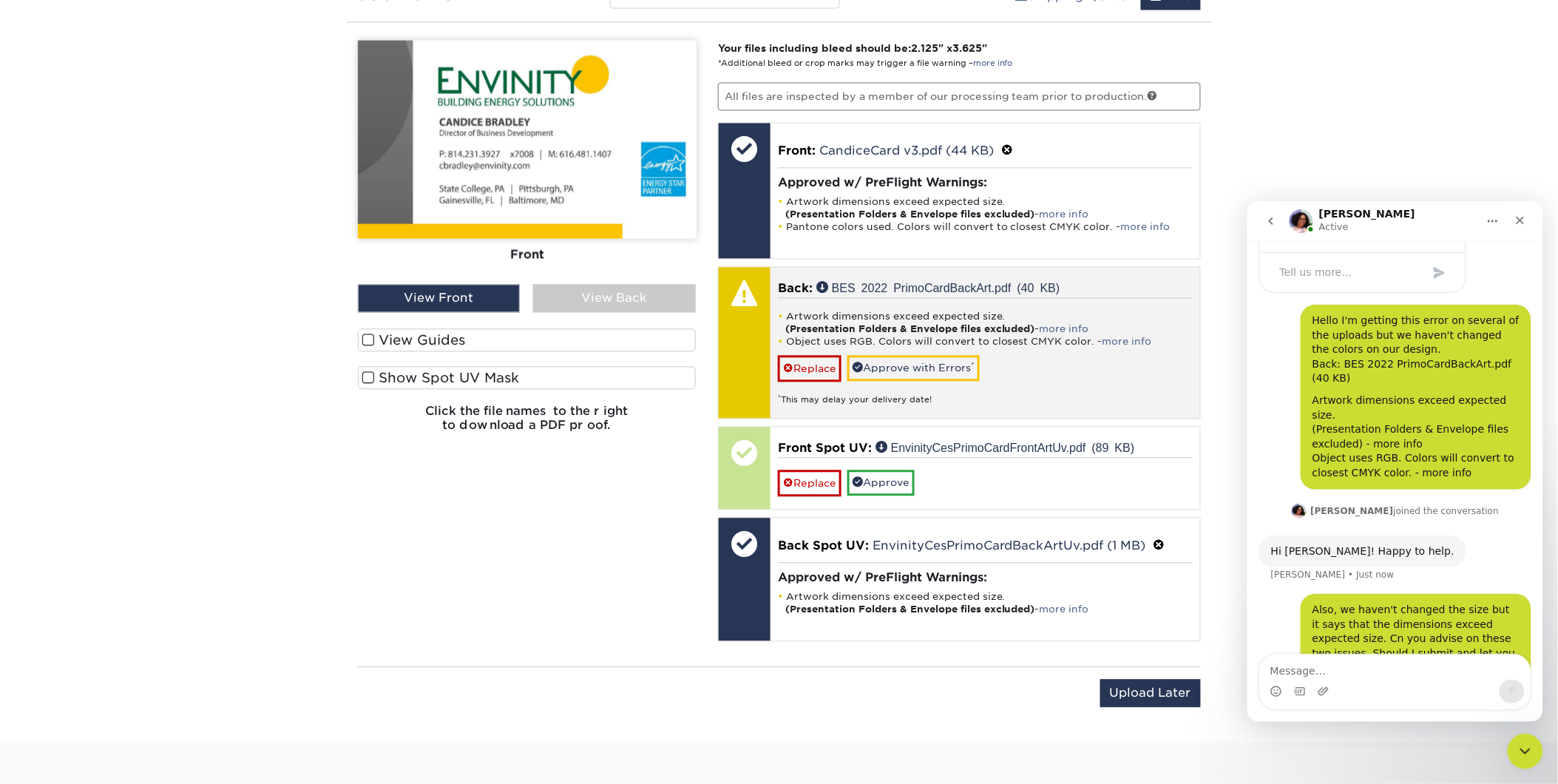
click at [897, 383] on div "* This may delay your delivery date!" at bounding box center [985, 395] width 415 height 25
click at [890, 374] on link "Approve with Errors *" at bounding box center [914, 368] width 133 height 26
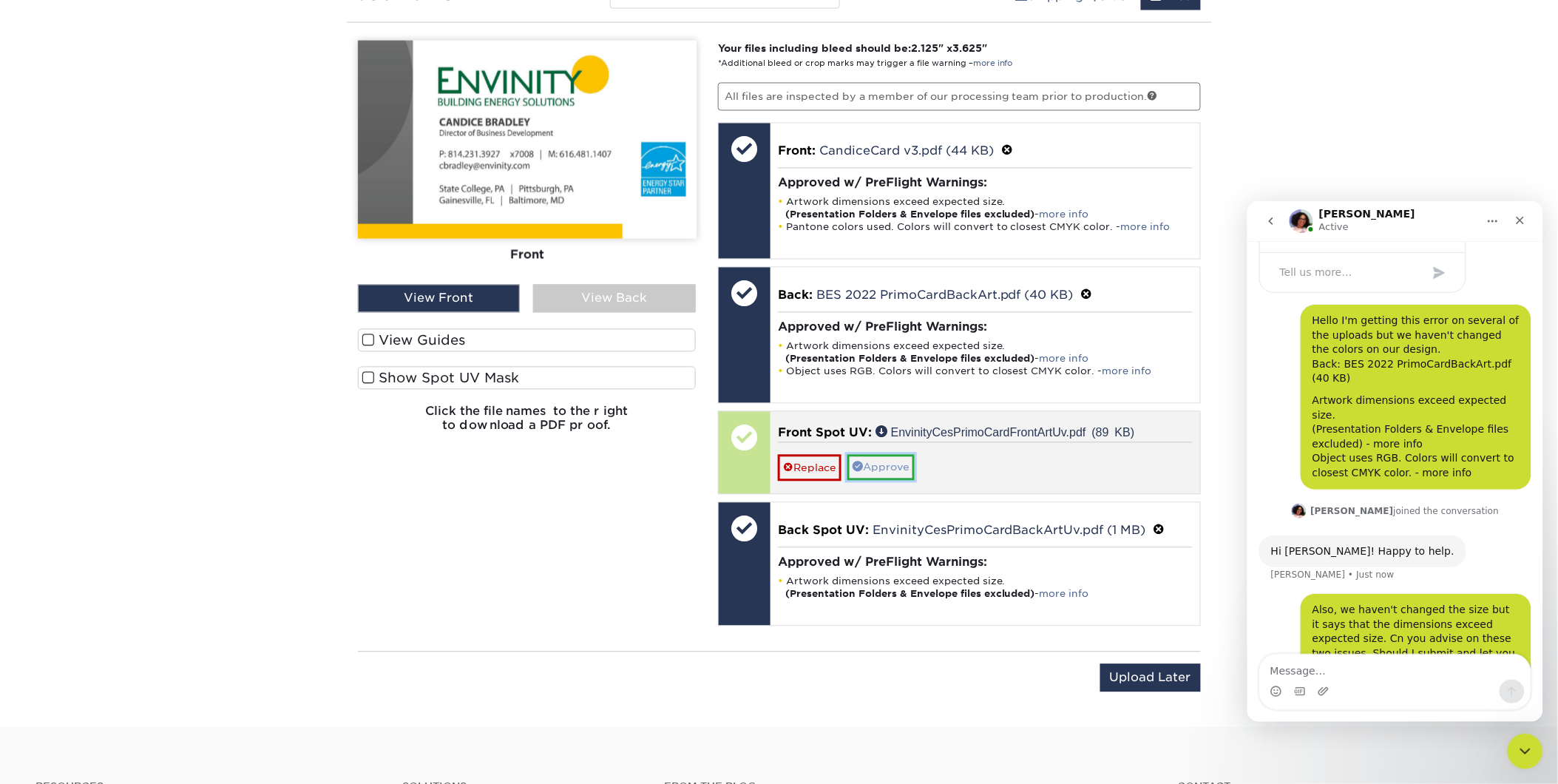
click at [875, 464] on link "Approve" at bounding box center [881, 467] width 67 height 26
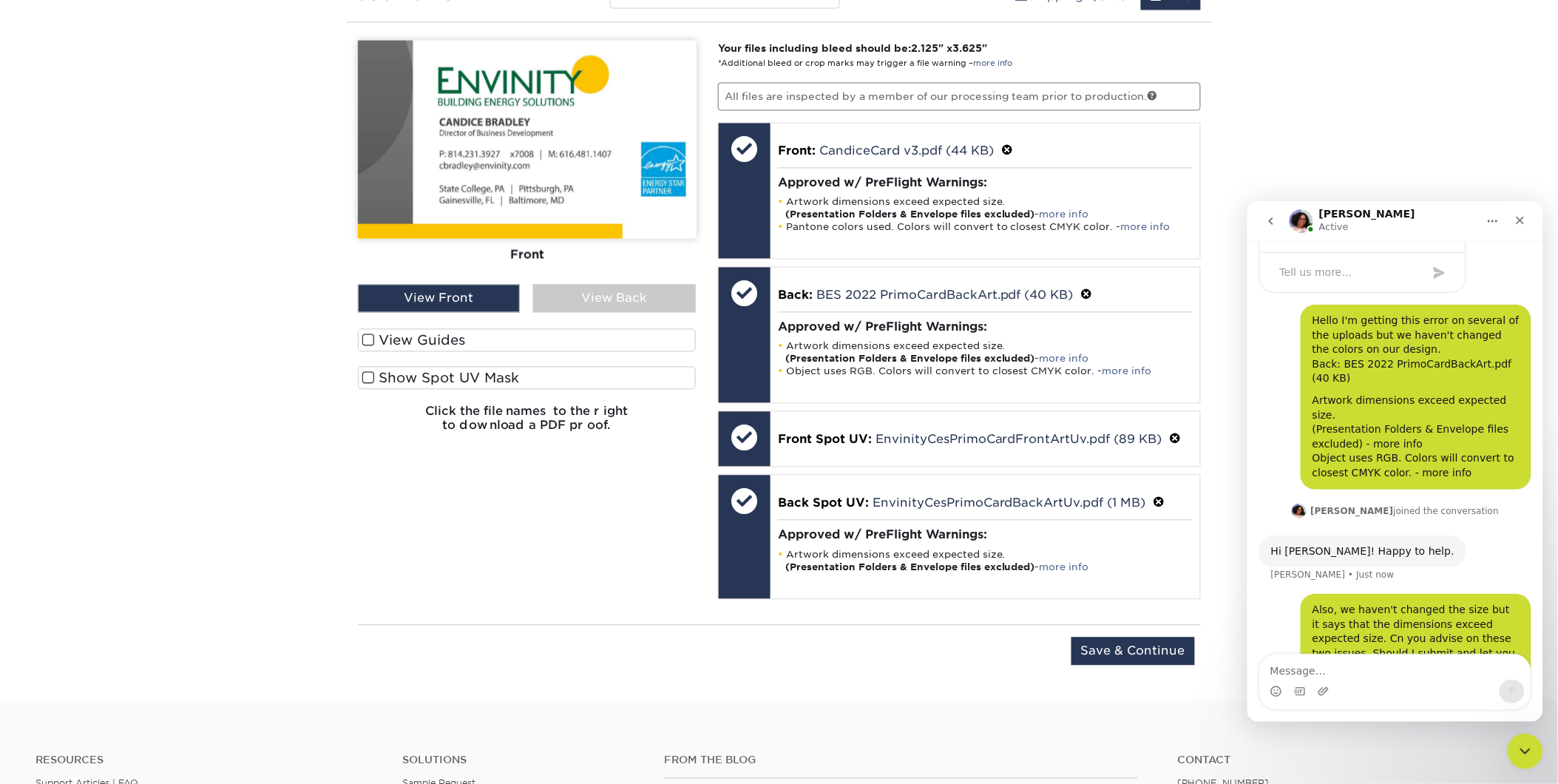
click at [373, 340] on span at bounding box center [368, 340] width 12 height 14
click at [0, 0] on input "View Guides" at bounding box center [0, 0] width 0 height 0
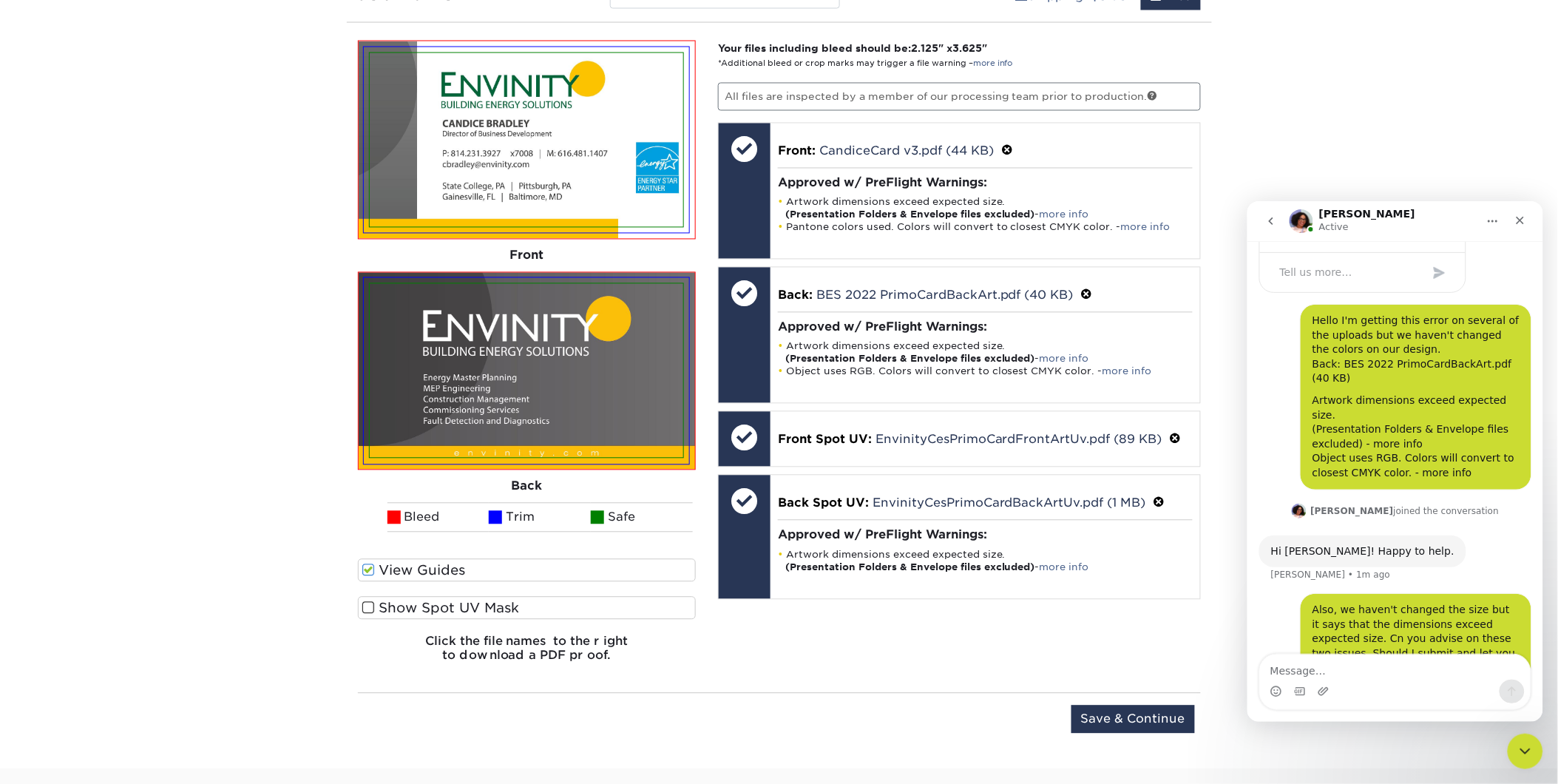
click at [371, 602] on span at bounding box center [368, 608] width 12 height 14
click at [0, 0] on input "Show Spot UV Mask" at bounding box center [0, 0] width 0 height 0
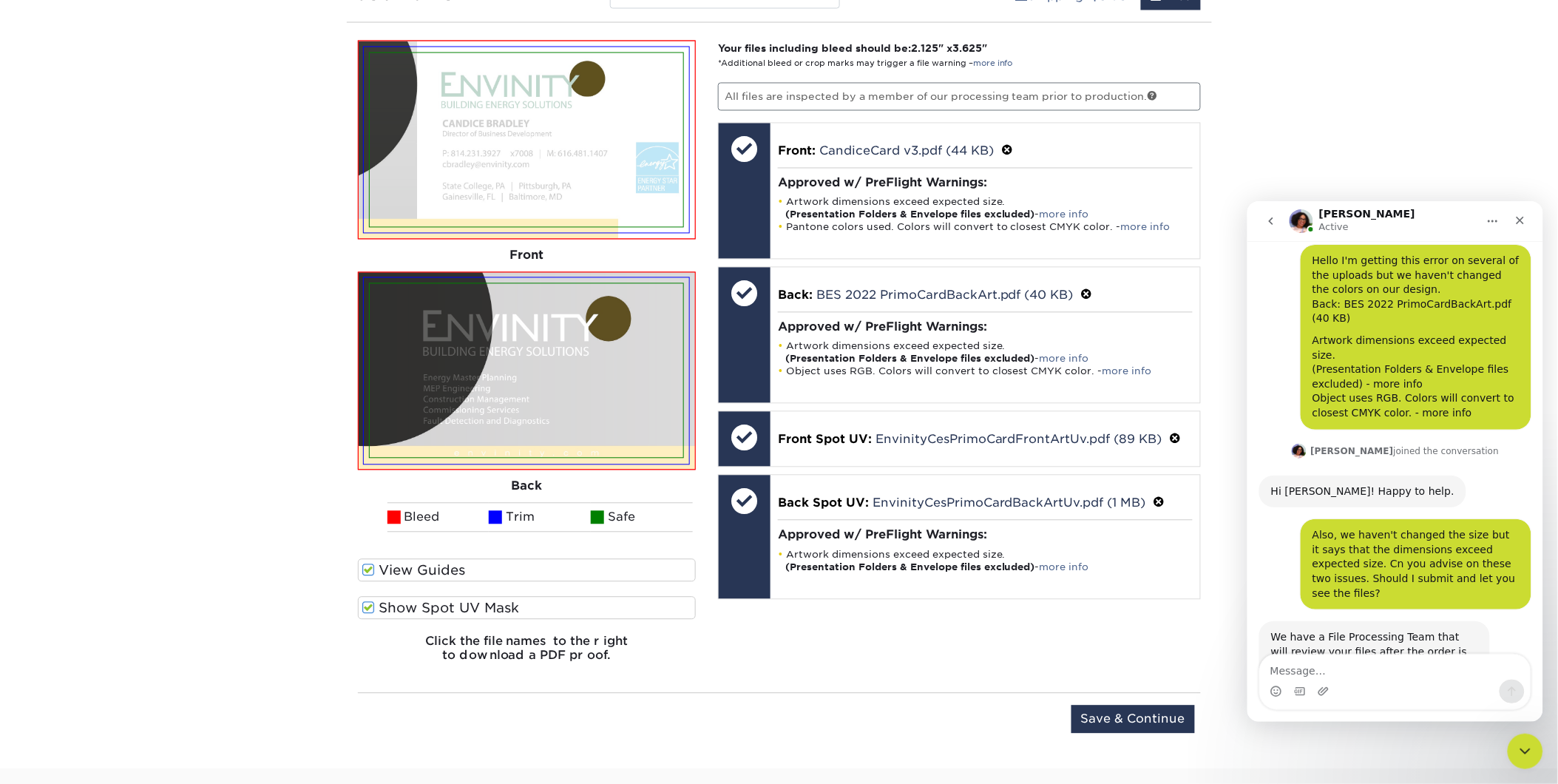
scroll to position [915, 0]
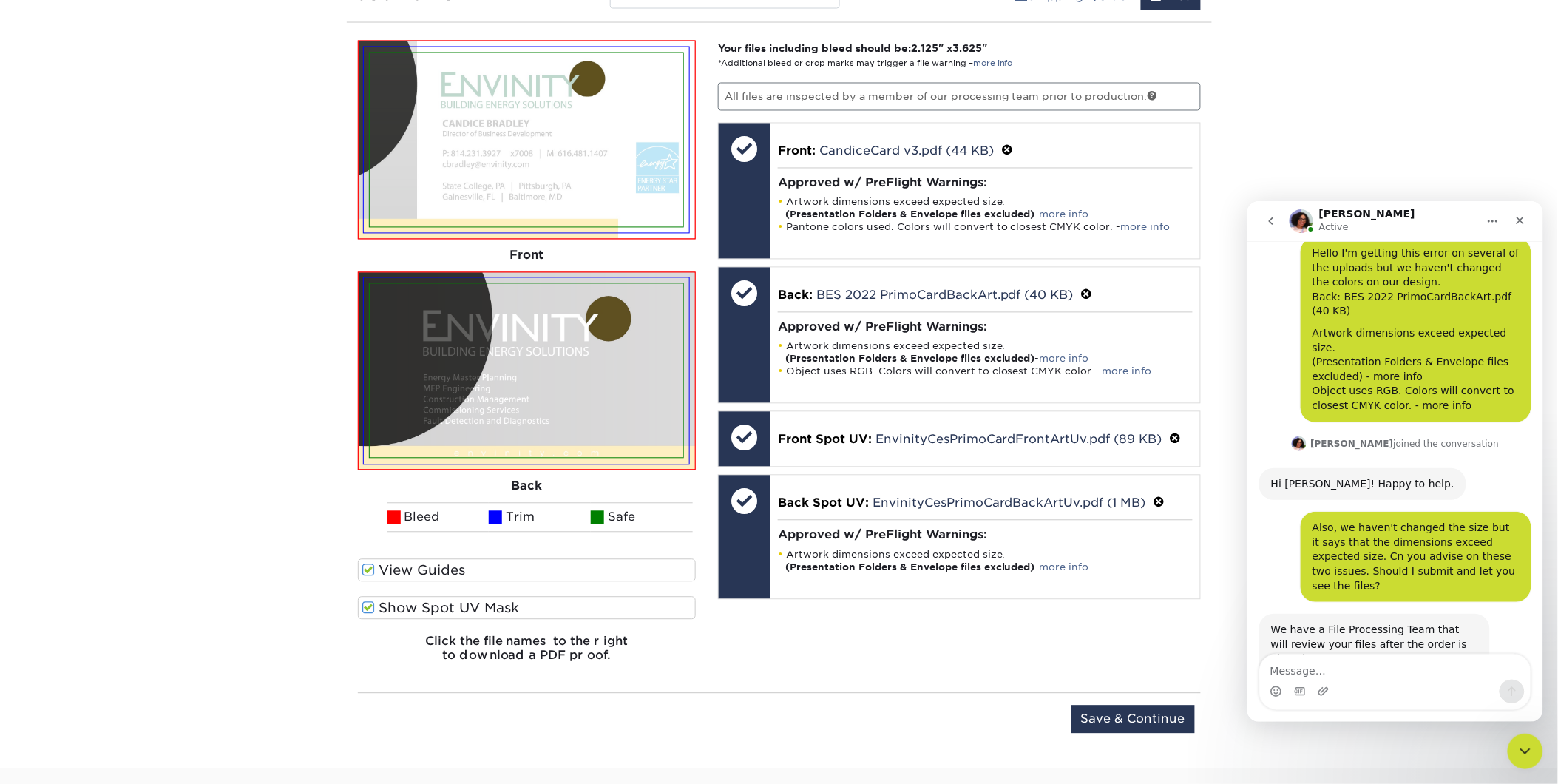
click at [370, 606] on span at bounding box center [368, 608] width 12 height 14
click at [0, 0] on input "Show Spot UV Mask" at bounding box center [0, 0] width 0 height 0
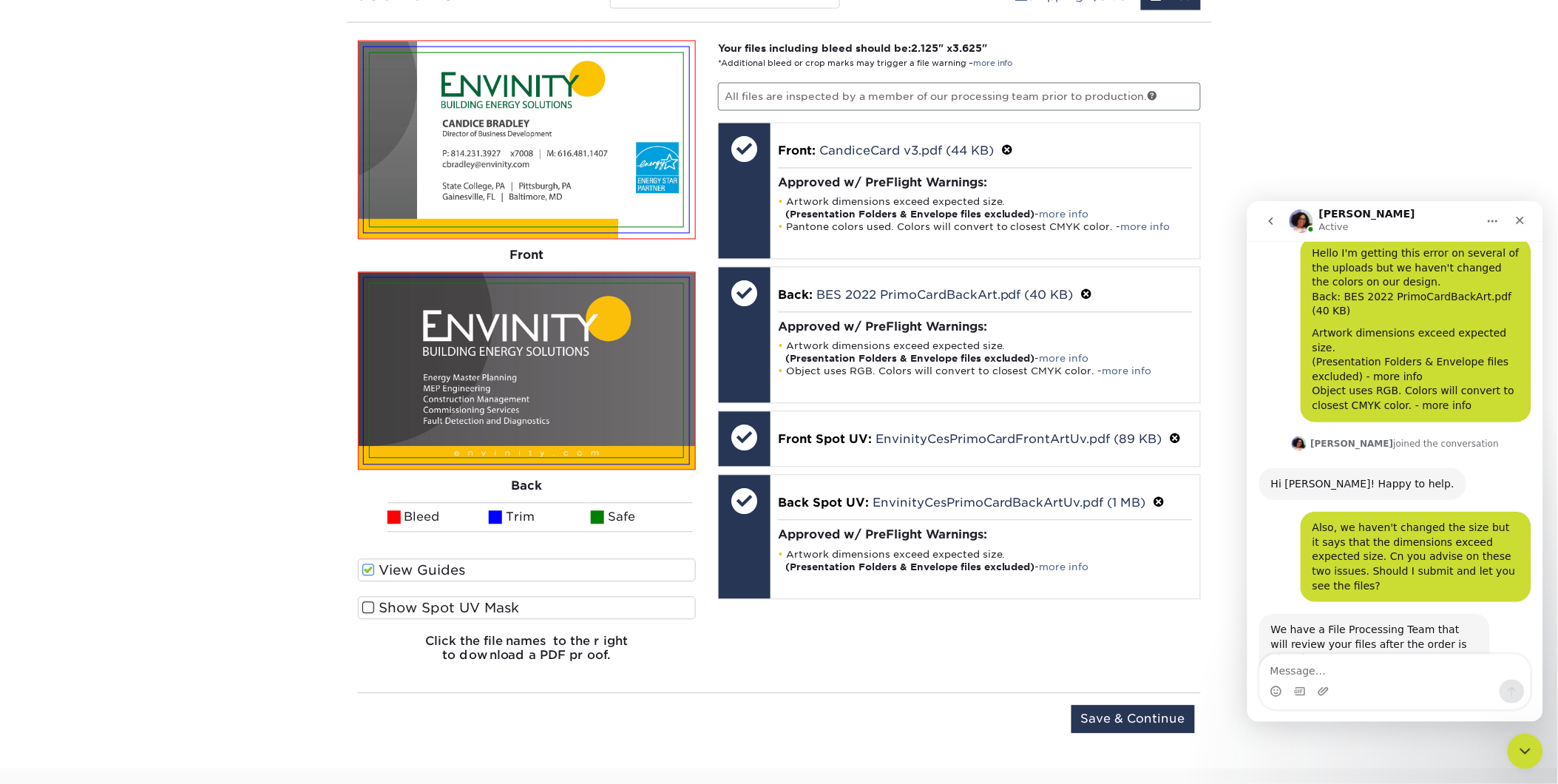
click at [371, 570] on span at bounding box center [368, 570] width 12 height 14
click at [0, 0] on input "View Guides" at bounding box center [0, 0] width 0 height 0
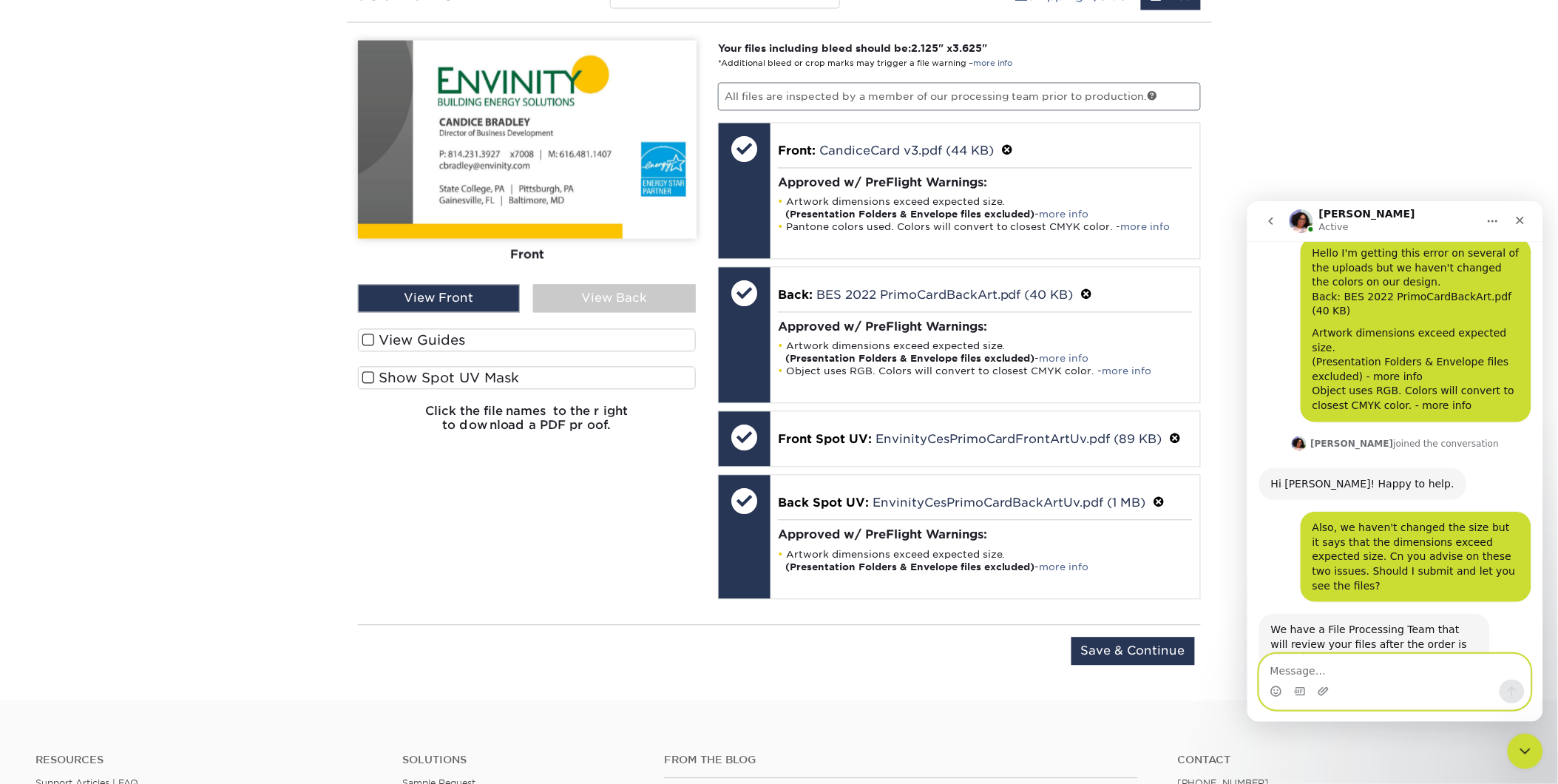
click at [1323, 660] on textarea "Message…" at bounding box center [1394, 666] width 271 height 26
type textarea "thank you."
click at [1517, 692] on icon "Send a message…" at bounding box center [1512, 690] width 12 height 12
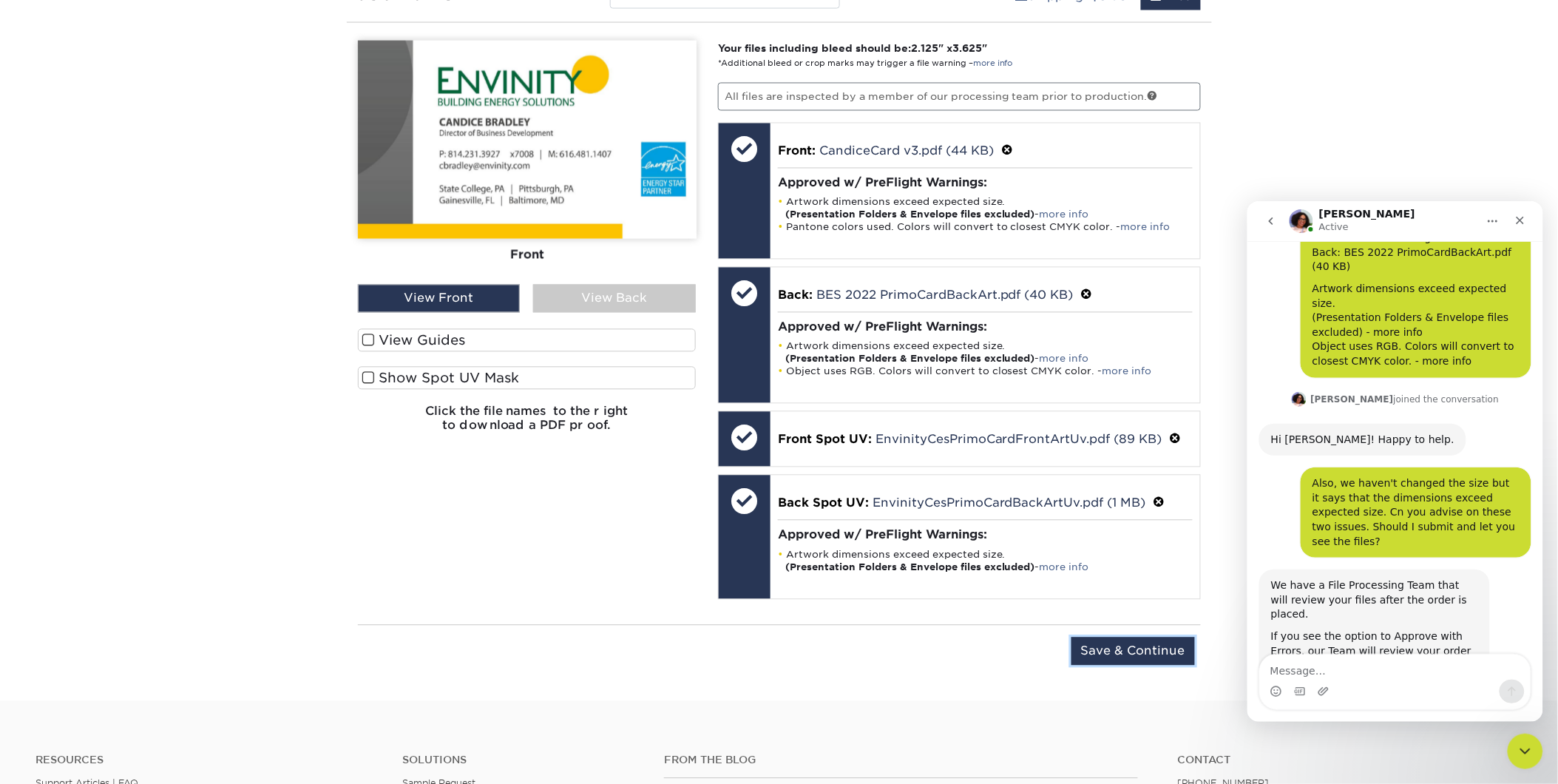
click at [1114, 653] on input "Save & Continue" at bounding box center [1133, 652] width 123 height 28
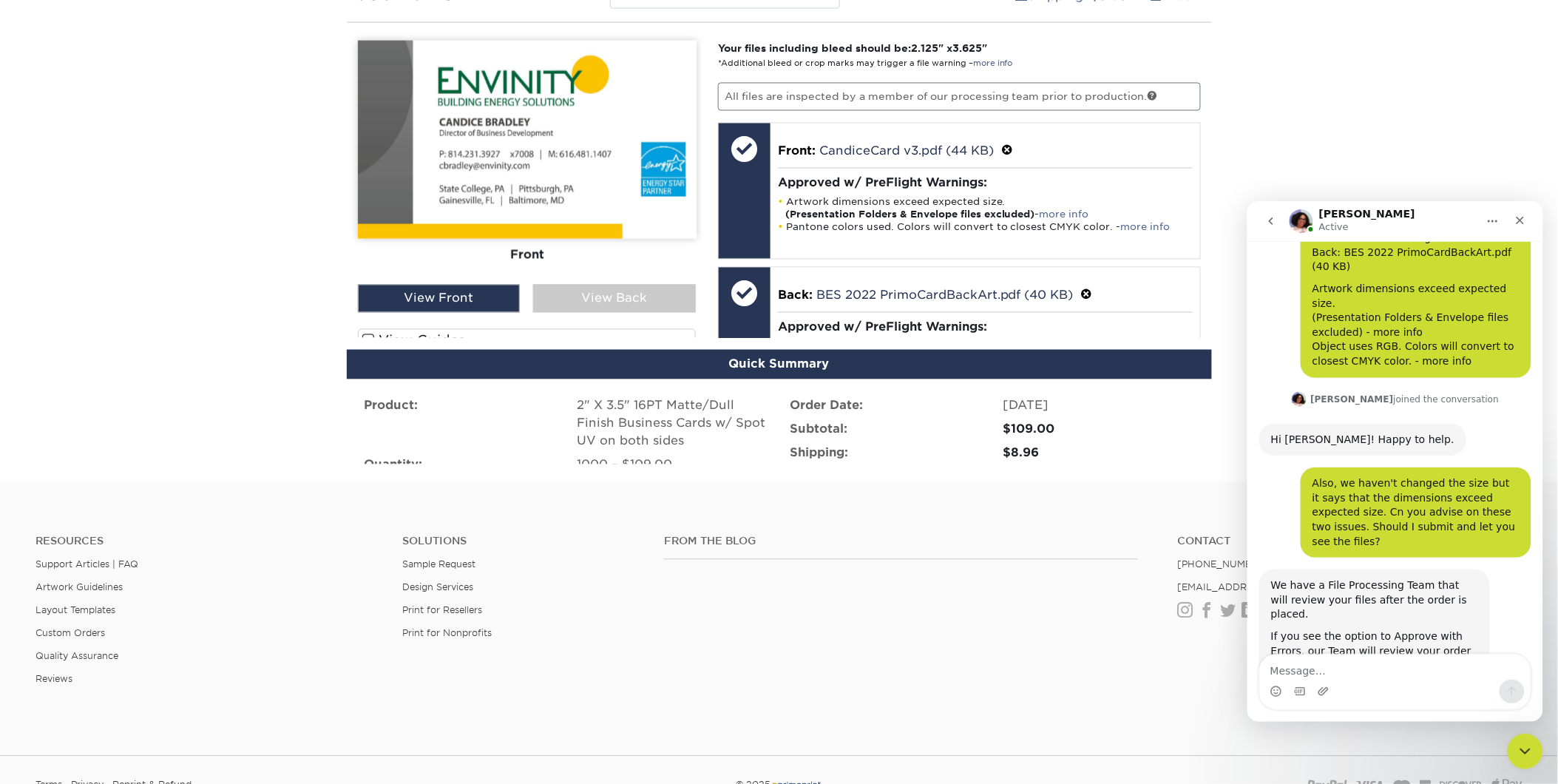
scroll to position [881, 0]
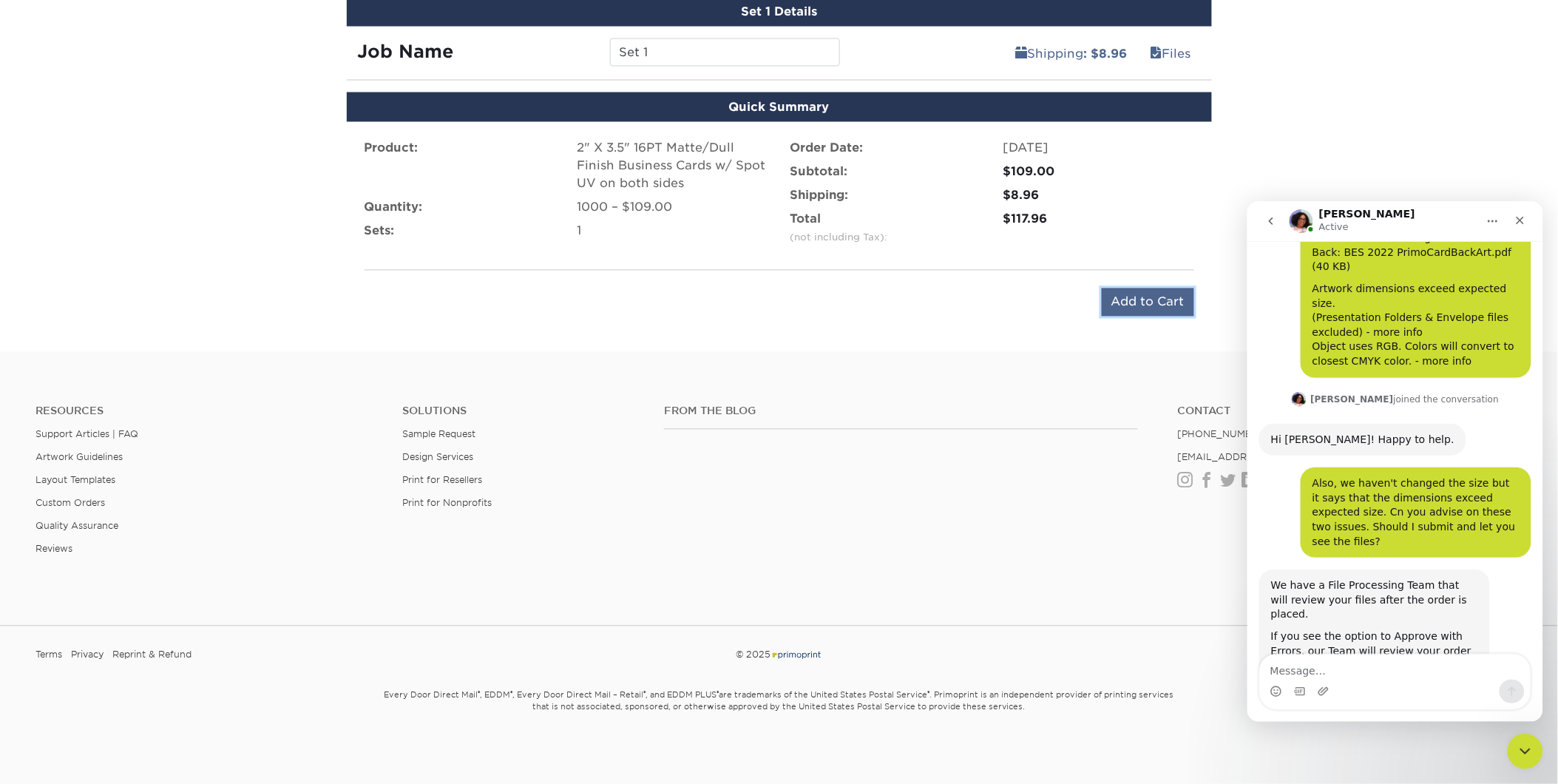
click at [1145, 295] on input "Add to Cart" at bounding box center [1148, 302] width 92 height 28
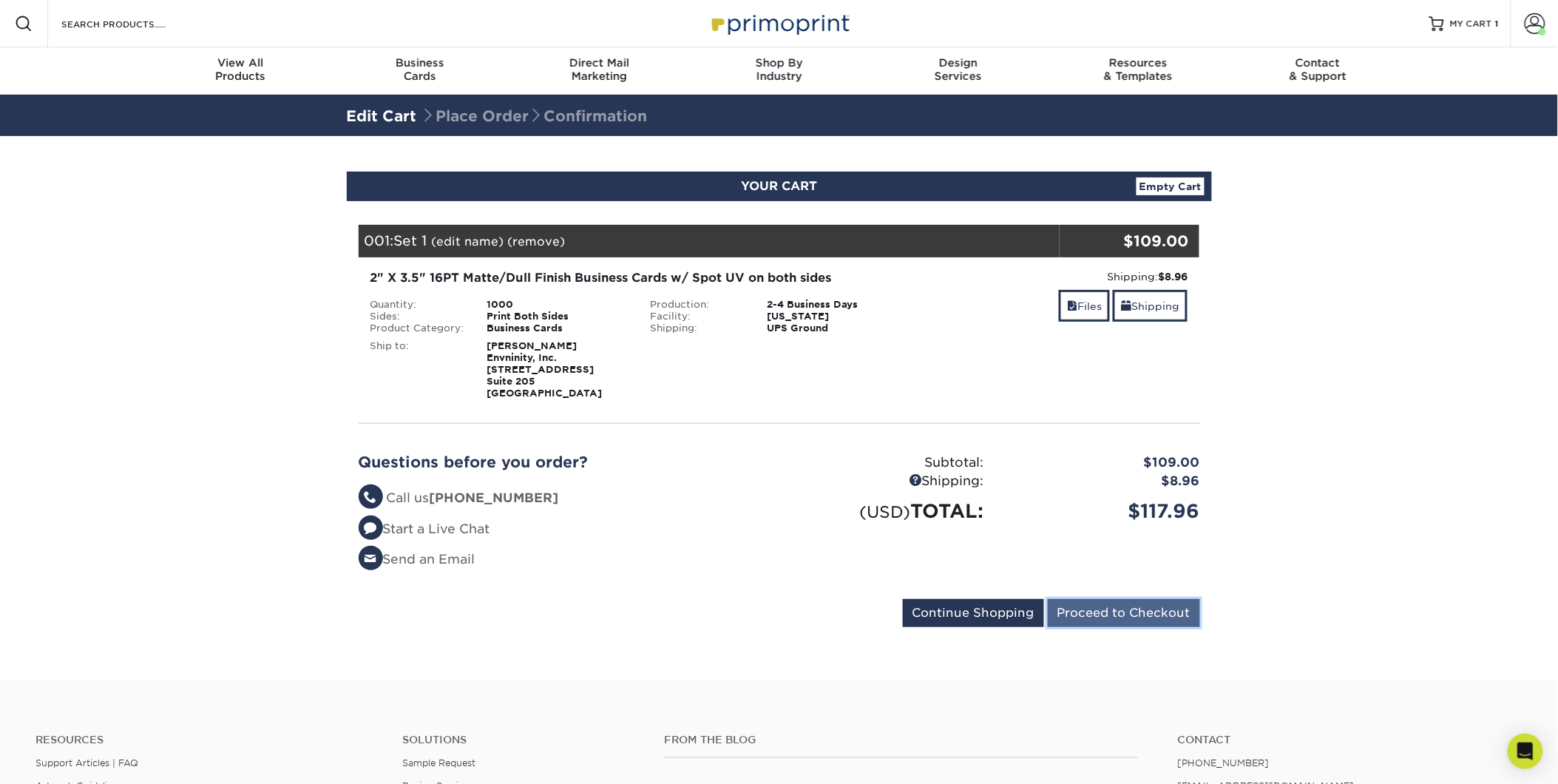
click at [1124, 610] on input "Proceed to Checkout" at bounding box center [1123, 613] width 152 height 28
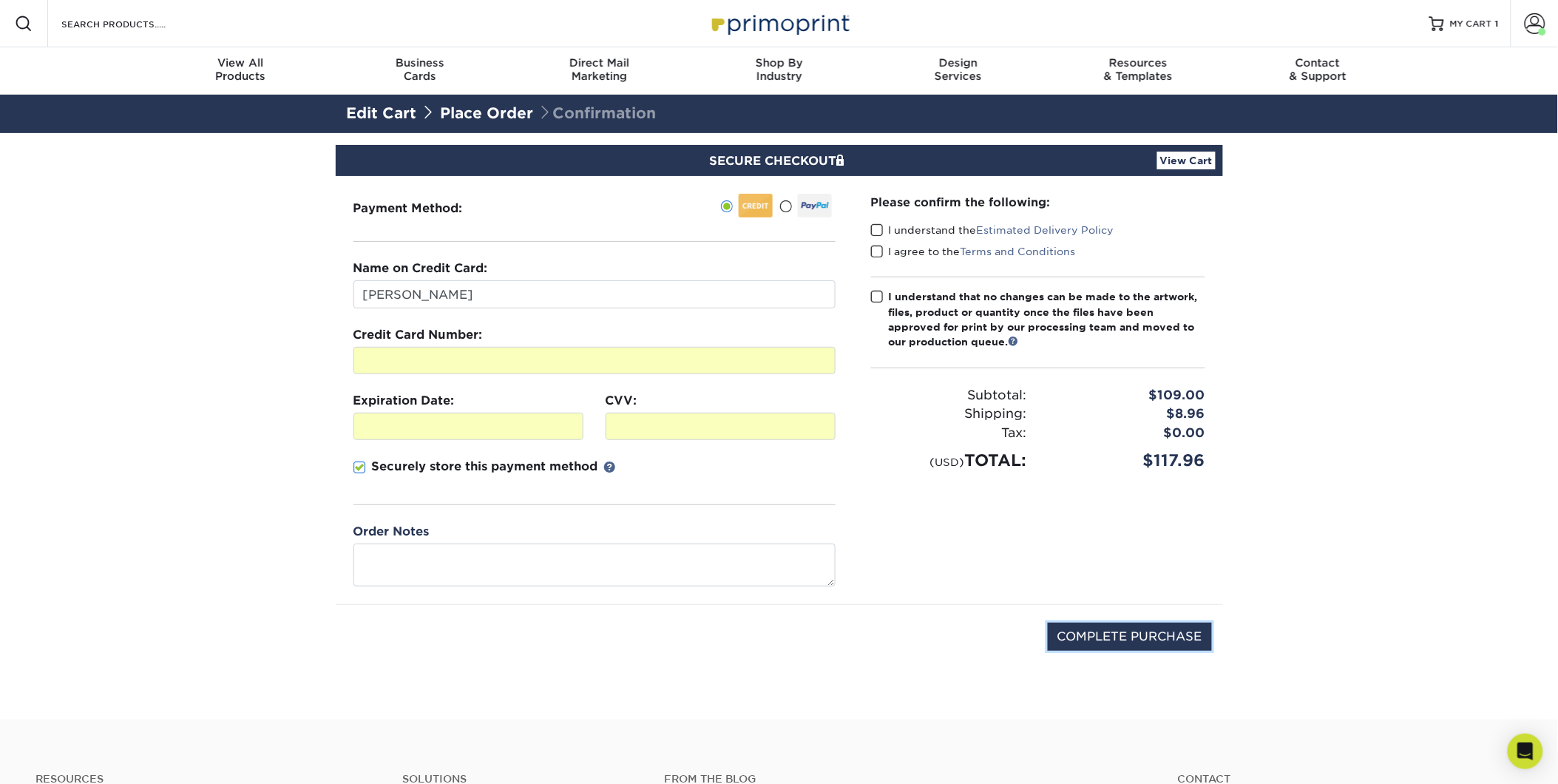
drag, startPoint x: 1106, startPoint y: 636, endPoint x: 965, endPoint y: 542, distance: 169.5
click at [965, 542] on div "Payment Method: Sarah Travis" at bounding box center [779, 429] width 865 height 508
click at [875, 228] on span at bounding box center [877, 230] width 12 height 14
click at [0, 0] on input "I understand the Estimated Delivery Policy" at bounding box center [0, 0] width 0 height 0
click at [880, 248] on span at bounding box center [877, 251] width 12 height 14
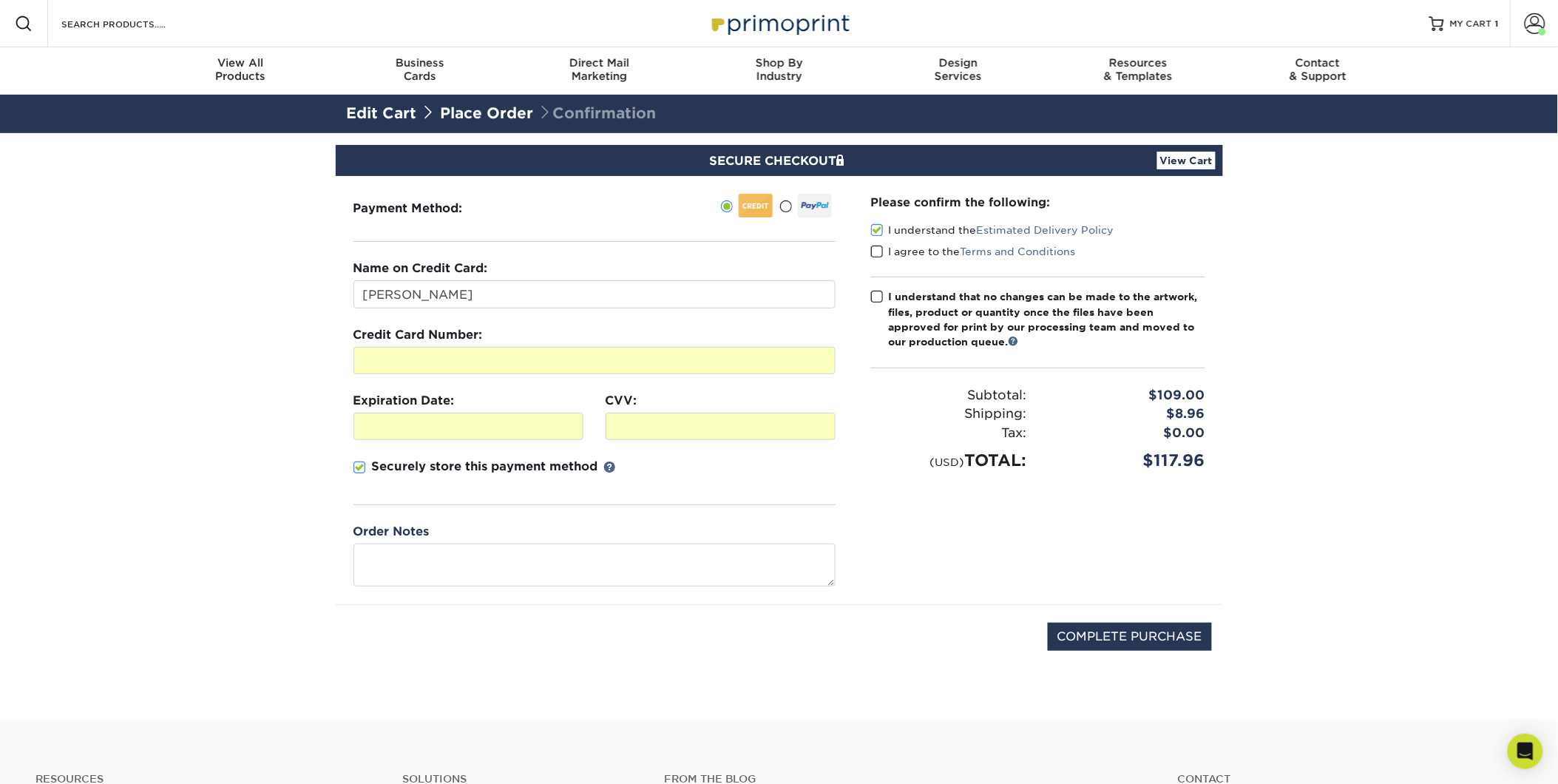
click at [0, 0] on input "I agree to the Terms and Conditions" at bounding box center [0, 0] width 0 height 0
click at [876, 295] on span at bounding box center [877, 296] width 12 height 14
click at [0, 0] on input "I understand that no changes can be made to the artwork, files, product or quan…" at bounding box center [0, 0] width 0 height 0
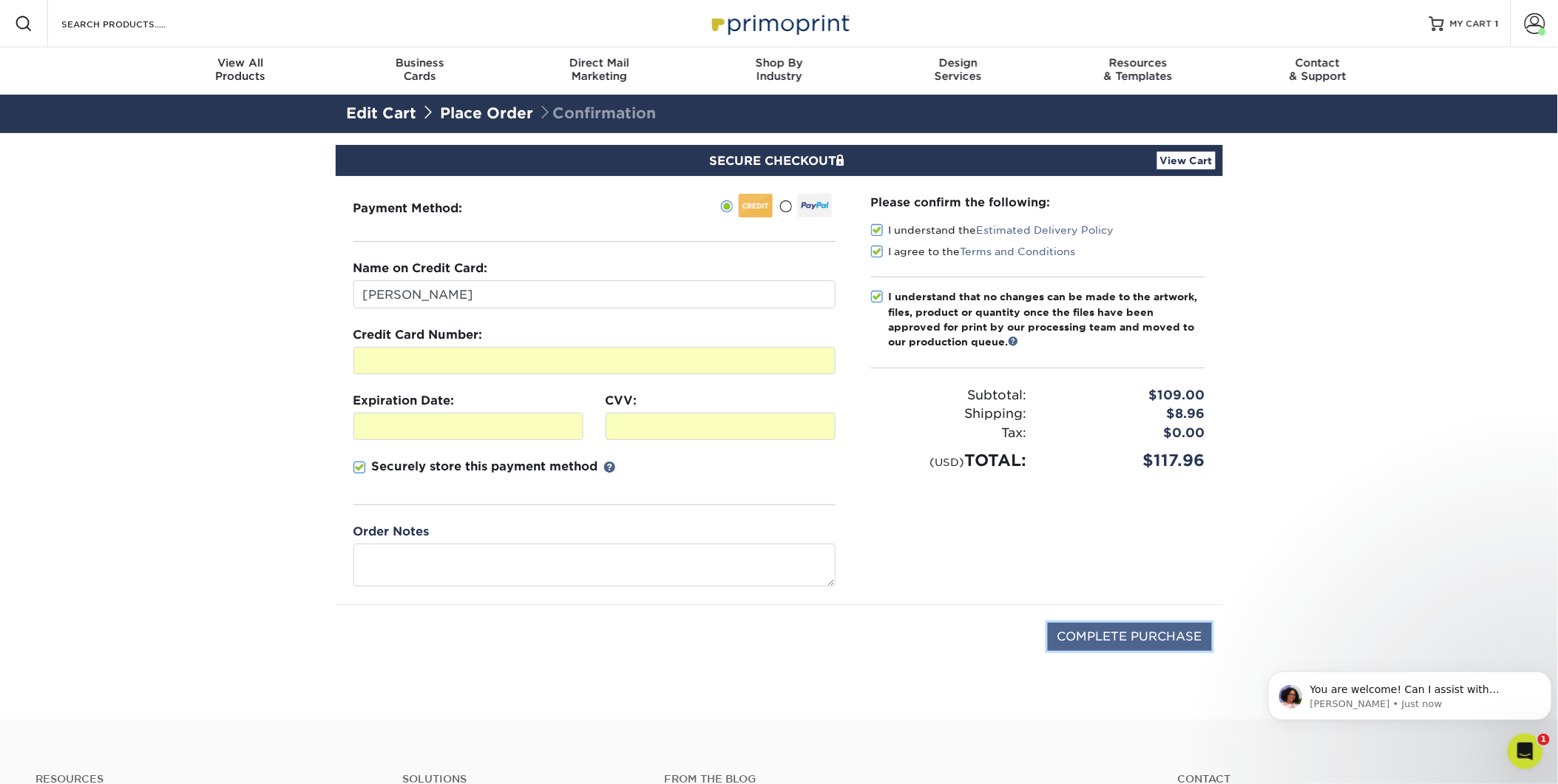
click at [1081, 633] on input "COMPLETE PURCHASE" at bounding box center [1130, 637] width 165 height 28
type input "PROCESSING, PLEASE WAIT..."
click at [1356, 697] on p "Avery • Just now" at bounding box center [1421, 703] width 223 height 13
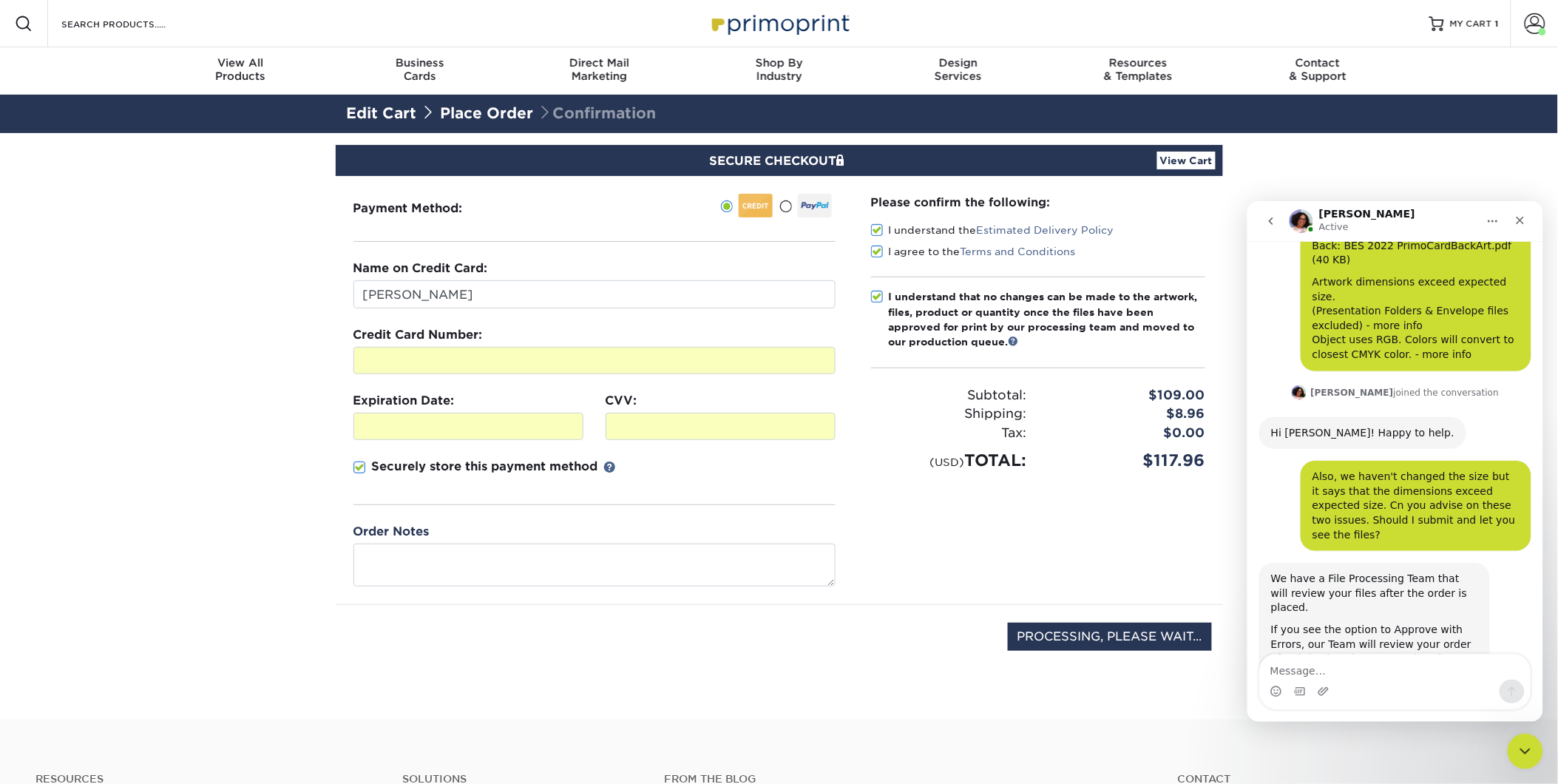
scroll to position [1042, 0]
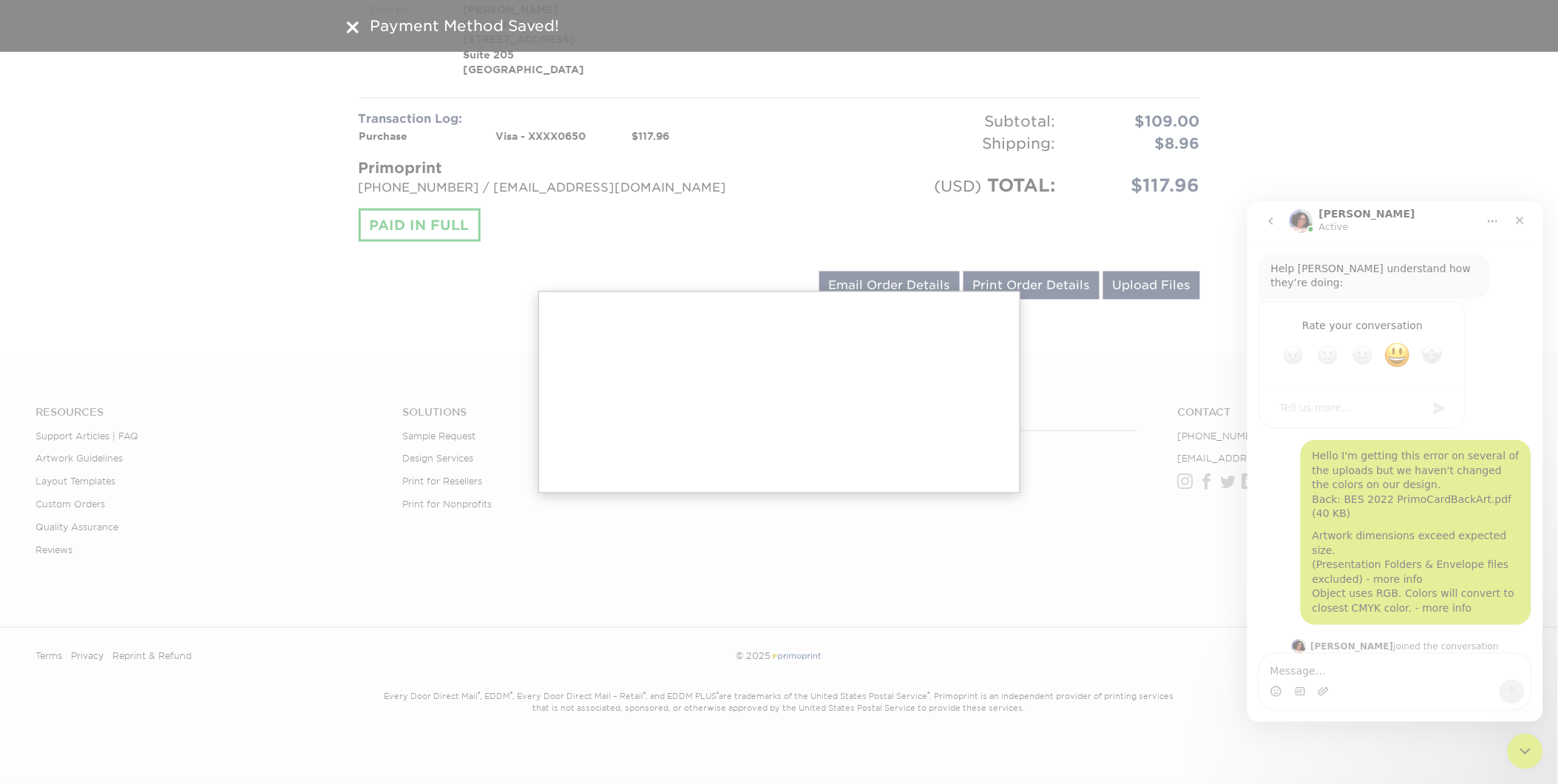
scroll to position [1018, 0]
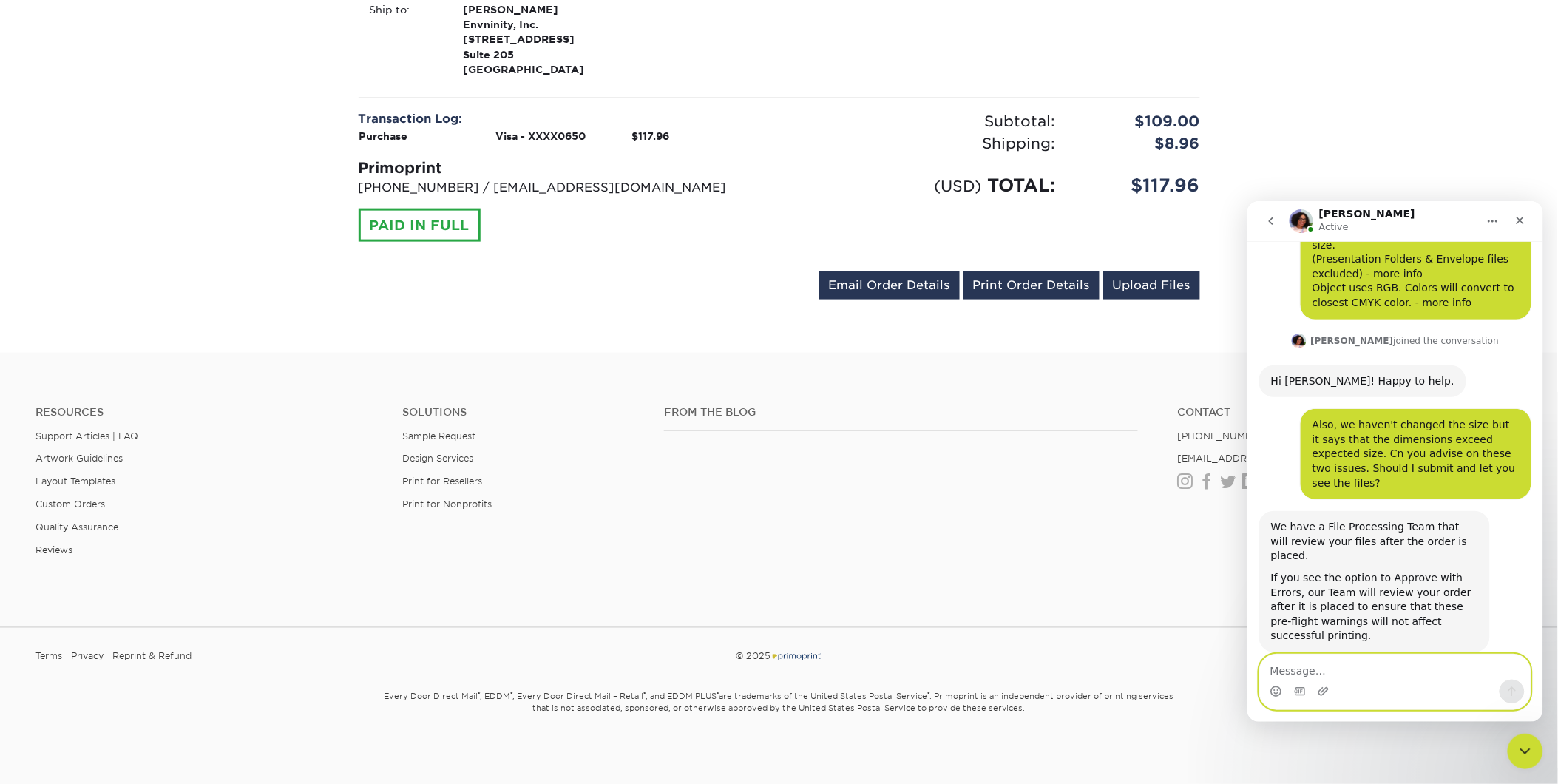
click at [1356, 664] on textarea "Message…" at bounding box center [1394, 666] width 271 height 26
type textarea "No, thank you. I have submitted the order."
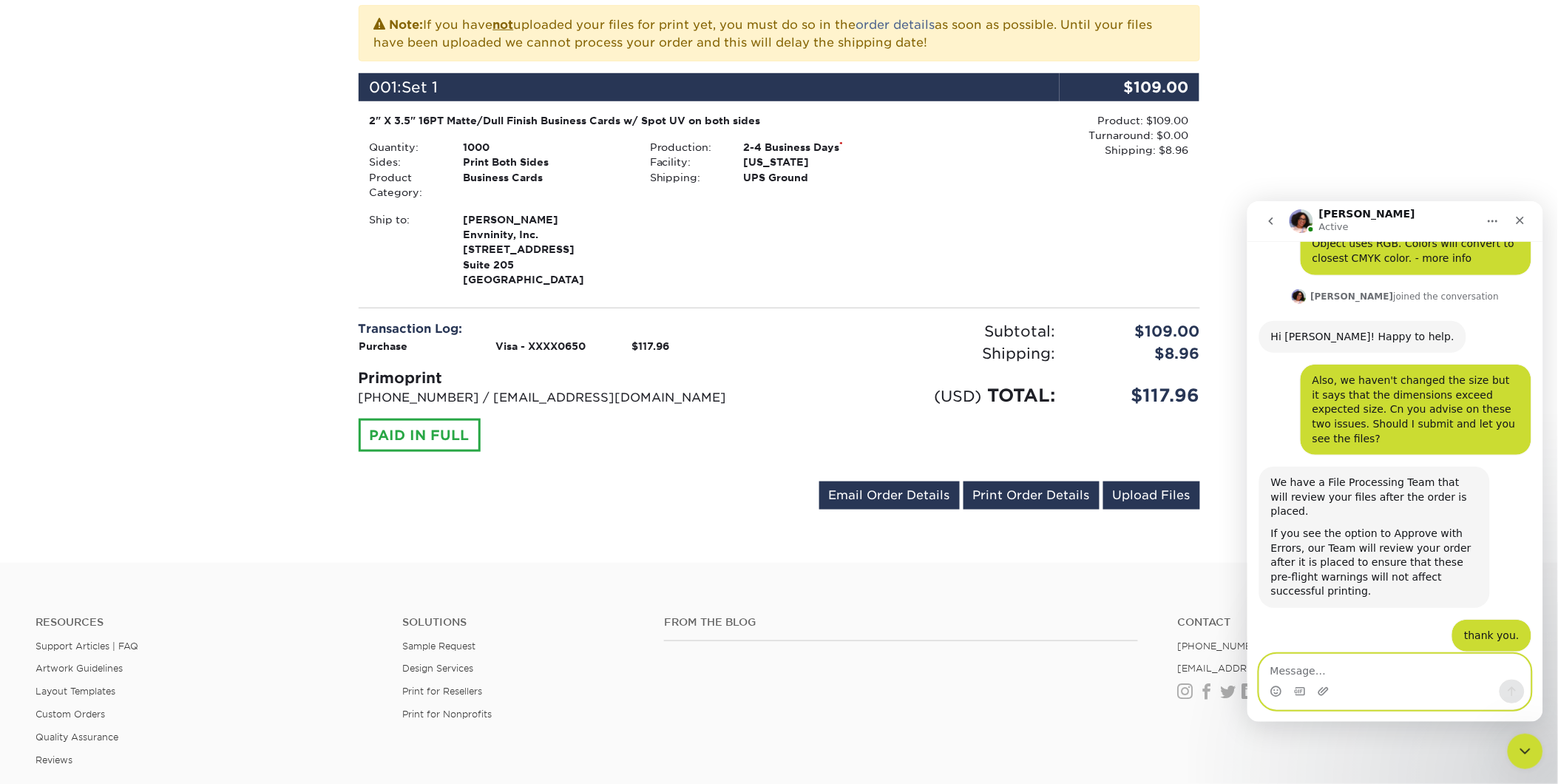
scroll to position [301, 0]
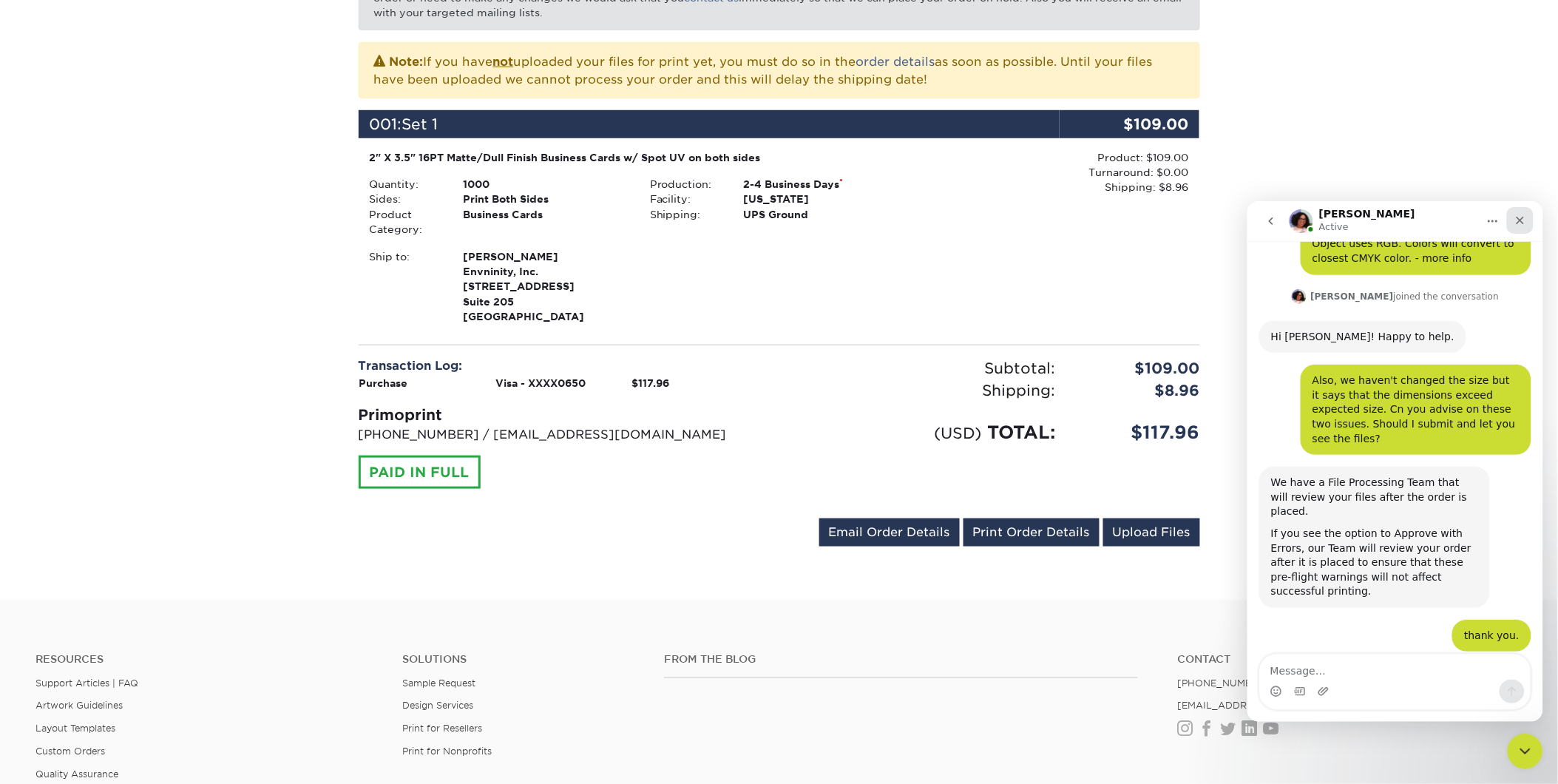
click at [1521, 222] on icon "Close" at bounding box center [1520, 220] width 12 height 12
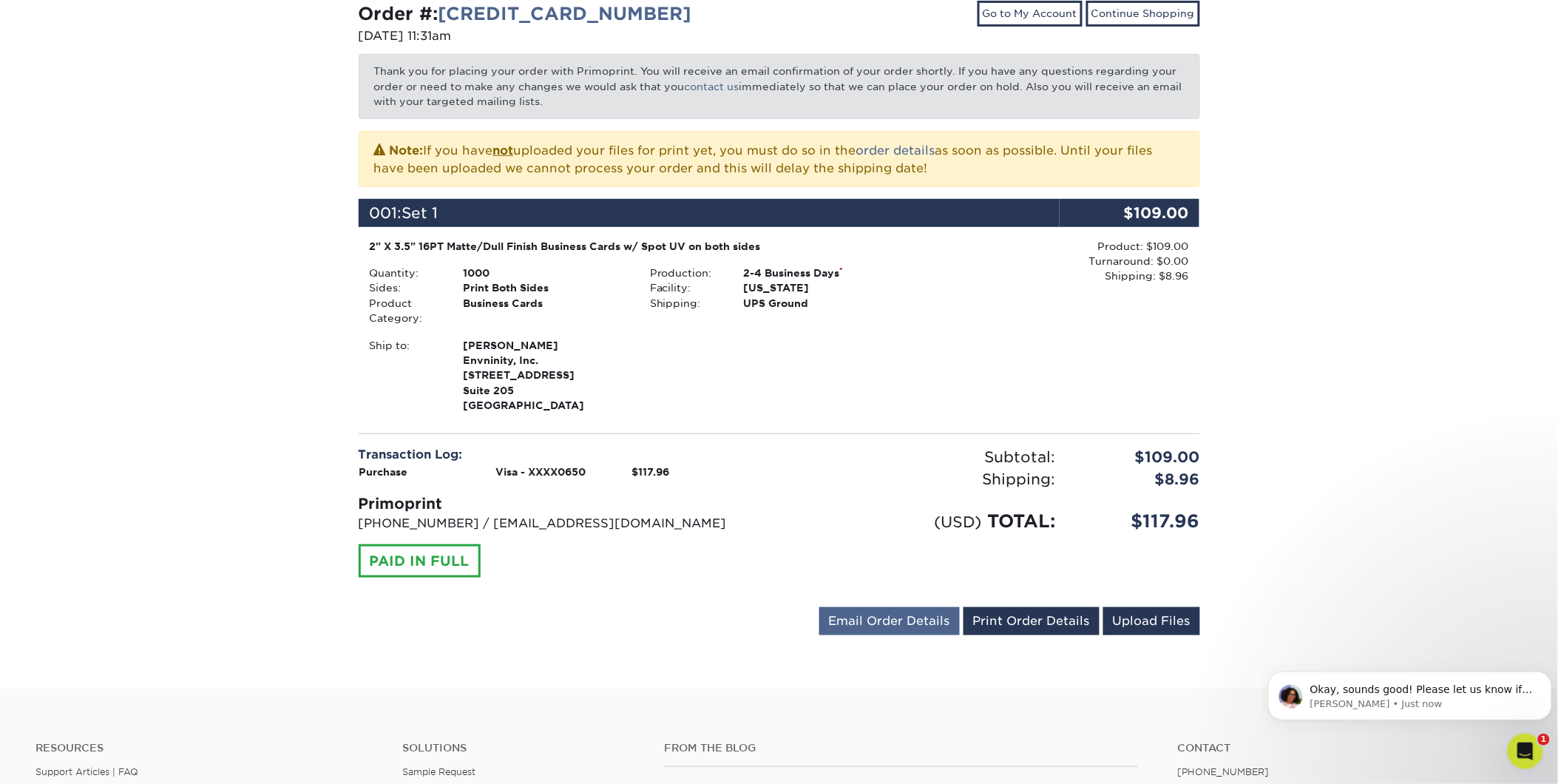
scroll to position [219, 0]
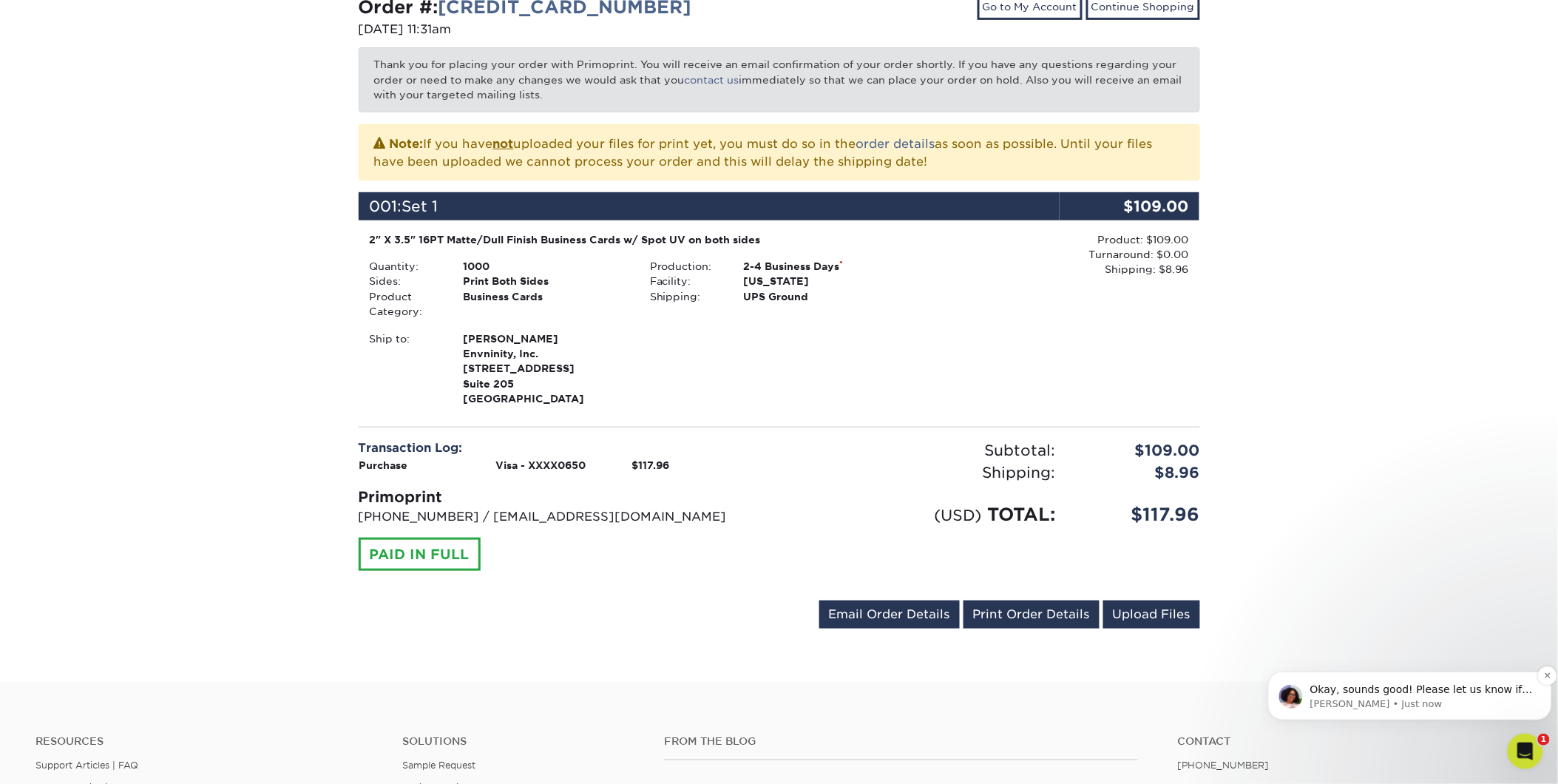
click at [1351, 693] on p "Okay, sounds good! Please let us know if we can help you further or if you have…" at bounding box center [1421, 689] width 223 height 15
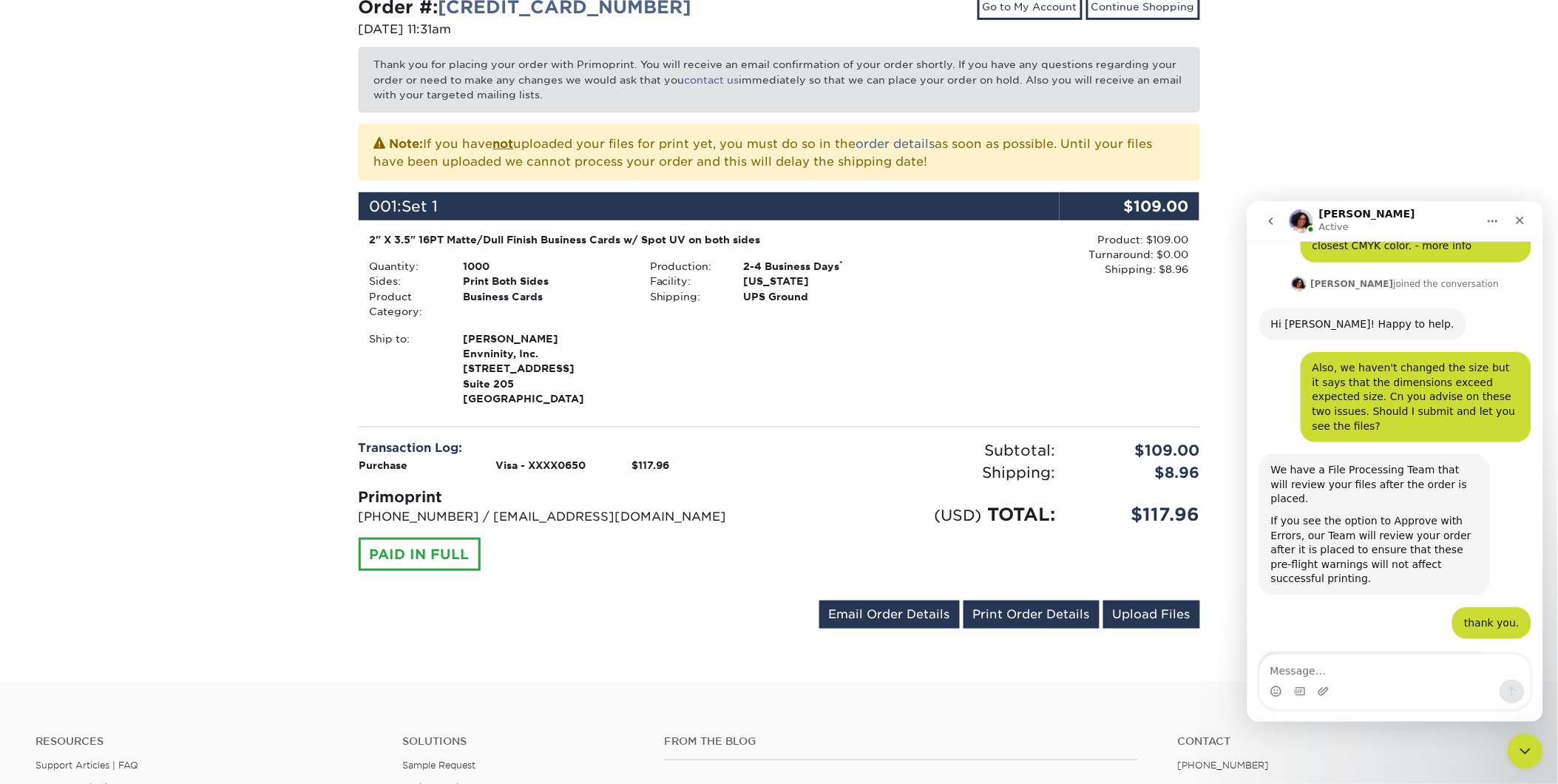
scroll to position [1188, 0]
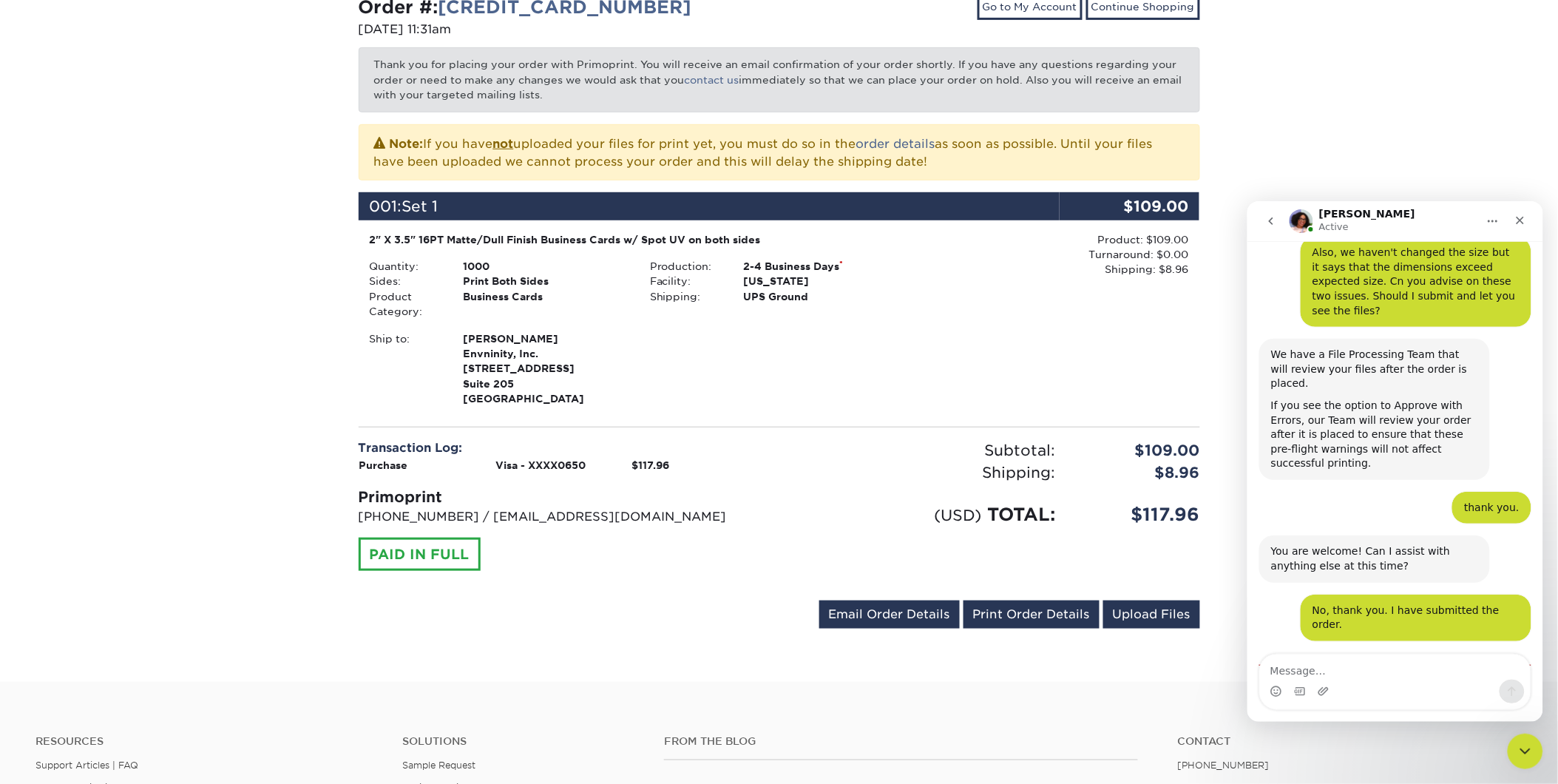
click at [1321, 661] on textarea "Message…" at bounding box center [1394, 666] width 271 height 26
type textarea "a"
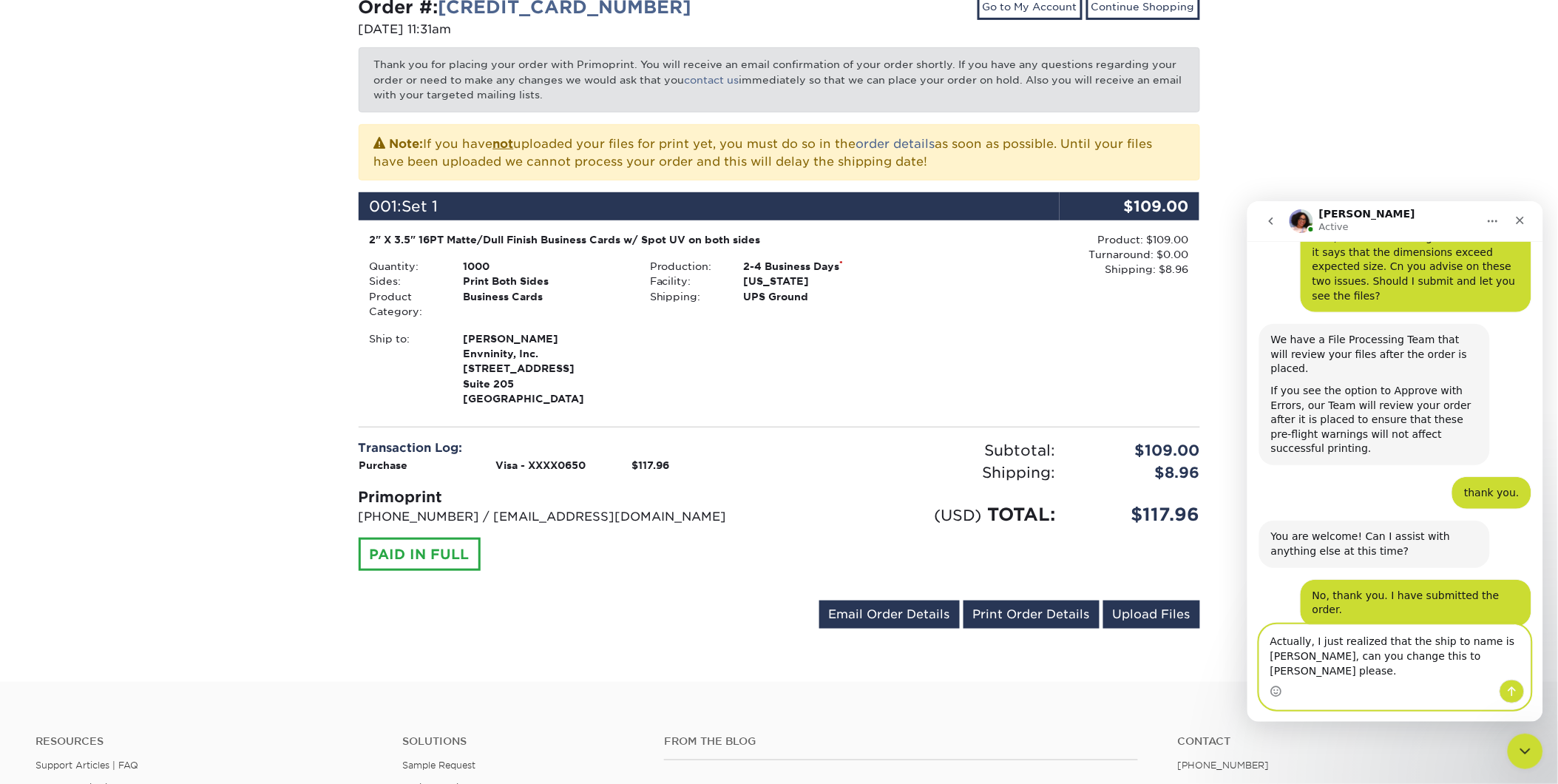
type textarea "Actually, I just realized that the ship to name is [PERSON_NAME], can you chang…"
click at [1509, 691] on icon "Send a message…" at bounding box center [1512, 690] width 12 height 12
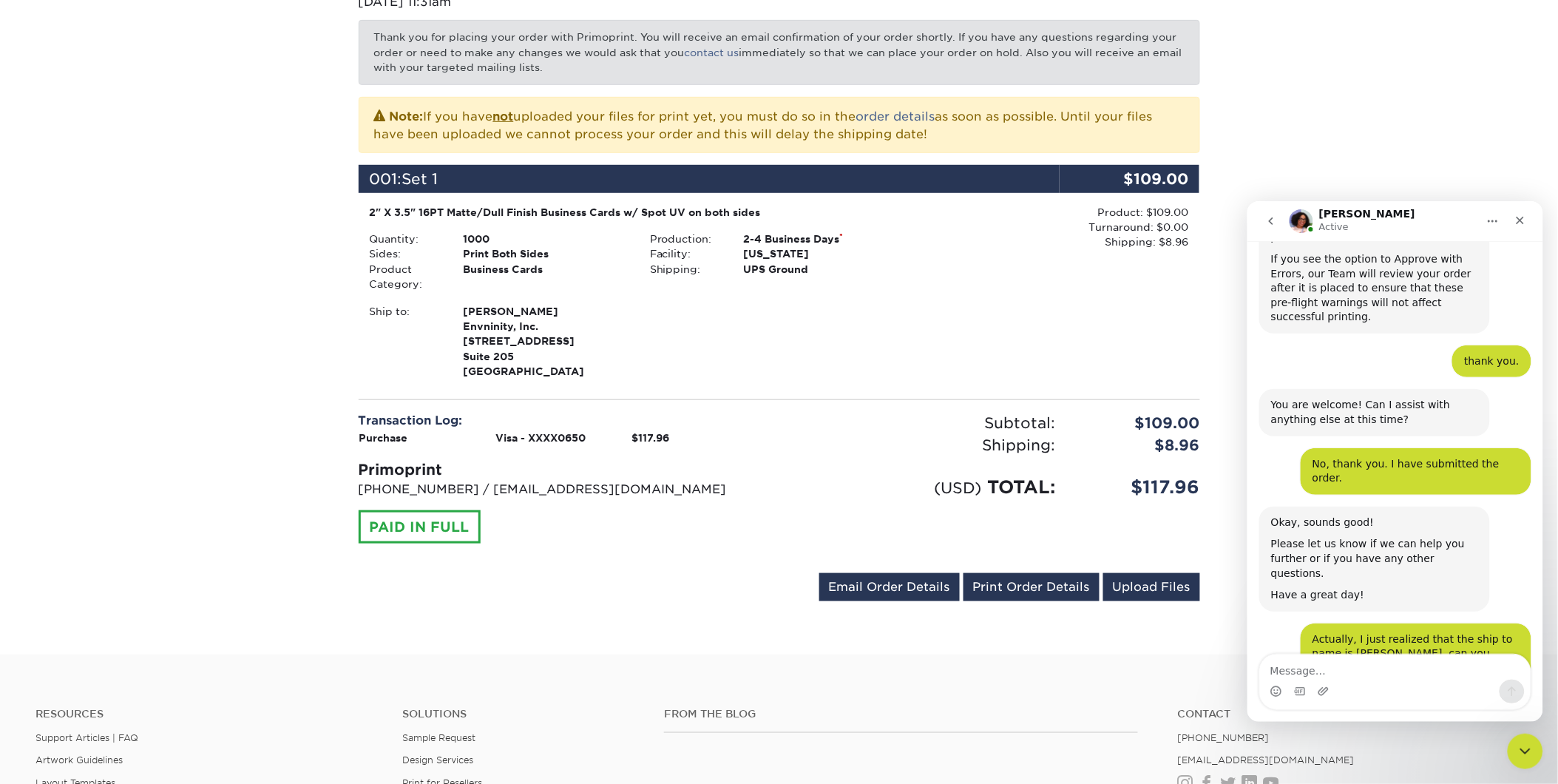
scroll to position [1338, 0]
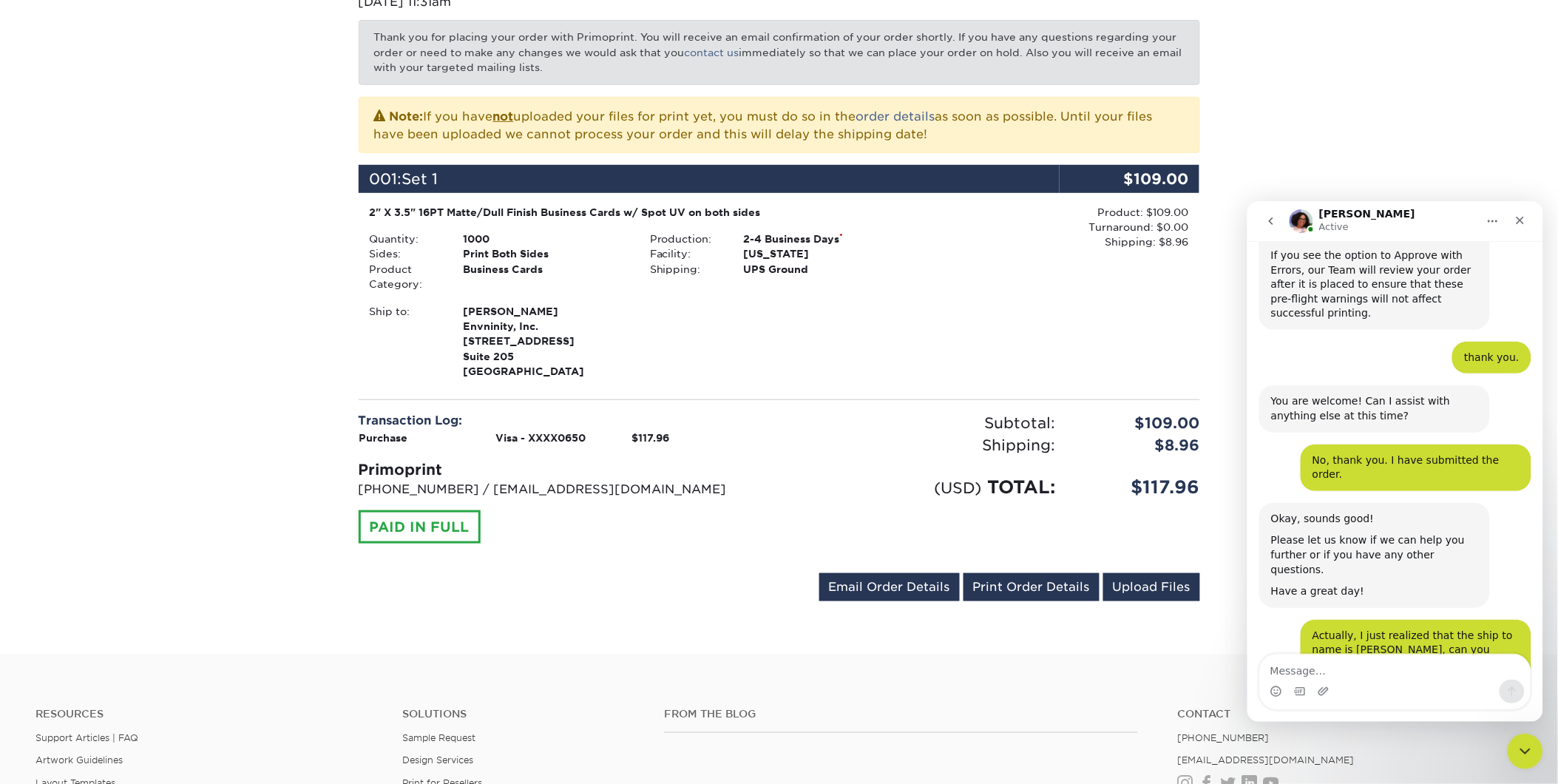
click at [1456, 692] on div "Sure! One moment while I review. [PERSON_NAME] • 1m ago" at bounding box center [1395, 724] width 272 height 65
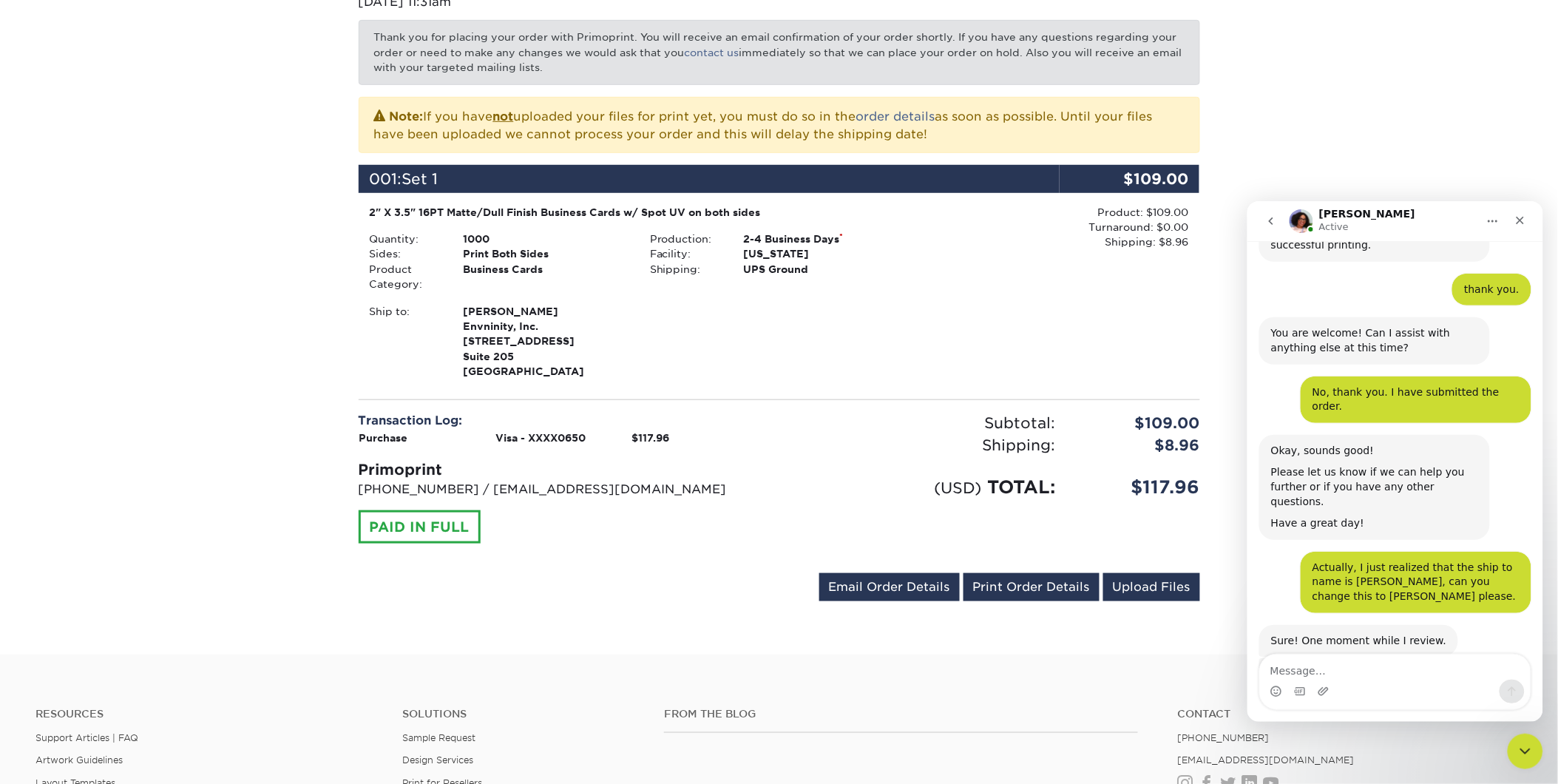
scroll to position [1423, 0]
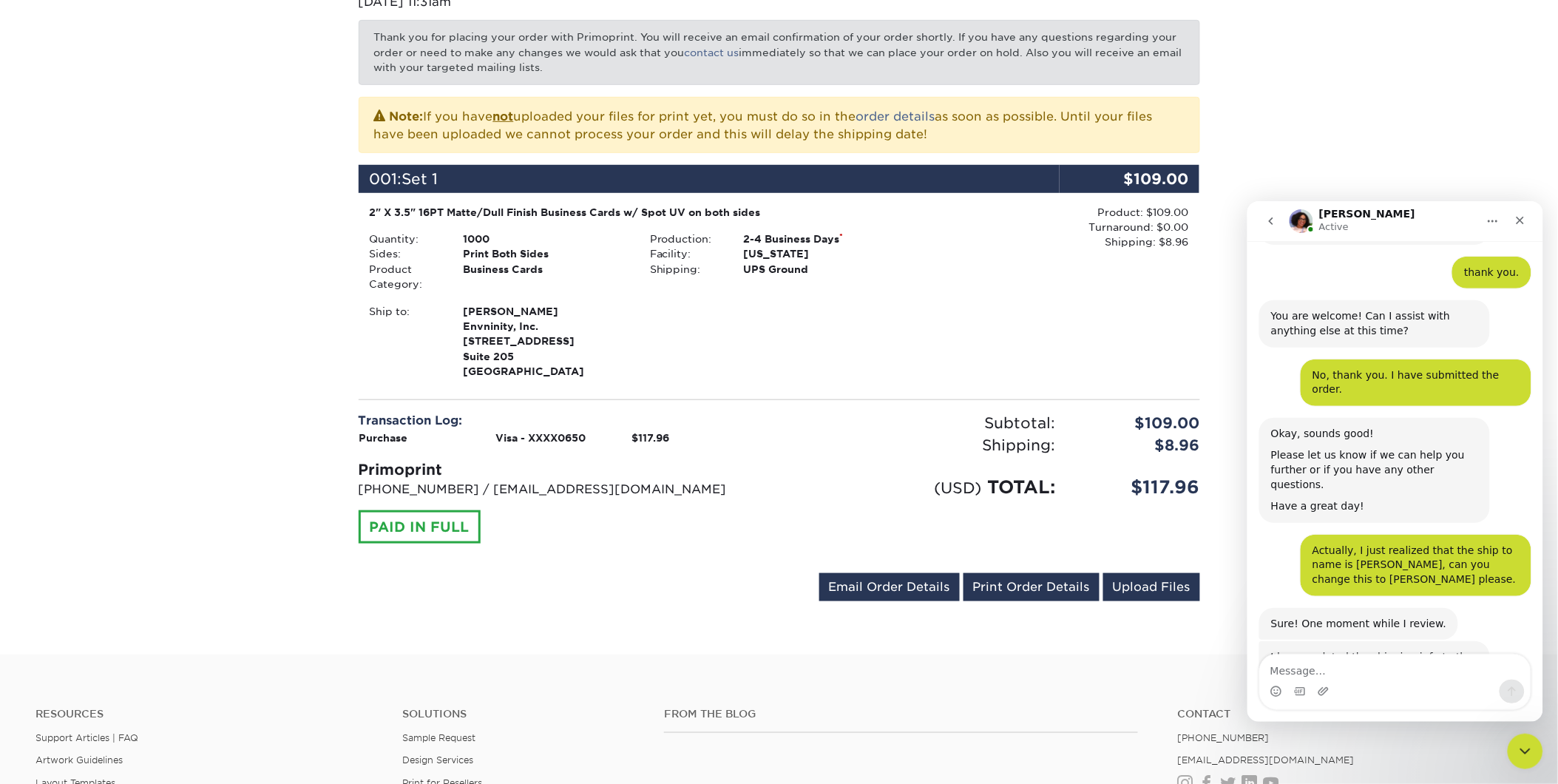
click at [1337, 684] on div "Intercom messenger" at bounding box center [1394, 690] width 271 height 24
click at [1332, 670] on textarea "Message…" at bounding box center [1394, 666] width 271 height 26
type textarea "Thank you. Now I'm finished. I promise!"
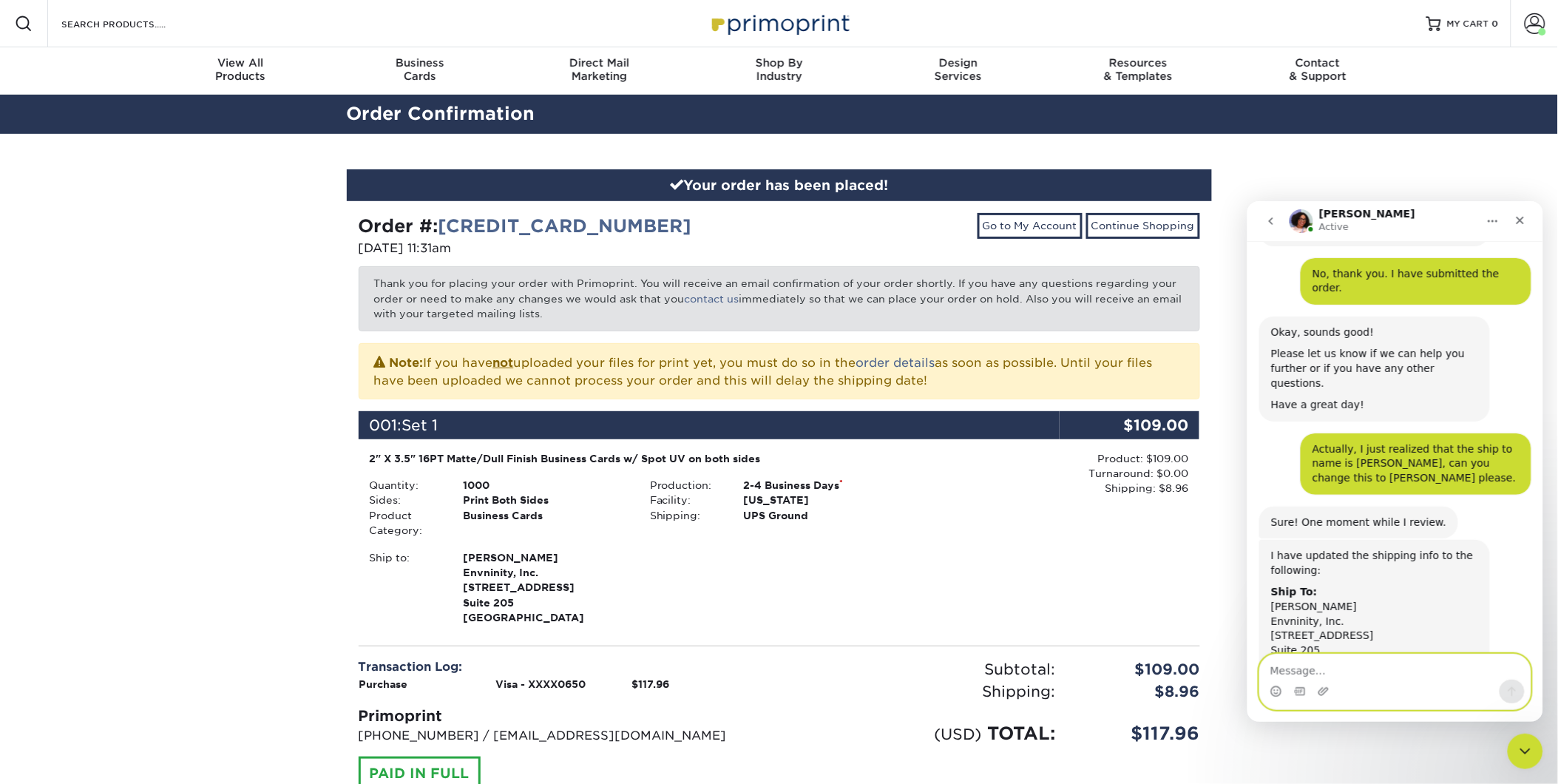
scroll to position [1570, 0]
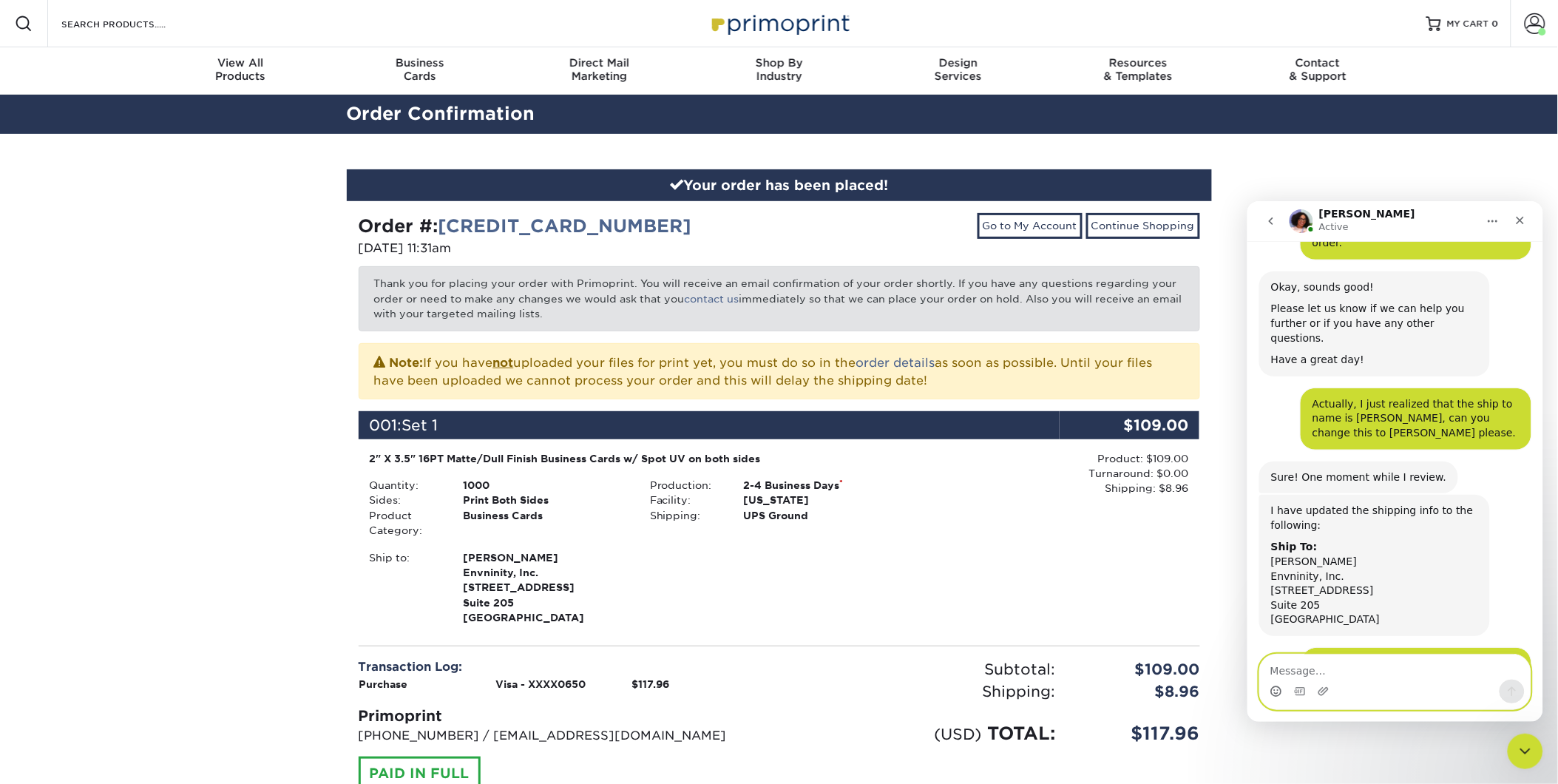
click at [1272, 689] on icon "Emoji picker" at bounding box center [1276, 690] width 12 height 12
click at [1274, 689] on icon "Emoji picker" at bounding box center [1276, 690] width 12 height 12
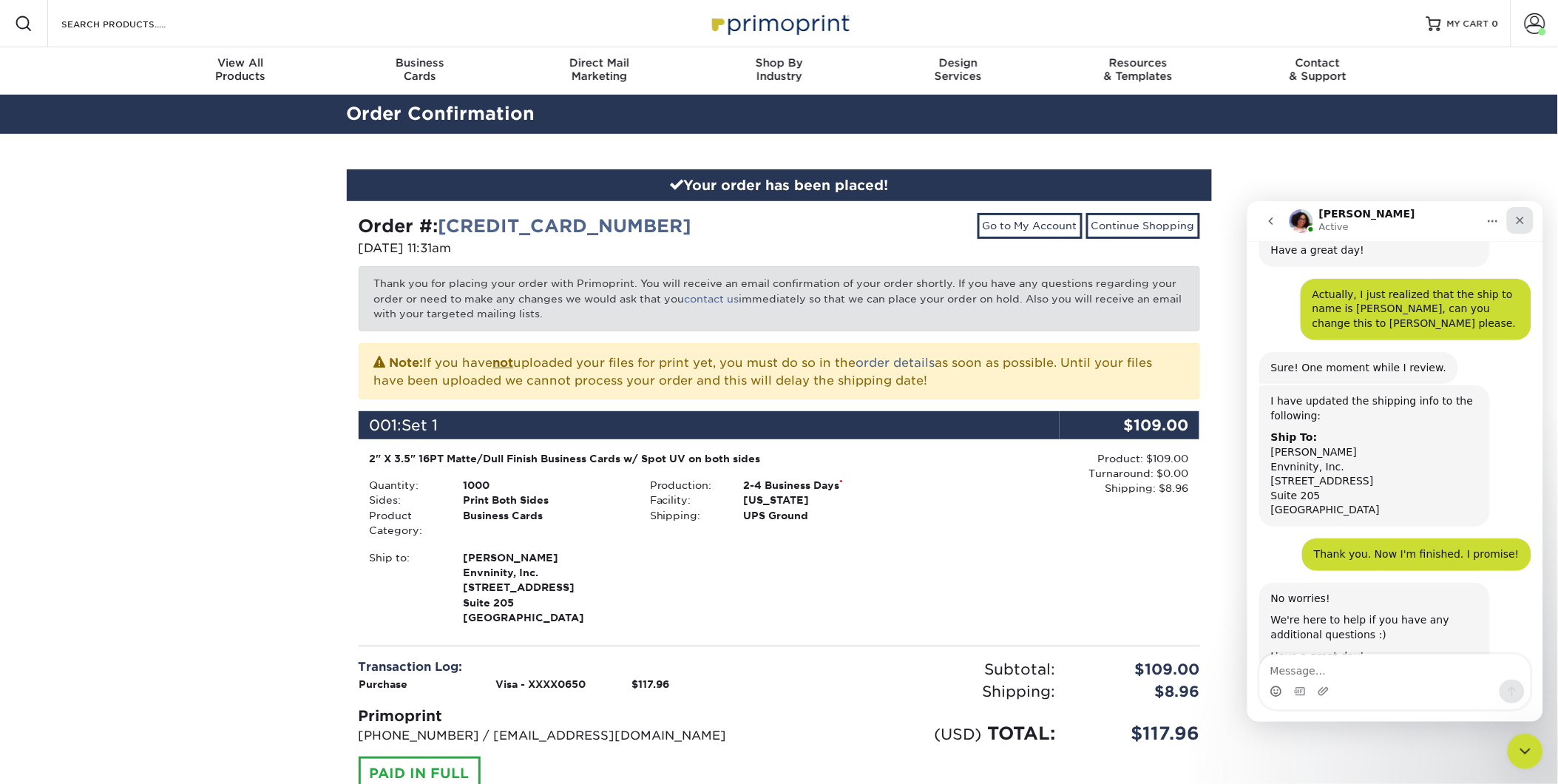
click at [1523, 227] on div "Close" at bounding box center [1520, 220] width 26 height 26
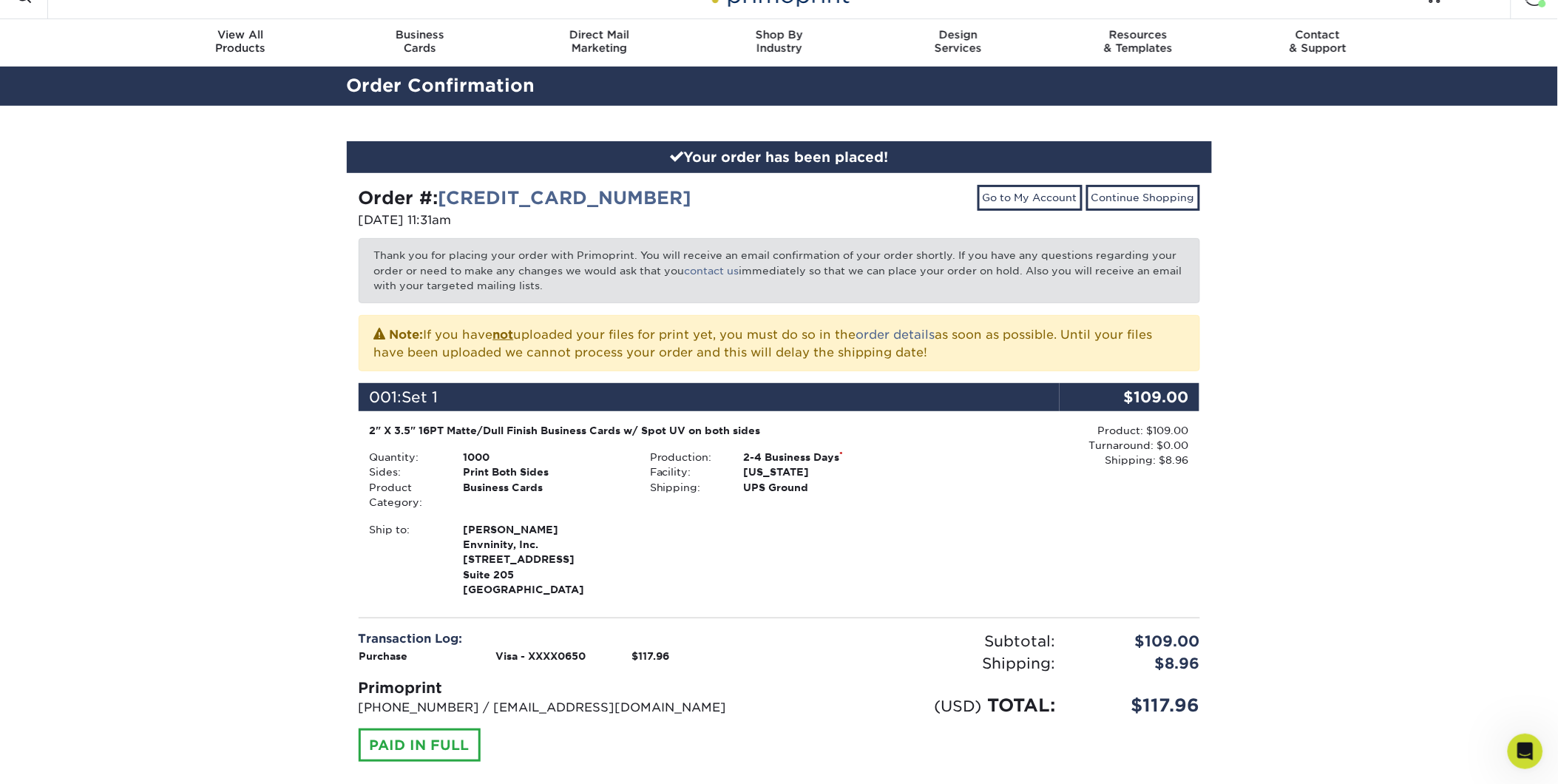
scroll to position [0, 0]
